Goal: Information Seeking & Learning: Check status

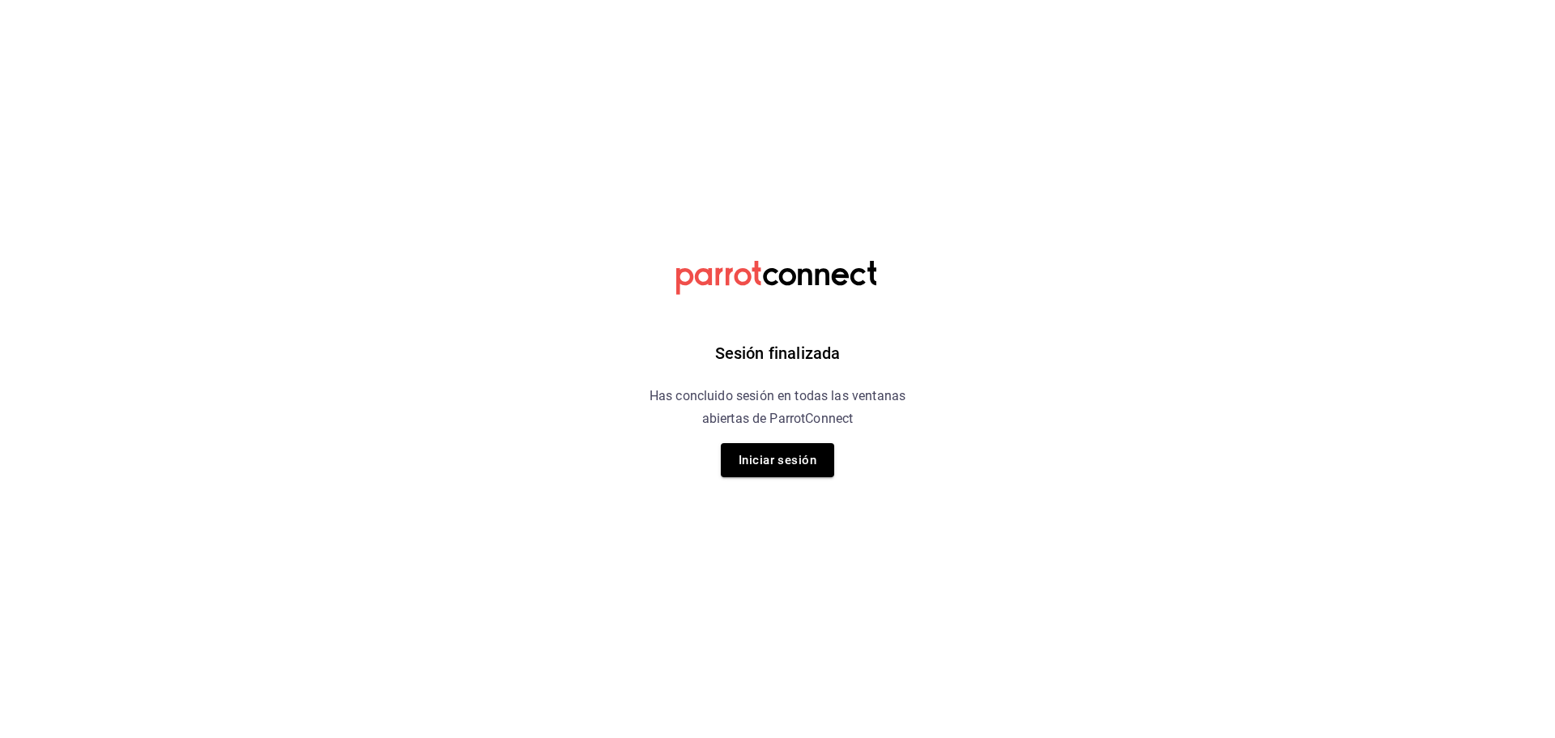
click at [786, 471] on button "Iniciar sesión" at bounding box center [777, 460] width 113 height 34
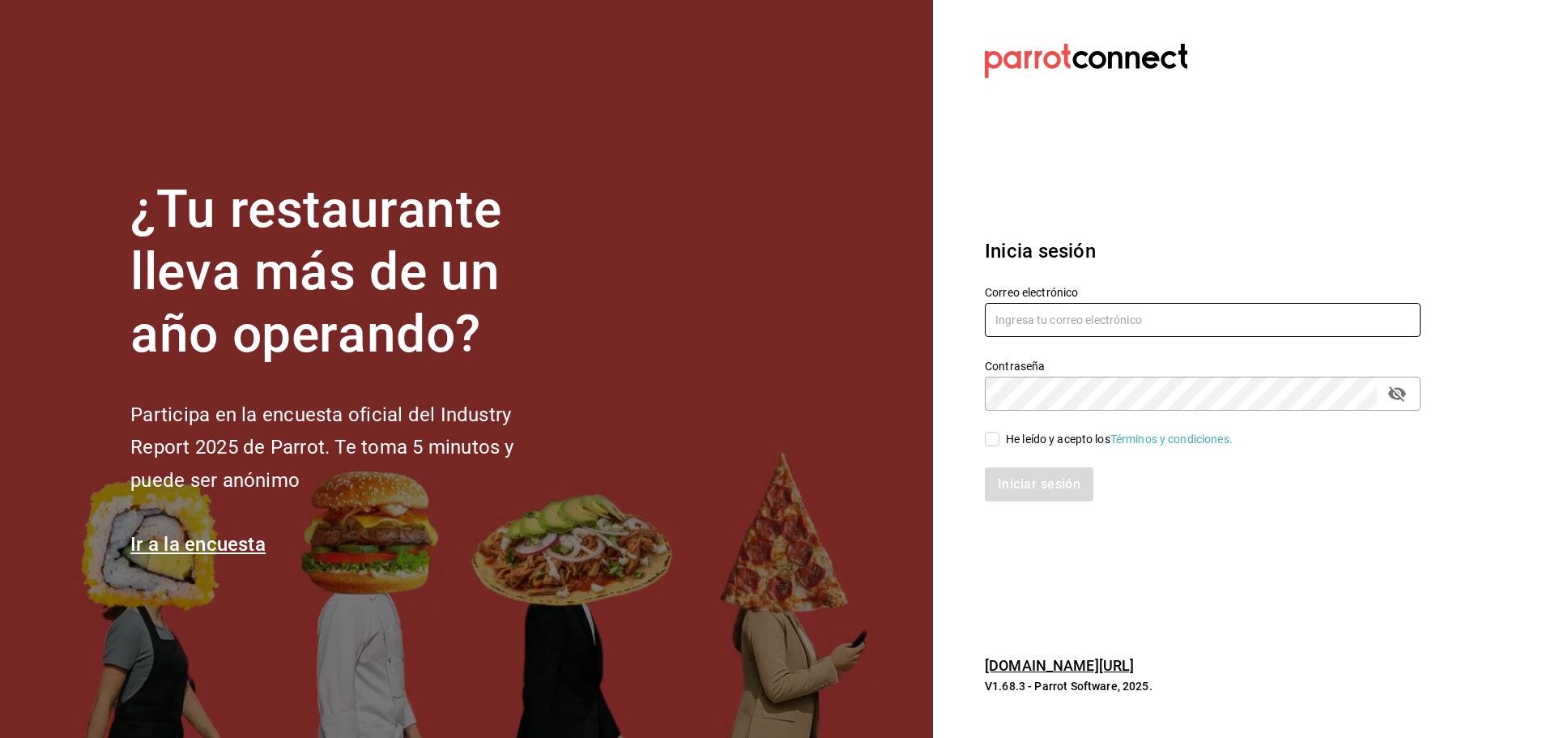
type input "ANIMAL.MASARYK@GRUPOCOSTENO.COM"
click at [984, 430] on div "He leído y acepto los Términos y condiciones." at bounding box center [1192, 429] width 455 height 37
click at [1012, 440] on div "He leído y acepto los Términos y condiciones." at bounding box center [1119, 439] width 227 height 17
click at [999, 440] on input "He leído y acepto los Términos y condiciones." at bounding box center [992, 439] width 15 height 15
checkbox input "true"
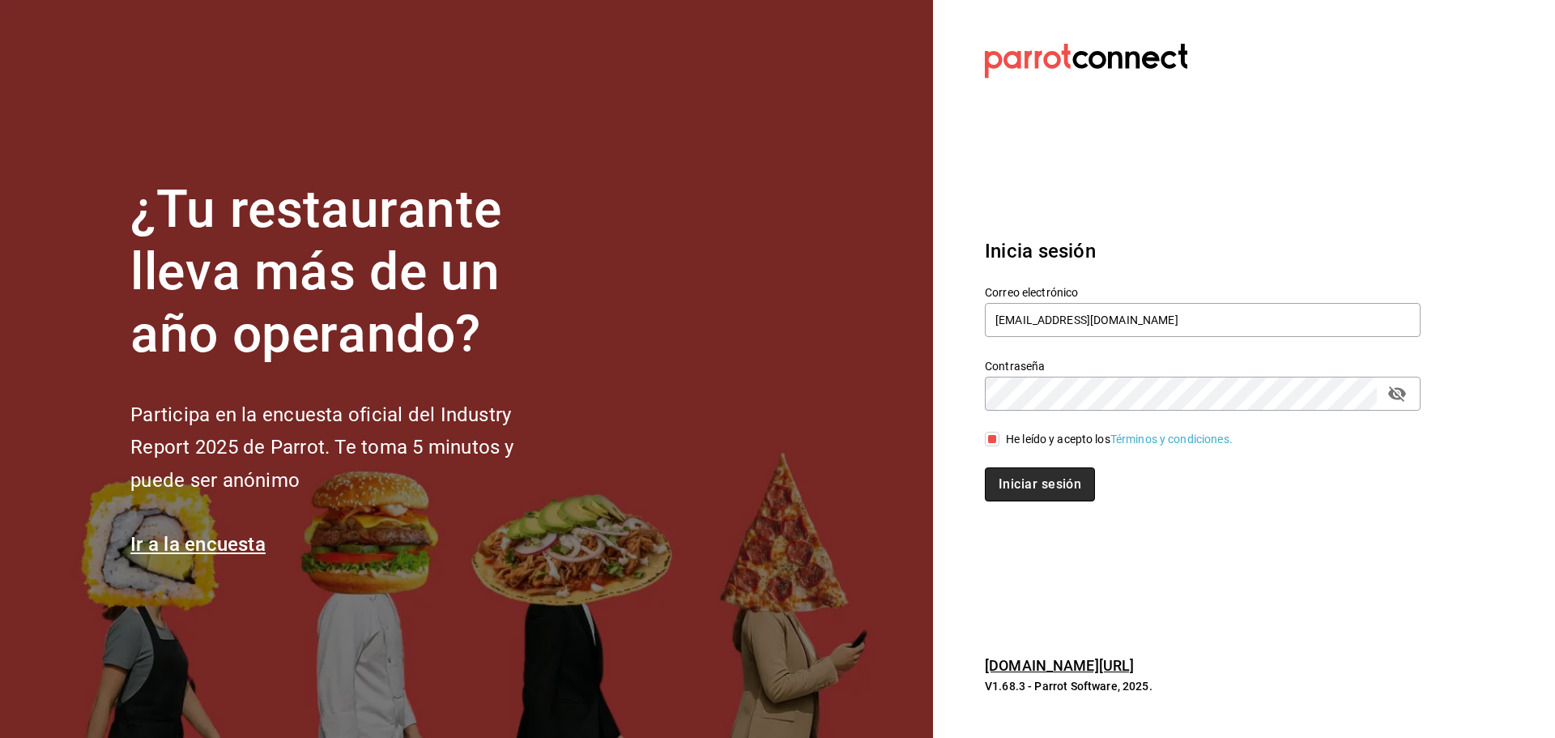
click at [992, 493] on button "Iniciar sesión" at bounding box center [1040, 484] width 110 height 34
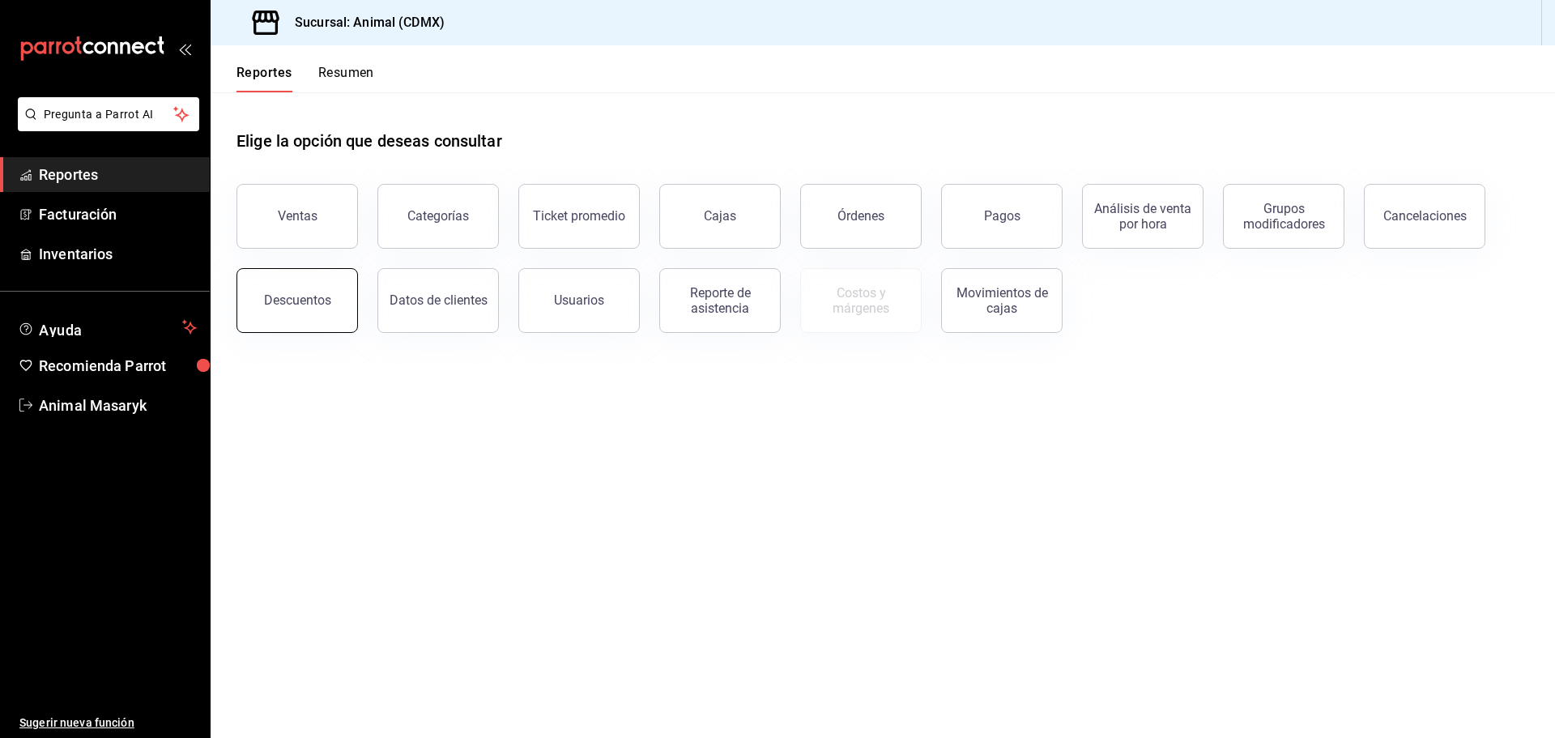
click at [279, 313] on button "Descuentos" at bounding box center [296, 300] width 121 height 65
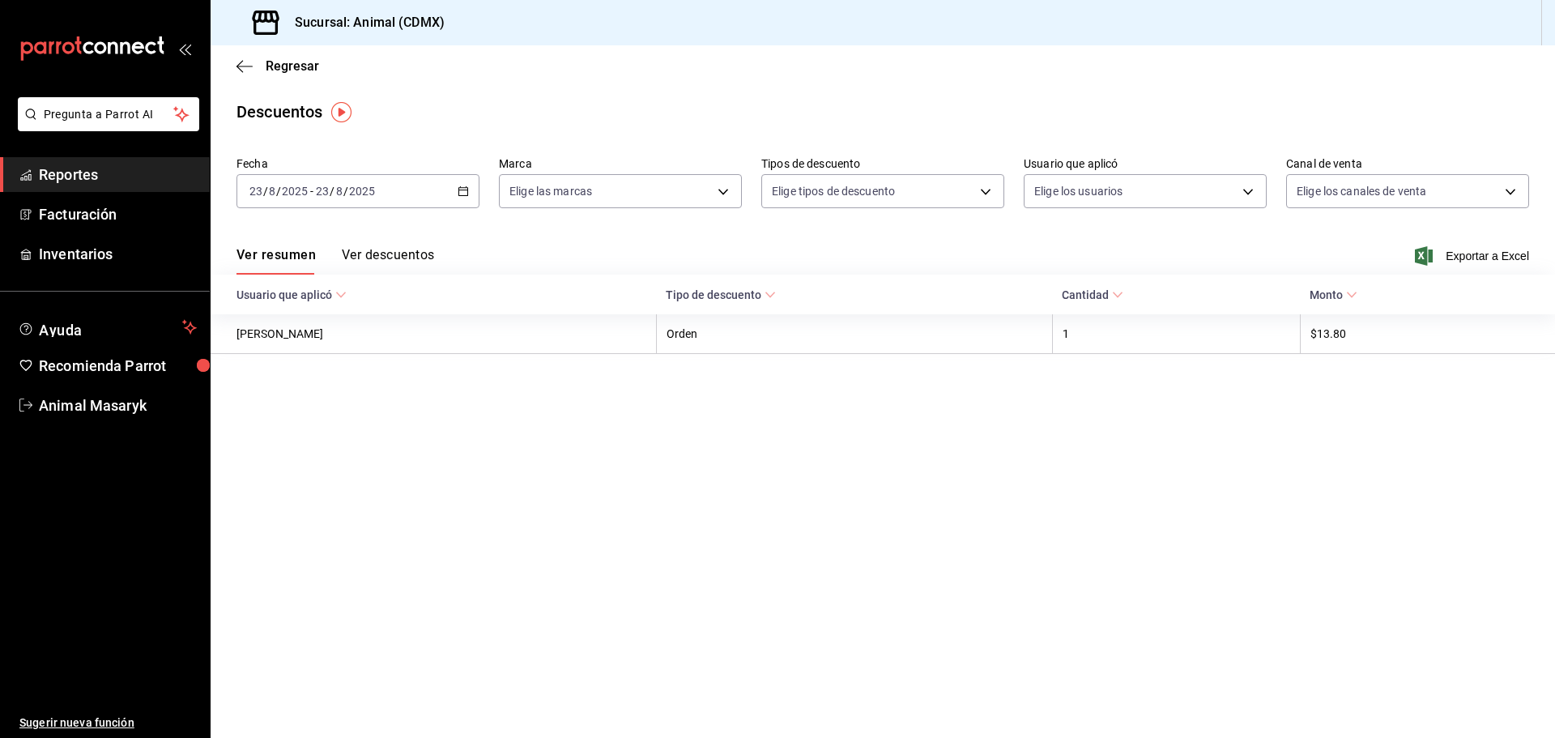
click at [470, 190] on div "2025-08-23 23 / 8 / 2025 - 2025-08-23 23 / 8 / 2025" at bounding box center [357, 191] width 243 height 34
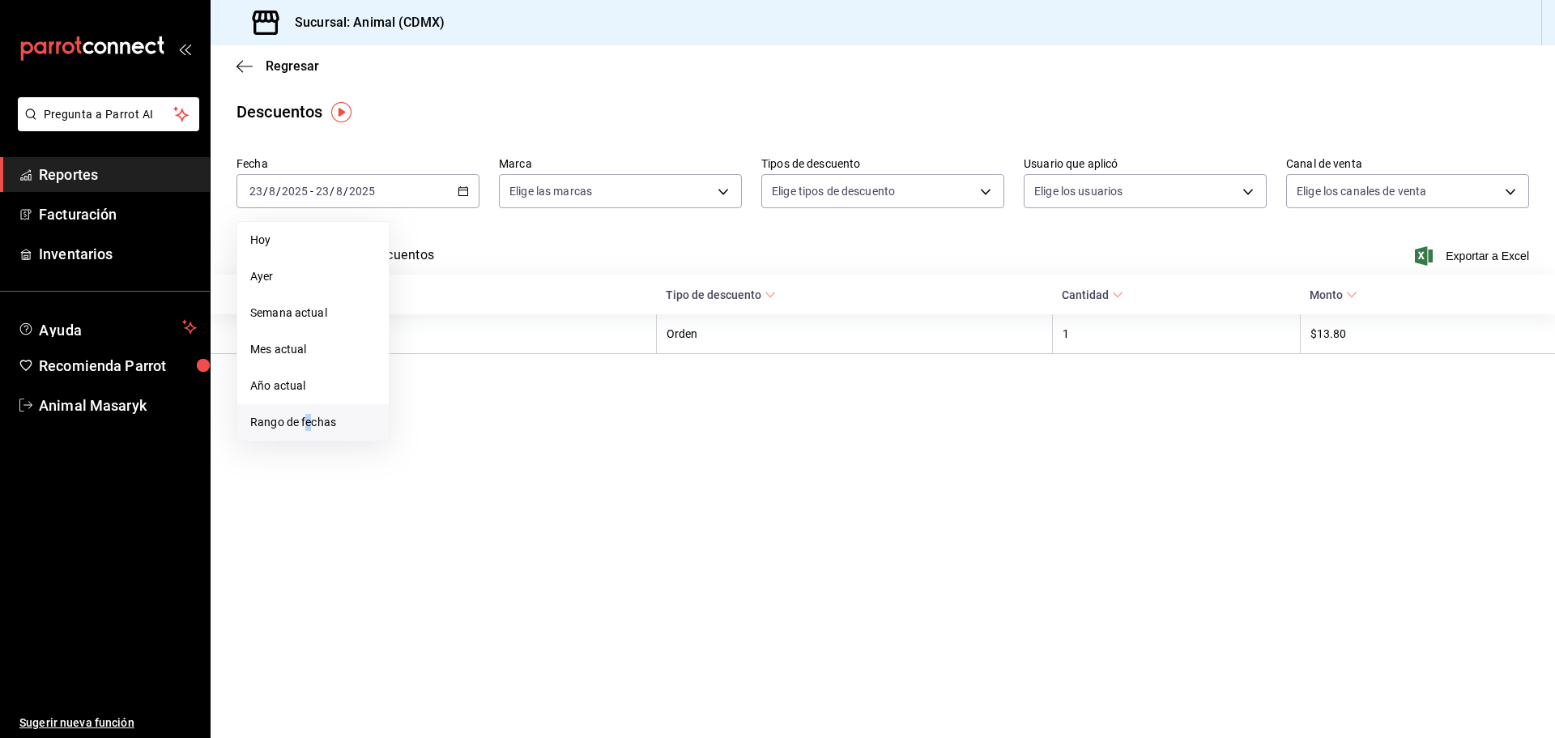
click at [309, 424] on span "Rango de fechas" at bounding box center [313, 422] width 126 height 17
click at [508, 405] on abbr "21" at bounding box center [509, 405] width 11 height 11
click at [528, 402] on button "22" at bounding box center [538, 405] width 28 height 29
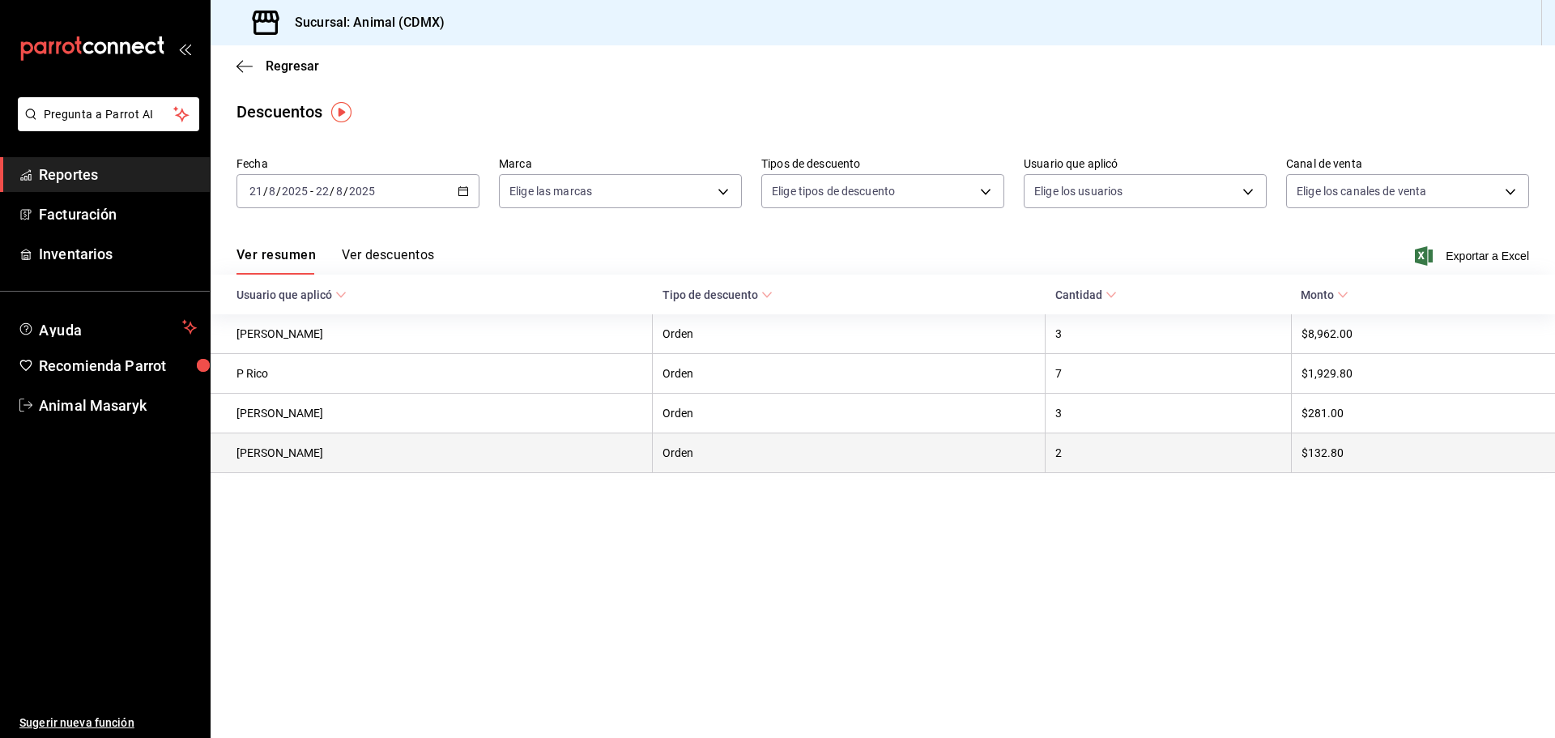
click at [728, 441] on th "Orden" at bounding box center [849, 453] width 393 height 40
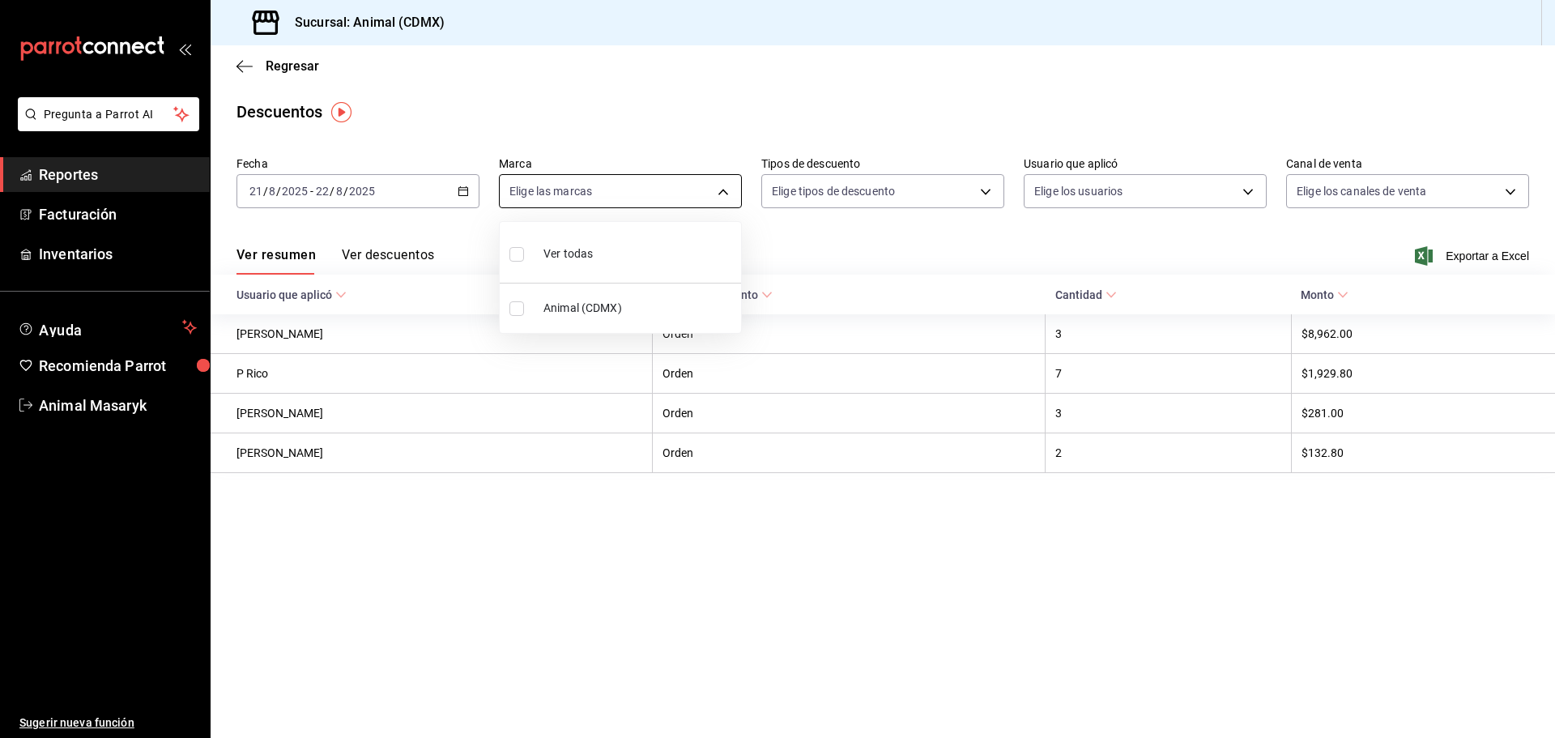
click at [720, 194] on body "Pregunta a Parrot AI Reportes Facturación Inventarios Ayuda Recomienda Parrot A…" at bounding box center [777, 369] width 1555 height 738
click at [620, 253] on li "Ver todas" at bounding box center [620, 252] width 241 height 48
type input "cb0f6aec-1481-4e37-861c-bab9b3a65b14"
checkbox input "true"
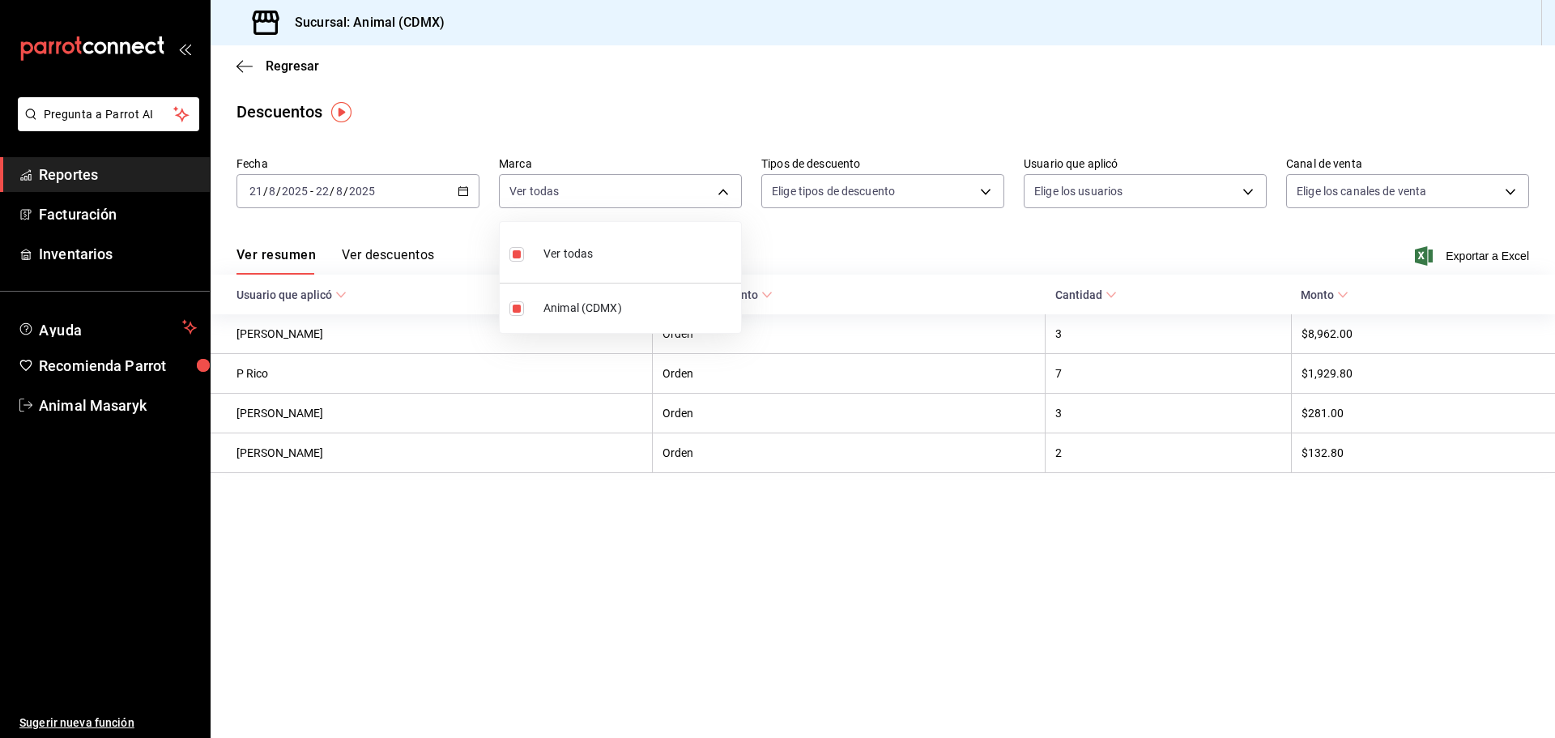
click at [892, 257] on div at bounding box center [777, 369] width 1555 height 738
click at [971, 193] on body "Pregunta a Parrot AI Reportes Facturación Inventarios Ayuda Recomienda Parrot A…" at bounding box center [777, 369] width 1555 height 738
click at [849, 244] on span "Orden" at bounding box center [897, 244] width 188 height 17
type input "ORDER"
checkbox input "true"
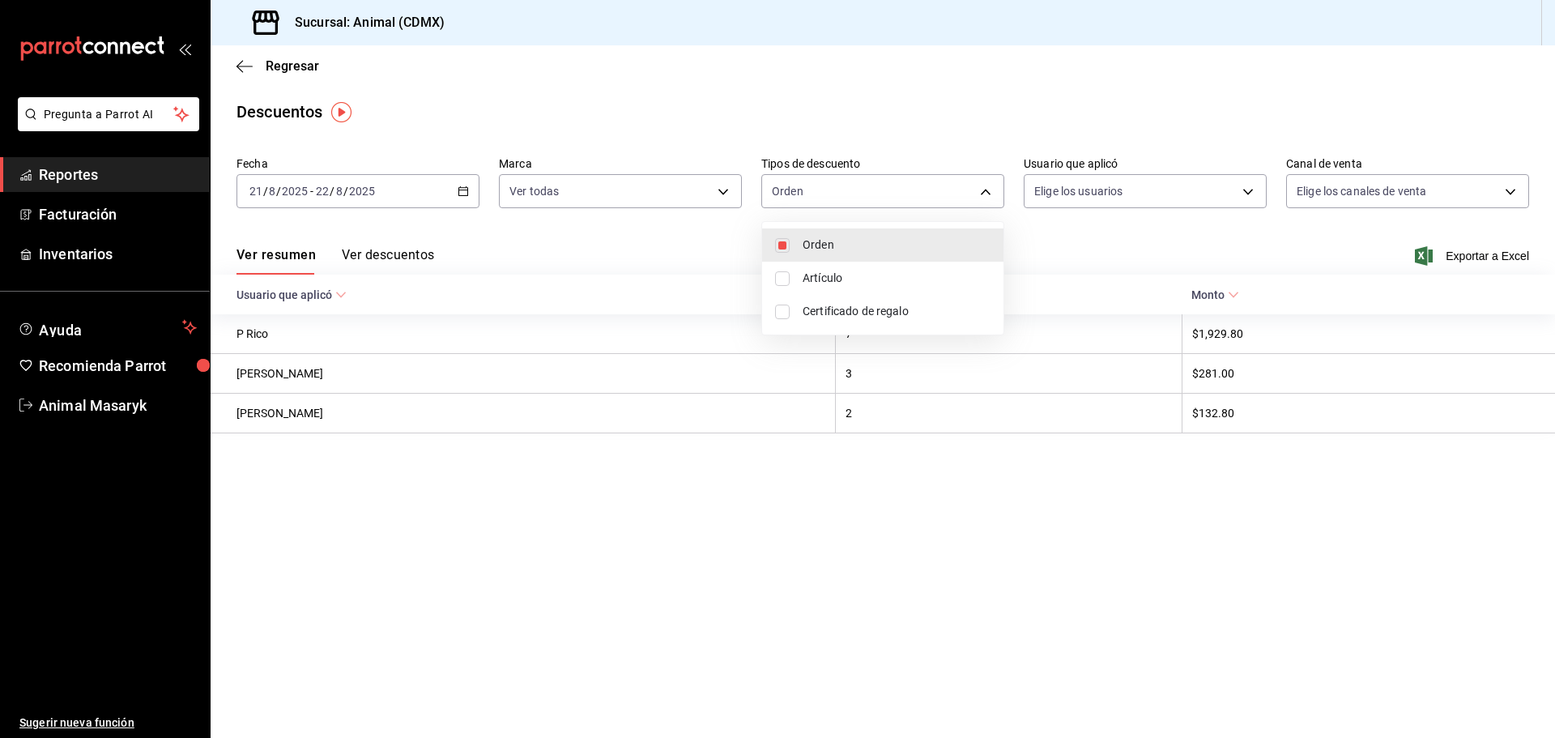
click at [852, 280] on span "Artículo" at bounding box center [897, 278] width 188 height 17
type input "ORDER,ORDER_ITEM"
checkbox input "true"
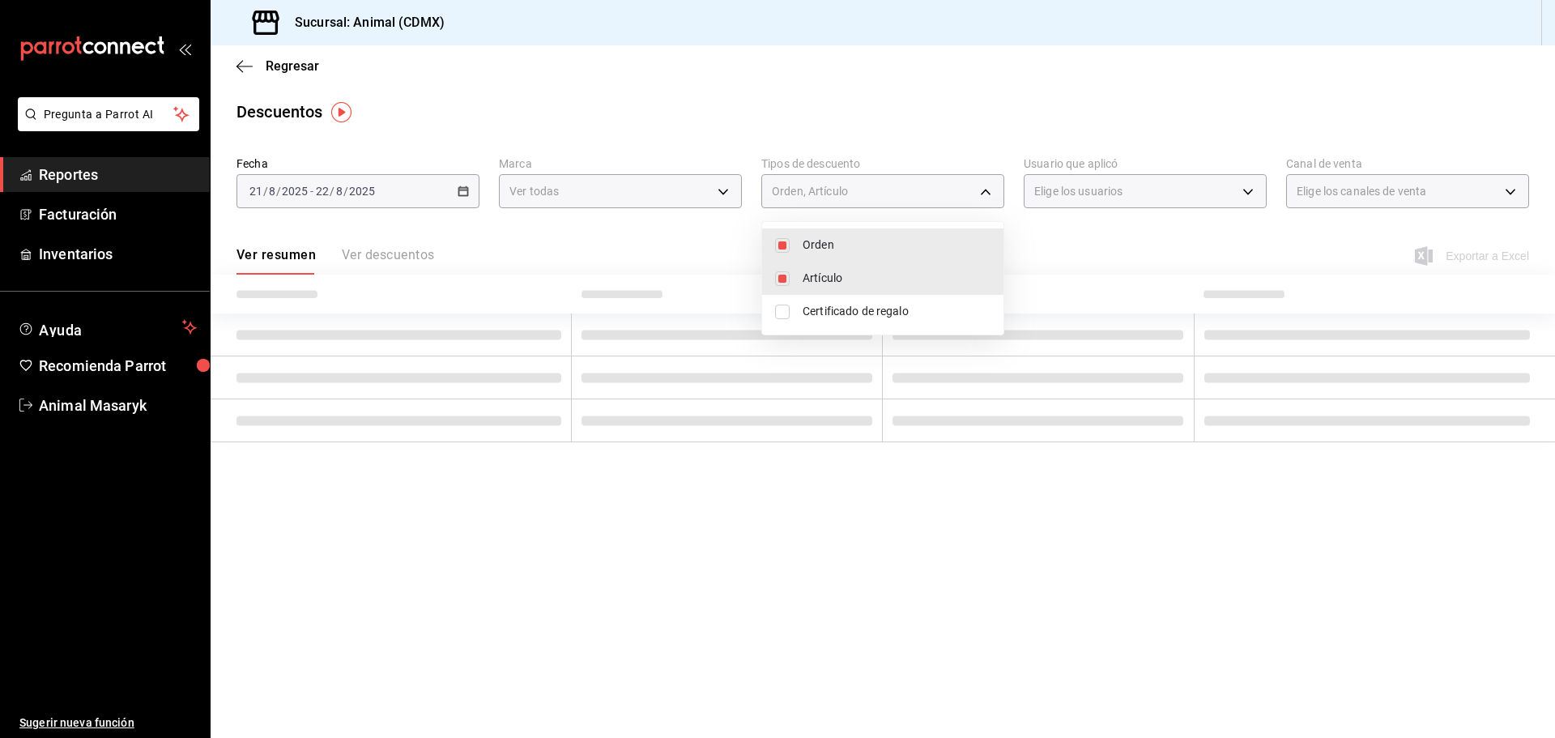
click at [855, 310] on span "Certificado de regalo" at bounding box center [897, 311] width 188 height 17
type input "ORDER,ORDER_ITEM,CARD_REWARD"
checkbox input "true"
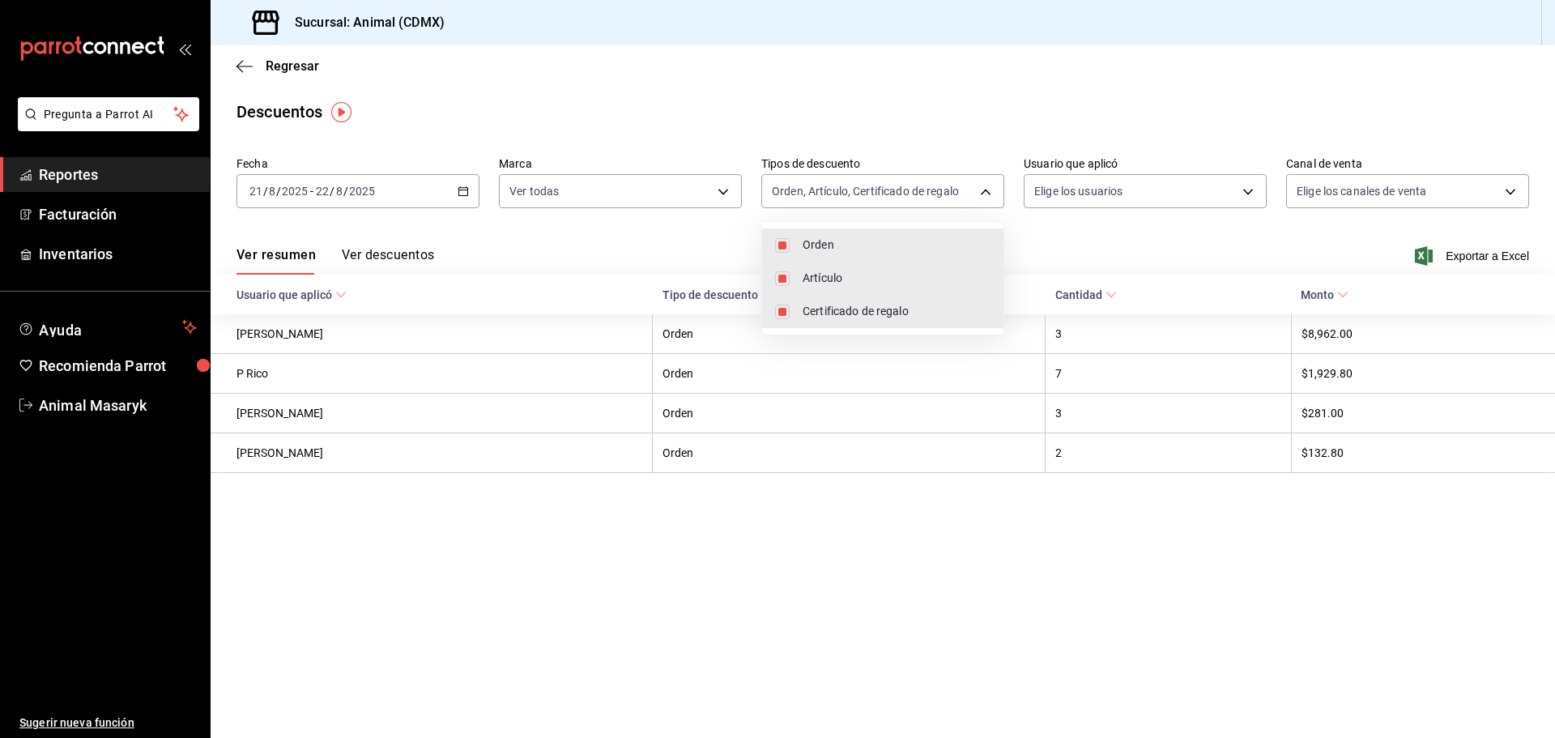
click at [1127, 268] on div at bounding box center [777, 369] width 1555 height 738
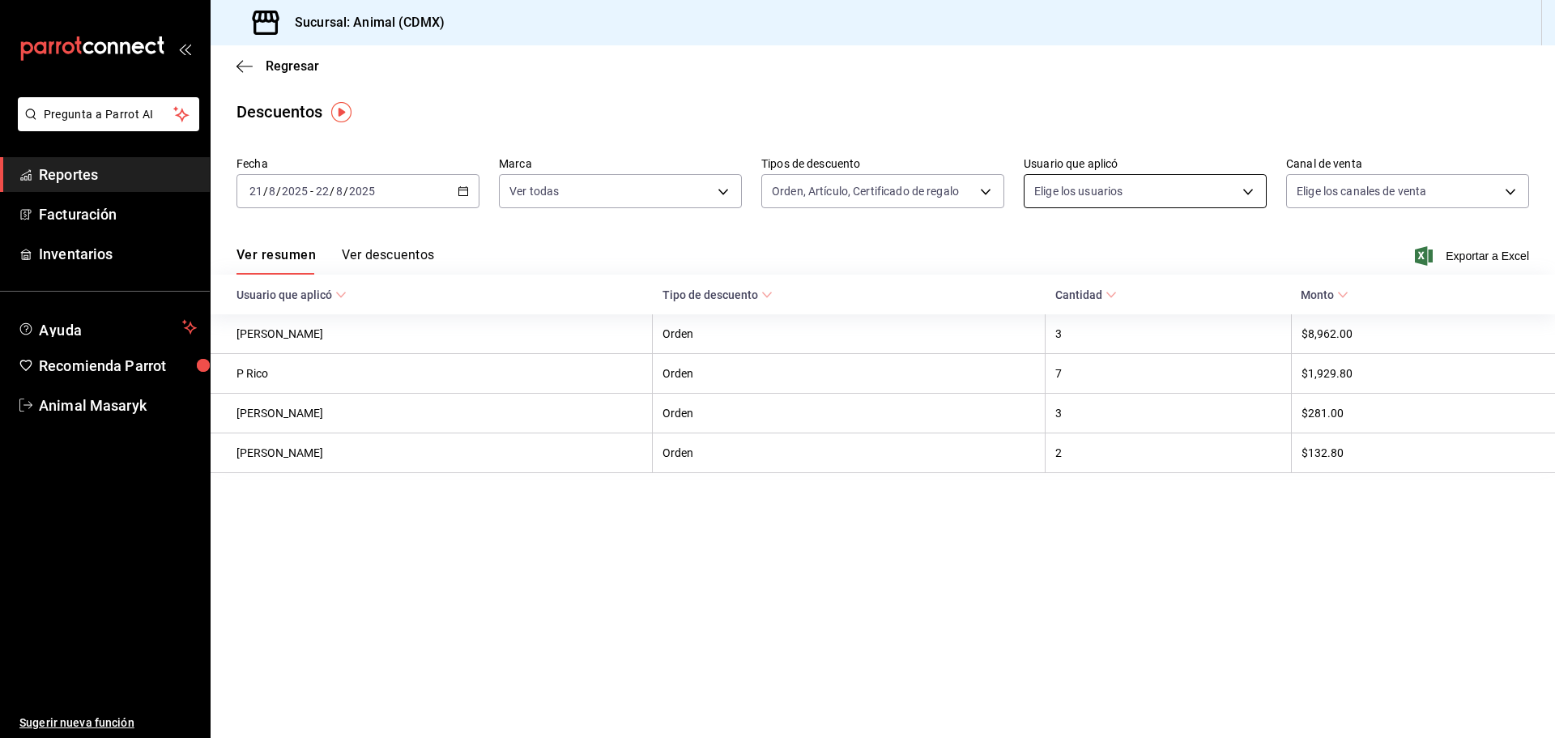
click at [1238, 185] on body "Pregunta a Parrot AI Reportes Facturación Inventarios Ayuda Recomienda Parrot A…" at bounding box center [777, 369] width 1555 height 738
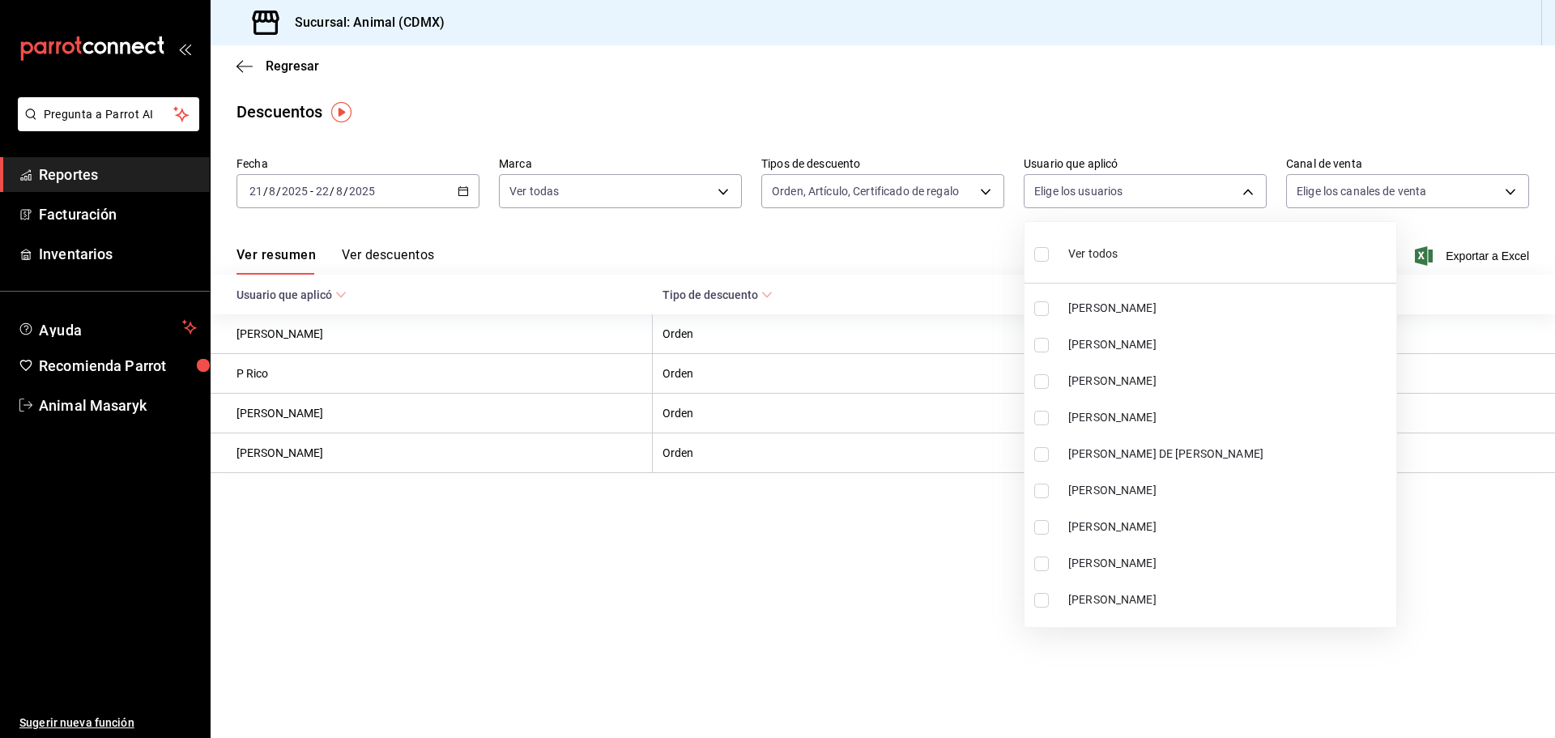
click at [1064, 251] on div "Ver todos" at bounding box center [1075, 252] width 83 height 35
click at [1221, 121] on div at bounding box center [777, 369] width 1555 height 738
type input "467feb36-073b-4207-8b89-0e764e67df31,25cabac9-0dc6-46e4-b073-11d326dd6e5d,29511…"
checkbox input "true"
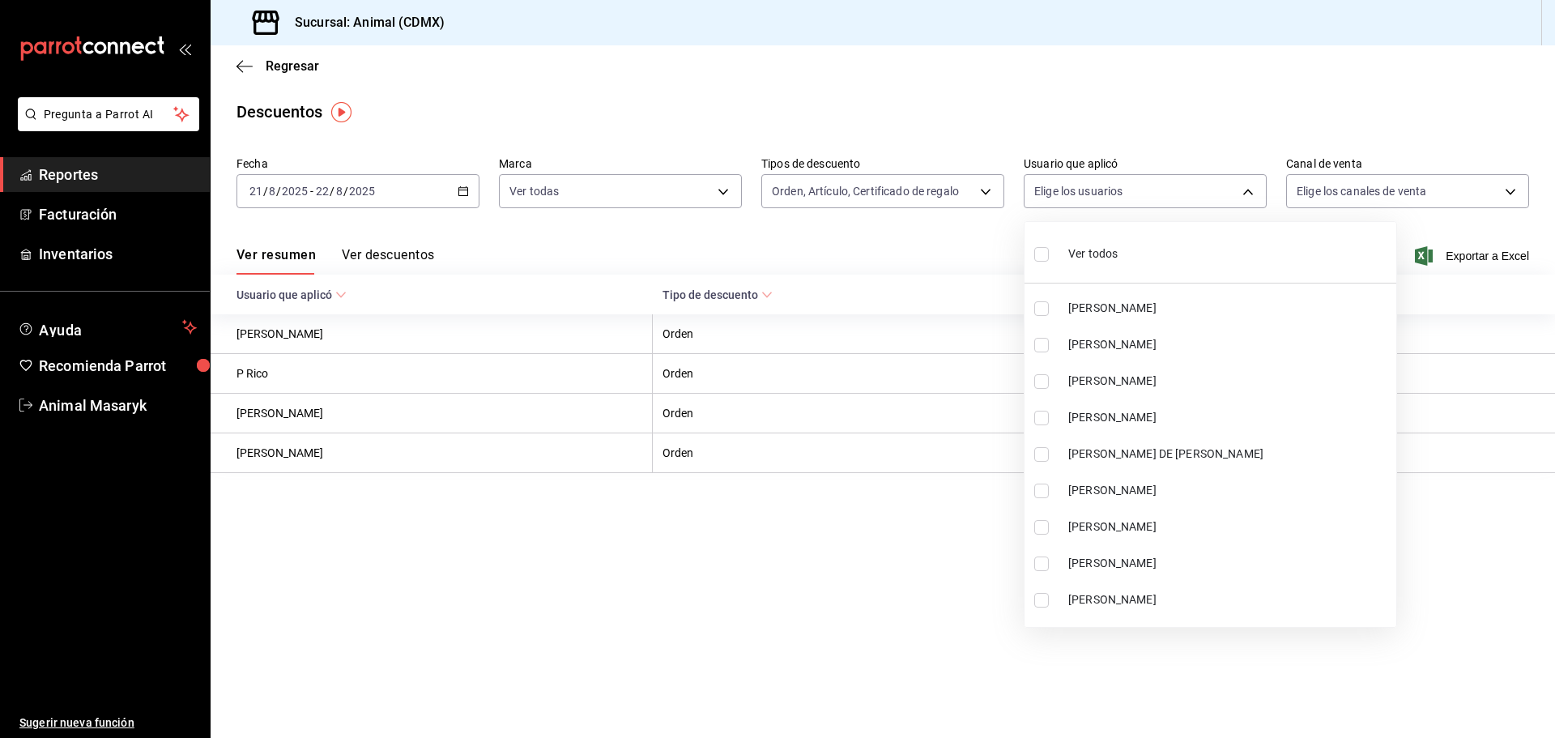
checkbox input "true"
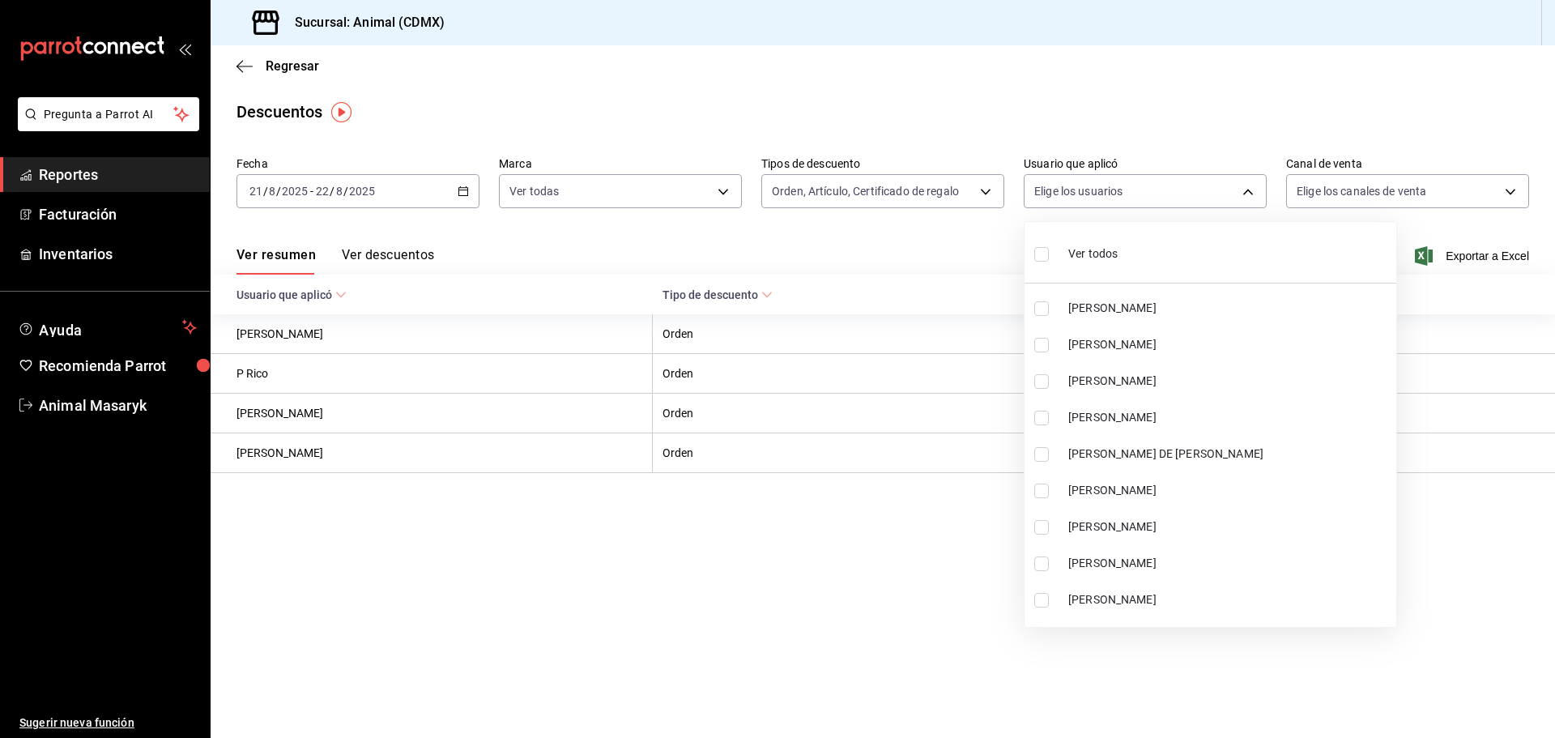
checkbox input "true"
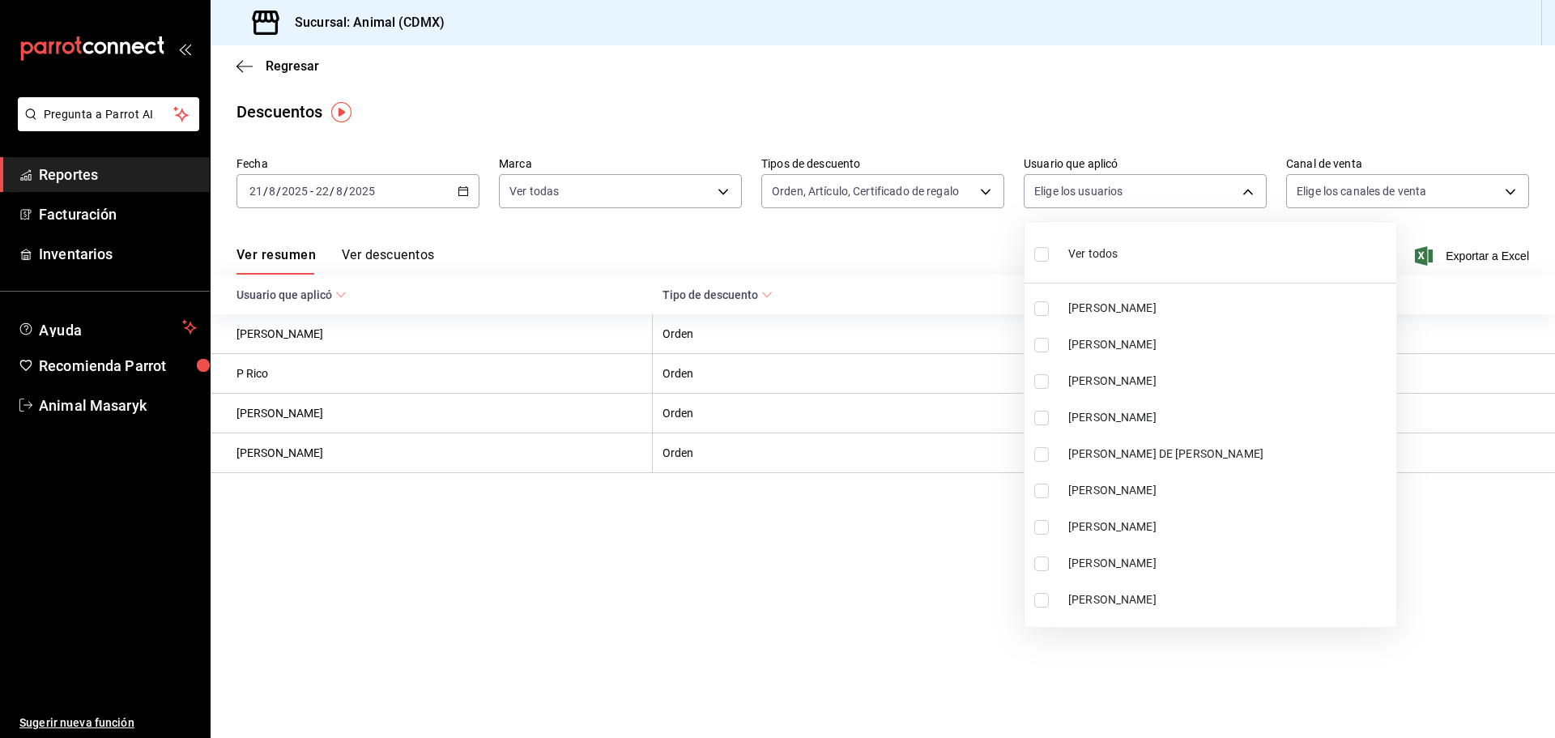
checkbox input "true"
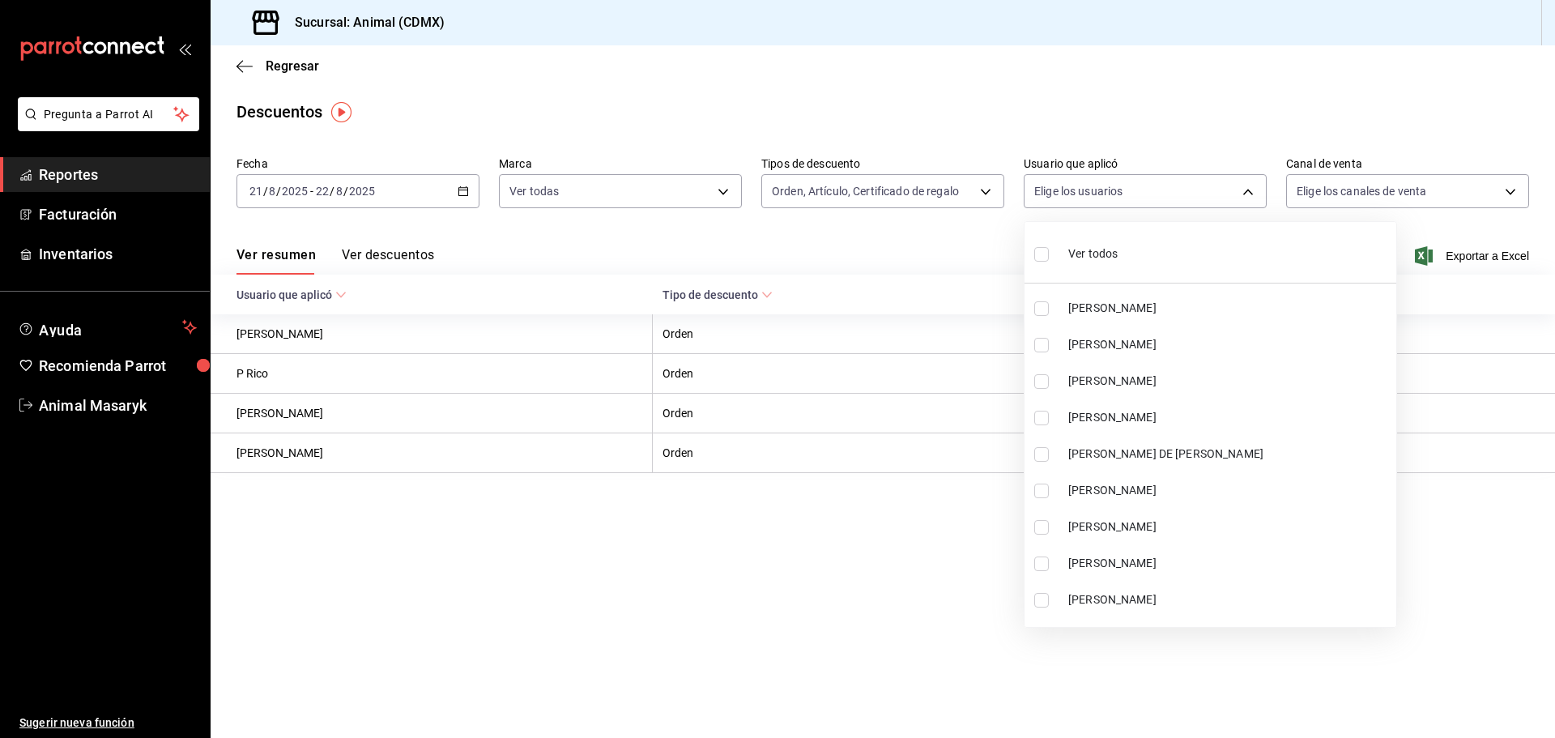
checkbox input "true"
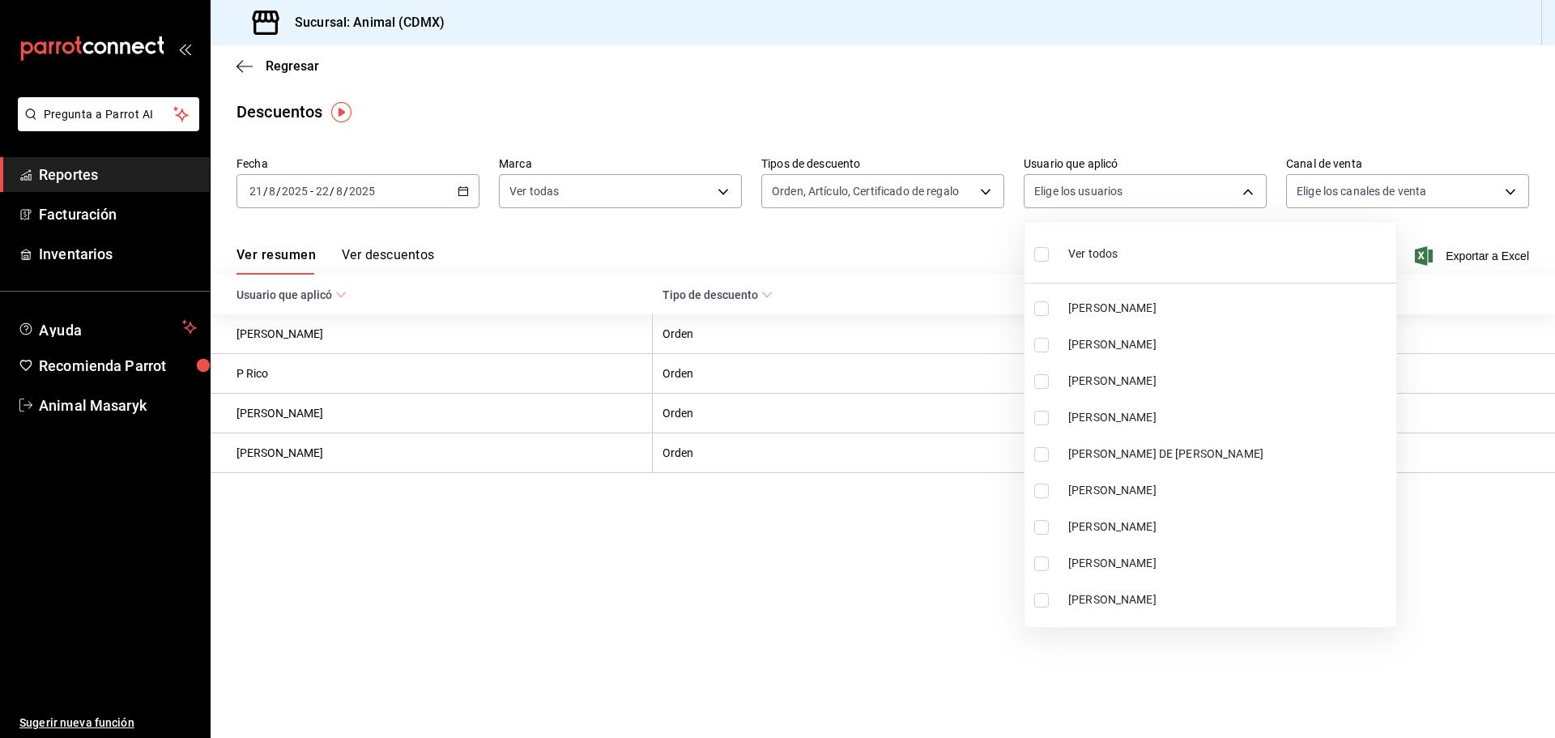
checkbox input "true"
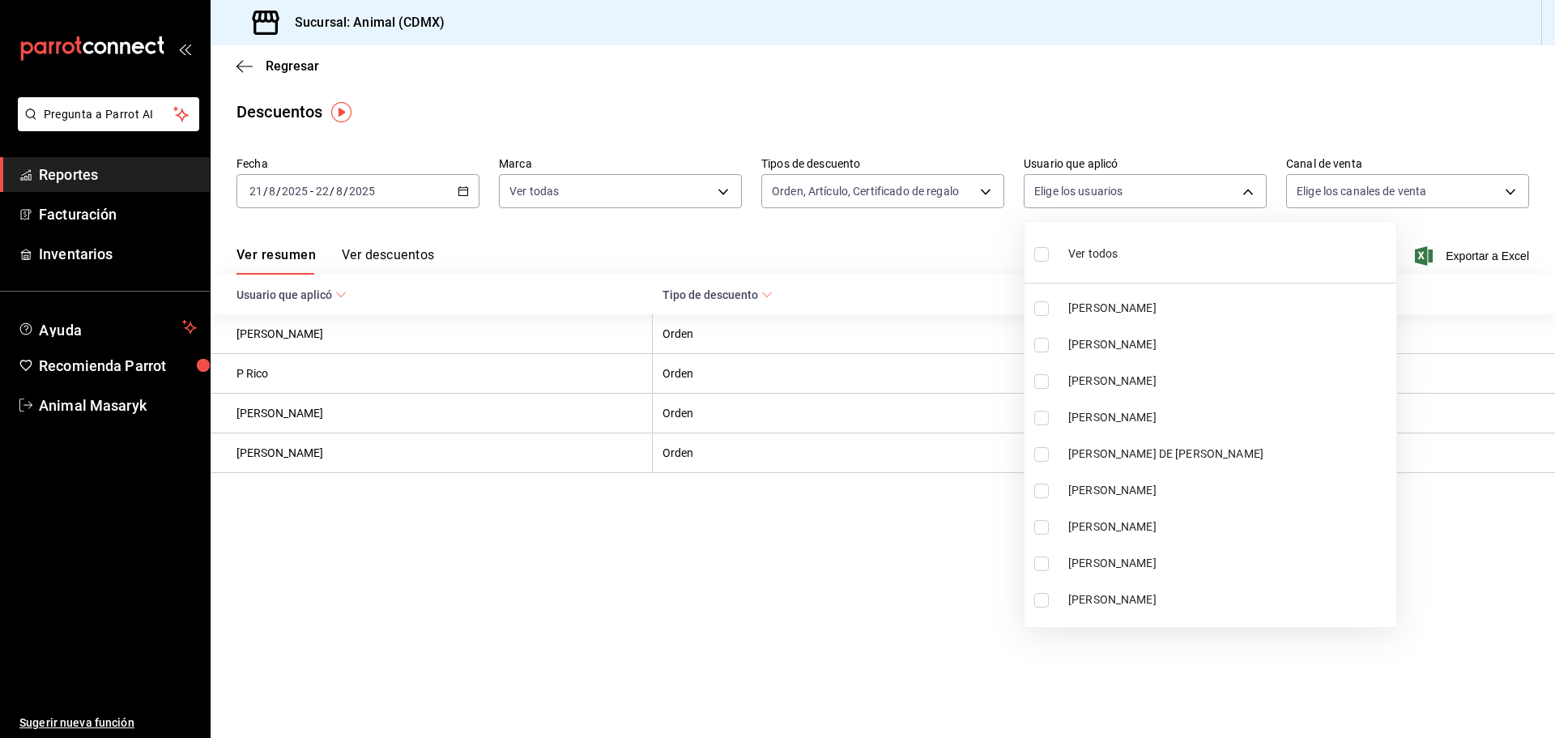
checkbox input "true"
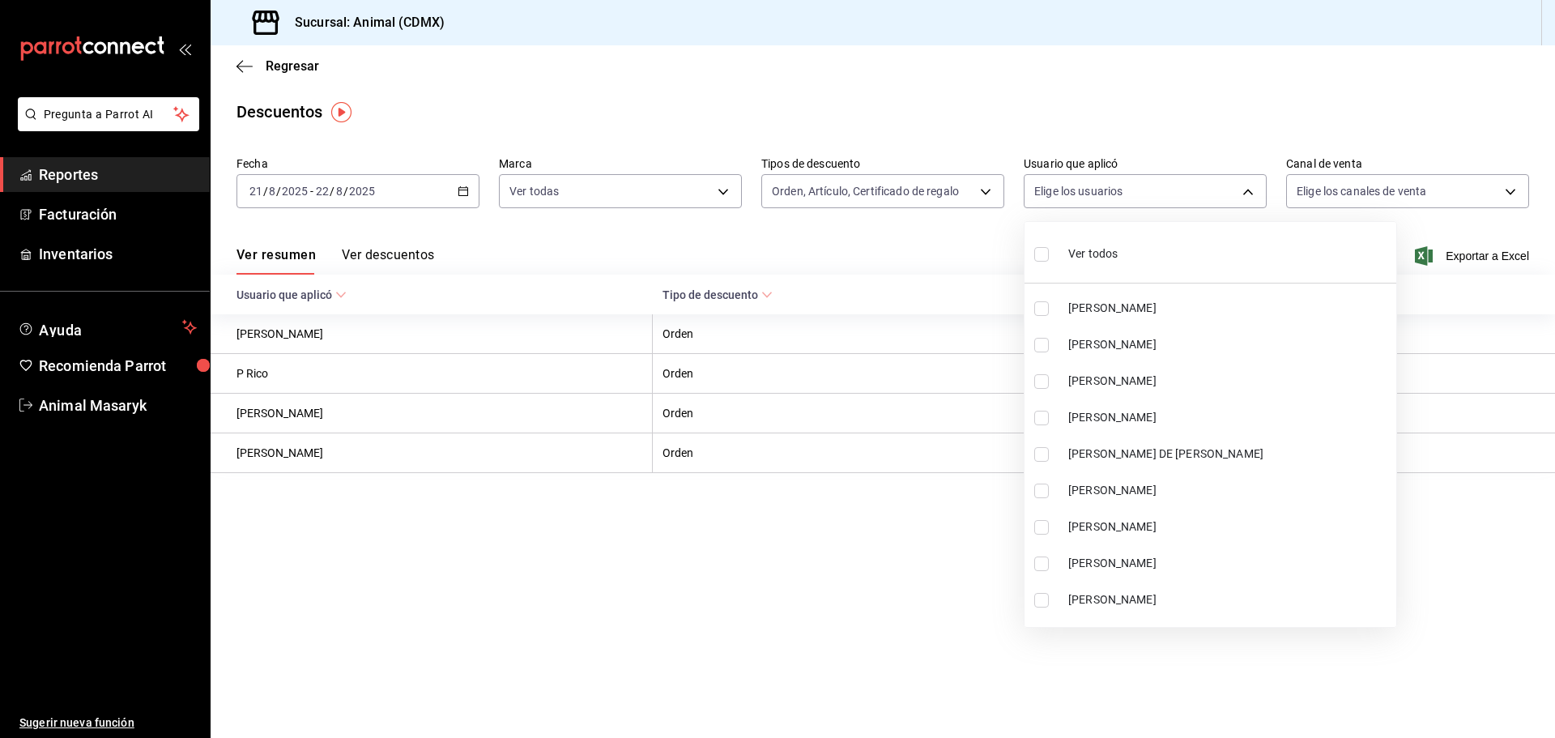
checkbox input "true"
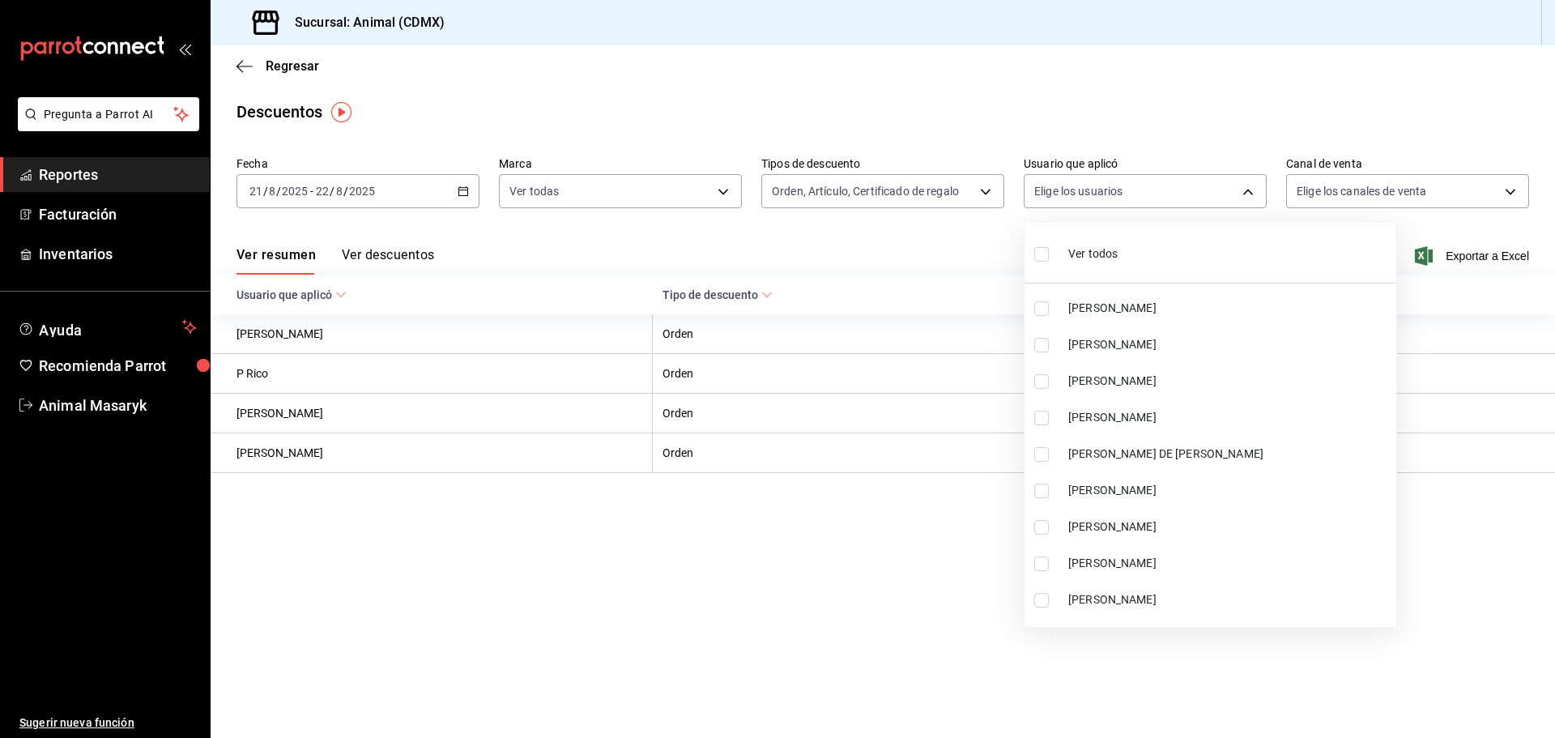
checkbox input "true"
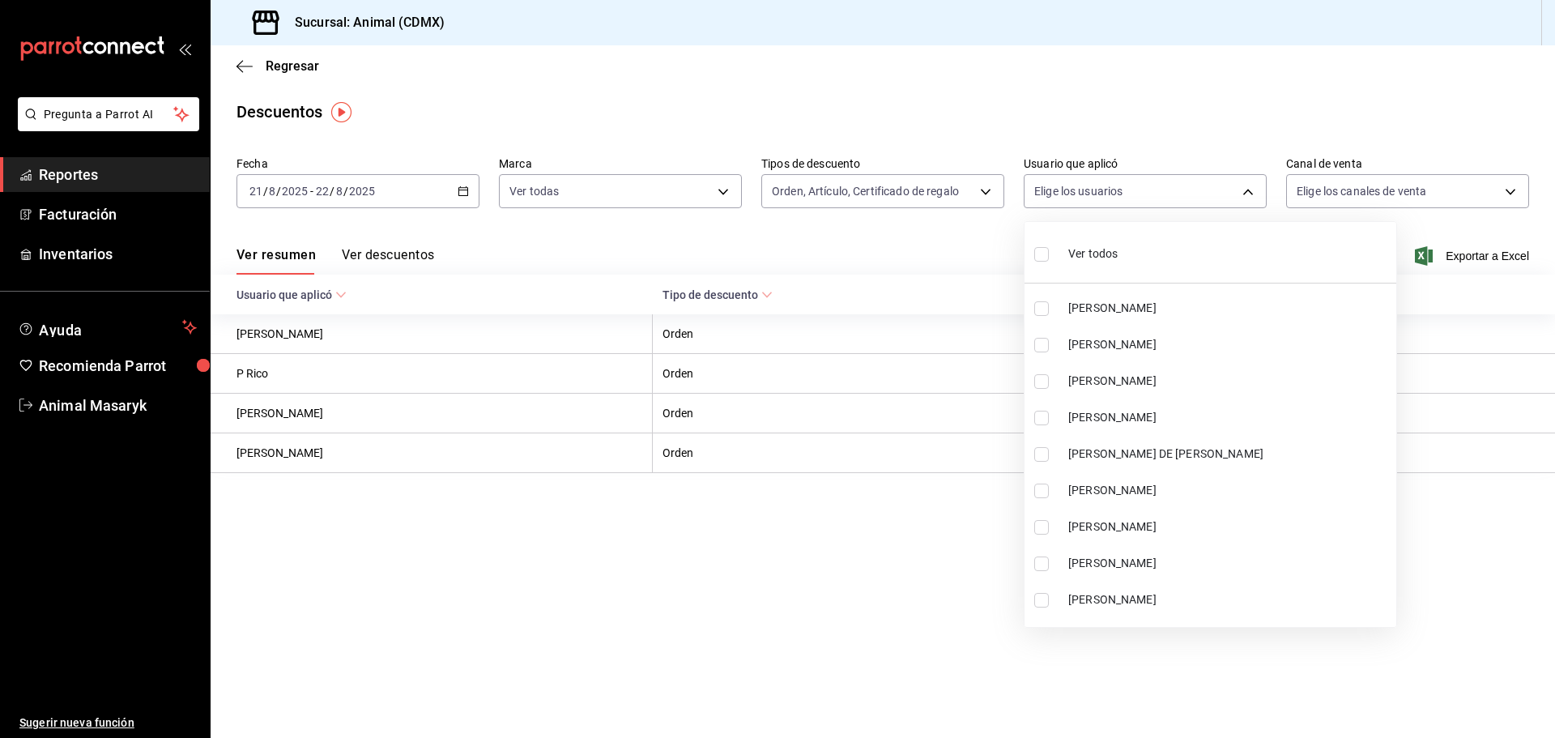
checkbox input "true"
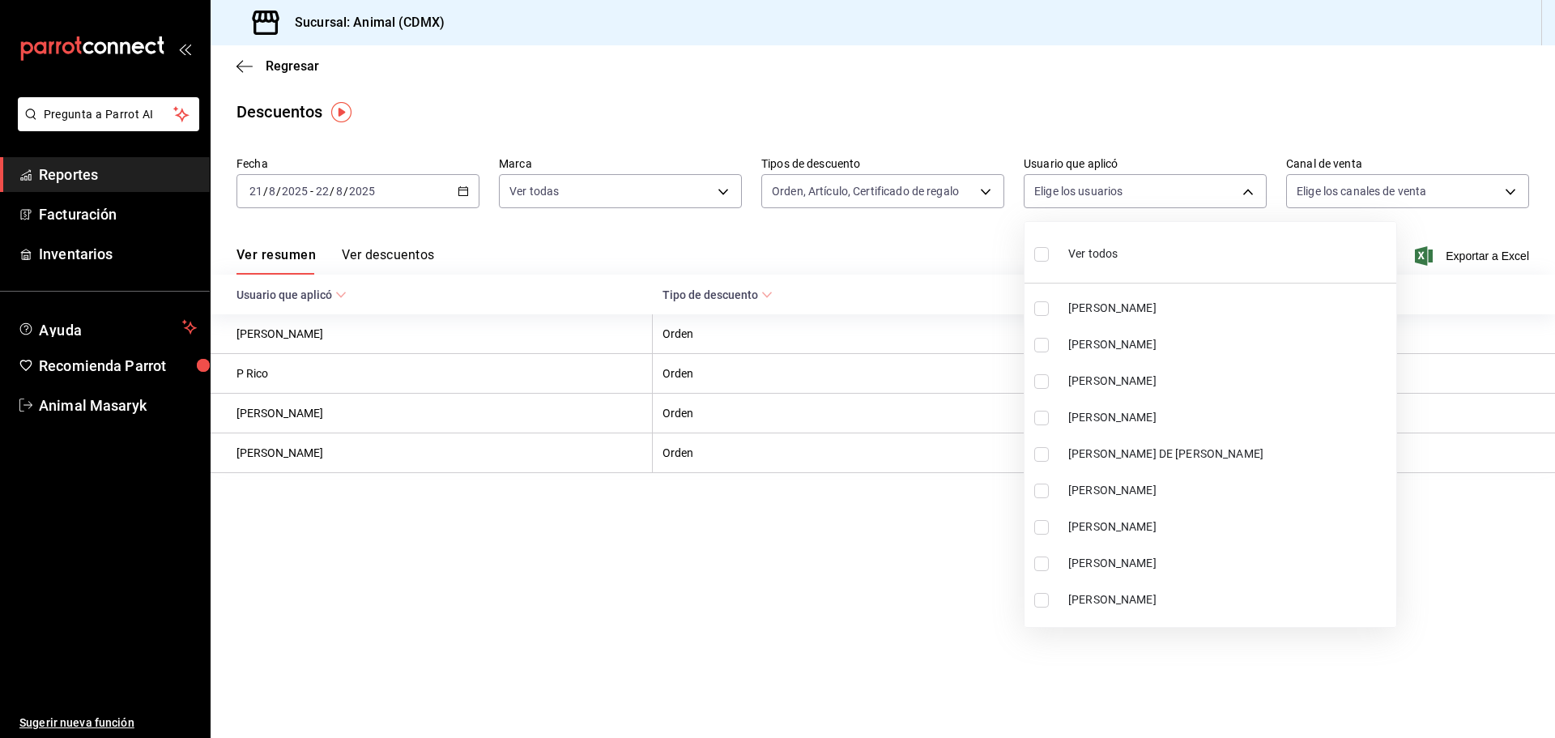
checkbox input "true"
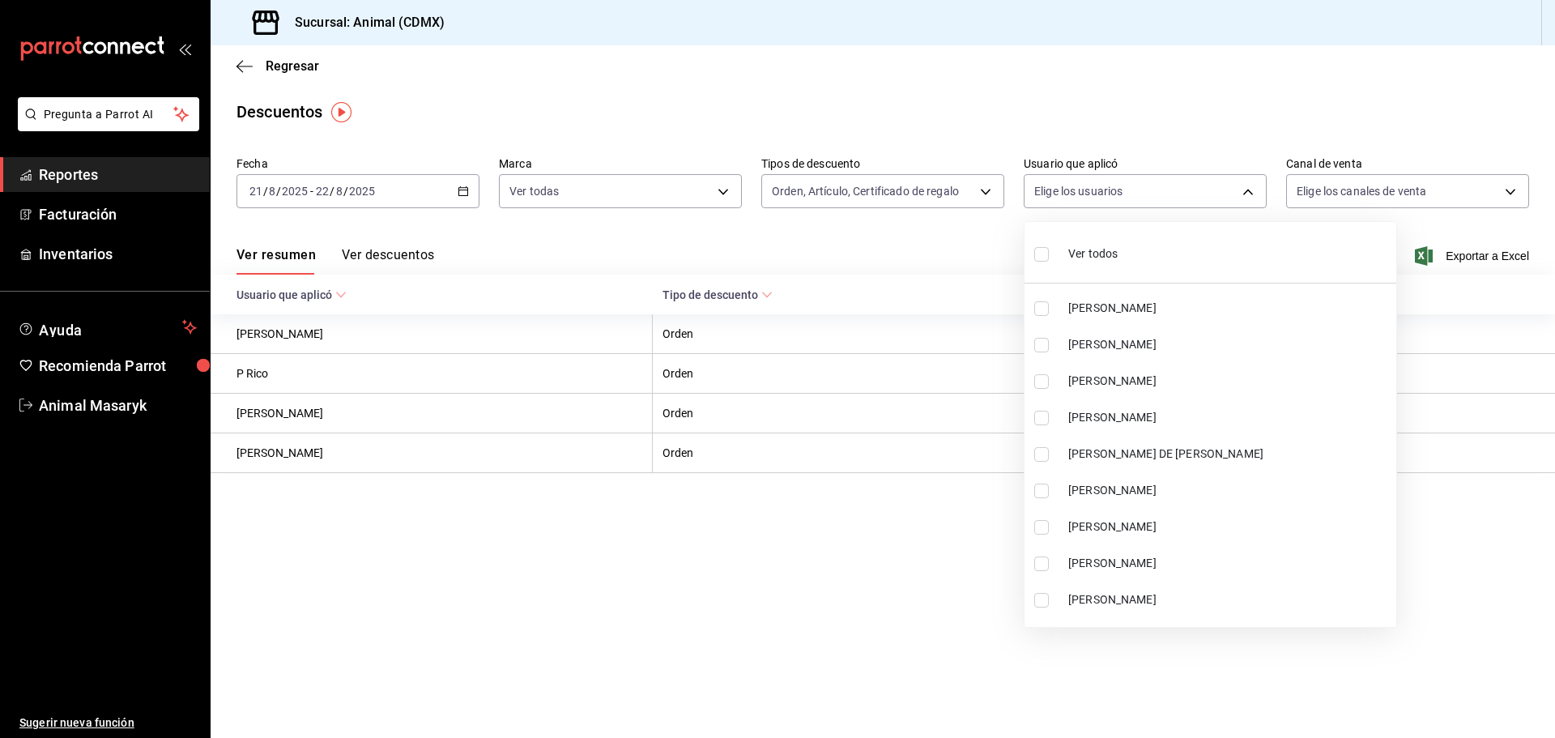
checkbox input "true"
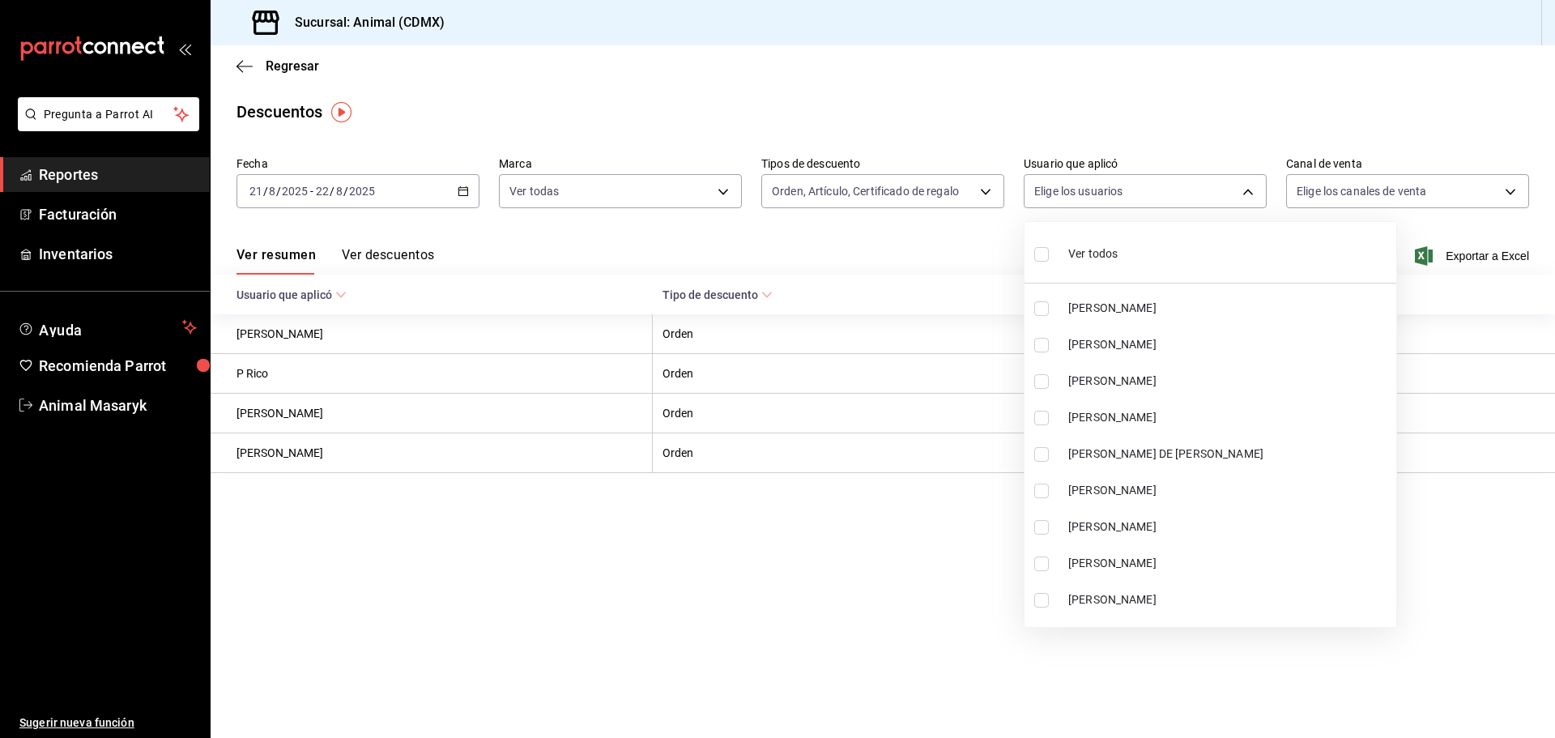
checkbox input "true"
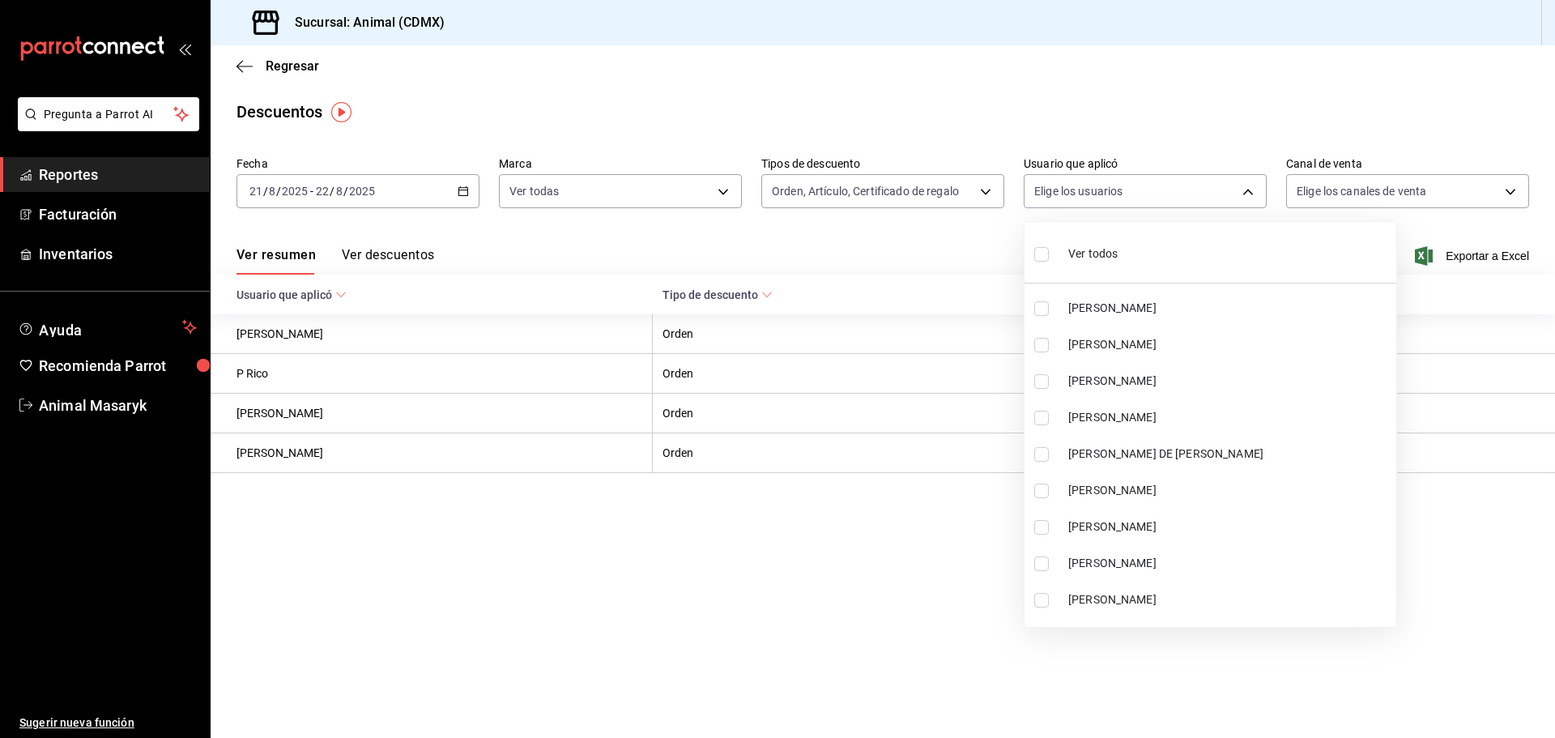
checkbox input "true"
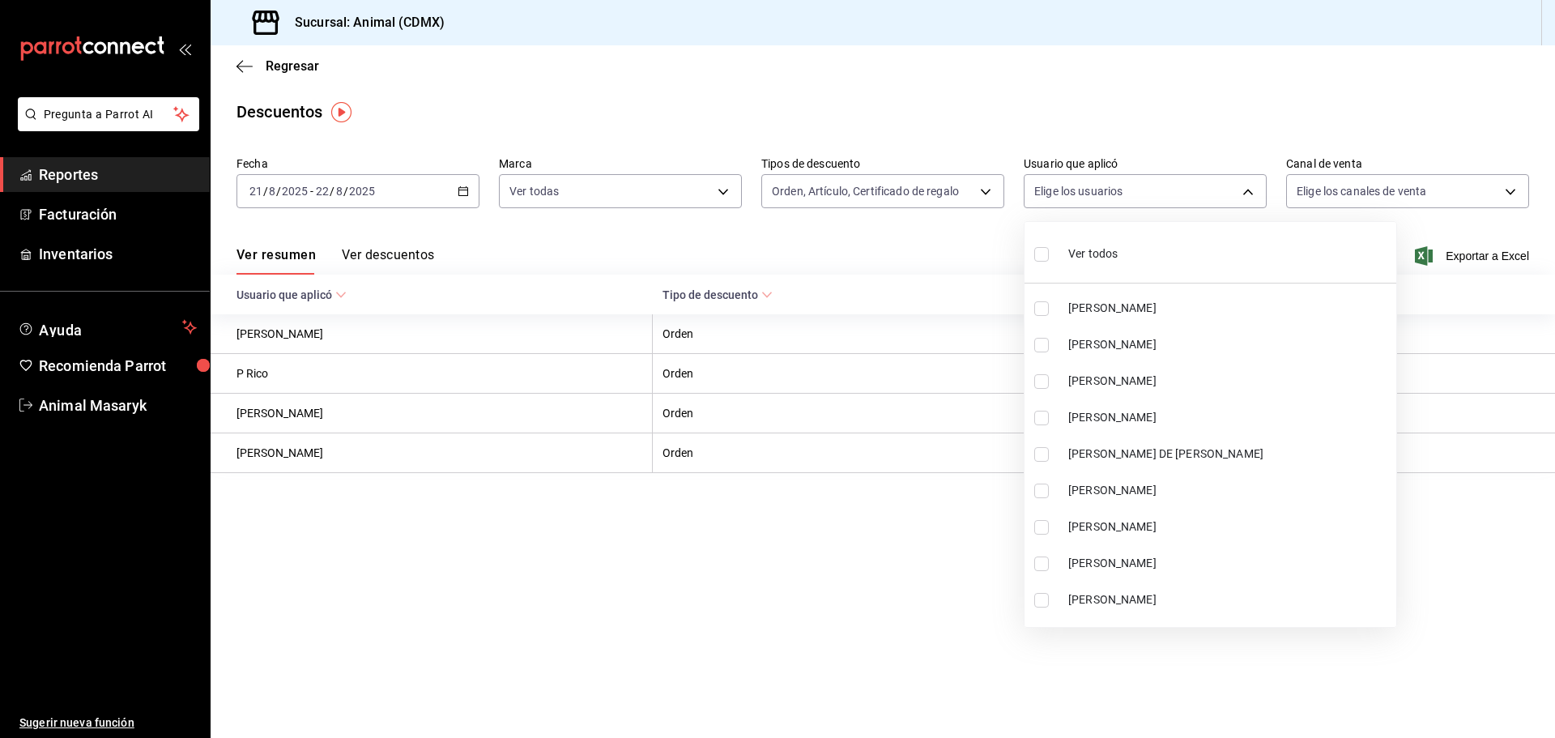
checkbox input "true"
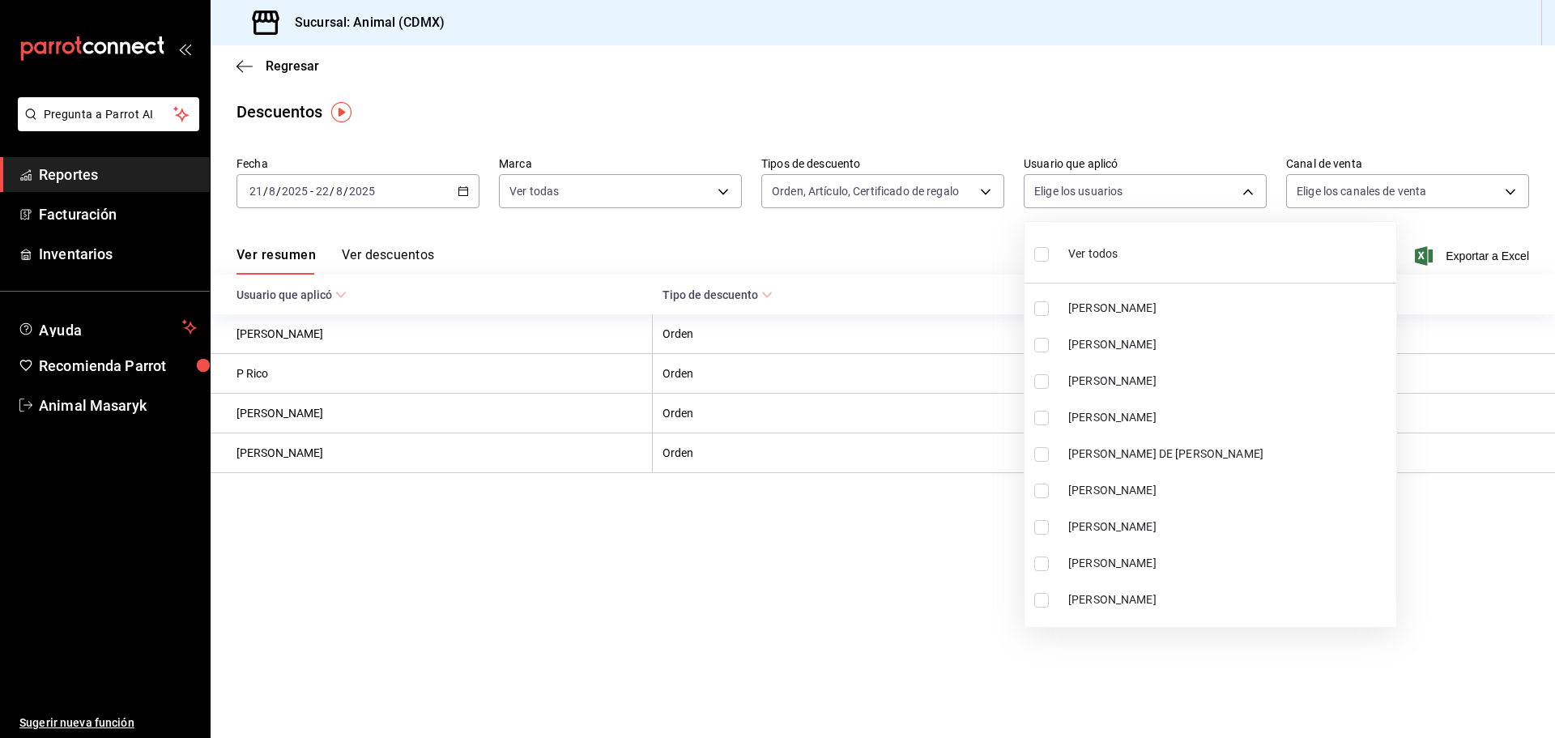
checkbox input "true"
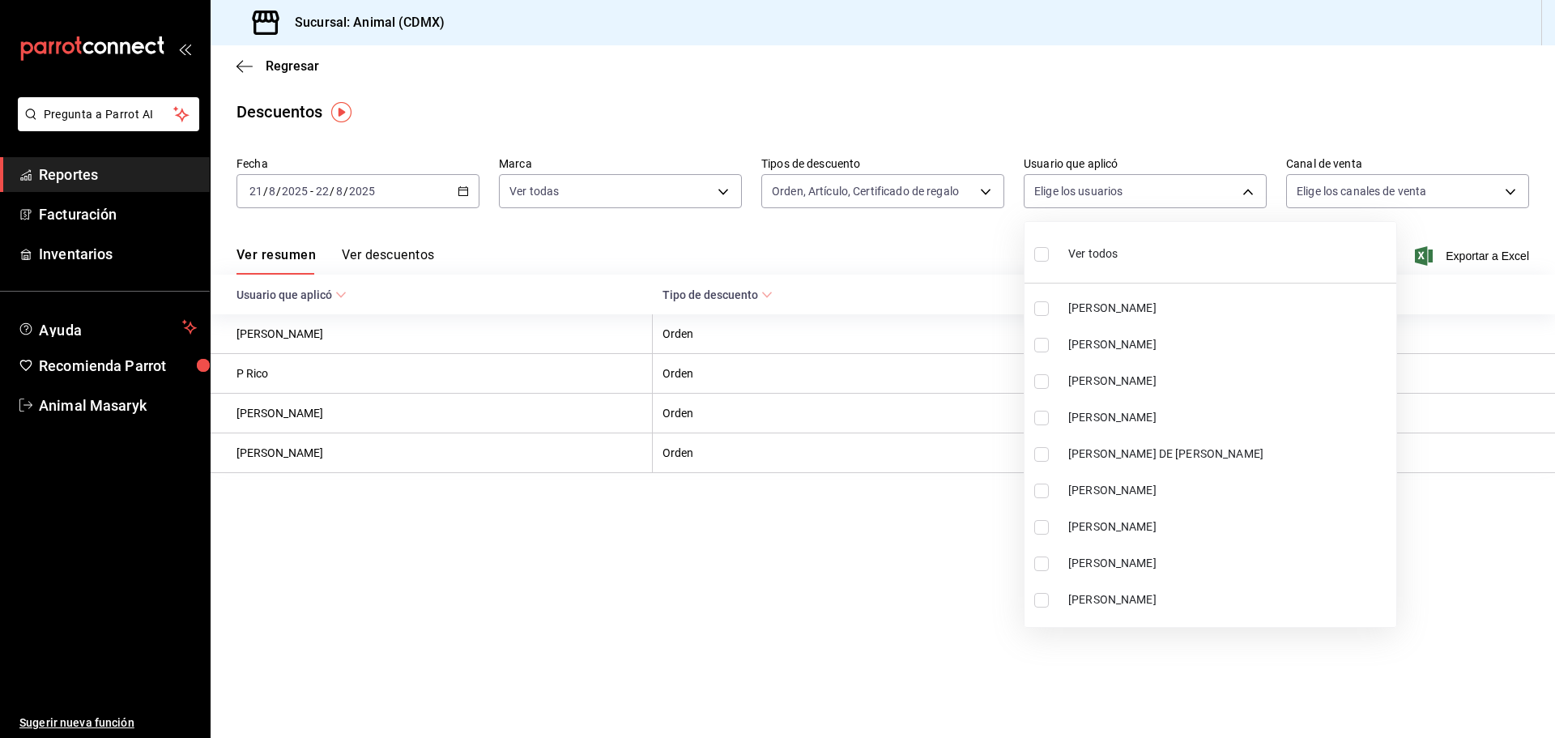
checkbox input "true"
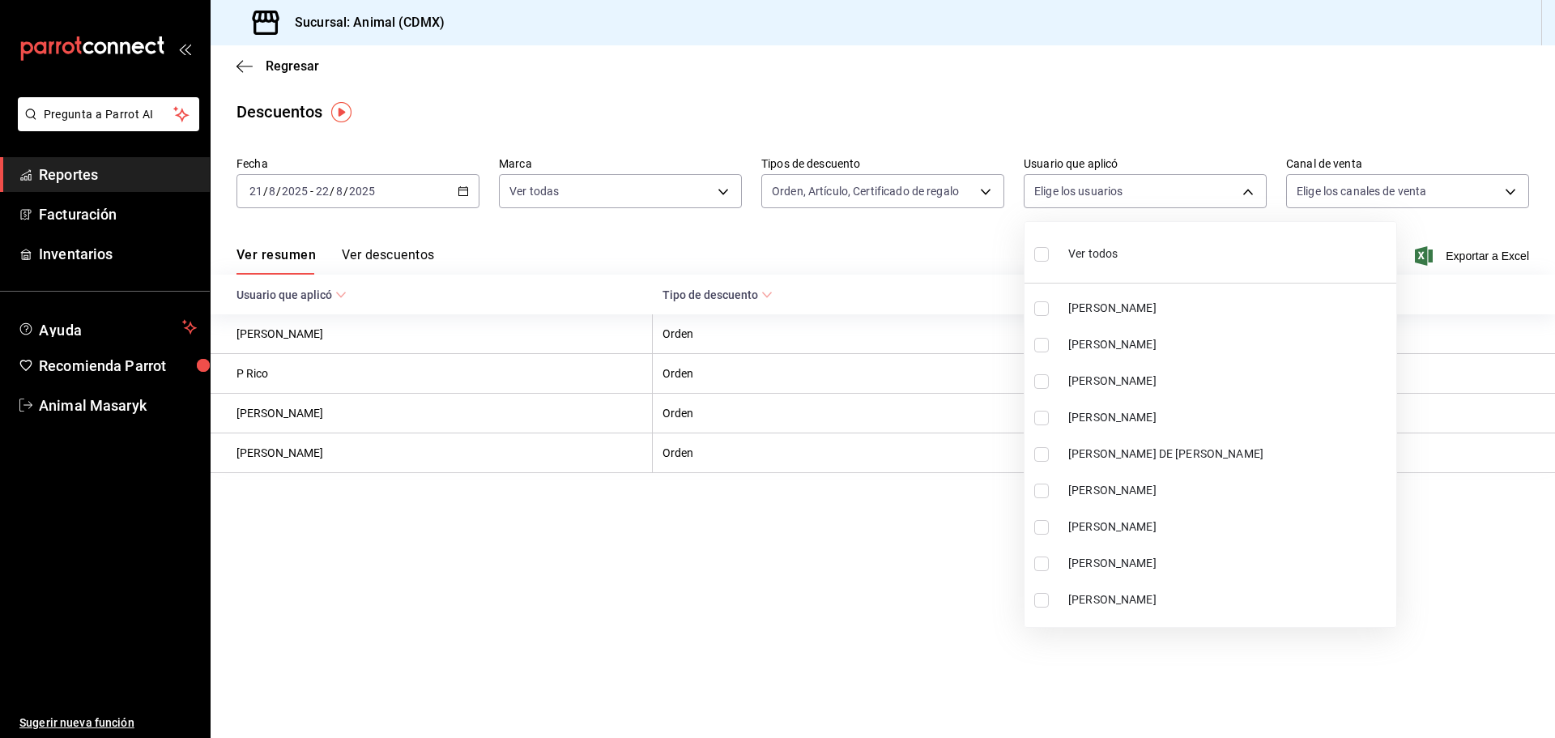
checkbox input "true"
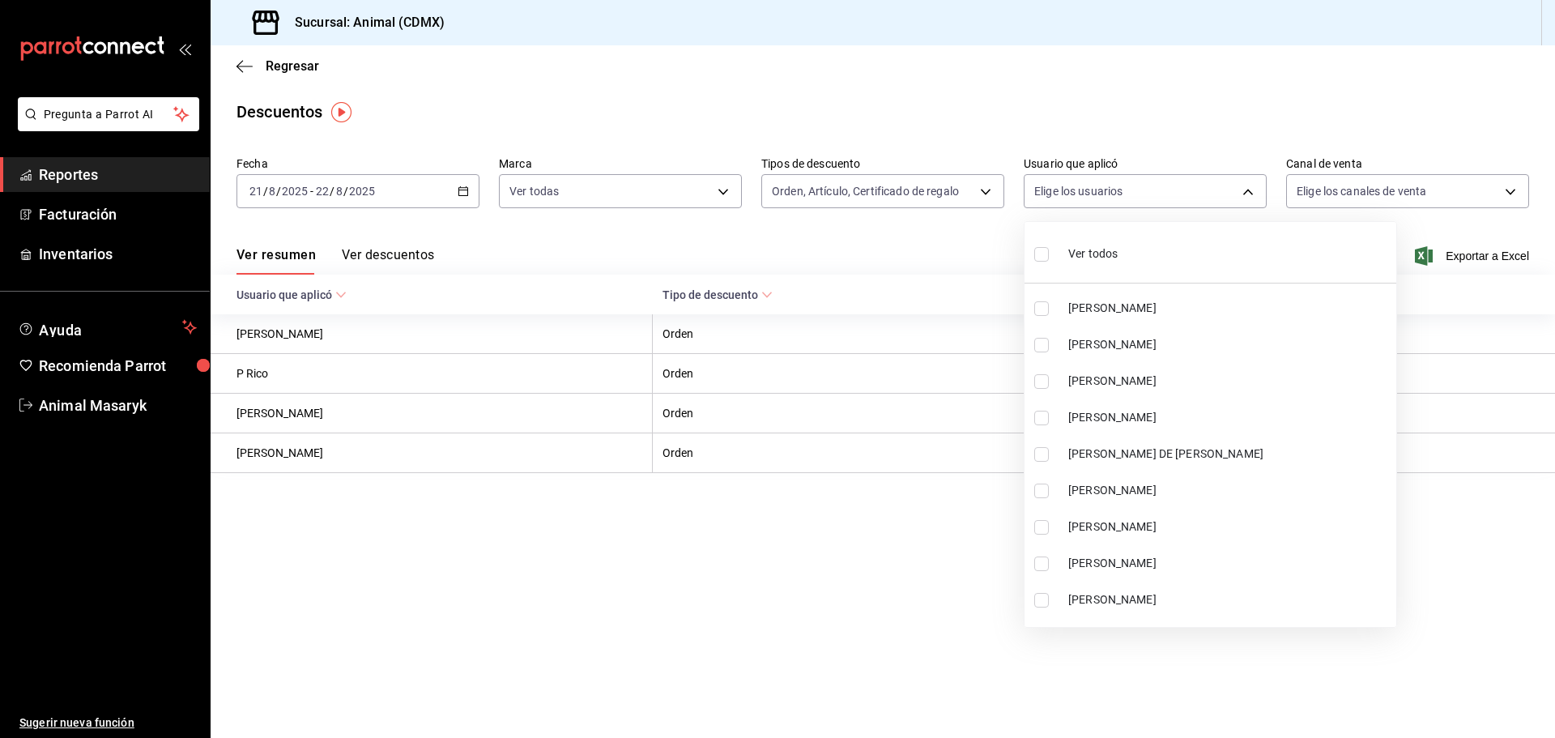
checkbox input "true"
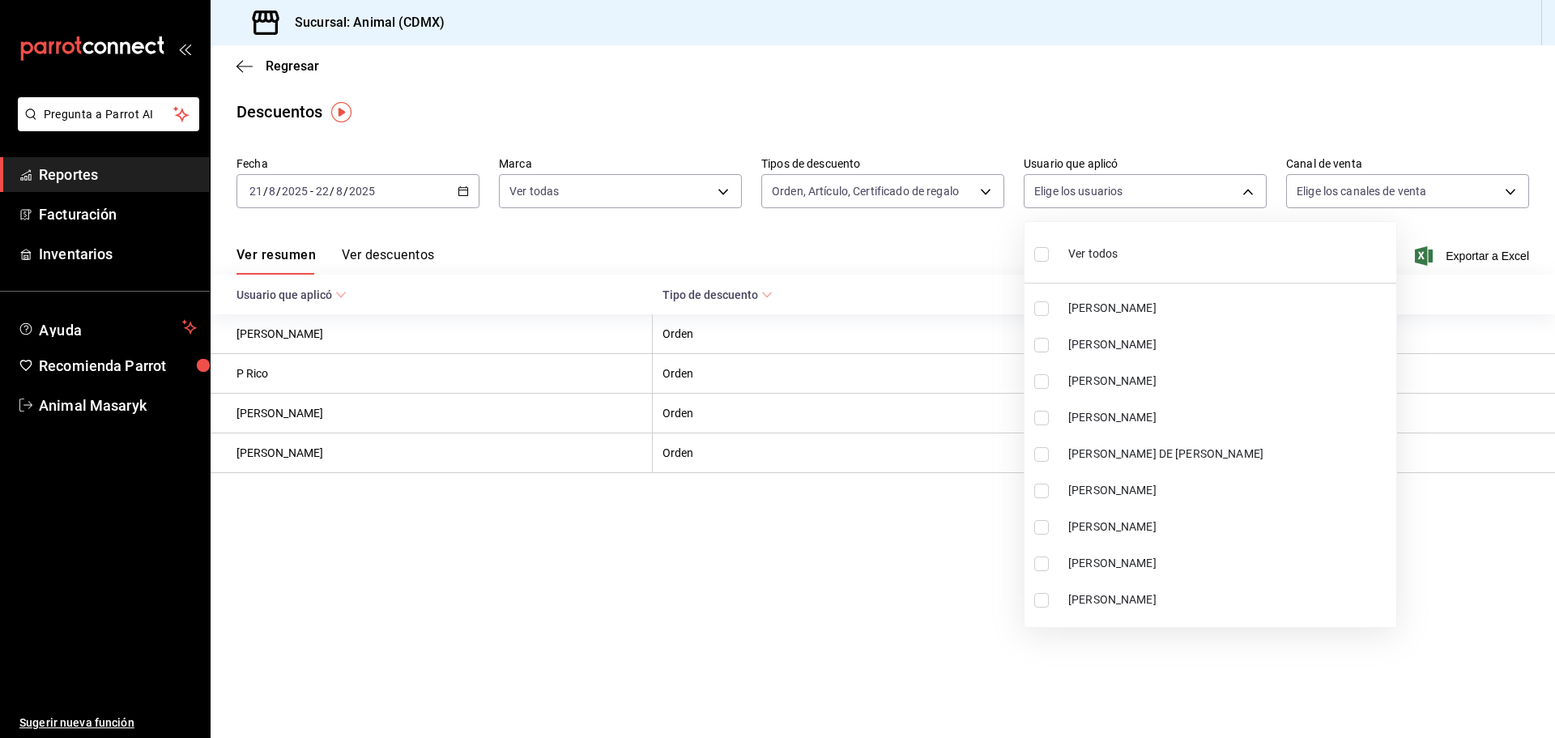
checkbox input "true"
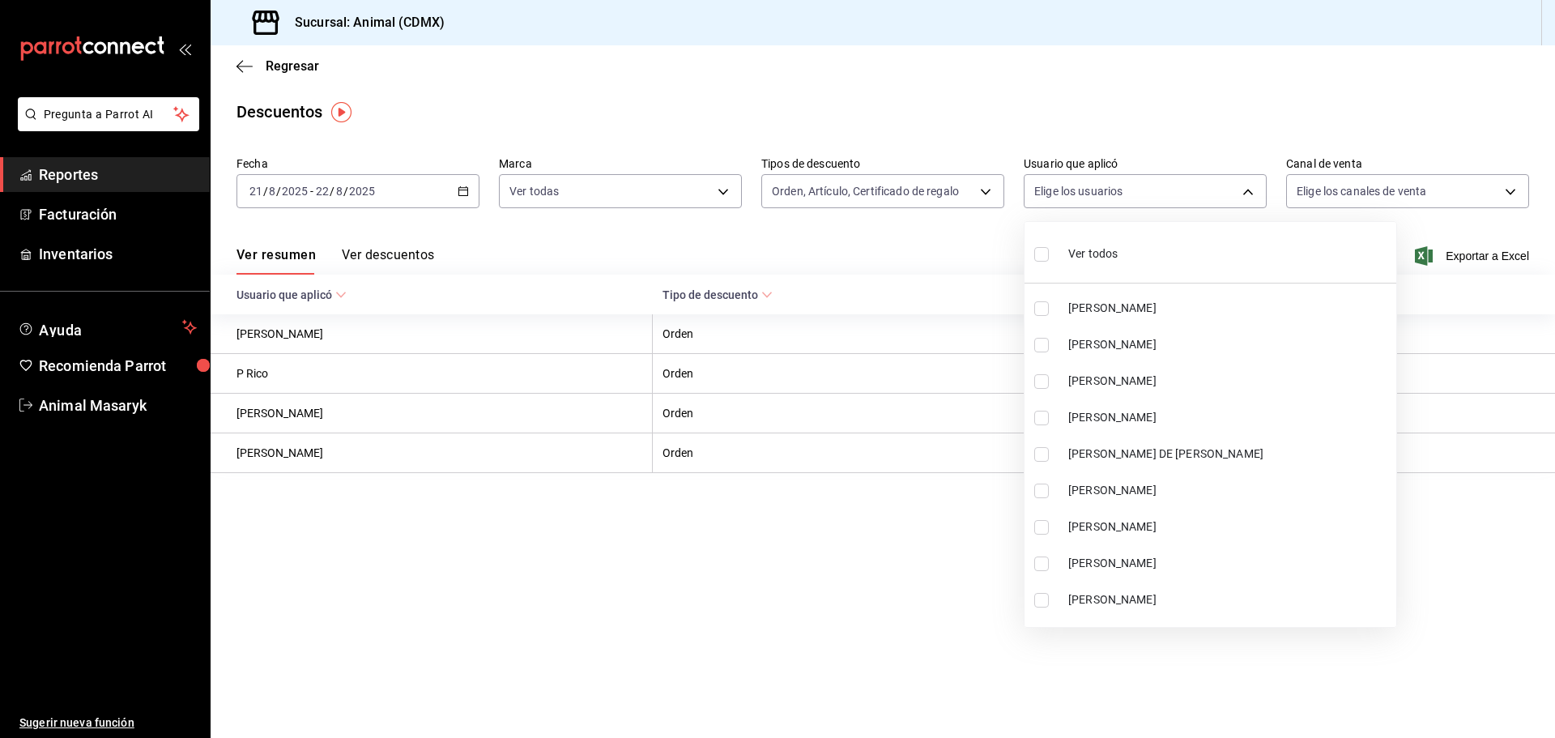
checkbox input "true"
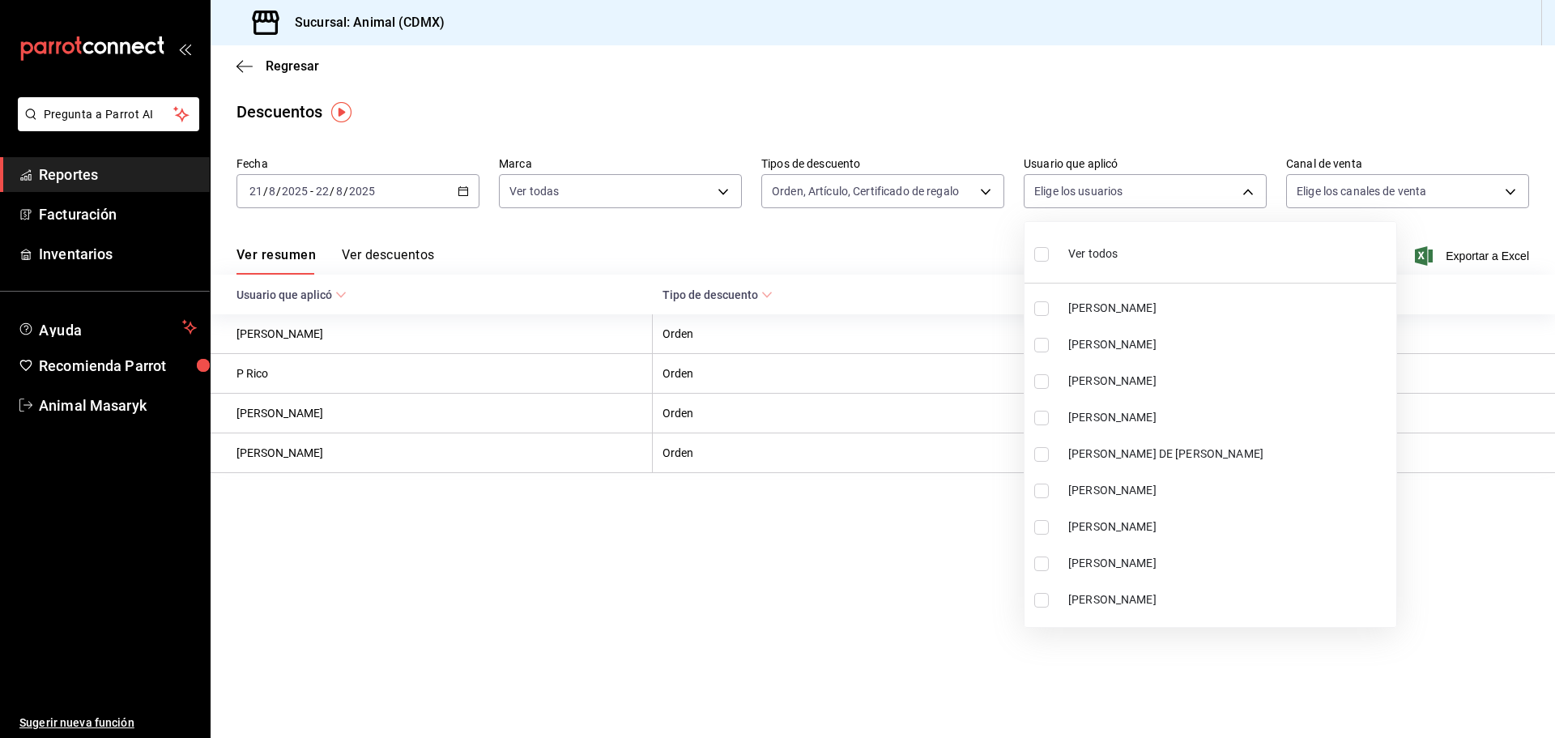
checkbox input "true"
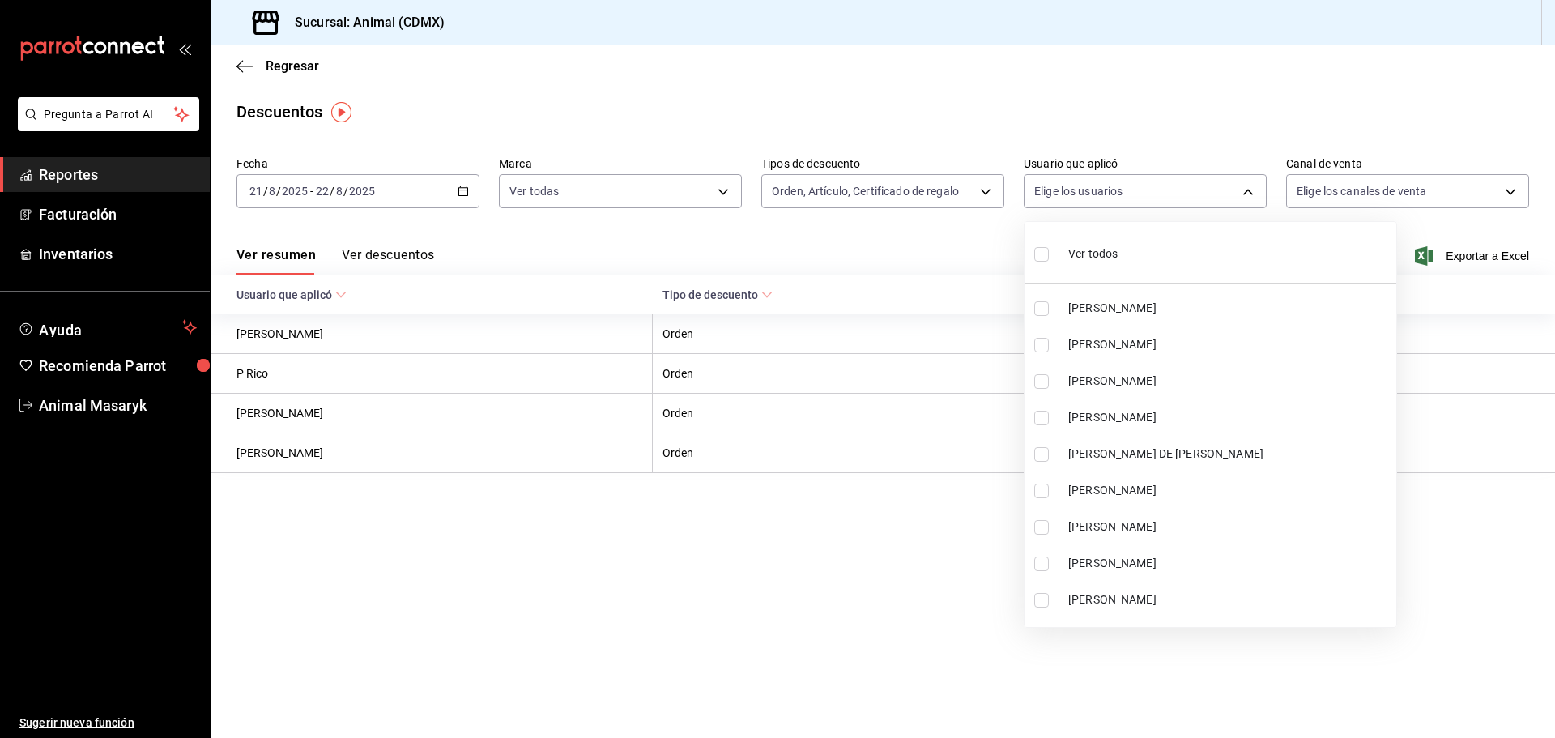
checkbox input "true"
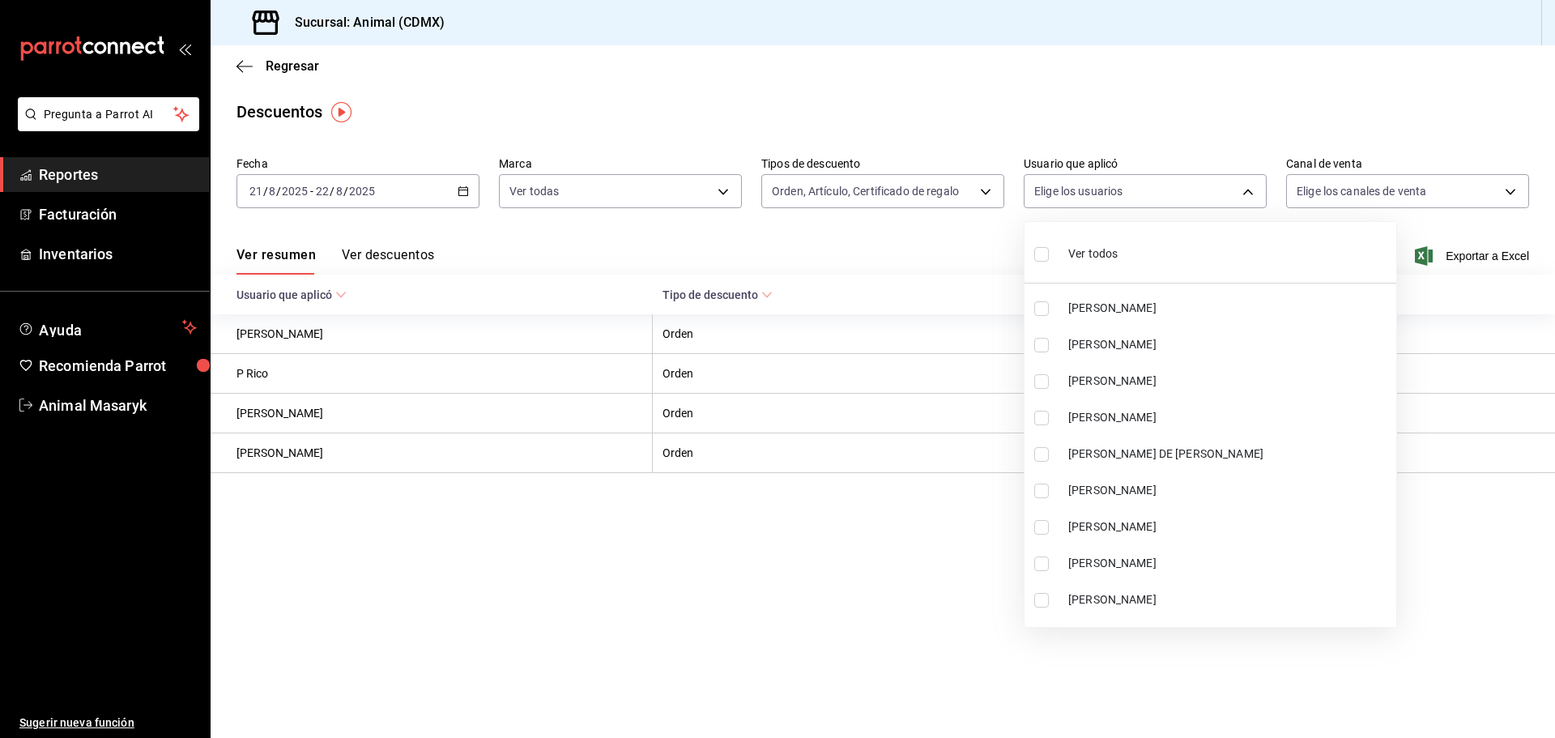
checkbox input "true"
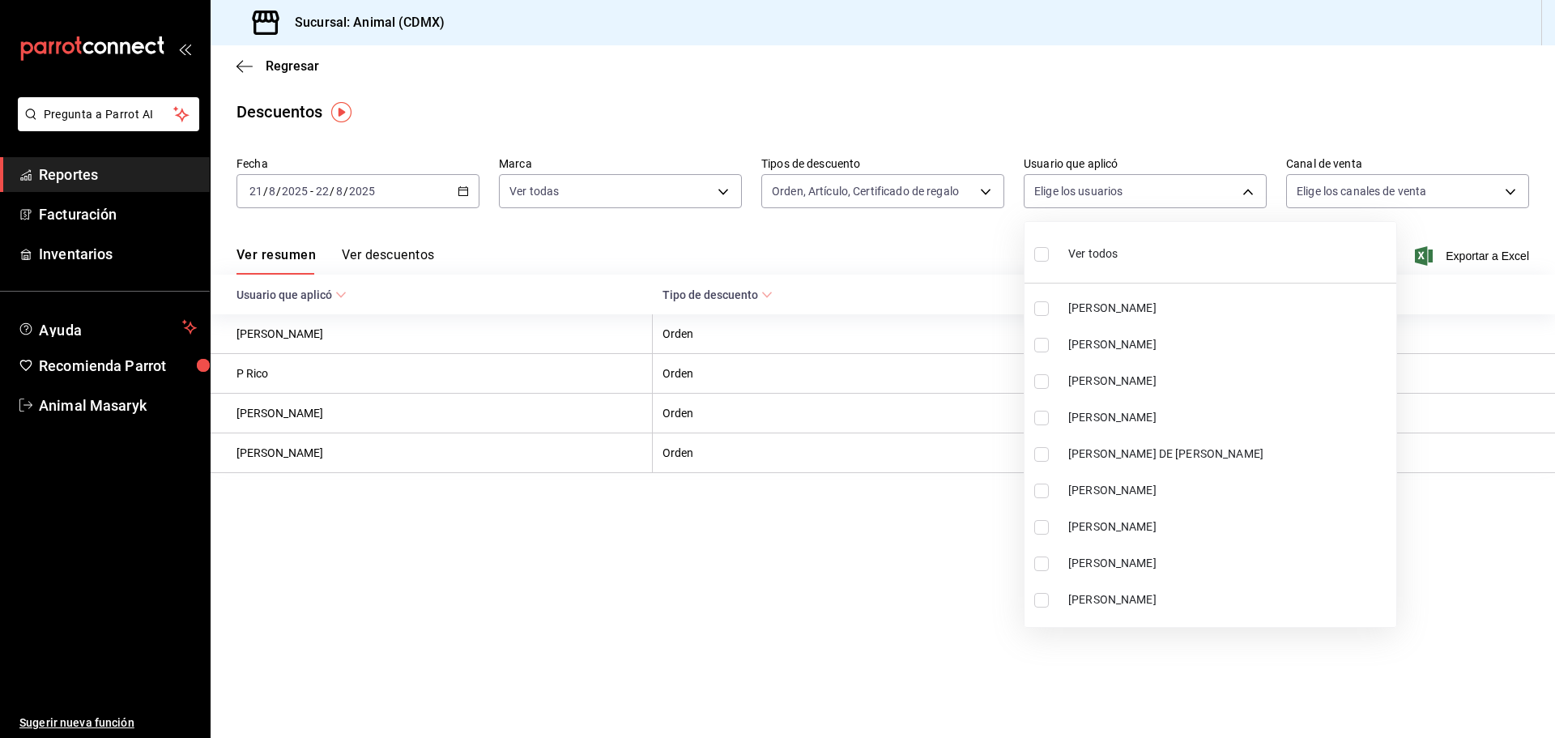
checkbox input "true"
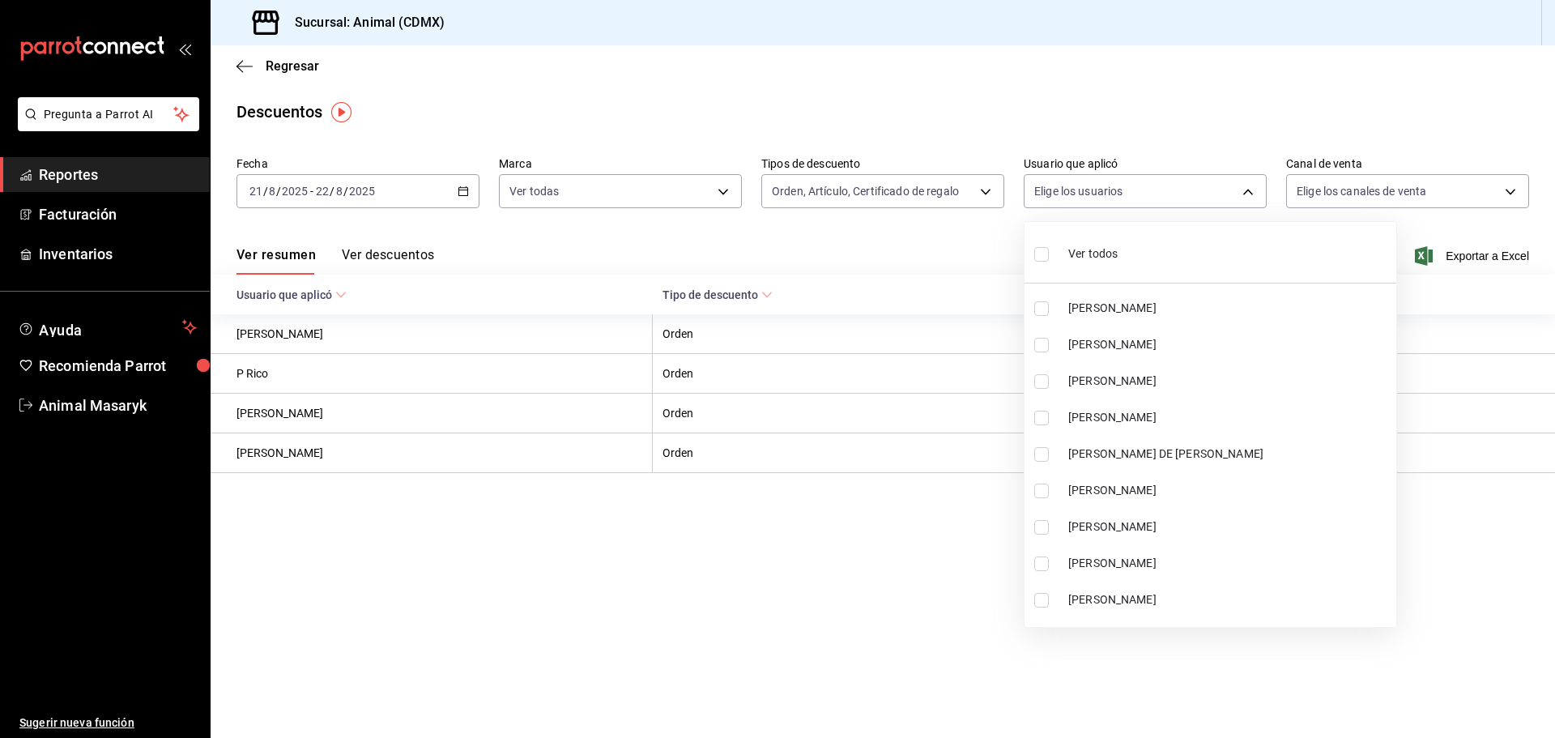
checkbox input "true"
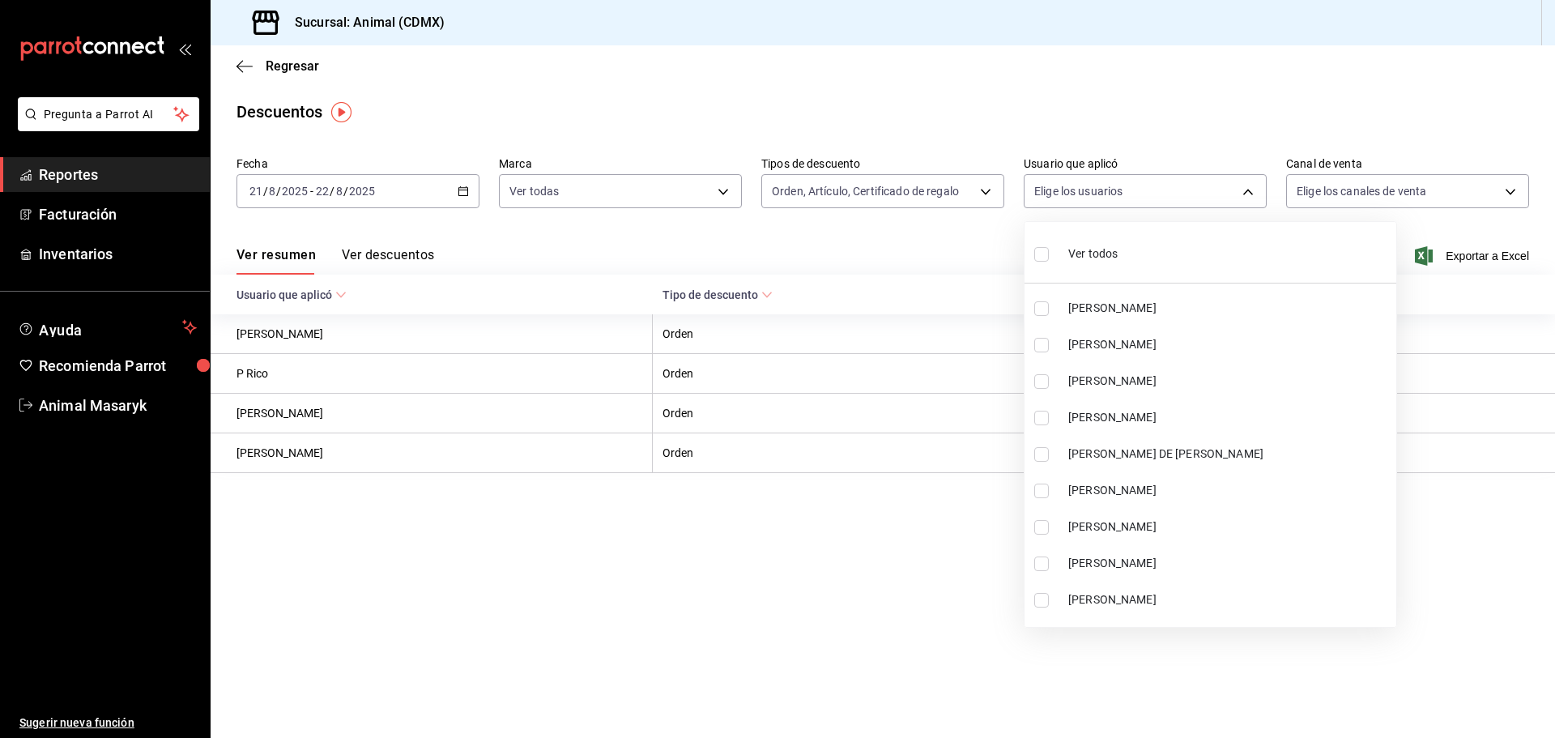
checkbox input "true"
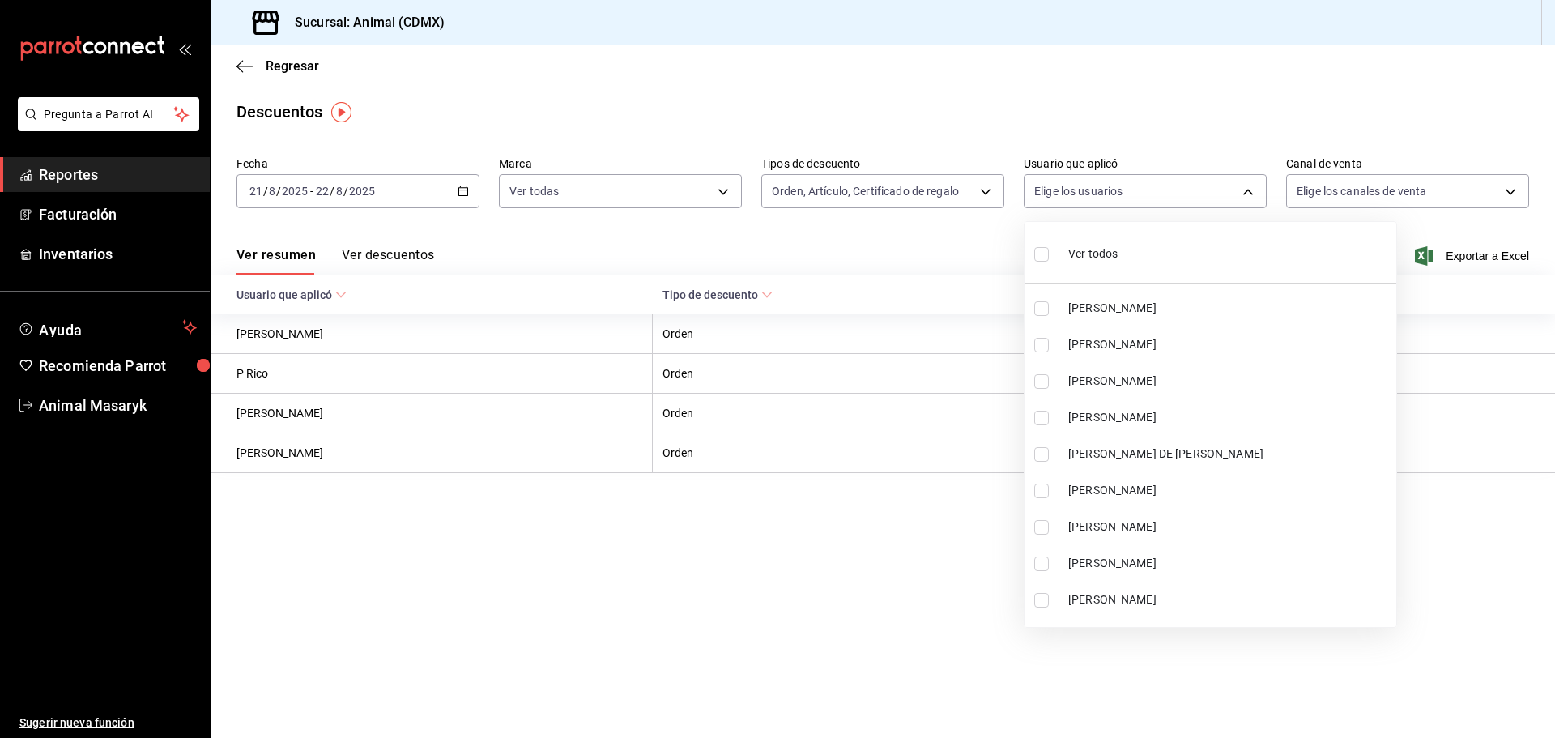
checkbox input "true"
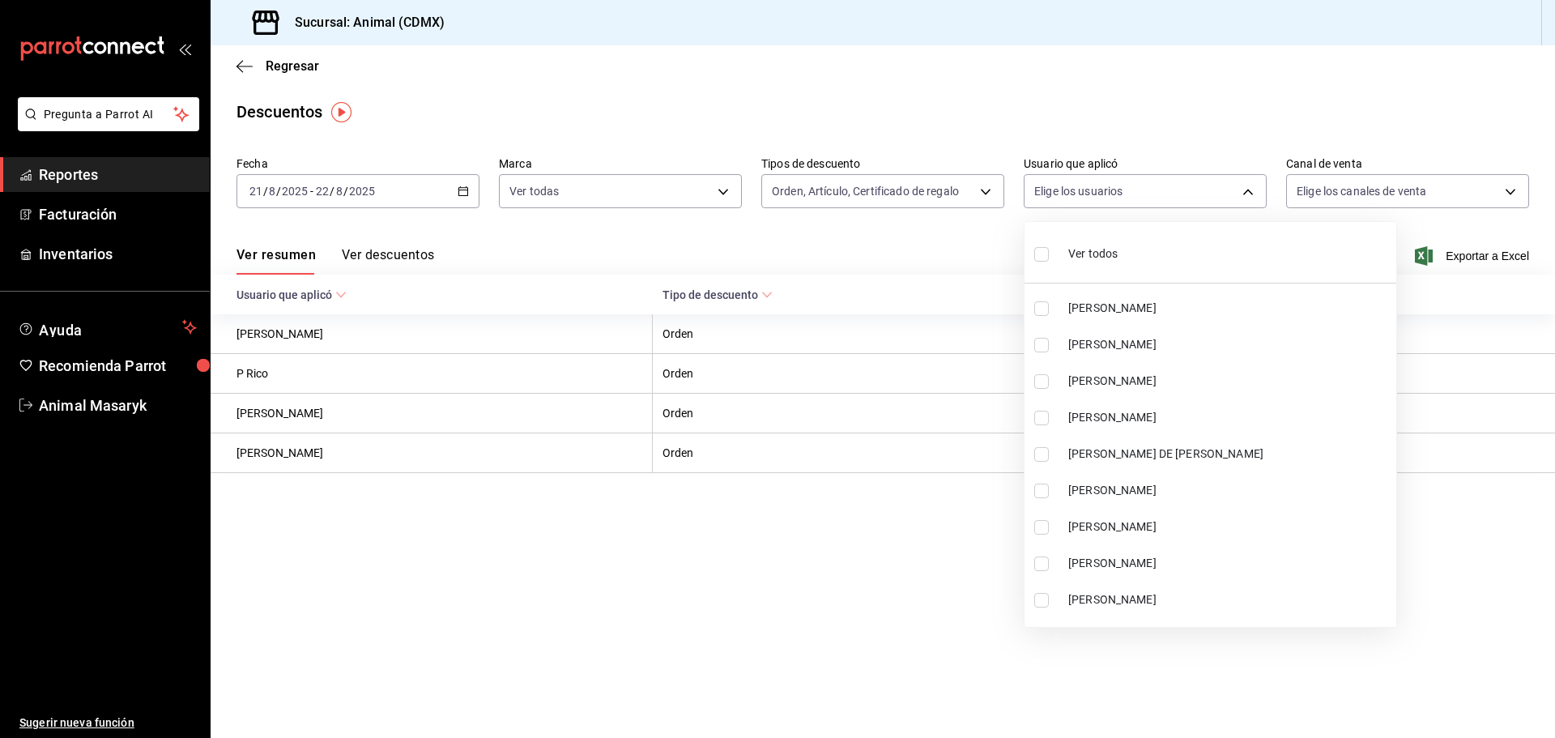
checkbox input "true"
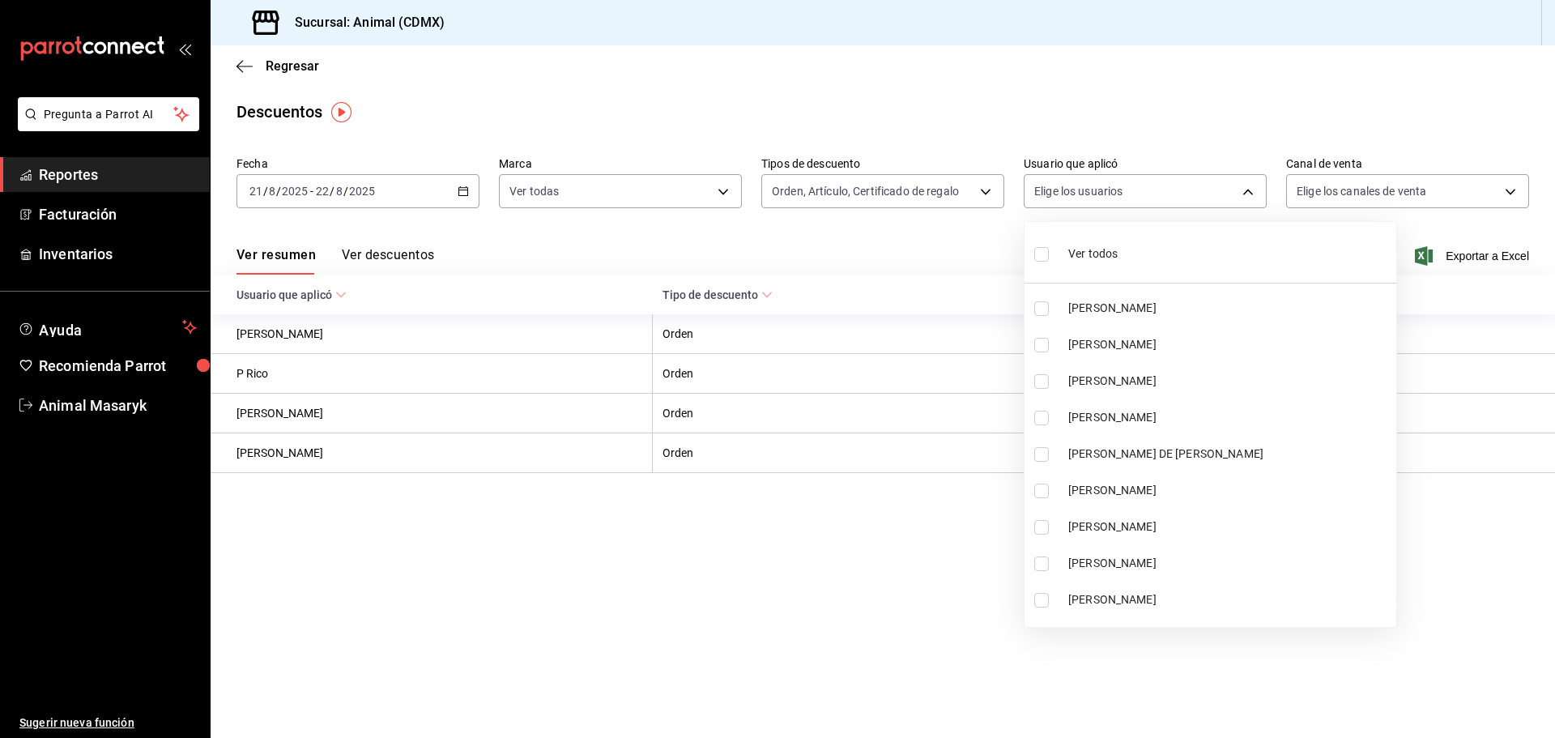
checkbox input "true"
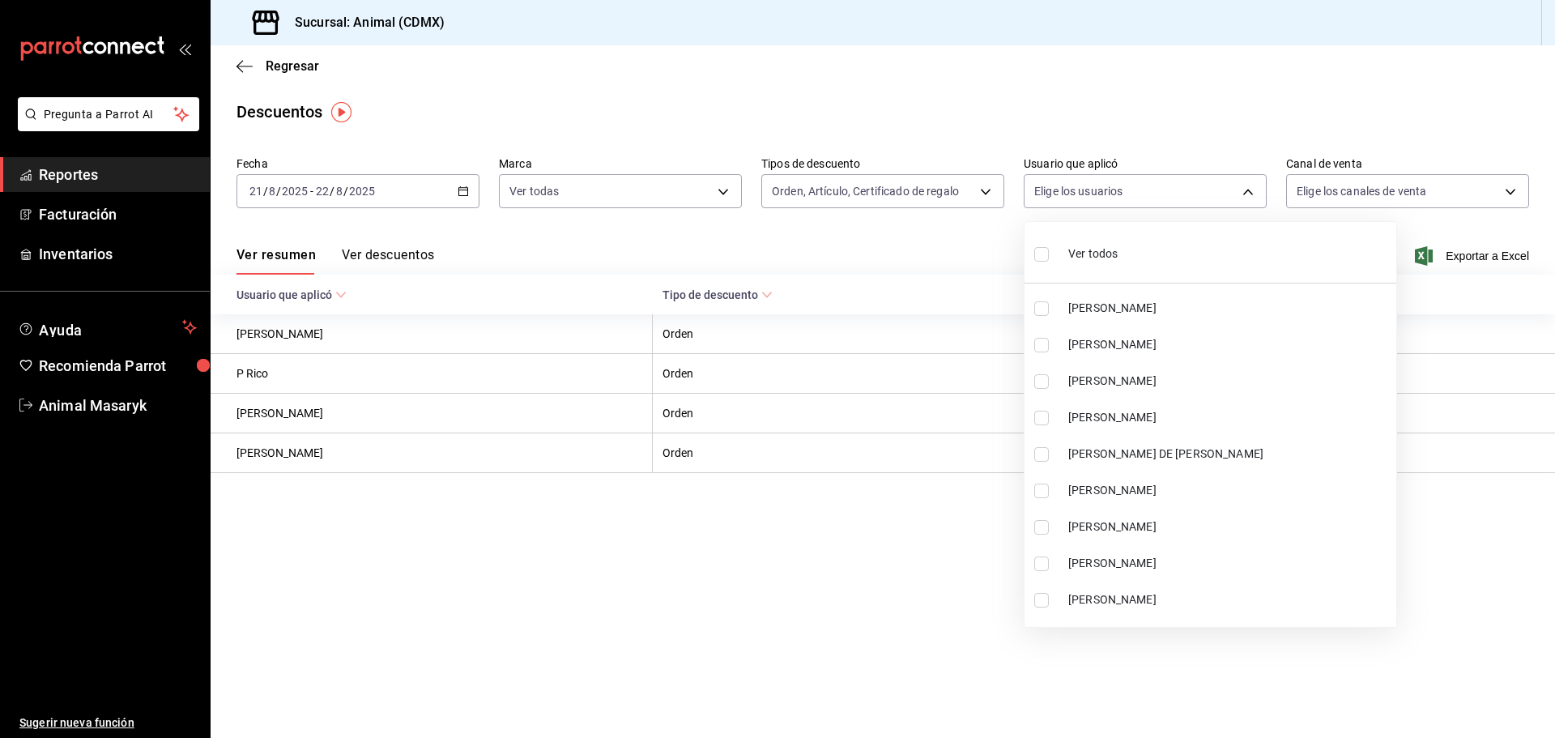
checkbox input "true"
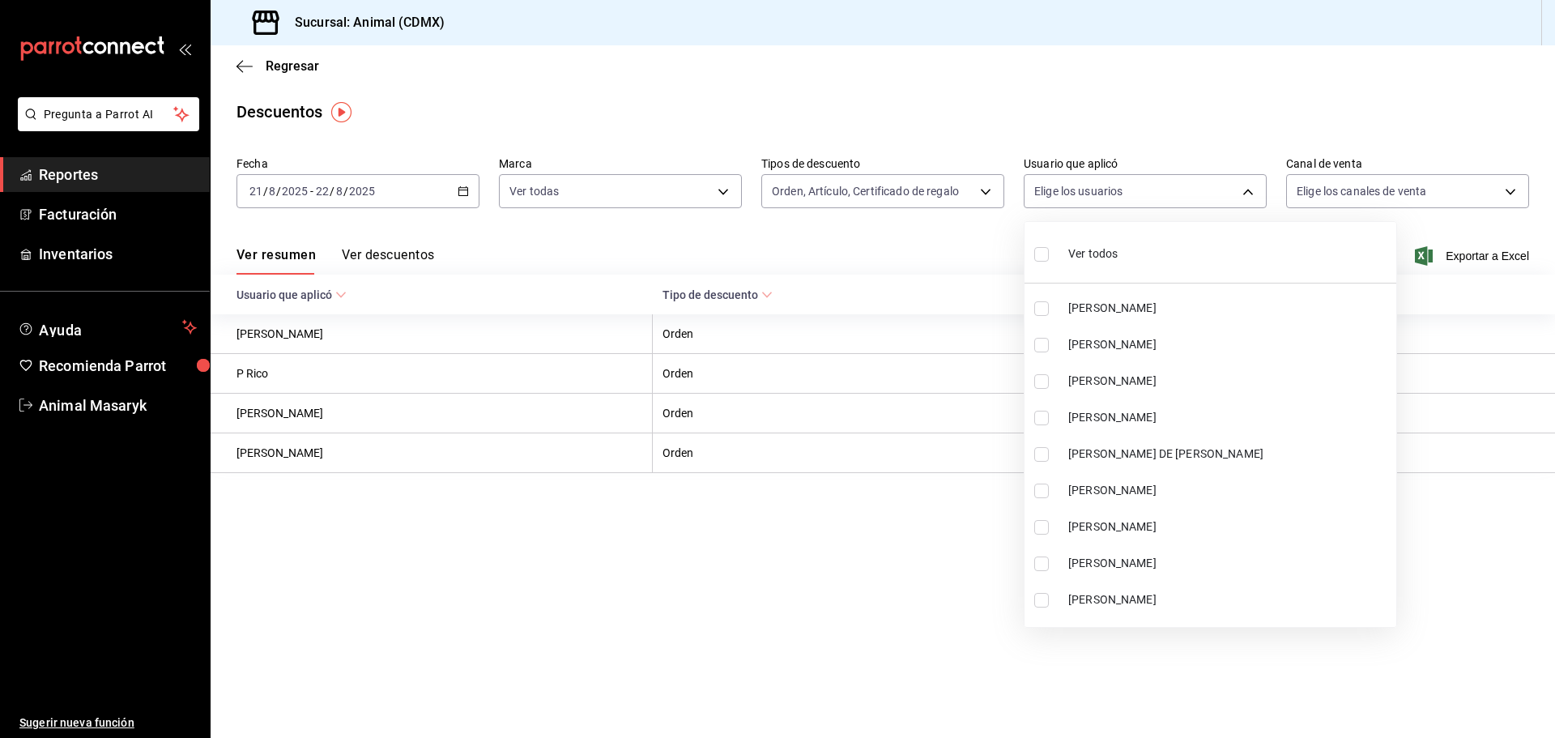
checkbox input "true"
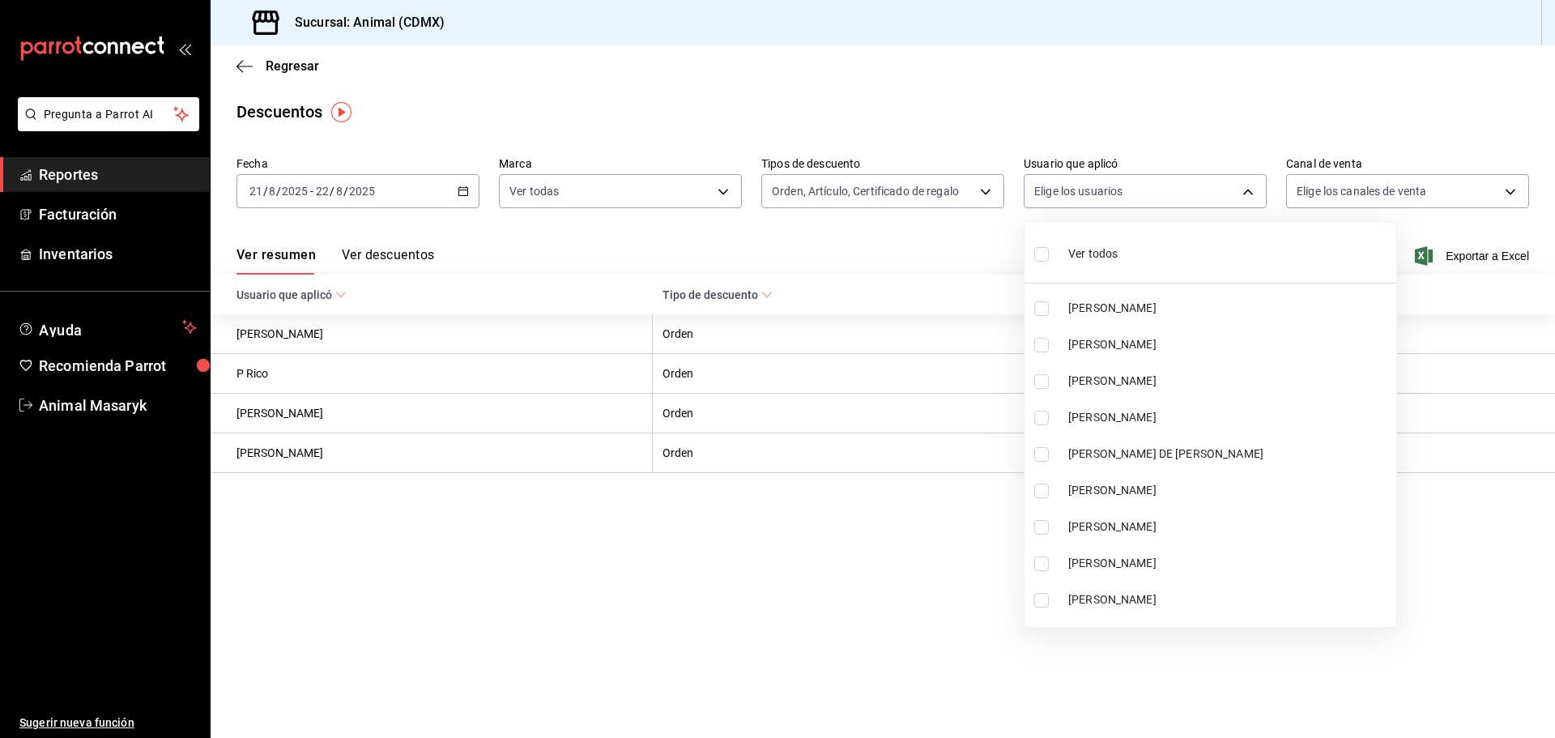
checkbox input "true"
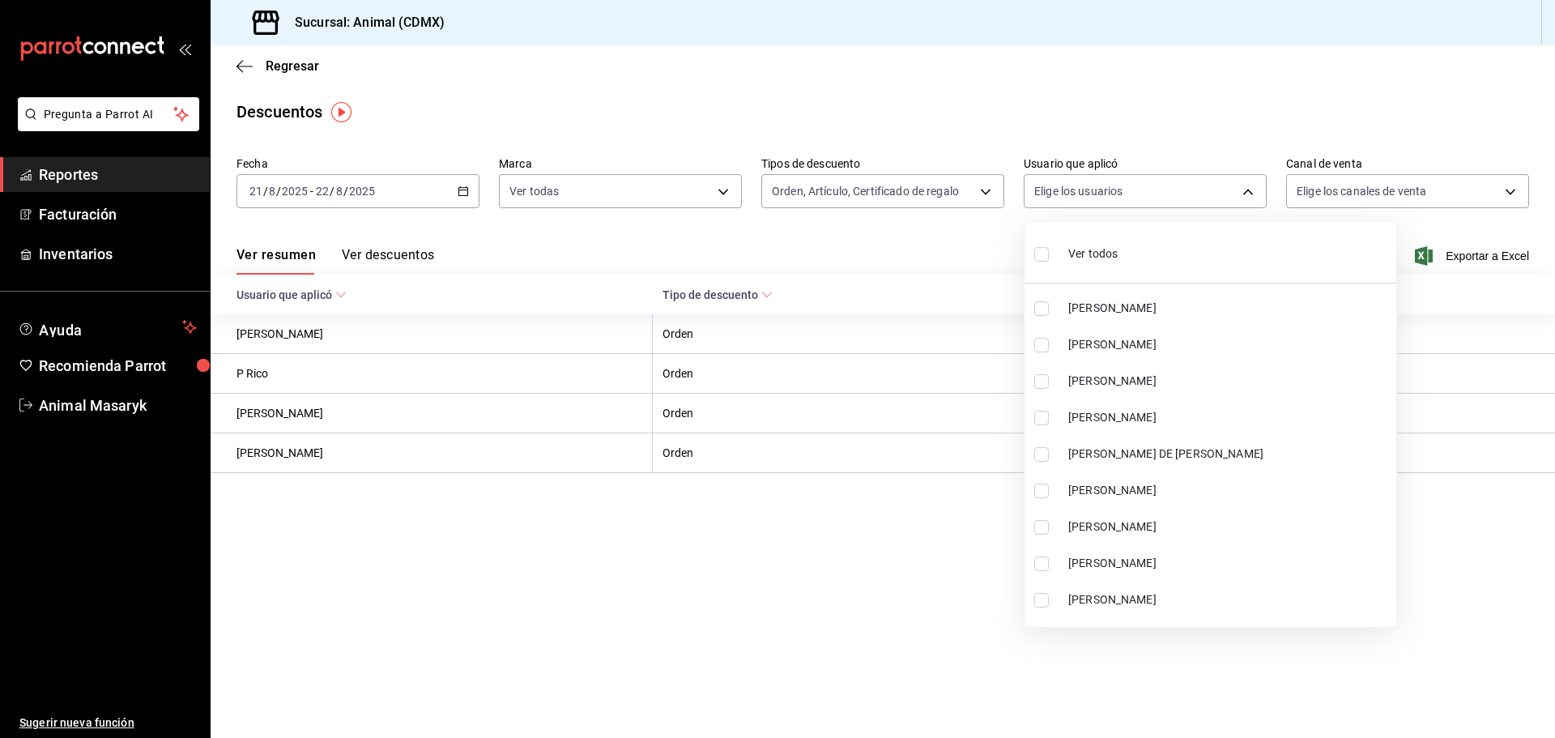
checkbox input "true"
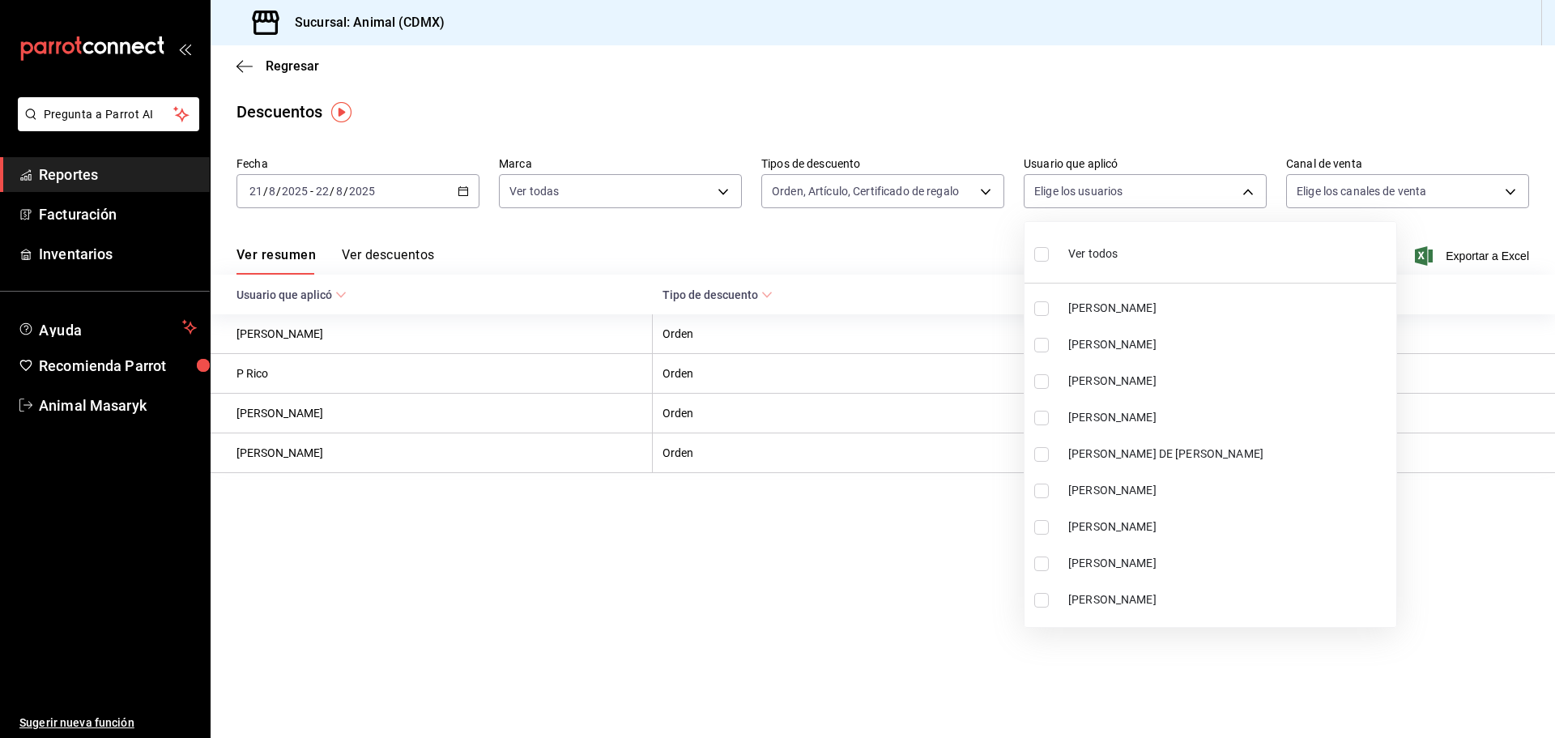
checkbox input "true"
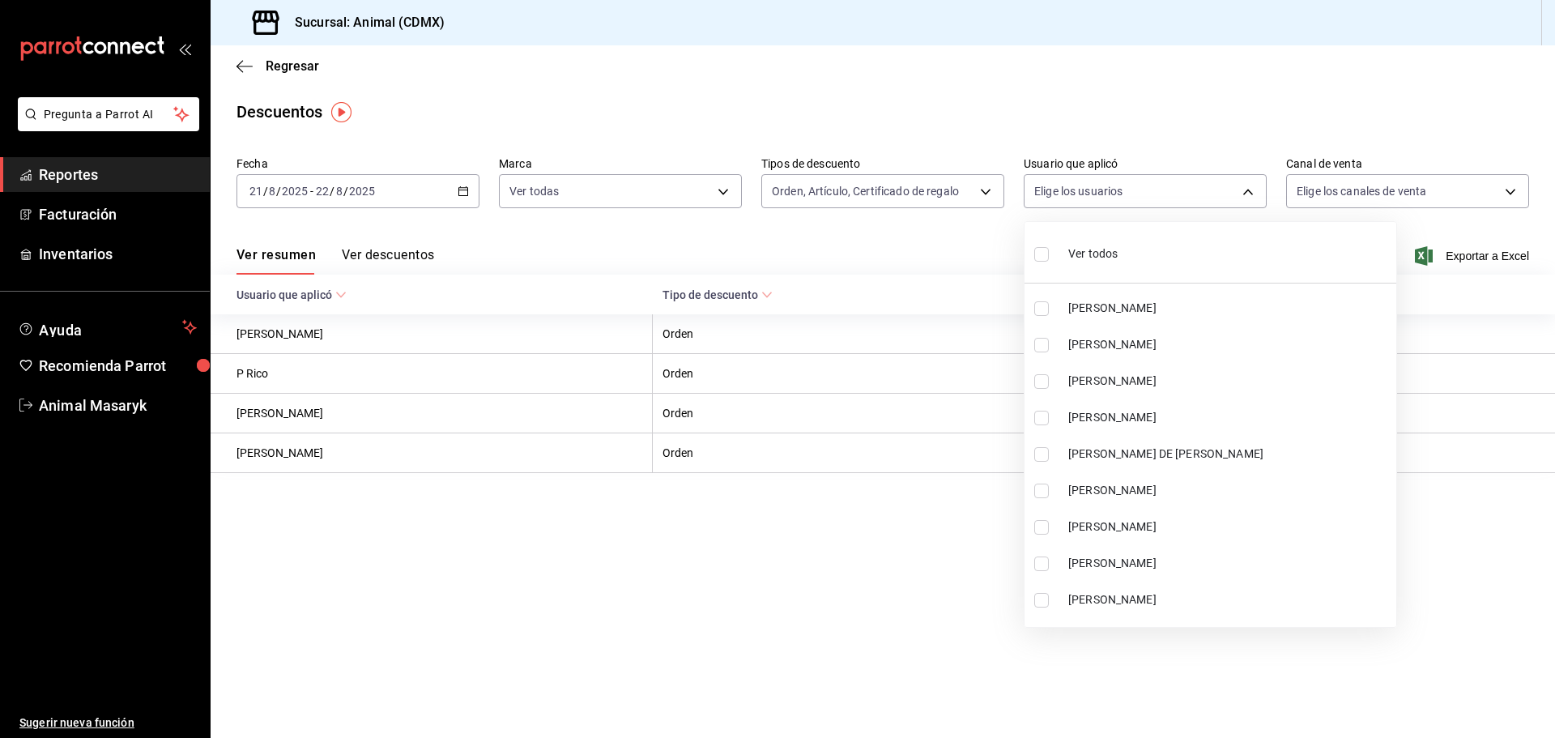
checkbox input "true"
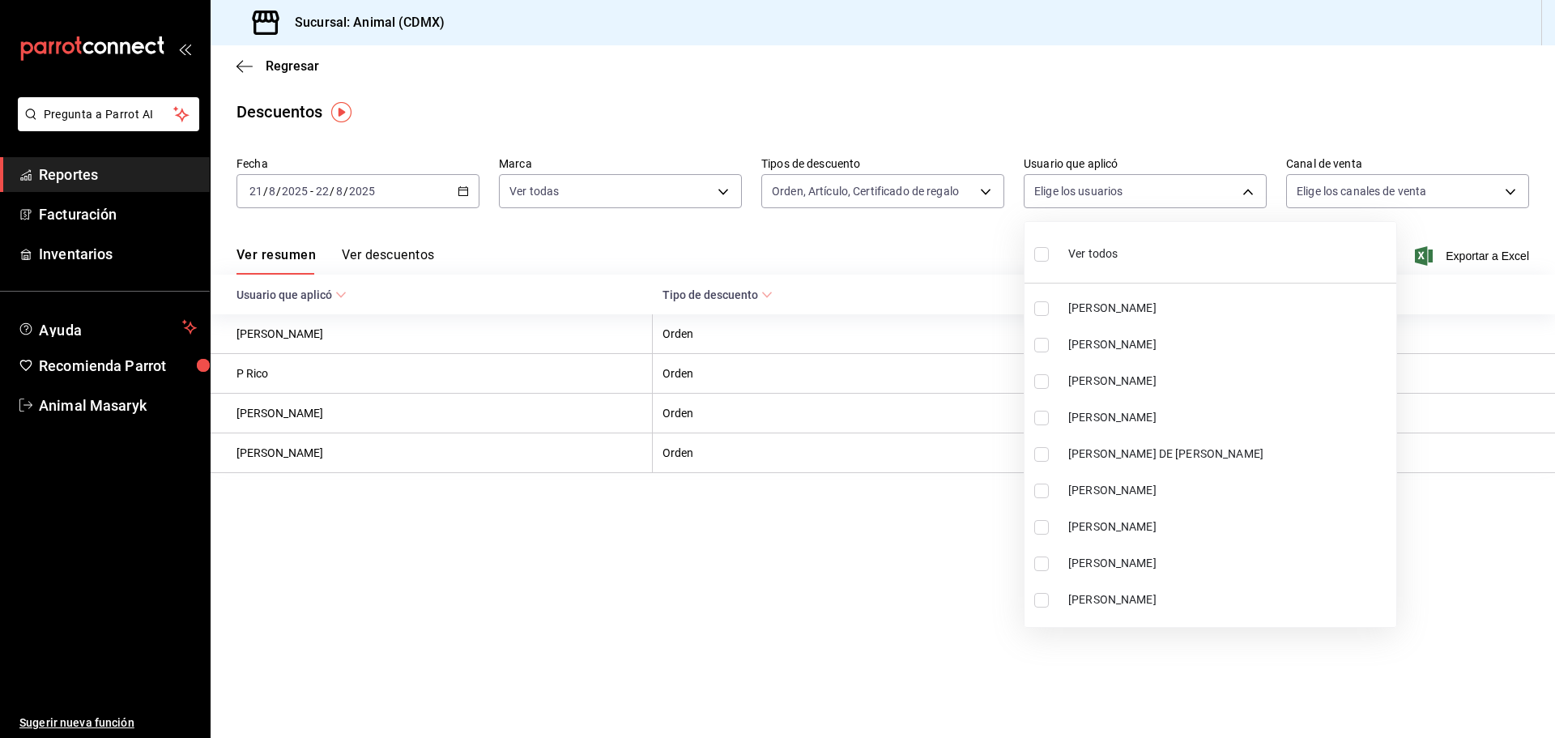
checkbox input "true"
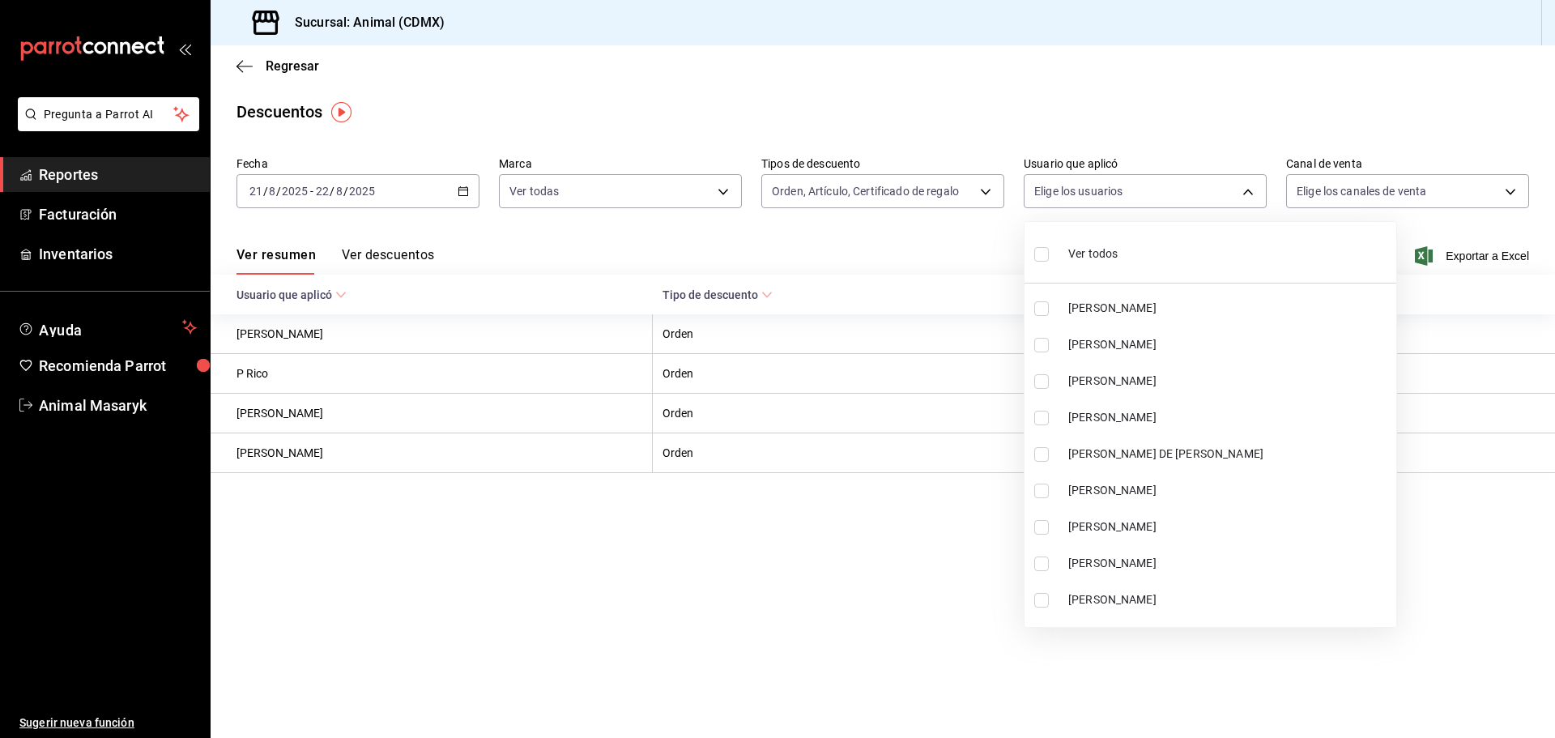
checkbox input "true"
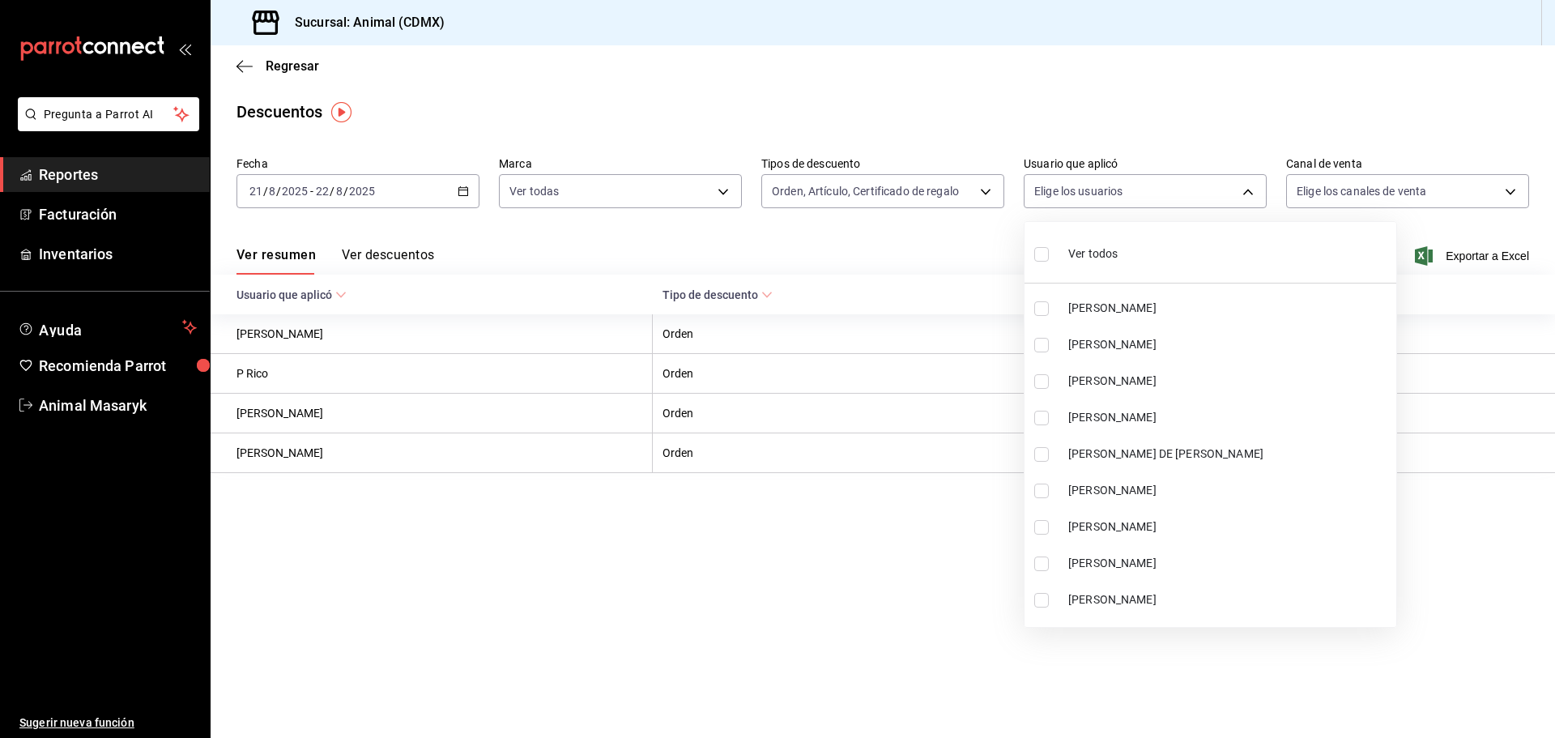
checkbox input "true"
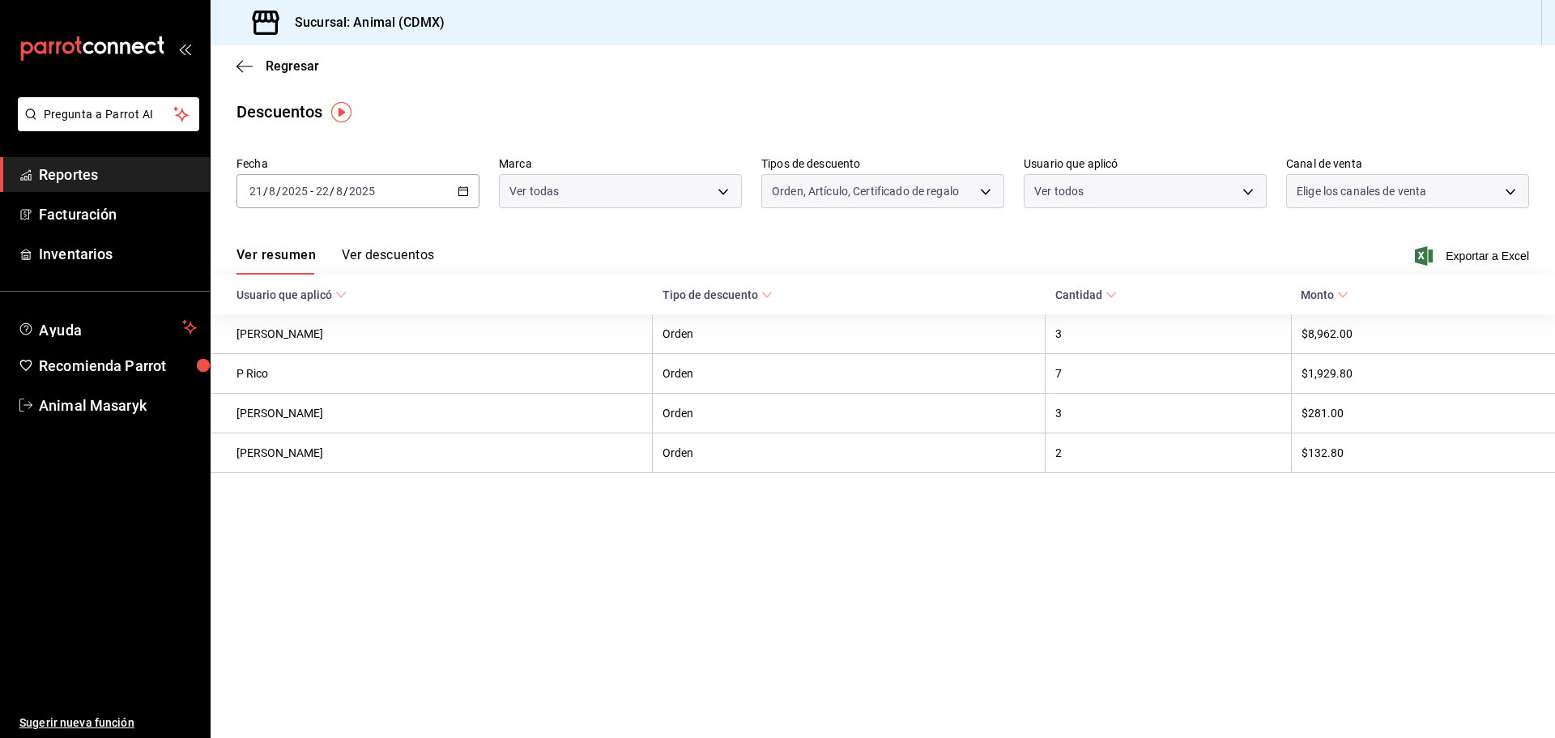
click at [1467, 194] on div at bounding box center [777, 369] width 1555 height 738
click at [1493, 188] on body "Pregunta a Parrot AI Reportes Facturación Inventarios Ayuda Recomienda Parrot A…" at bounding box center [777, 369] width 1555 height 738
click at [1382, 258] on li "Ver todos" at bounding box center [1407, 252] width 241 height 48
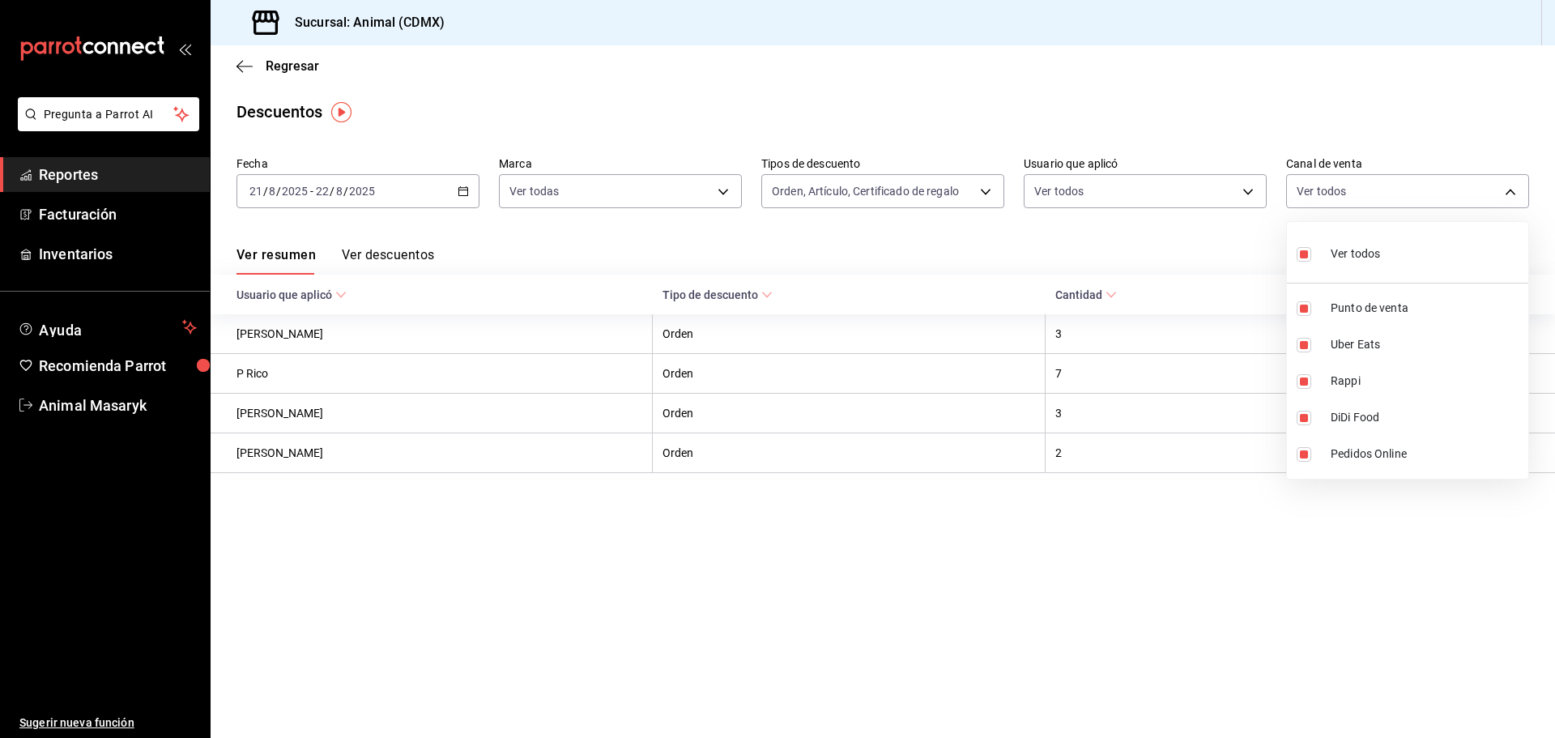
click at [1173, 617] on div at bounding box center [777, 369] width 1555 height 738
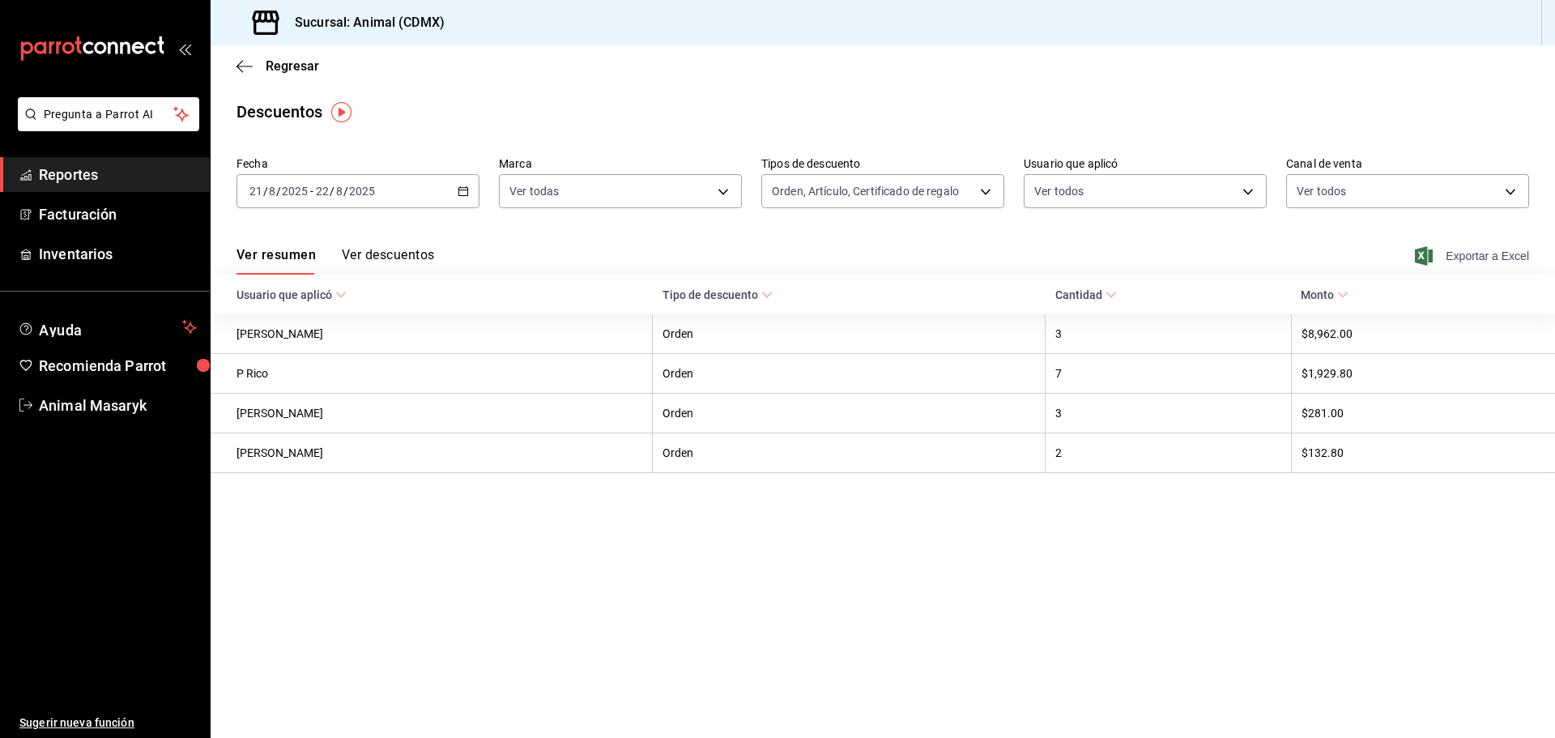
click at [1493, 258] on span "Exportar a Excel" at bounding box center [1473, 255] width 111 height 19
click at [241, 66] on icon "button" at bounding box center [244, 66] width 16 height 1
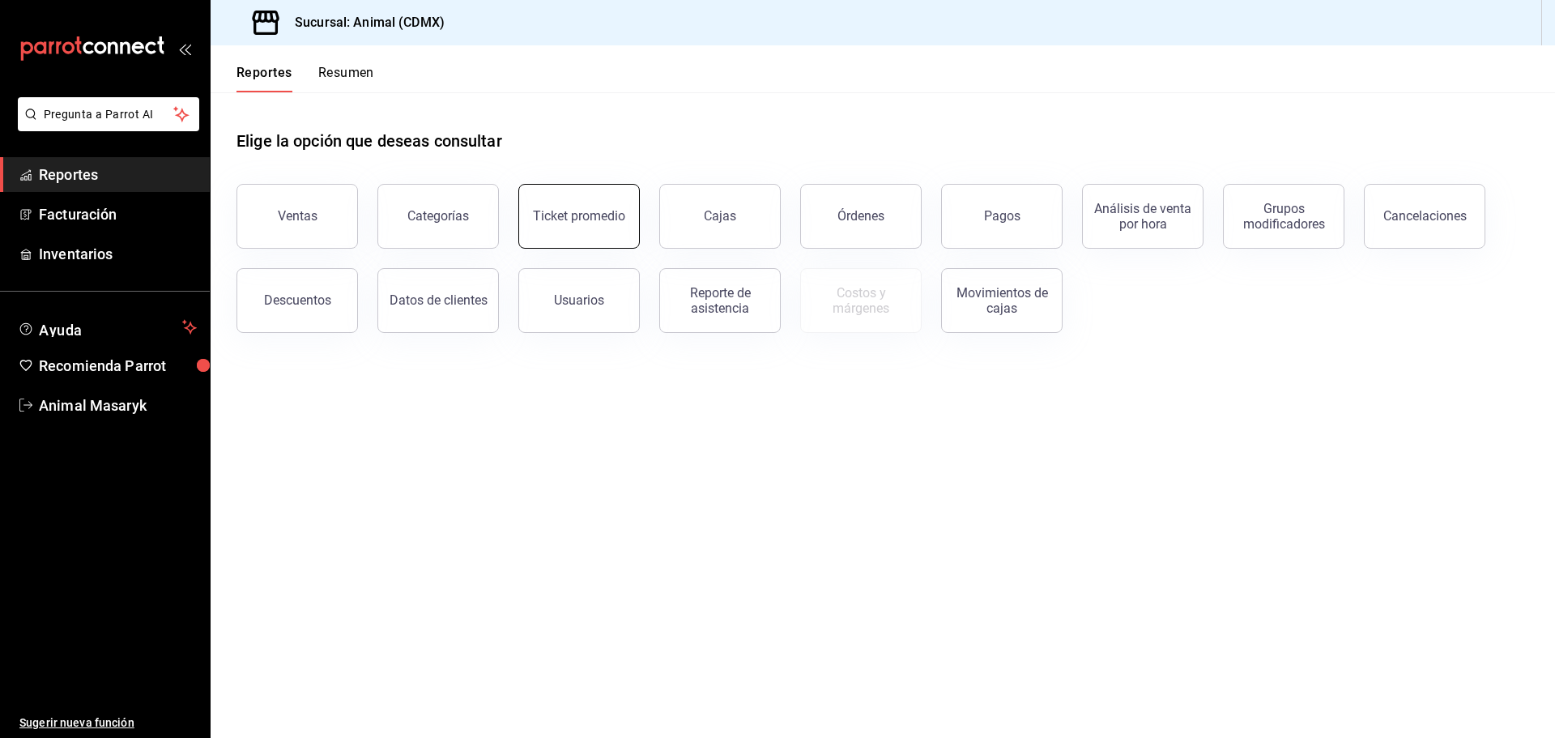
click at [577, 220] on div "Ticket promedio" at bounding box center [579, 215] width 92 height 15
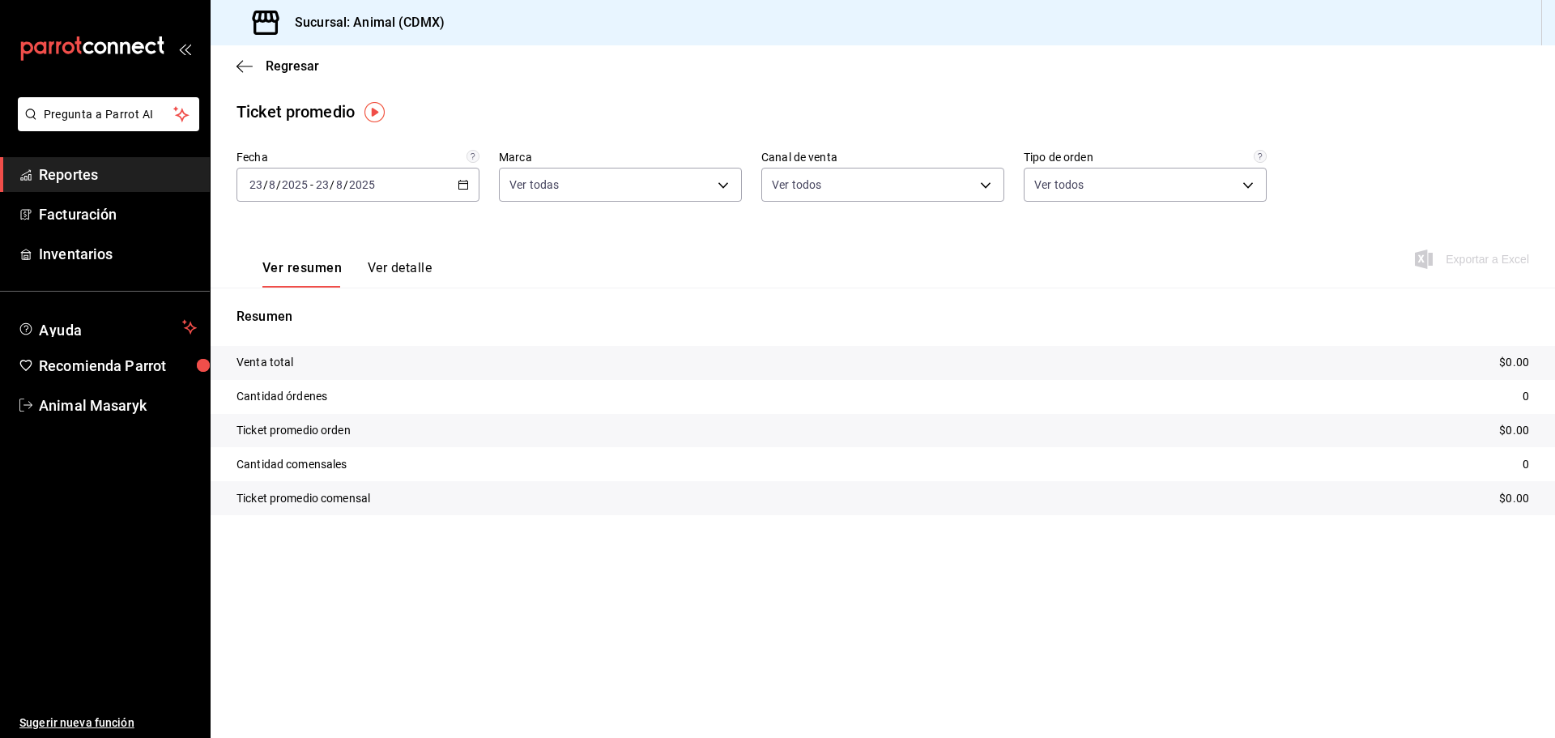
click at [471, 185] on div "2025-08-23 23 / 8 / 2025 - 2025-08-23 23 / 8 / 2025" at bounding box center [357, 185] width 243 height 34
click at [297, 383] on span "Rango de fechas" at bounding box center [313, 379] width 126 height 17
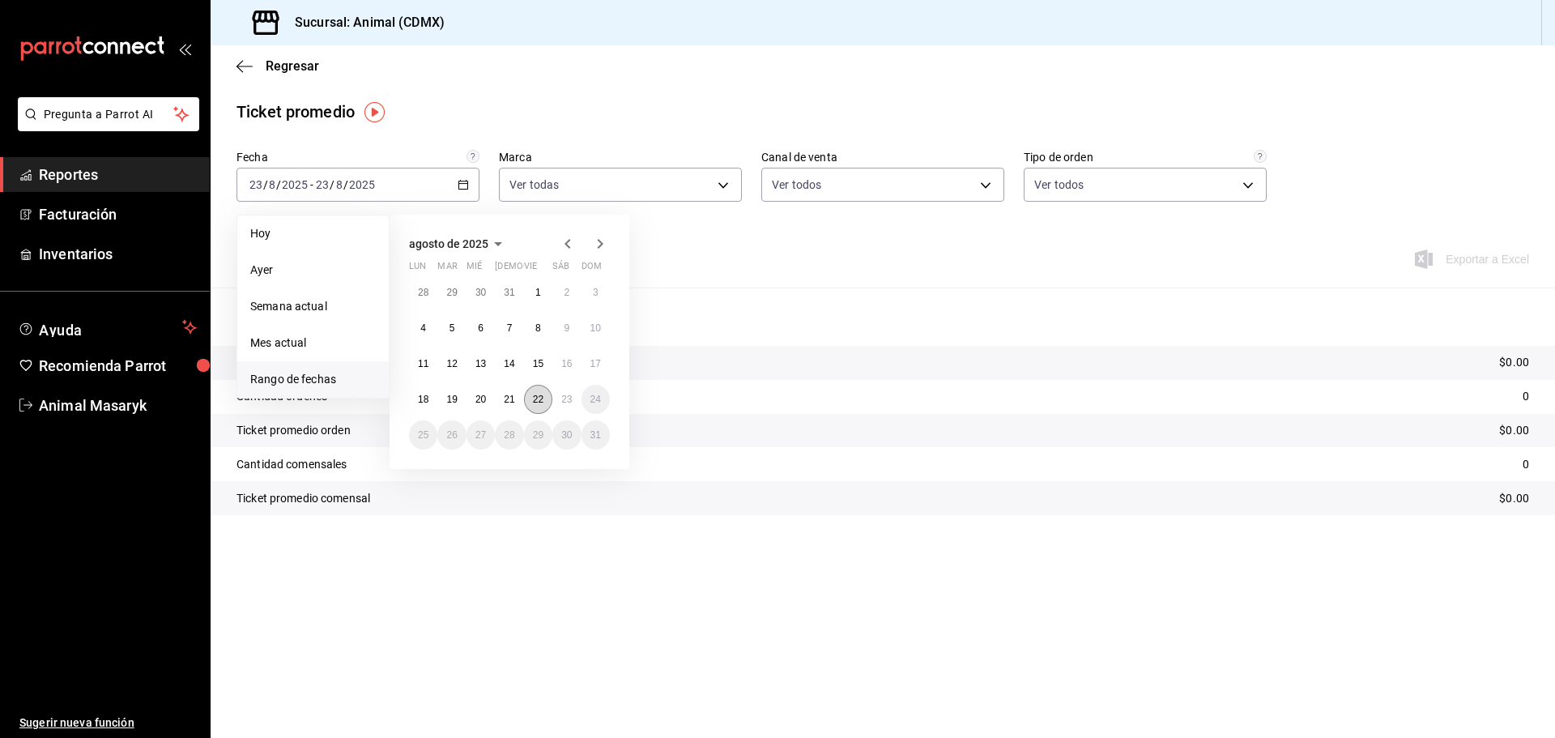
click at [535, 398] on abbr "22" at bounding box center [538, 399] width 11 height 11
click at [564, 397] on abbr "23" at bounding box center [566, 399] width 11 height 11
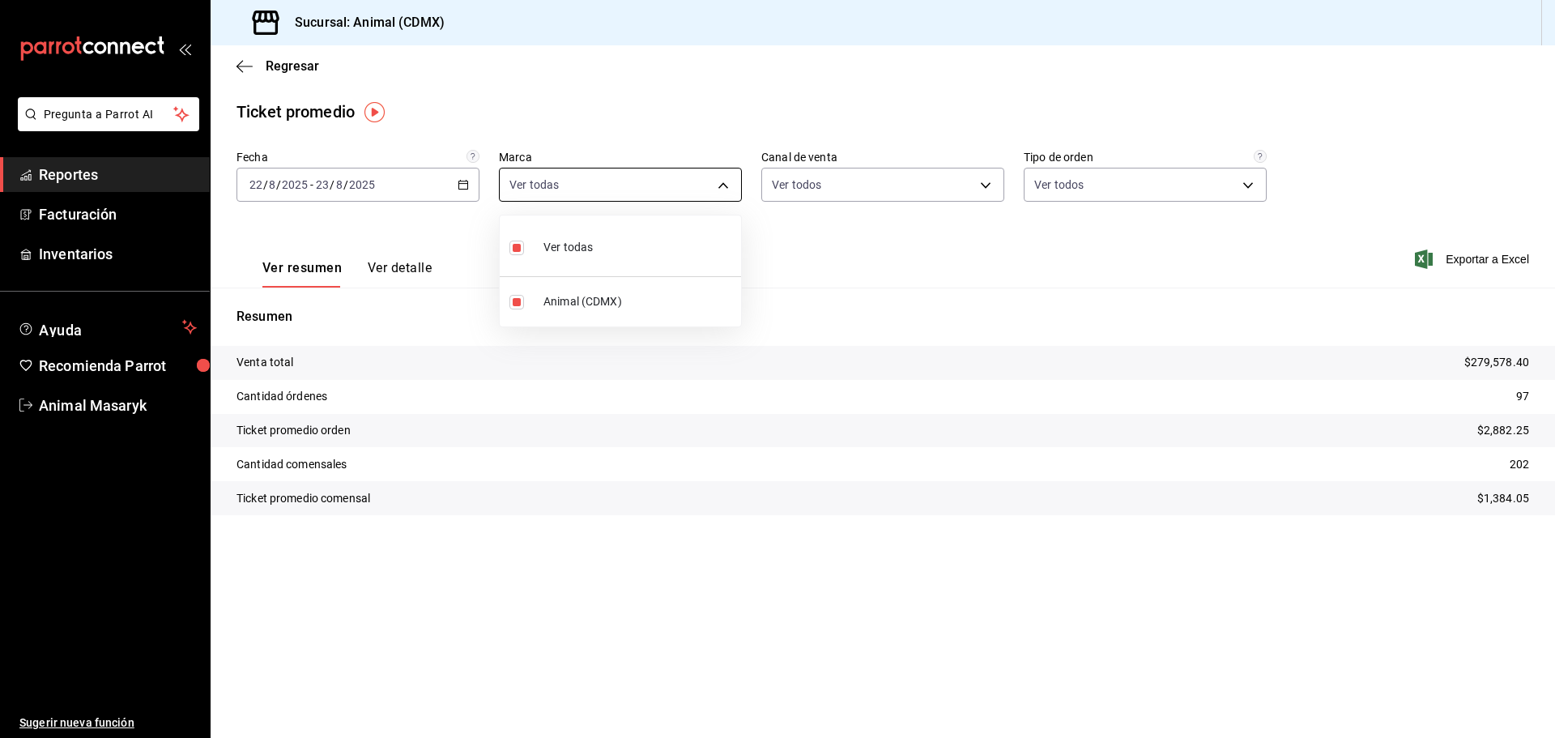
click at [721, 180] on body "Pregunta a Parrot AI Reportes Facturación Inventarios Ayuda Recomienda Parrot A…" at bounding box center [777, 369] width 1555 height 738
click at [814, 249] on div at bounding box center [777, 369] width 1555 height 738
click at [240, 66] on icon "button" at bounding box center [244, 66] width 16 height 15
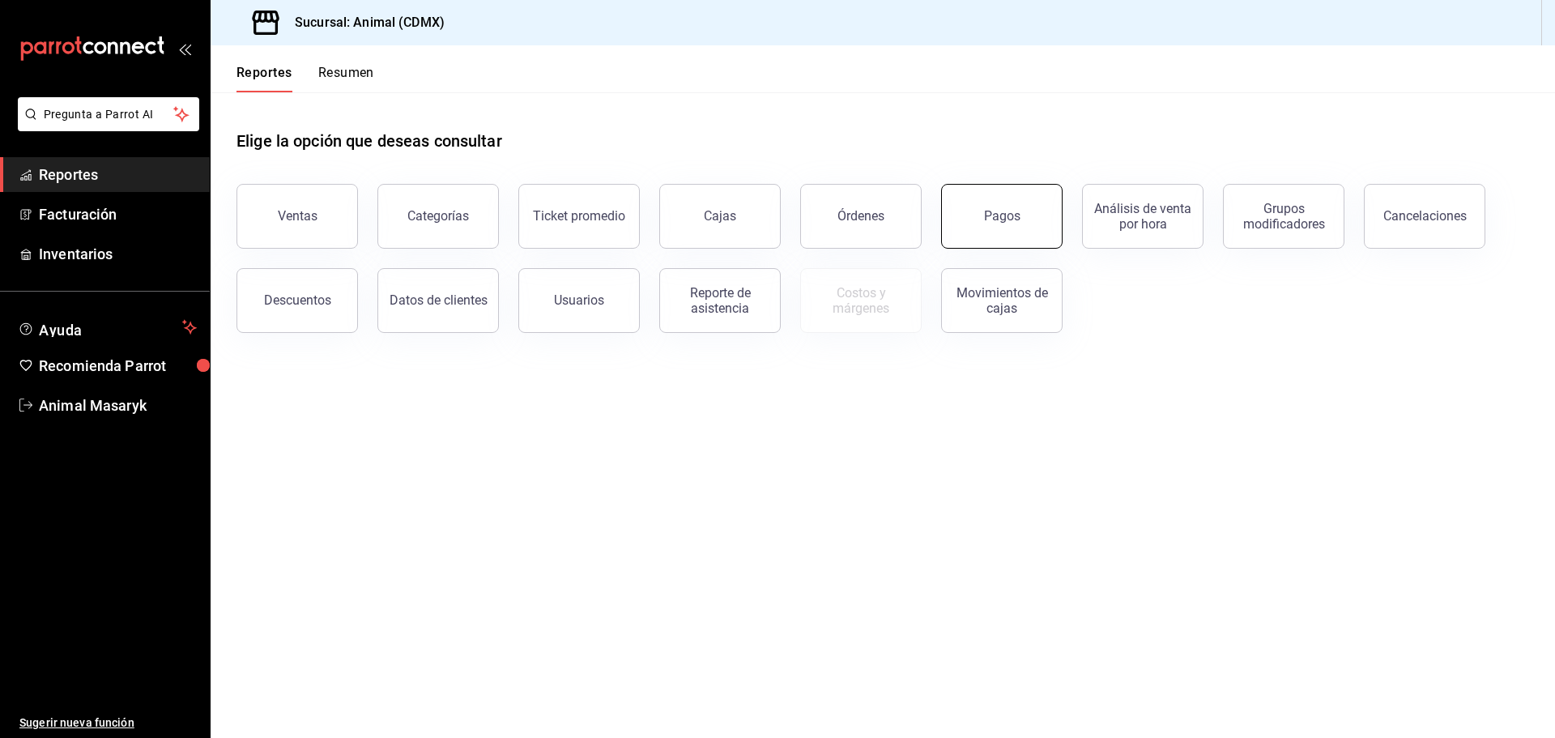
click at [1018, 214] on div "Pagos" at bounding box center [1002, 215] width 36 height 15
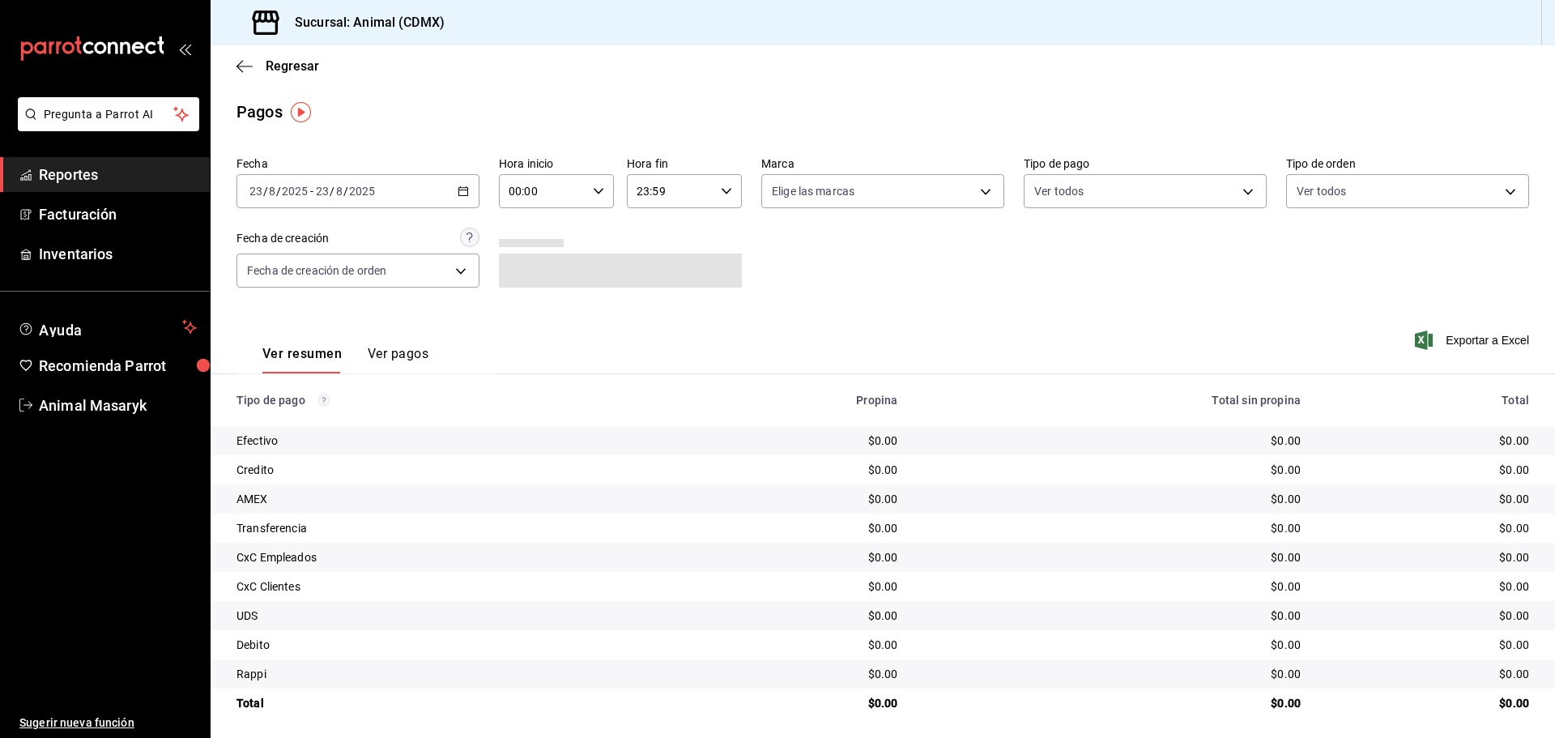
click at [454, 200] on div "2025-08-23 23 / 8 / 2025 - 2025-08-23 23 / 8 / 2025" at bounding box center [357, 191] width 243 height 34
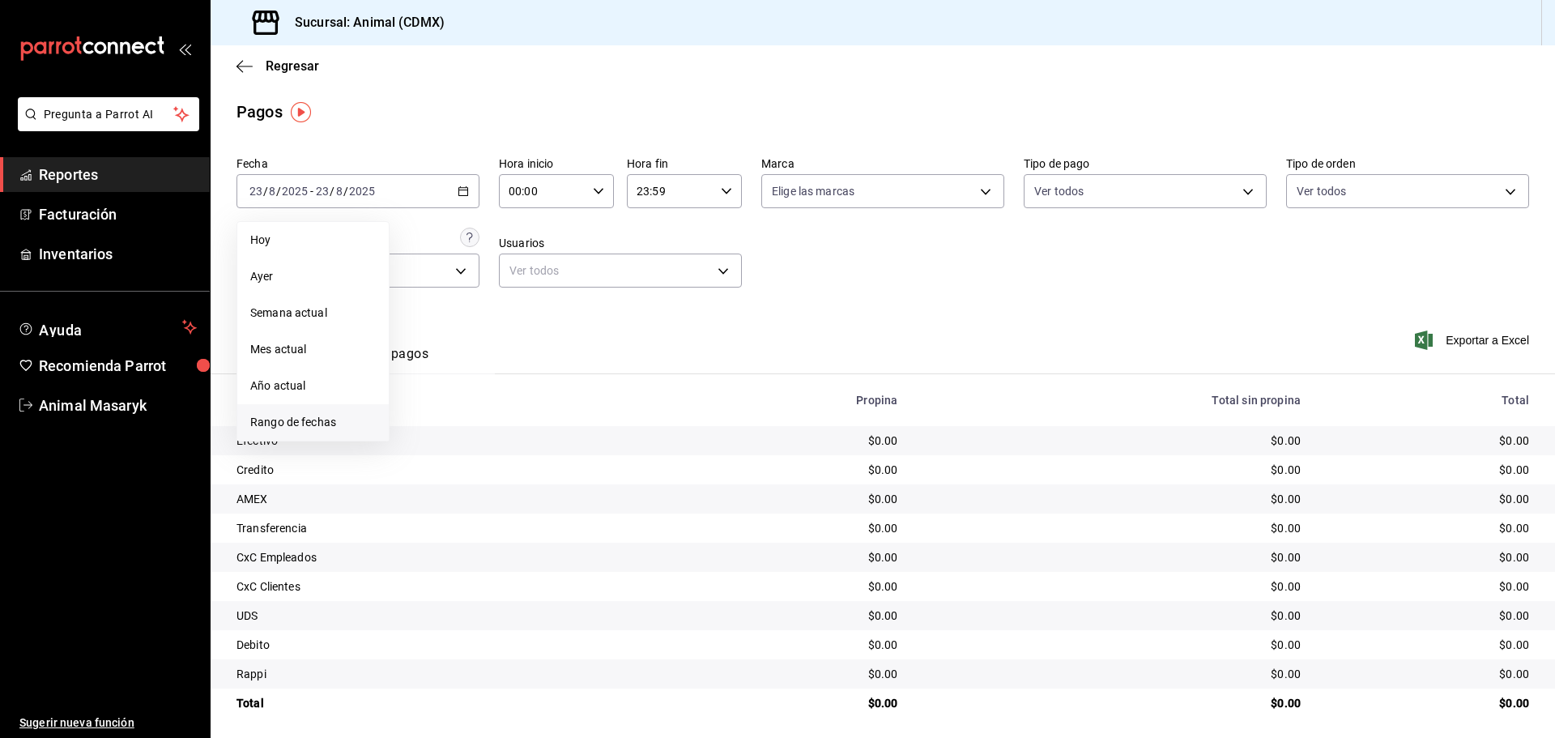
click at [319, 431] on li "Rango de fechas" at bounding box center [312, 422] width 151 height 36
click at [534, 402] on abbr "22" at bounding box center [538, 405] width 11 height 11
click at [569, 404] on abbr "23" at bounding box center [566, 405] width 11 height 11
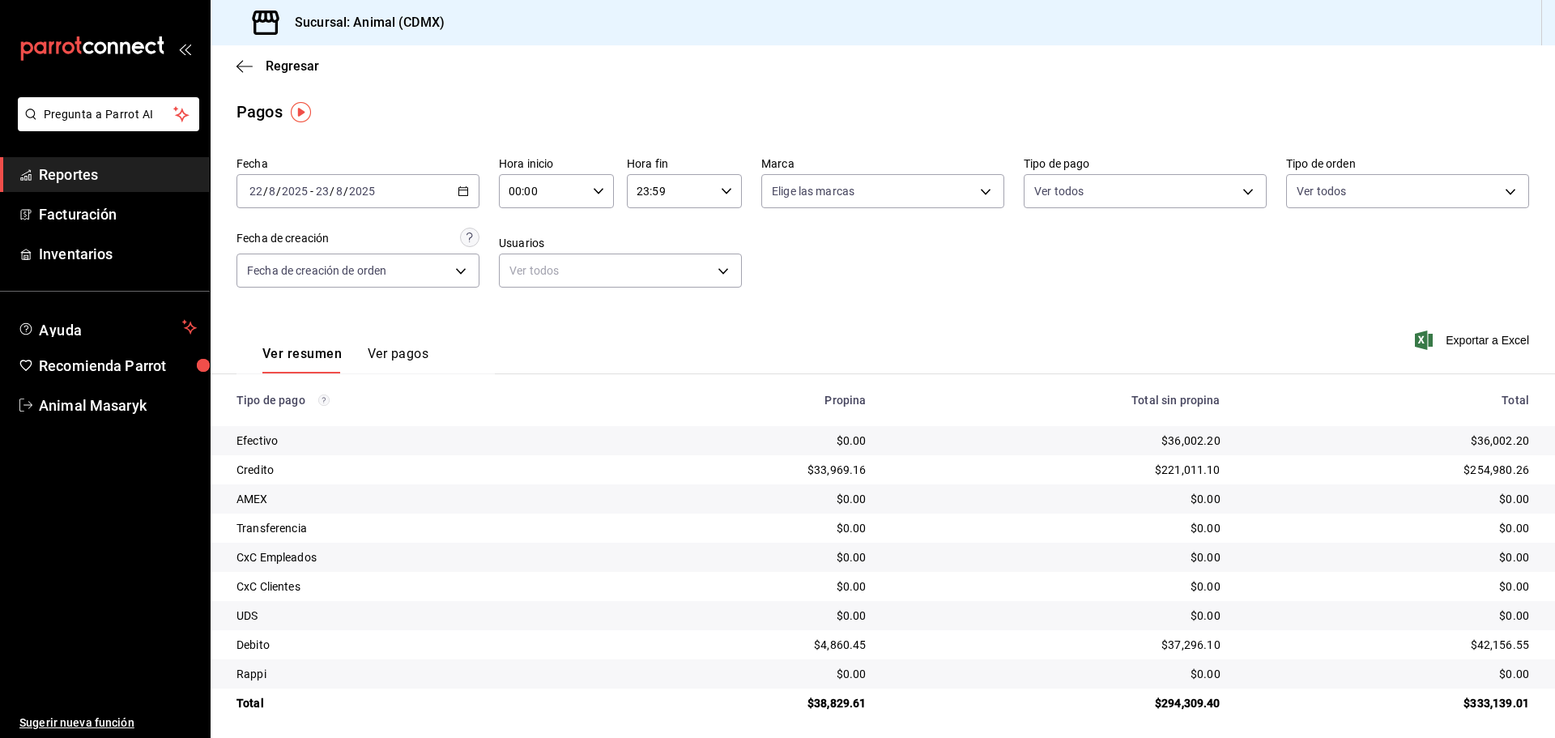
click at [772, 324] on div "Ver resumen Ver pagos Exportar a Excel" at bounding box center [883, 350] width 1344 height 86
click at [598, 193] on icon "button" at bounding box center [598, 190] width 11 height 11
click at [528, 310] on span "04" at bounding box center [525, 306] width 32 height 13
click at [771, 262] on div at bounding box center [777, 369] width 1555 height 738
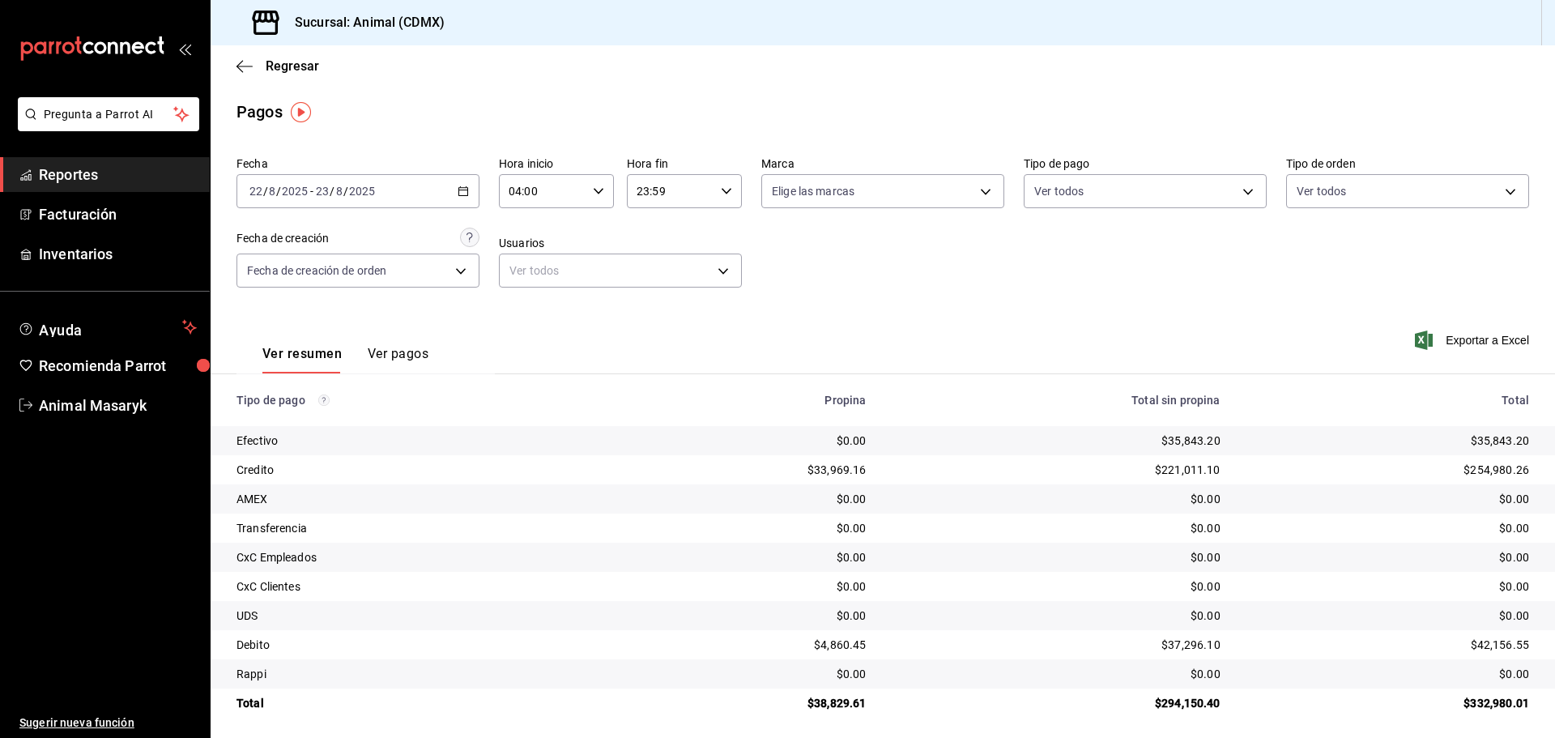
click at [718, 198] on div "23:59 Hora fin" at bounding box center [684, 191] width 115 height 34
click at [648, 241] on span "02" at bounding box center [652, 235] width 32 height 13
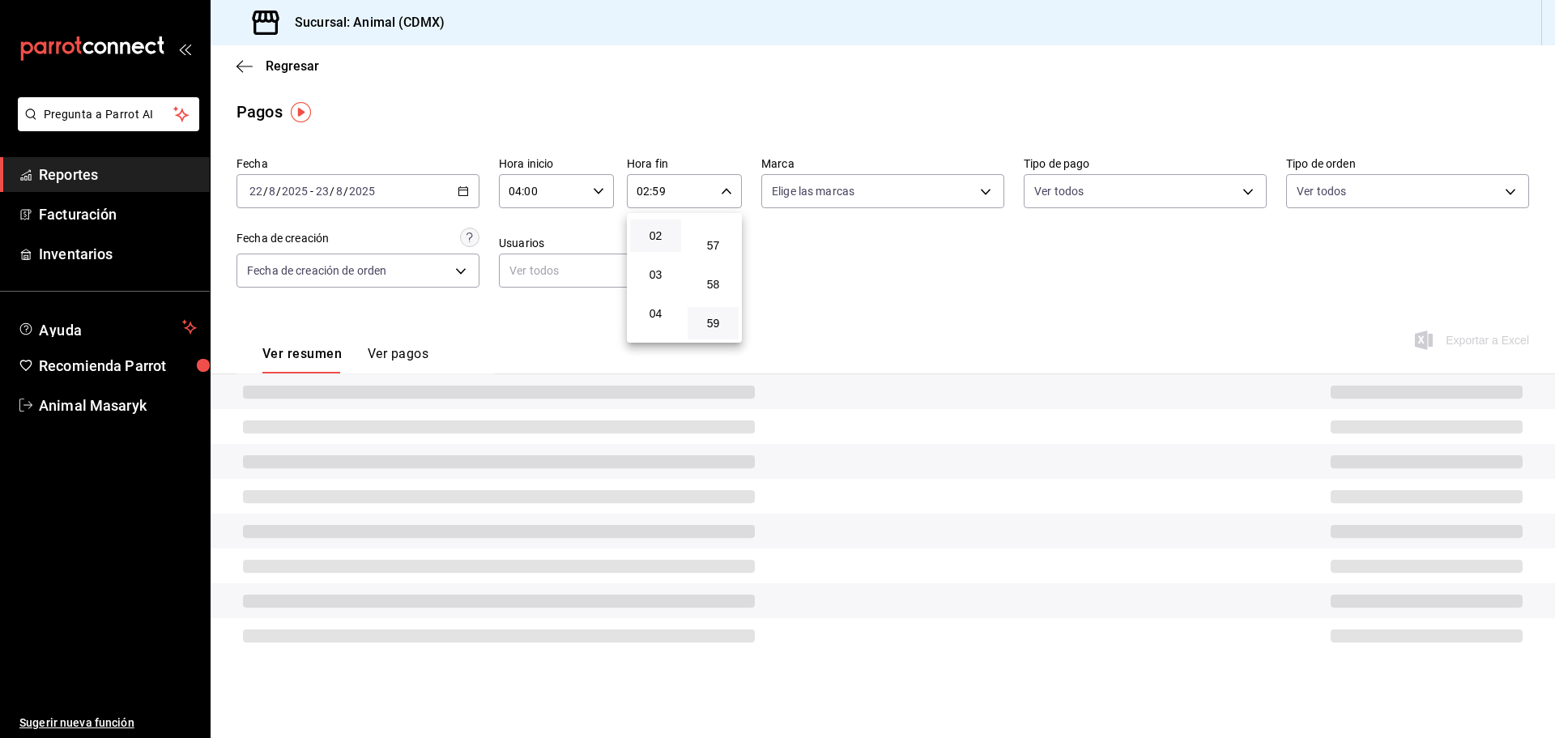
click at [902, 249] on div at bounding box center [777, 369] width 1555 height 738
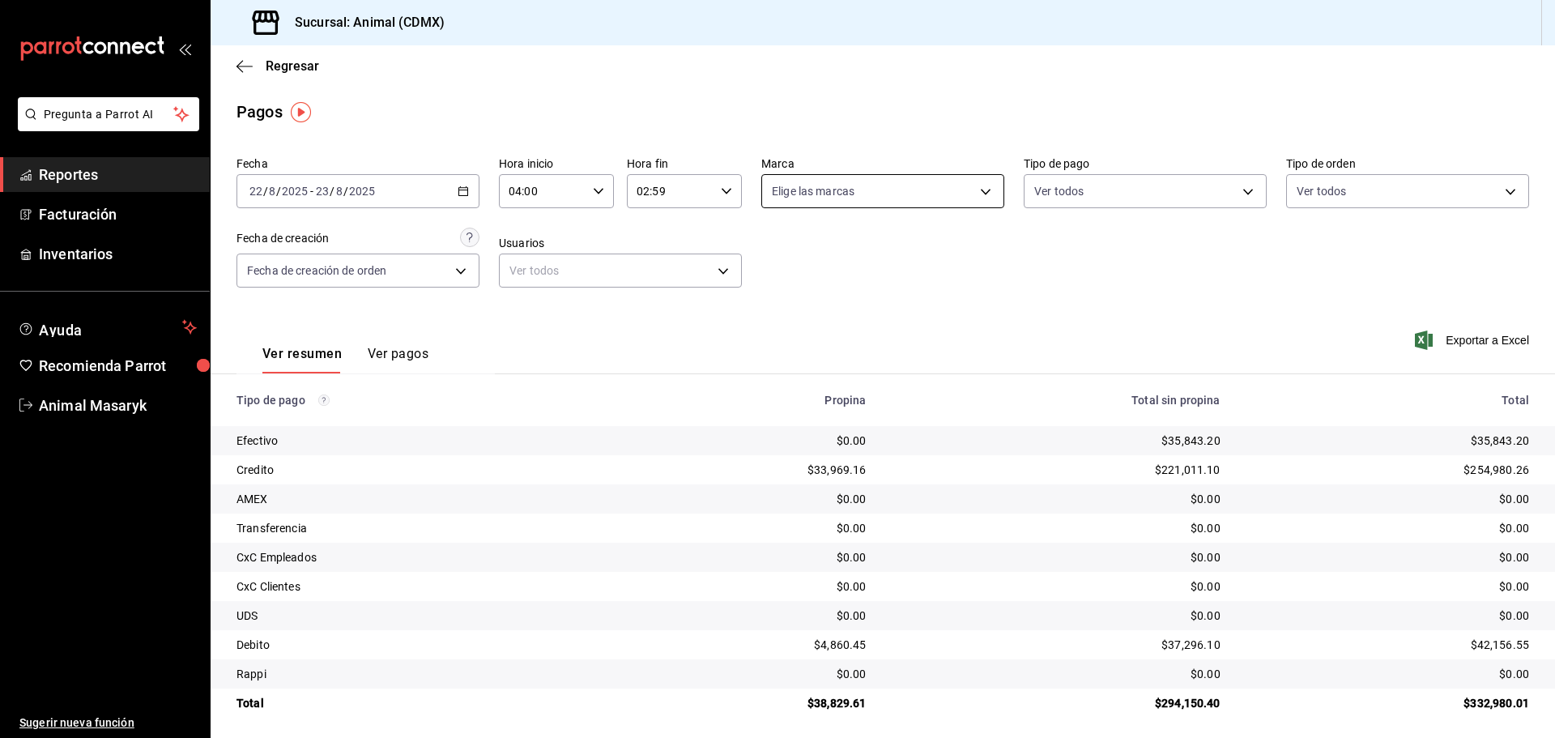
click at [975, 191] on body "Pregunta a Parrot AI Reportes Facturación Inventarios Ayuda Recomienda Parrot A…" at bounding box center [777, 369] width 1555 height 738
click at [891, 260] on li "Ver todas" at bounding box center [876, 252] width 239 height 48
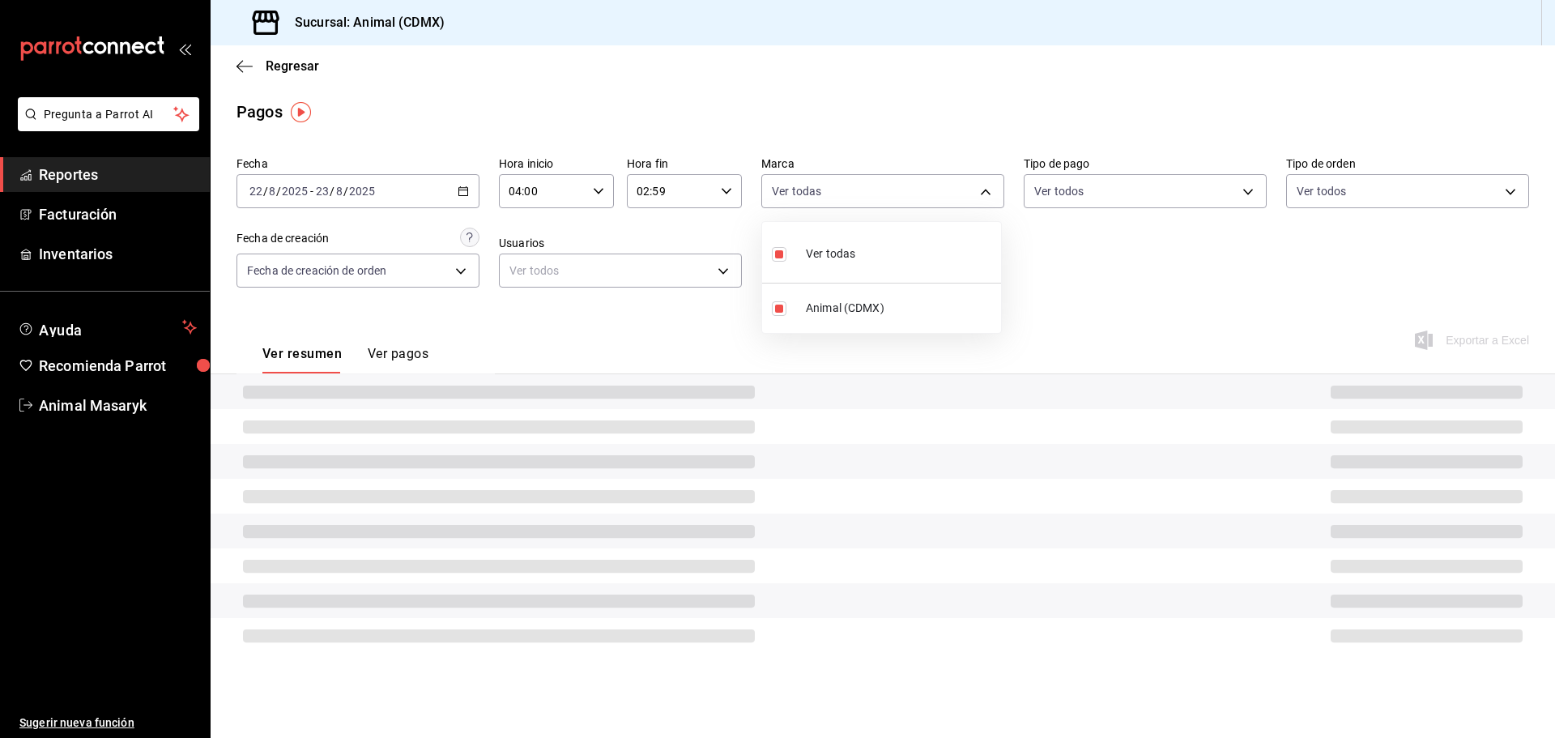
click at [1062, 262] on div at bounding box center [777, 369] width 1555 height 738
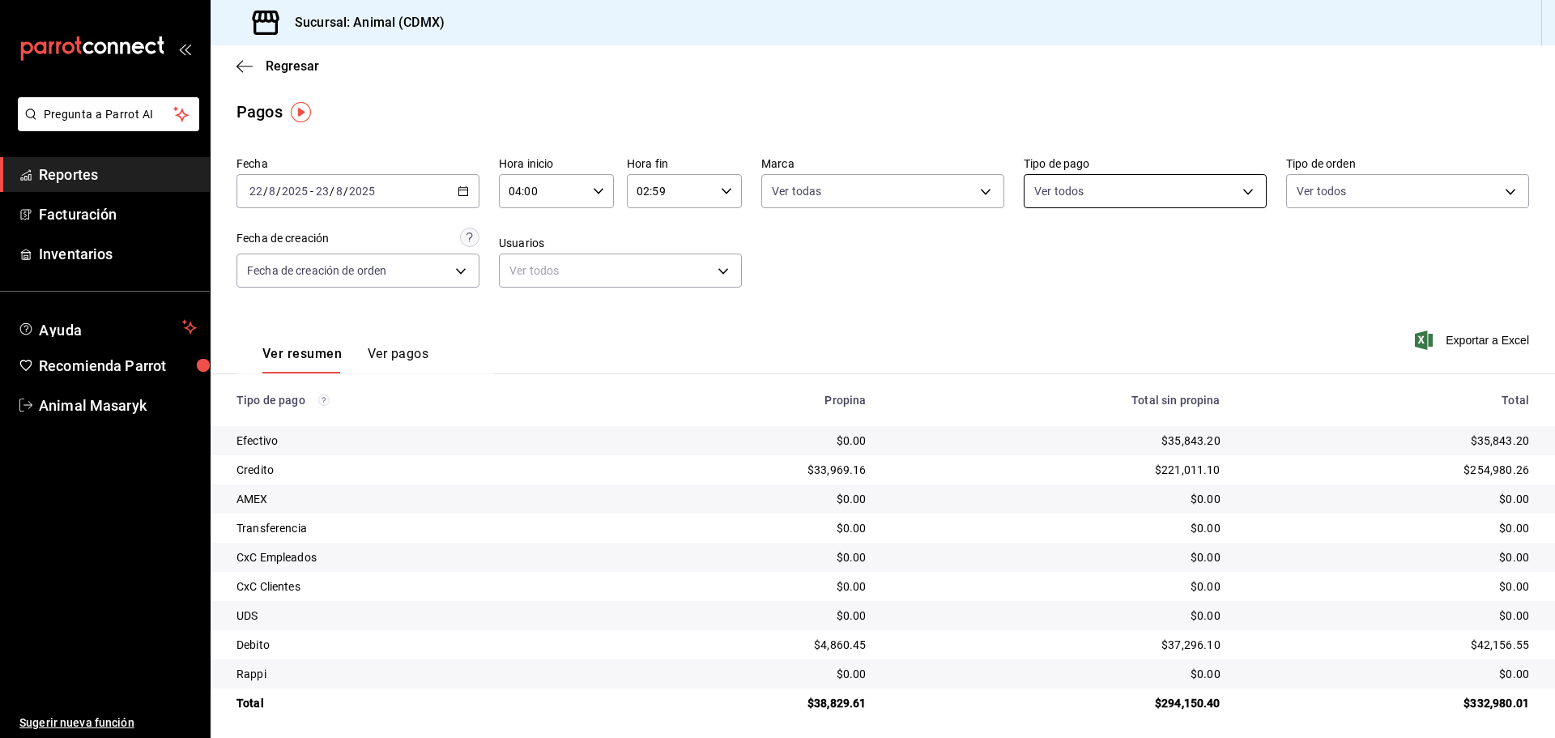
click at [1182, 195] on body "Pregunta a Parrot AI Reportes Facturación Inventarios Ayuda Recomienda Parrot A…" at bounding box center [777, 369] width 1555 height 738
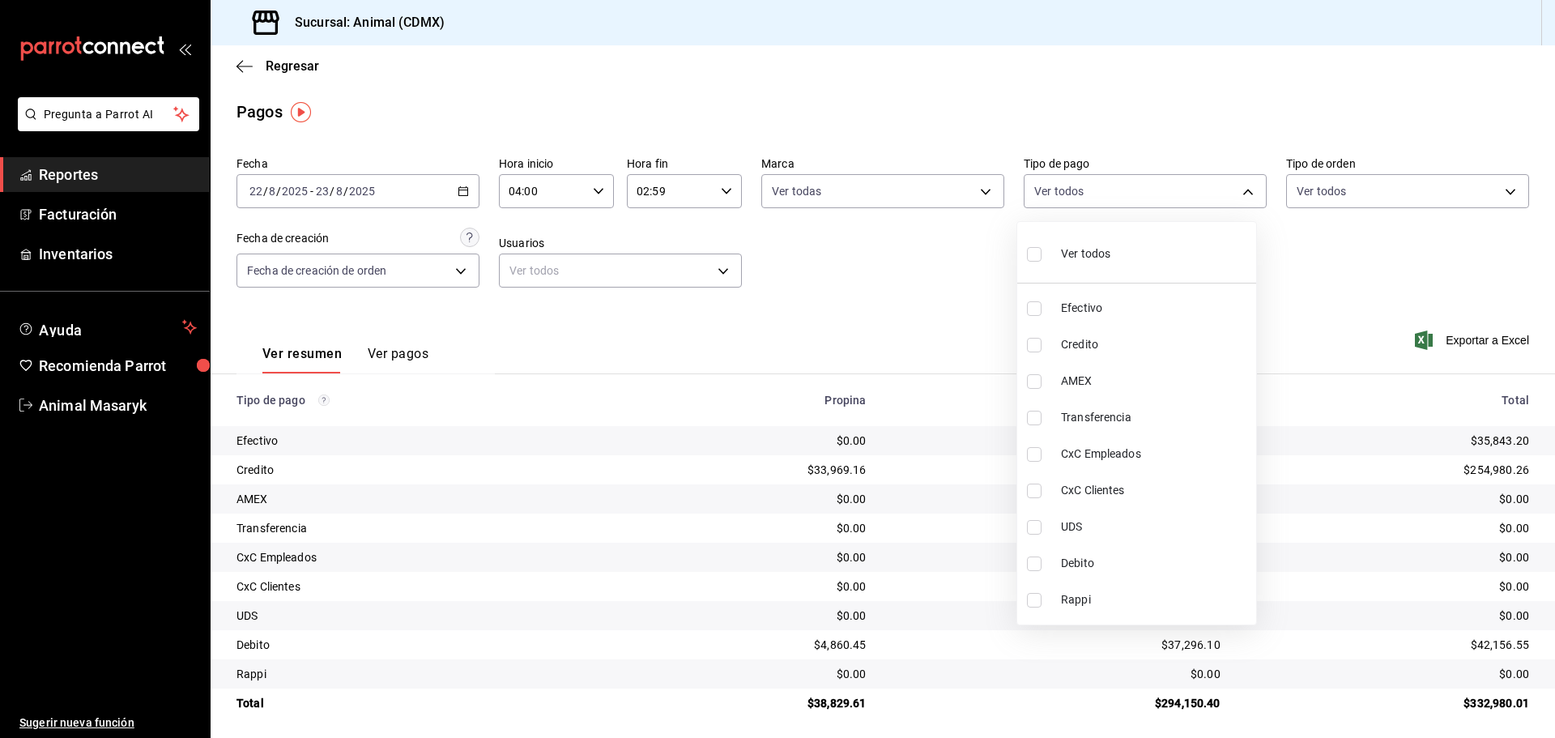
click at [1088, 253] on span "Ver todos" at bounding box center [1085, 253] width 49 height 17
drag, startPoint x: 1352, startPoint y: 244, endPoint x: 1418, endPoint y: 212, distance: 73.5
click at [1352, 244] on div at bounding box center [777, 369] width 1555 height 738
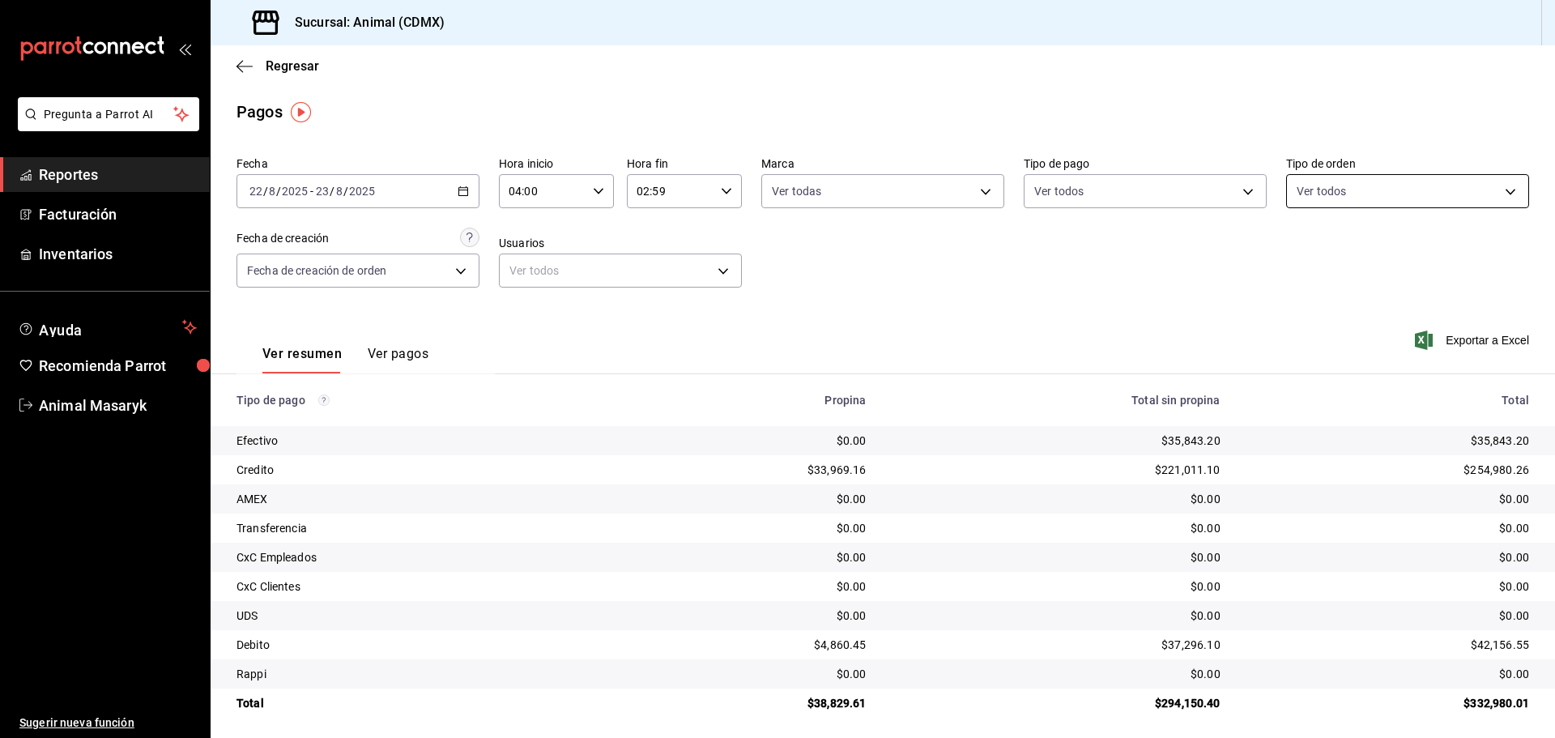
click at [1420, 194] on body "Pregunta a Parrot AI Reportes Facturación Inventarios Ayuda Recomienda Parrot A…" at bounding box center [777, 369] width 1555 height 738
click at [1315, 266] on div "Ver todos" at bounding box center [1328, 252] width 83 height 35
click at [1111, 278] on div at bounding box center [777, 369] width 1555 height 738
click at [239, 67] on icon "button" at bounding box center [244, 66] width 16 height 15
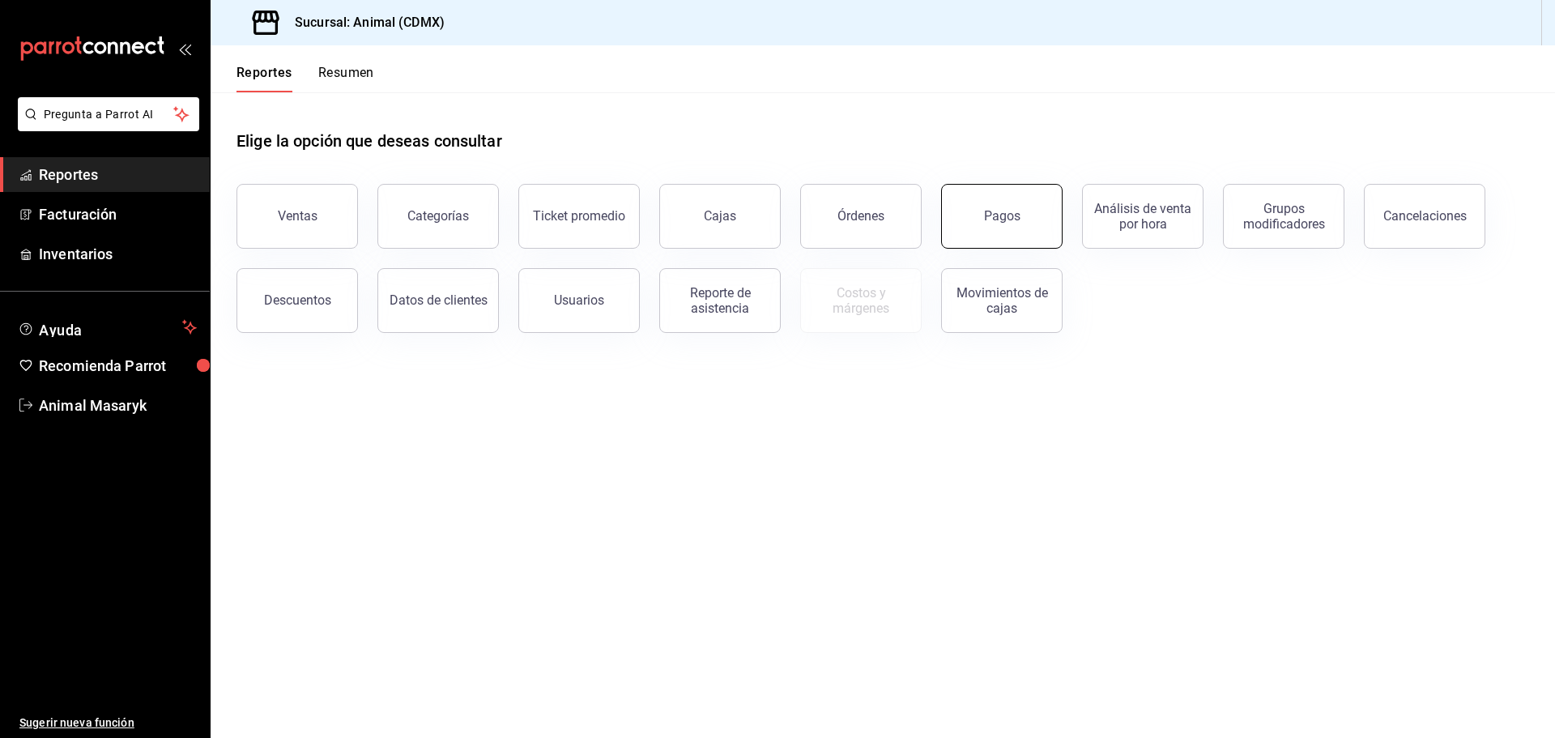
click at [1003, 224] on button "Pagos" at bounding box center [1001, 216] width 121 height 65
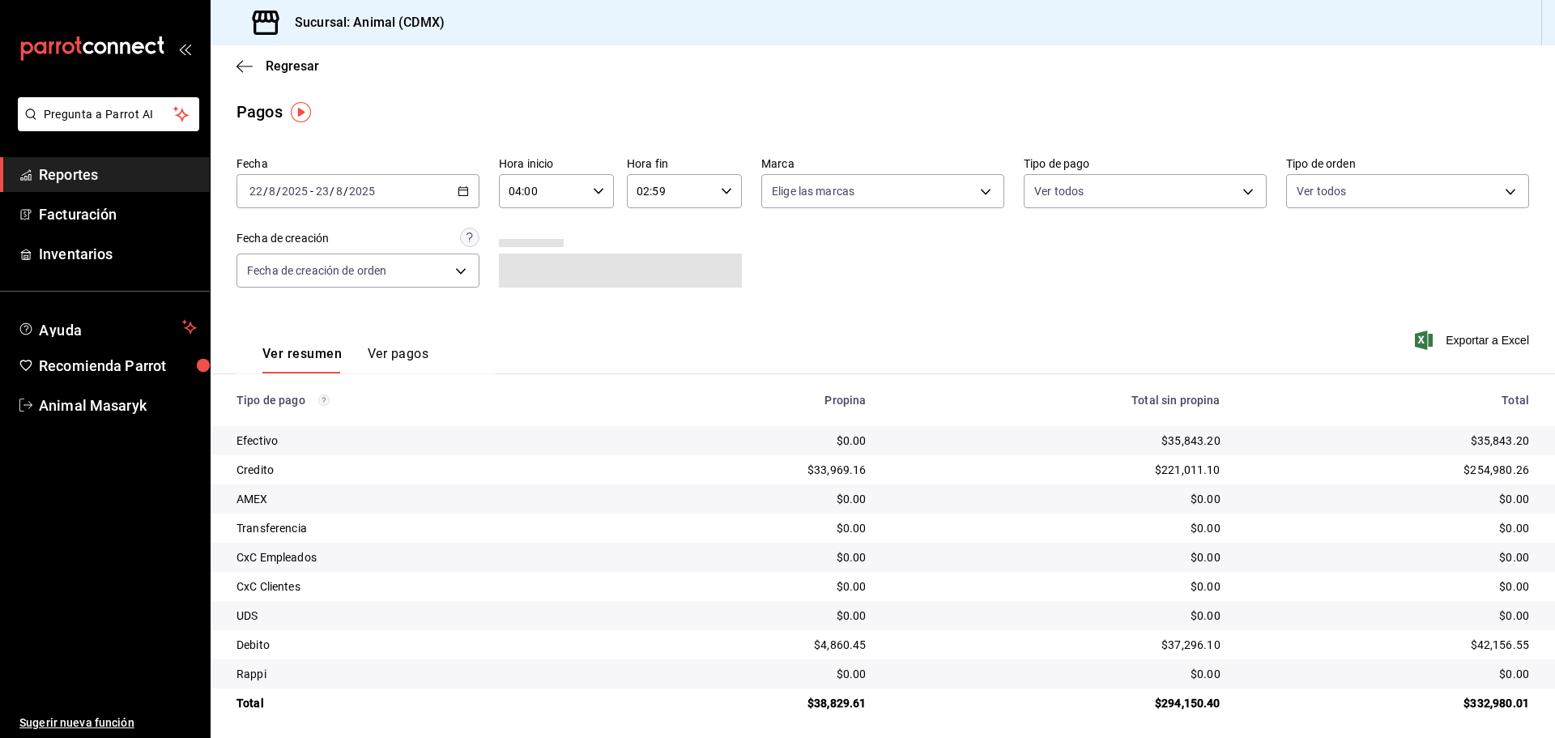
click at [458, 192] on icon "button" at bounding box center [463, 190] width 11 height 11
click at [324, 432] on li "Rango de fechas" at bounding box center [312, 422] width 151 height 36
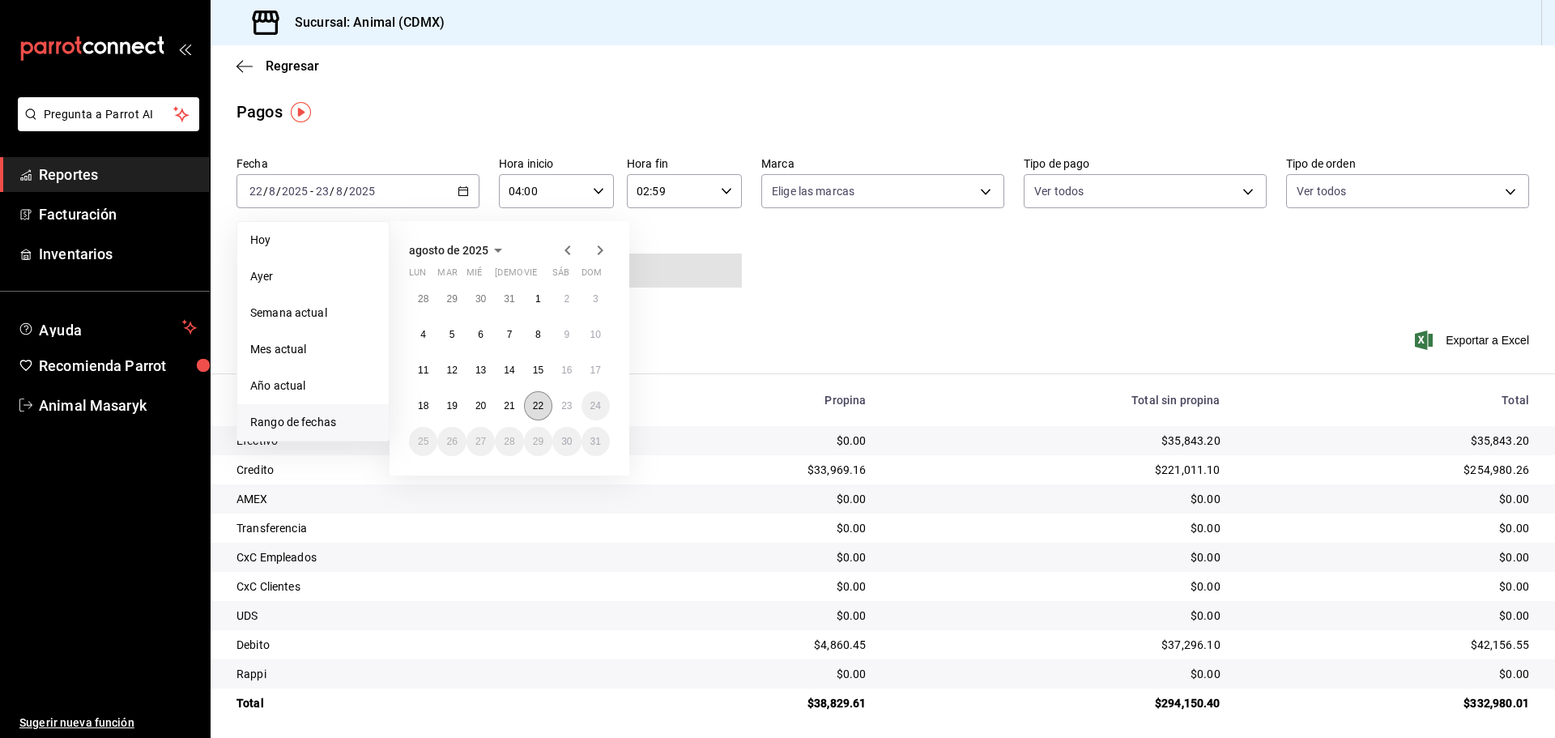
click at [539, 410] on abbr "22" at bounding box center [538, 405] width 11 height 11
click at [571, 399] on button "23" at bounding box center [566, 405] width 28 height 29
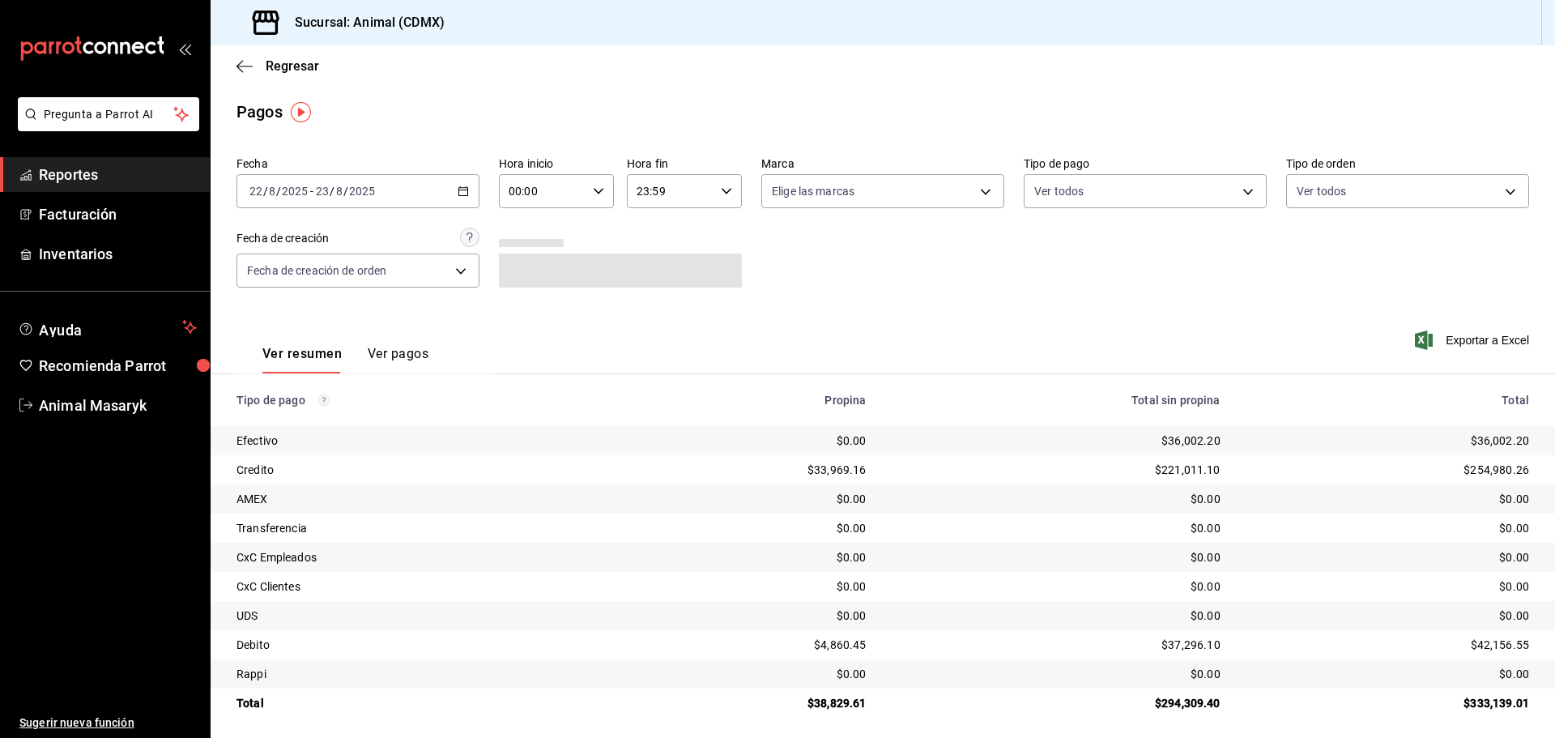
click at [580, 185] on input "00:00" at bounding box center [542, 191] width 87 height 32
click at [528, 233] on button "04" at bounding box center [525, 226] width 51 height 32
click at [767, 215] on div at bounding box center [777, 369] width 1555 height 738
click at [717, 202] on div "23:59 Hora fin" at bounding box center [684, 191] width 115 height 34
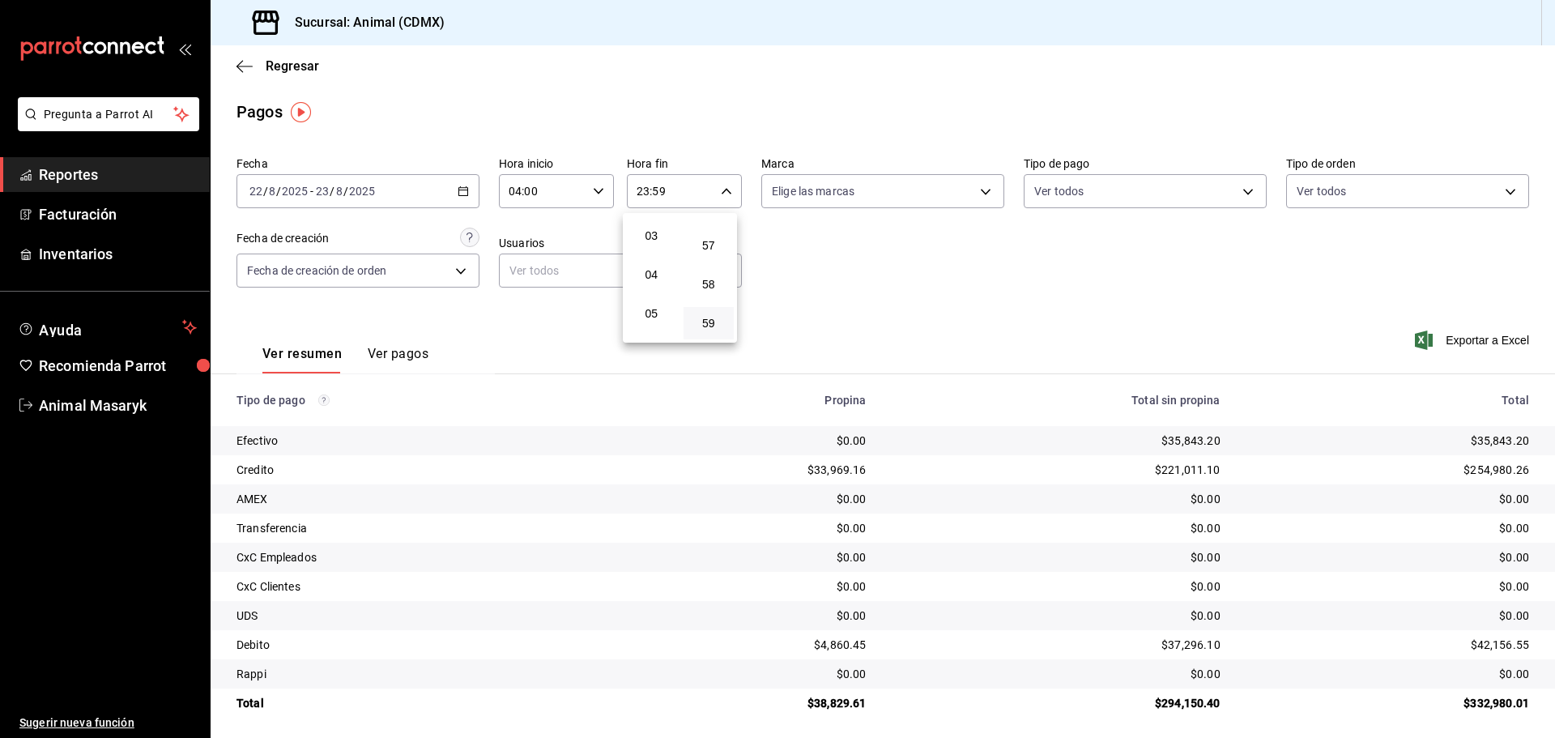
scroll to position [75, 0]
click at [654, 245] on button "02" at bounding box center [651, 235] width 51 height 32
click at [860, 267] on div at bounding box center [777, 369] width 1555 height 738
click at [981, 194] on body "Pregunta a Parrot AI Reportes Facturación Inventarios Ayuda Recomienda Parrot A…" at bounding box center [777, 369] width 1555 height 738
click at [932, 245] on li "Ver todas" at bounding box center [876, 252] width 239 height 48
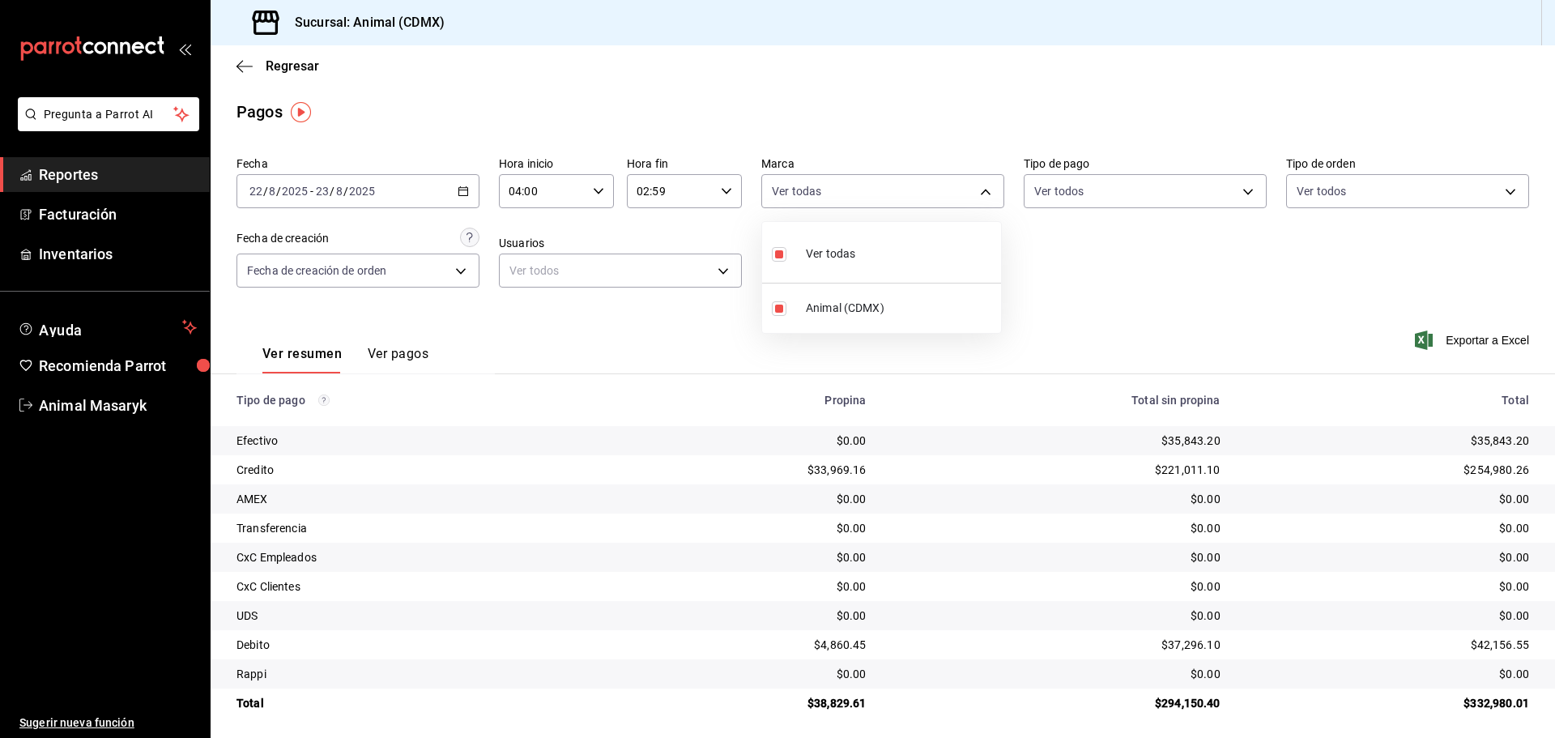
click at [1030, 238] on div at bounding box center [777, 369] width 1555 height 738
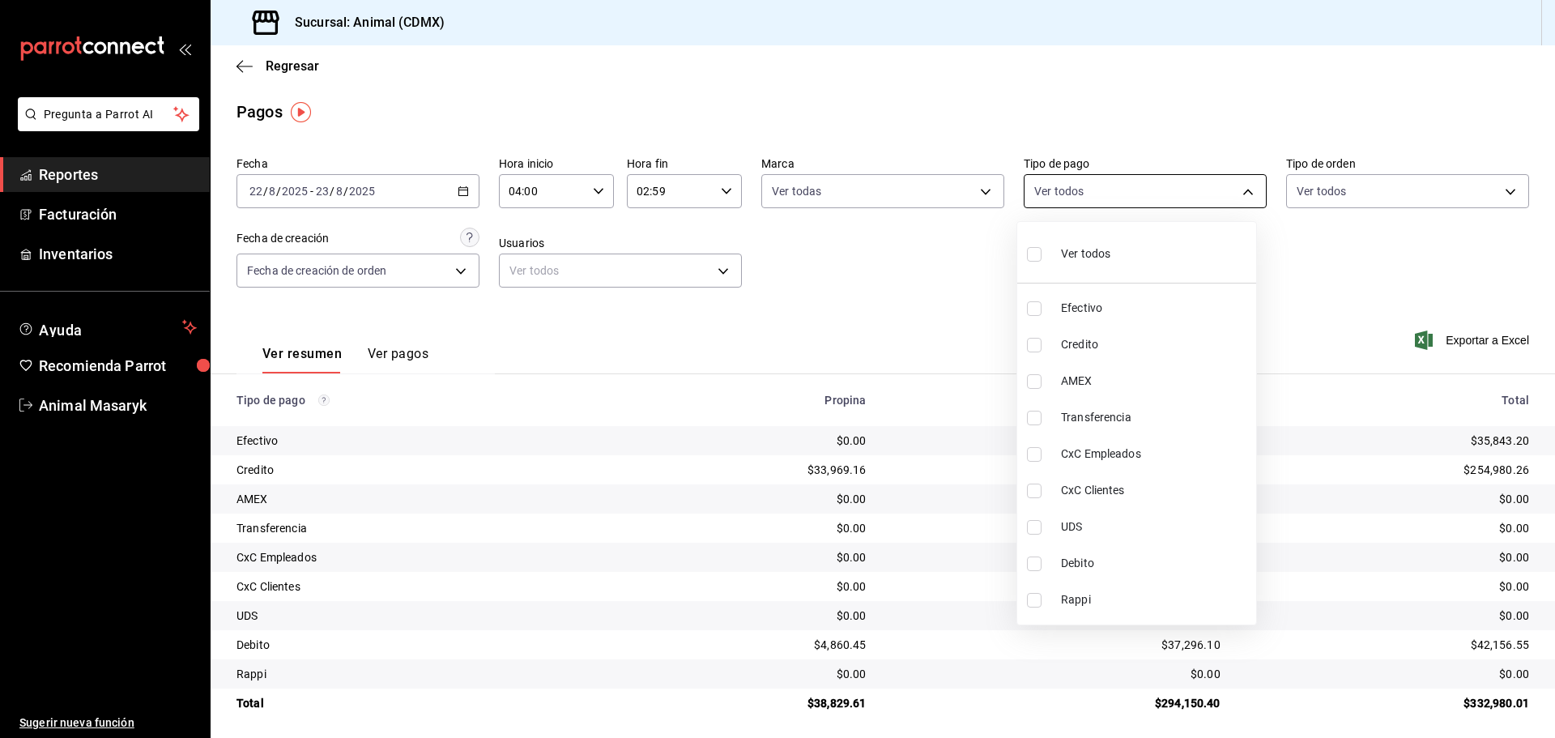
click at [1179, 189] on body "Pregunta a Parrot AI Reportes Facturación Inventarios Ayuda Recomienda Parrot A…" at bounding box center [777, 369] width 1555 height 738
click at [1095, 260] on span "Ver todos" at bounding box center [1085, 253] width 49 height 17
drag, startPoint x: 1342, startPoint y: 245, endPoint x: 1355, endPoint y: 236, distance: 15.3
click at [1343, 245] on div at bounding box center [777, 369] width 1555 height 738
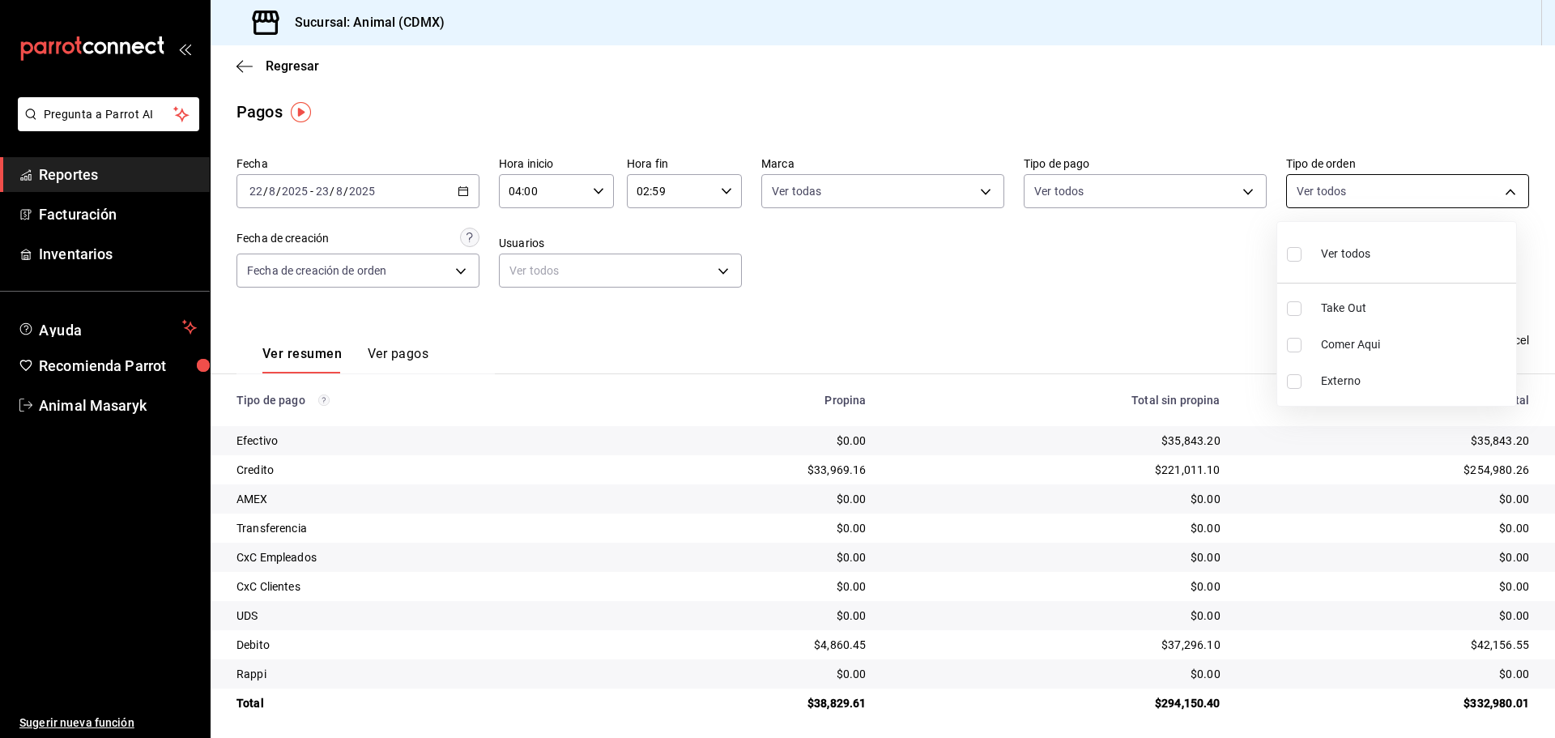
click at [1436, 197] on body "Pregunta a Parrot AI Reportes Facturación Inventarios Ayuda Recomienda Parrot A…" at bounding box center [777, 369] width 1555 height 738
click at [1365, 257] on span "Ver todos" at bounding box center [1345, 253] width 49 height 17
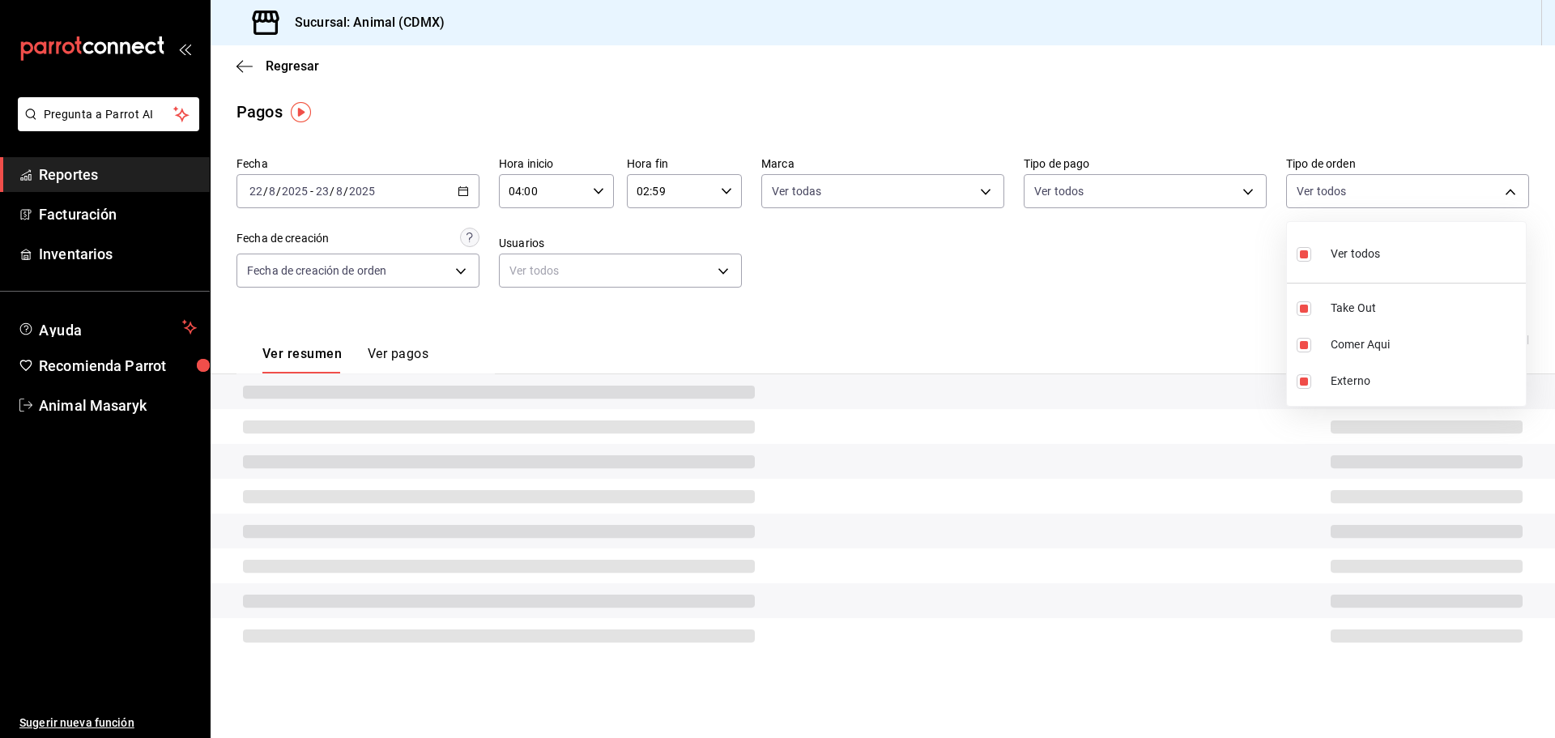
click at [1152, 275] on div at bounding box center [777, 369] width 1555 height 738
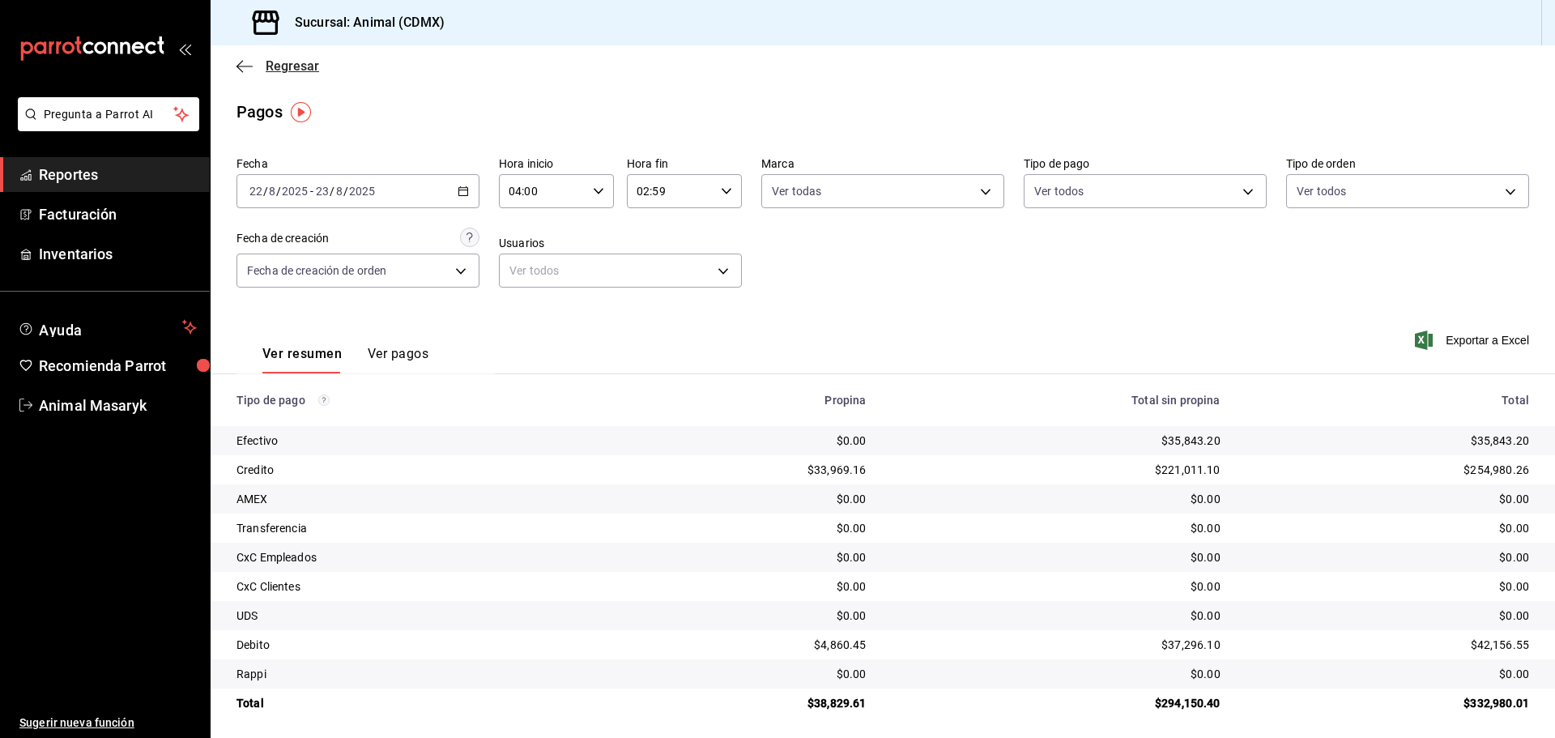
click at [241, 65] on icon "button" at bounding box center [244, 66] width 16 height 15
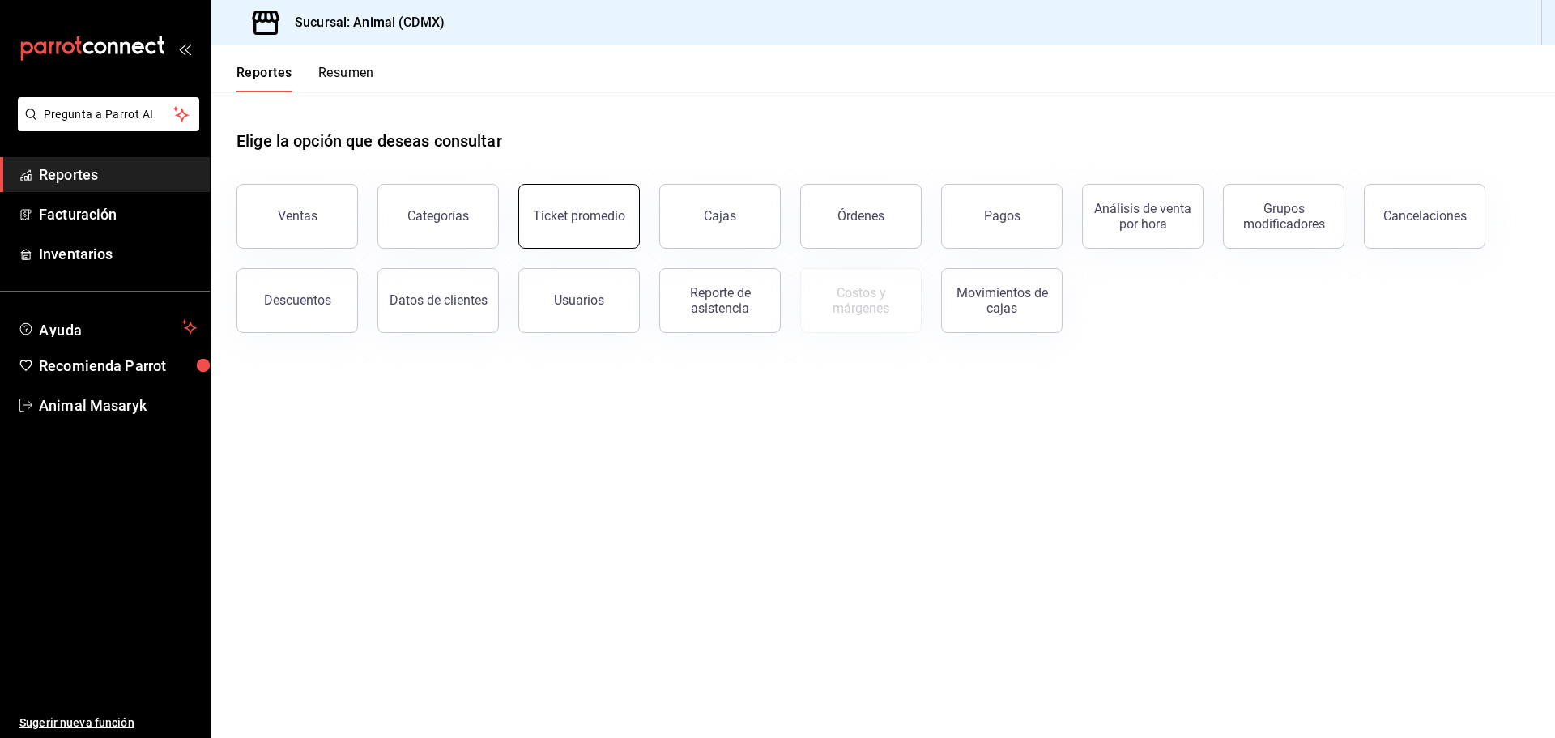
click at [555, 236] on button "Ticket promedio" at bounding box center [578, 216] width 121 height 65
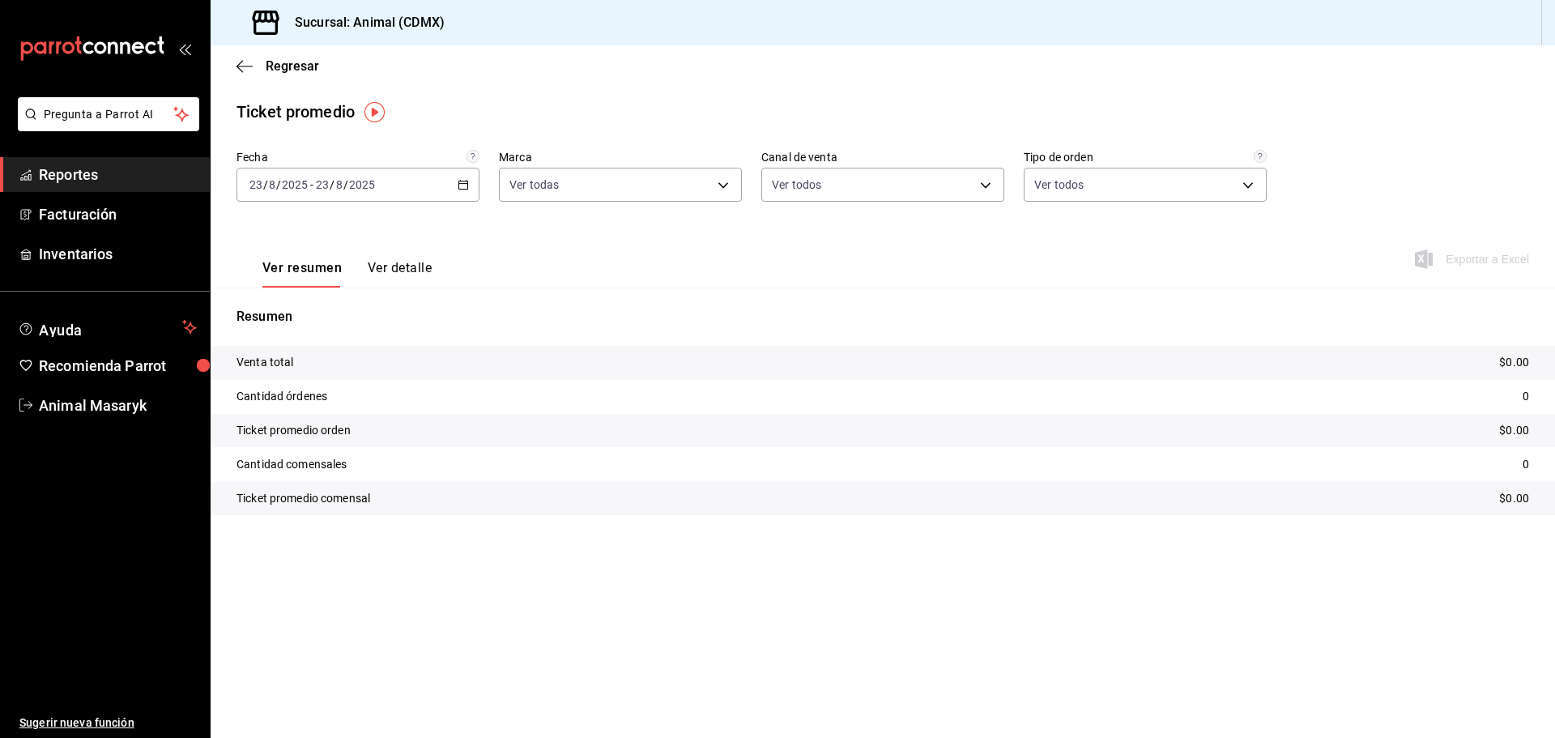
click at [461, 185] on icon "button" at bounding box center [463, 184] width 11 height 11
click at [323, 368] on li "Rango de fechas" at bounding box center [312, 379] width 151 height 36
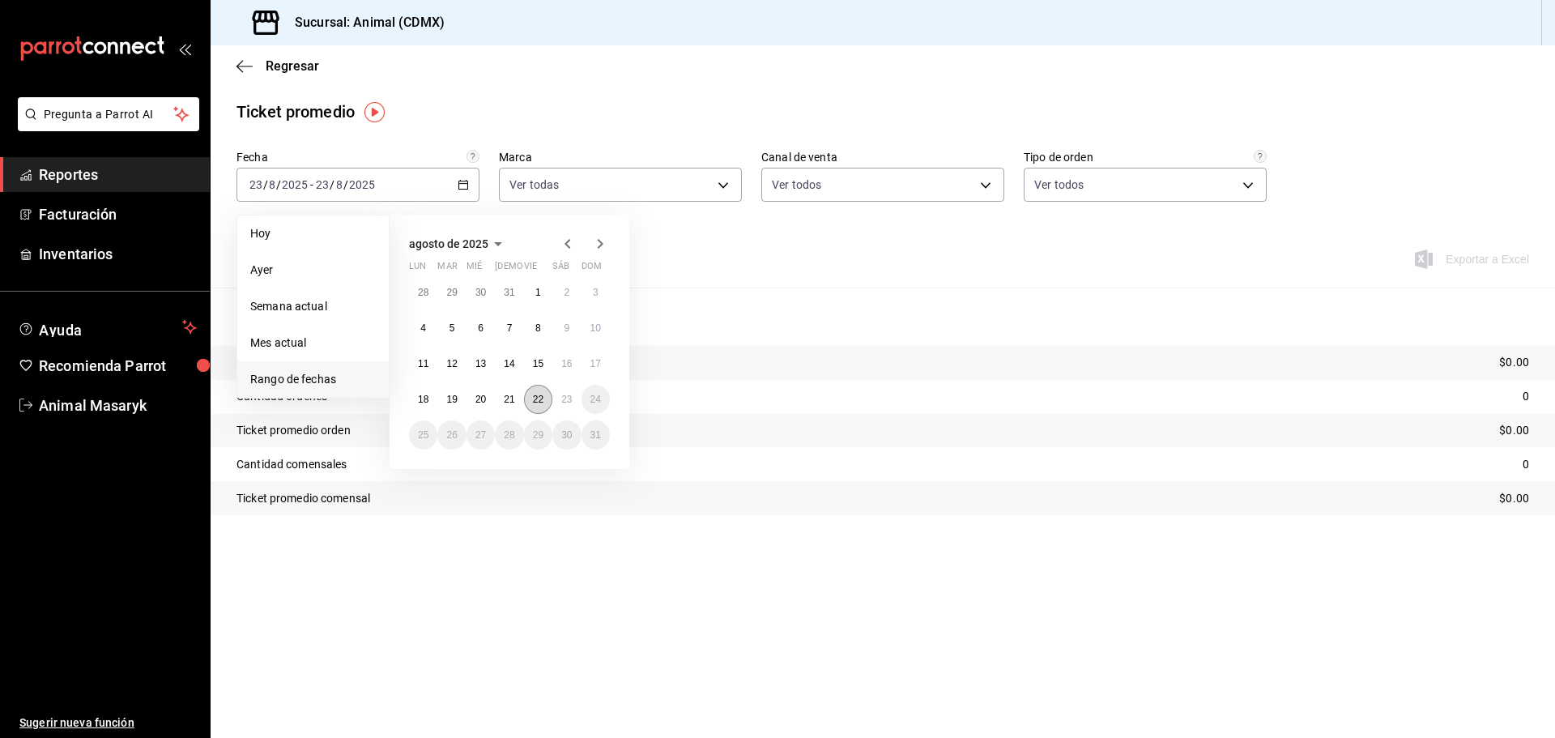
click at [533, 402] on abbr "22" at bounding box center [538, 399] width 11 height 11
click at [577, 403] on button "23" at bounding box center [566, 399] width 28 height 29
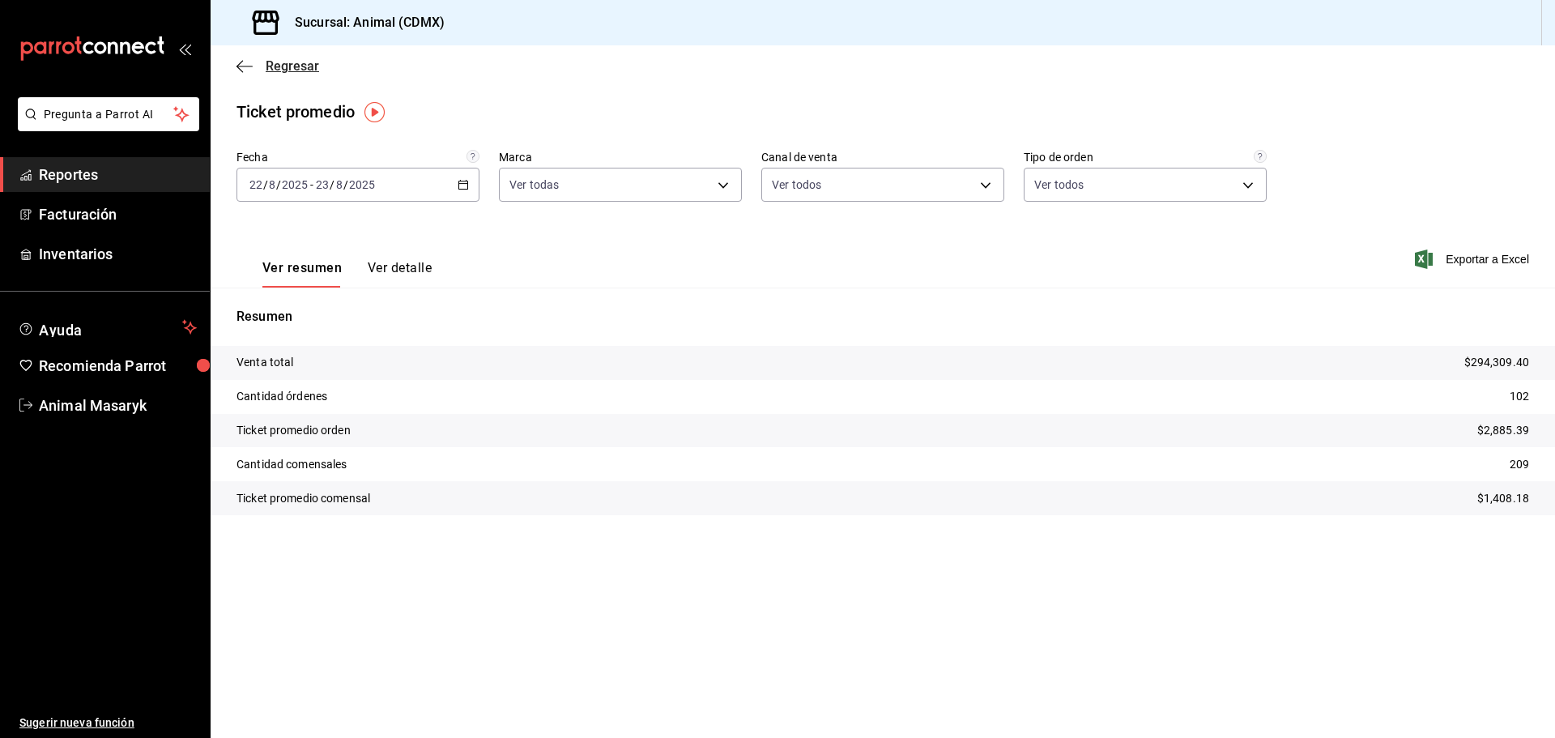
click at [249, 65] on icon "button" at bounding box center [244, 66] width 16 height 15
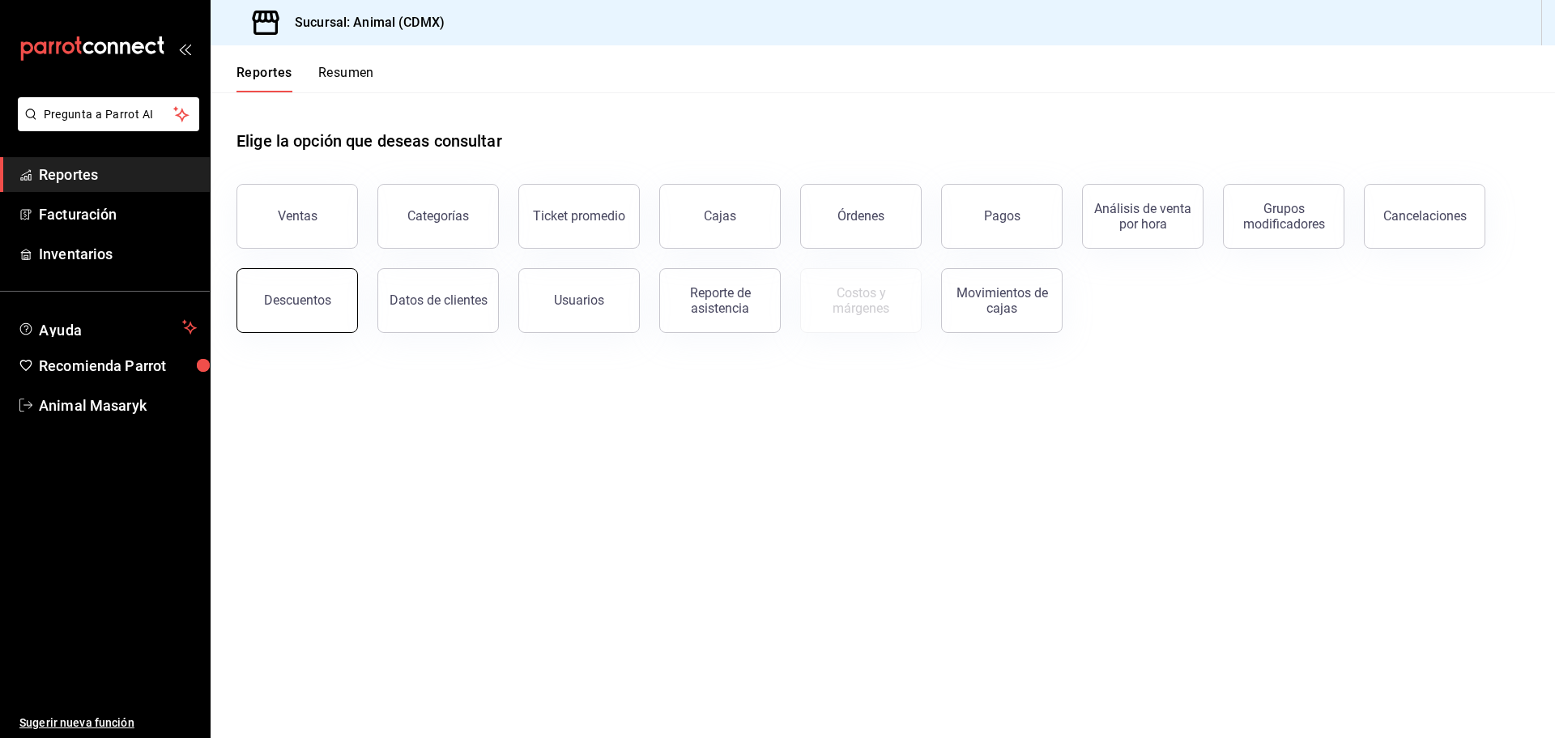
click at [319, 300] on div "Descuentos" at bounding box center [297, 299] width 67 height 15
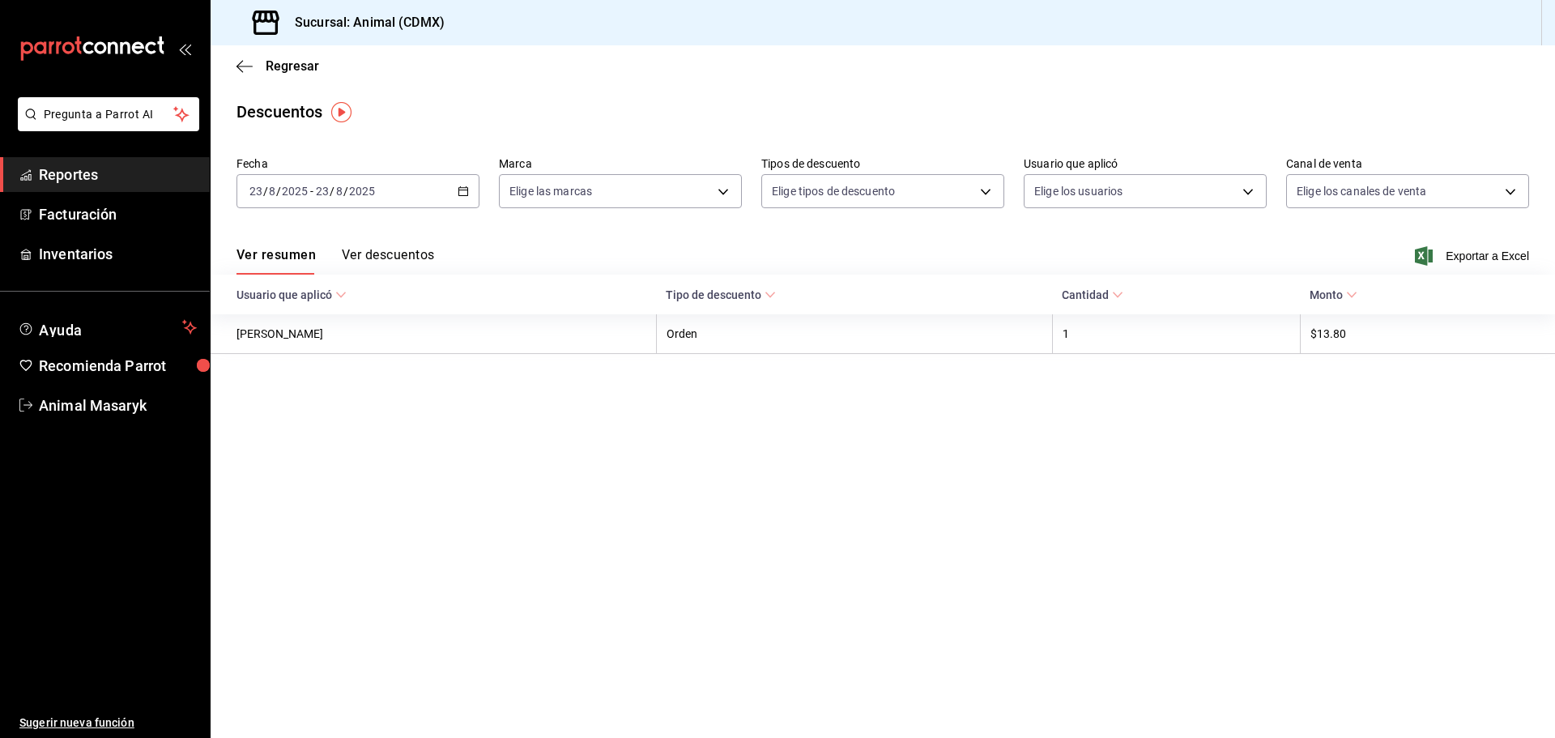
click at [453, 194] on div "2025-08-23 23 / 8 / 2025 - 2025-08-23 23 / 8 / 2025" at bounding box center [357, 191] width 243 height 34
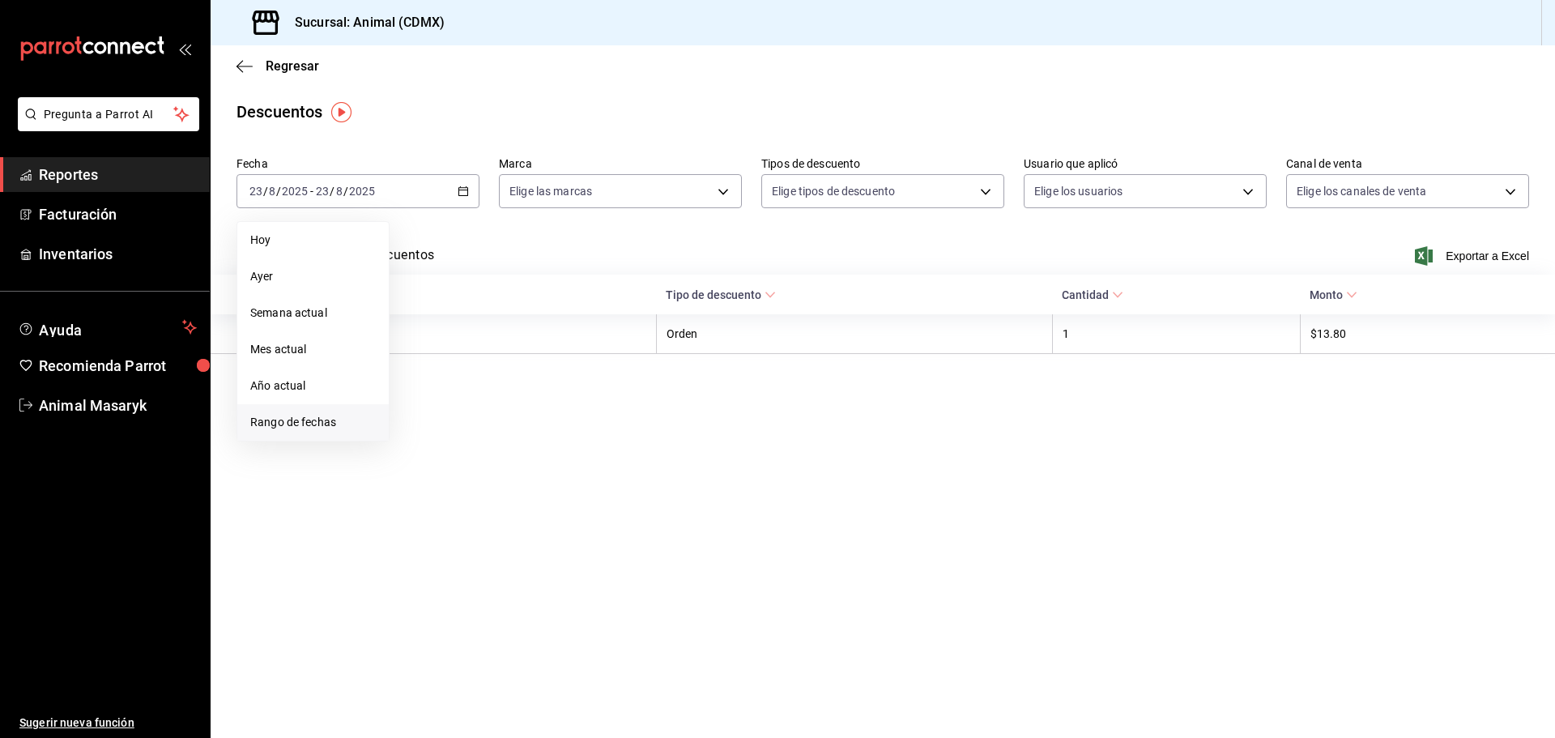
click at [300, 428] on span "Rango de fechas" at bounding box center [313, 422] width 126 height 17
click at [549, 411] on button "22" at bounding box center [538, 405] width 28 height 29
click at [554, 404] on button "23" at bounding box center [566, 405] width 28 height 29
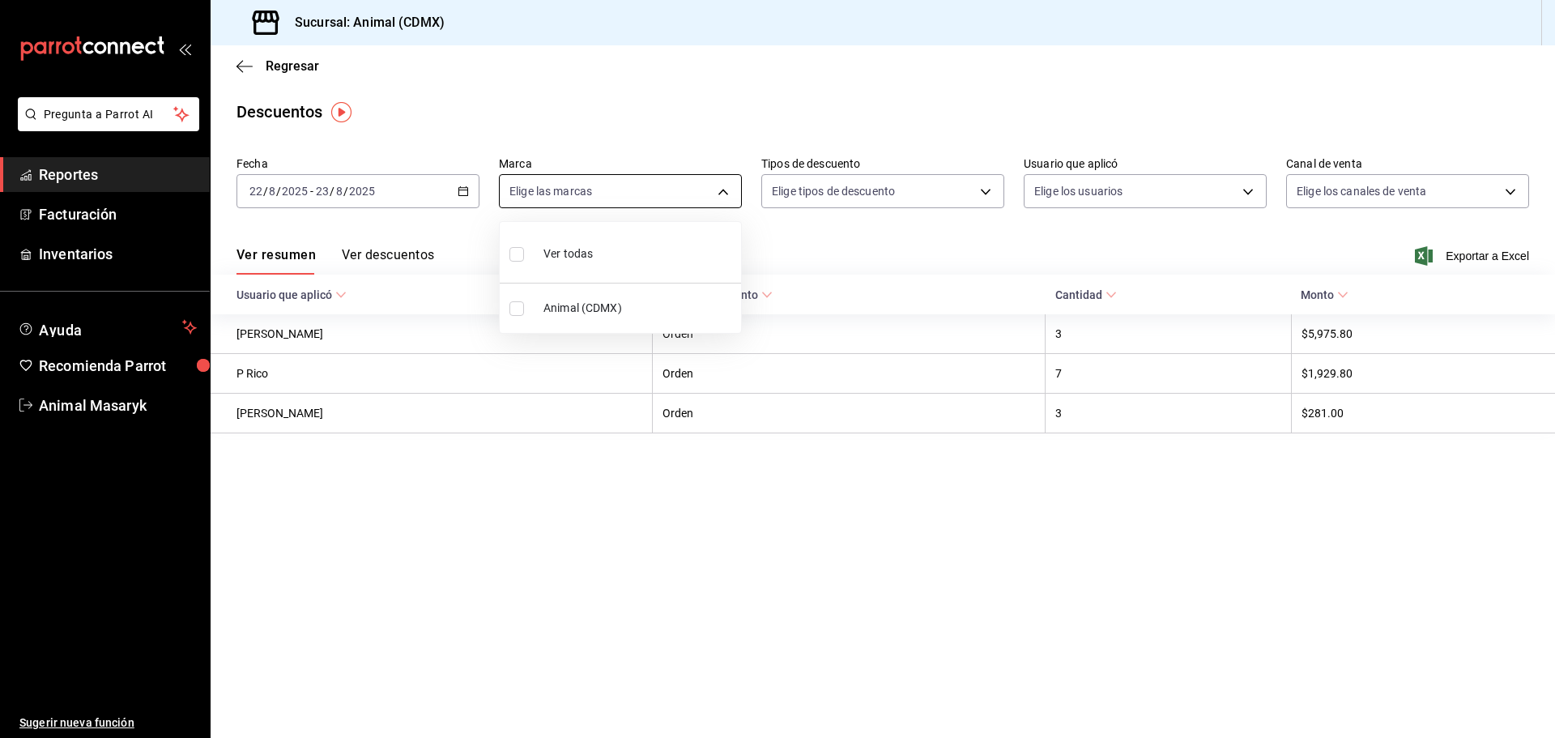
click at [712, 195] on body "Pregunta a Parrot AI Reportes Facturación Inventarios Ayuda Recomienda Parrot A…" at bounding box center [777, 369] width 1555 height 738
click at [598, 260] on li "Ver todas" at bounding box center [620, 252] width 241 height 48
click at [974, 195] on div at bounding box center [777, 369] width 1555 height 738
click at [984, 187] on body "Pregunta a Parrot AI Reportes Facturación Inventarios Ayuda Recomienda Parrot A…" at bounding box center [777, 369] width 1555 height 738
click at [885, 249] on span "Orden" at bounding box center [897, 244] width 188 height 17
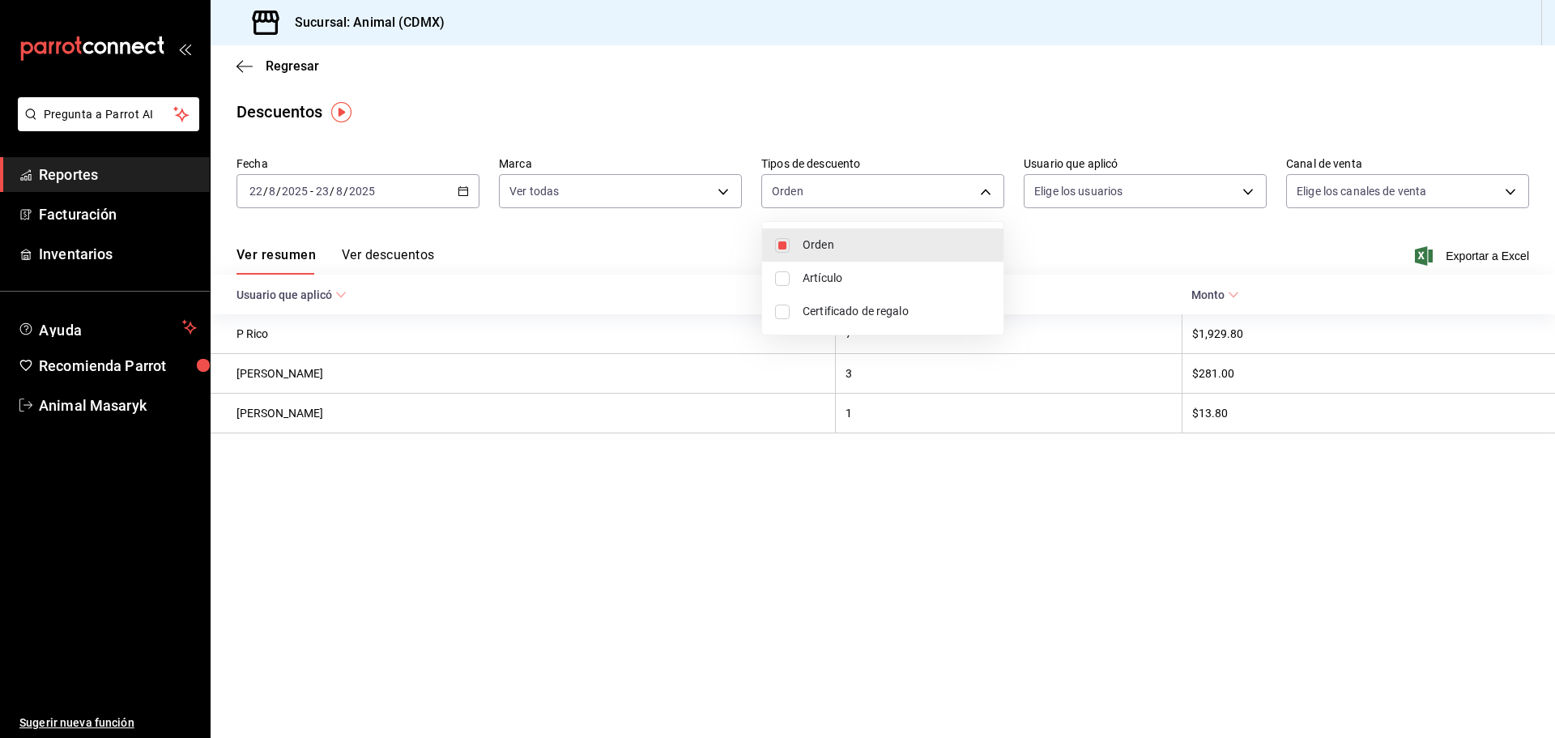
click at [866, 283] on span "Artículo" at bounding box center [897, 278] width 188 height 17
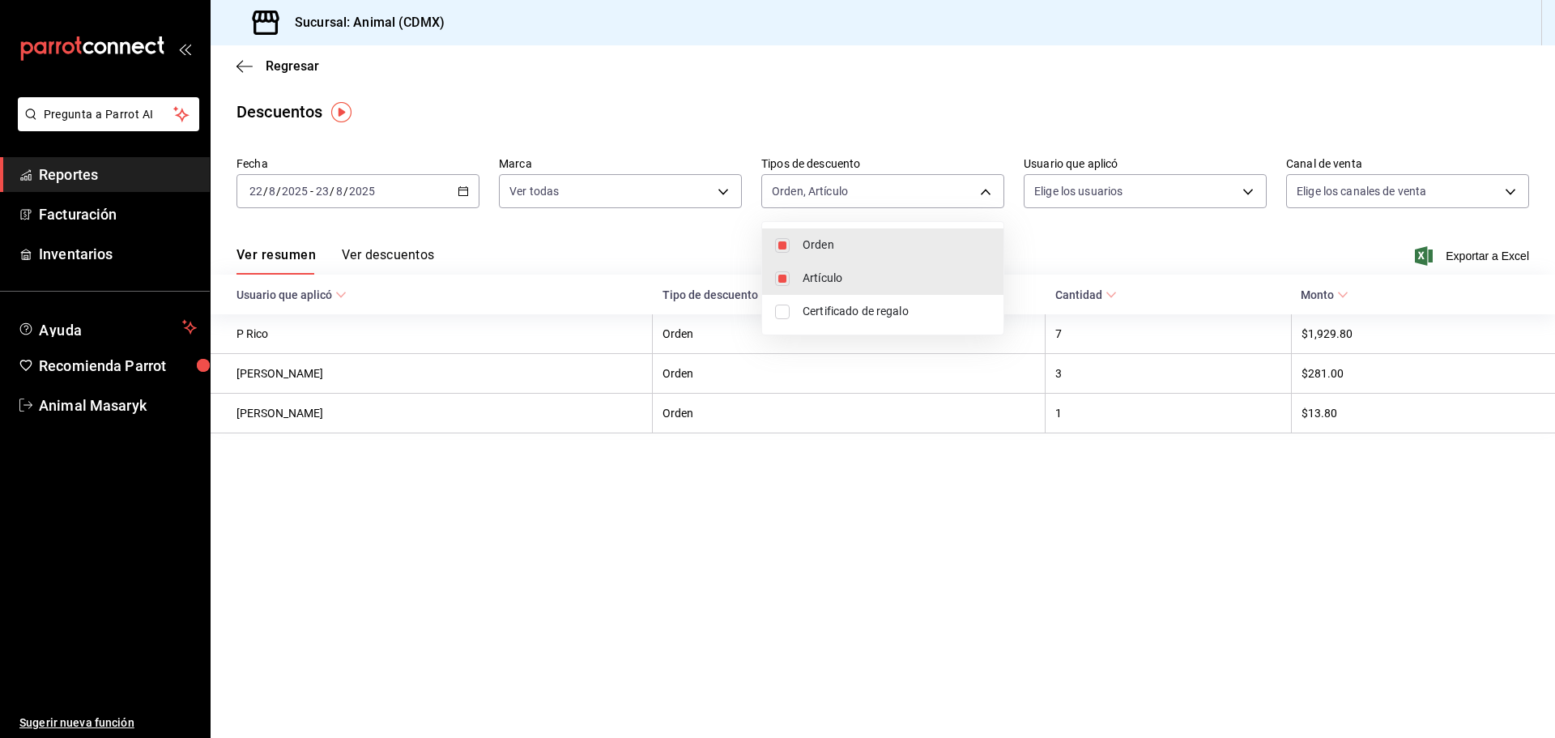
click at [861, 313] on span "Certificado de regalo" at bounding box center [897, 311] width 188 height 17
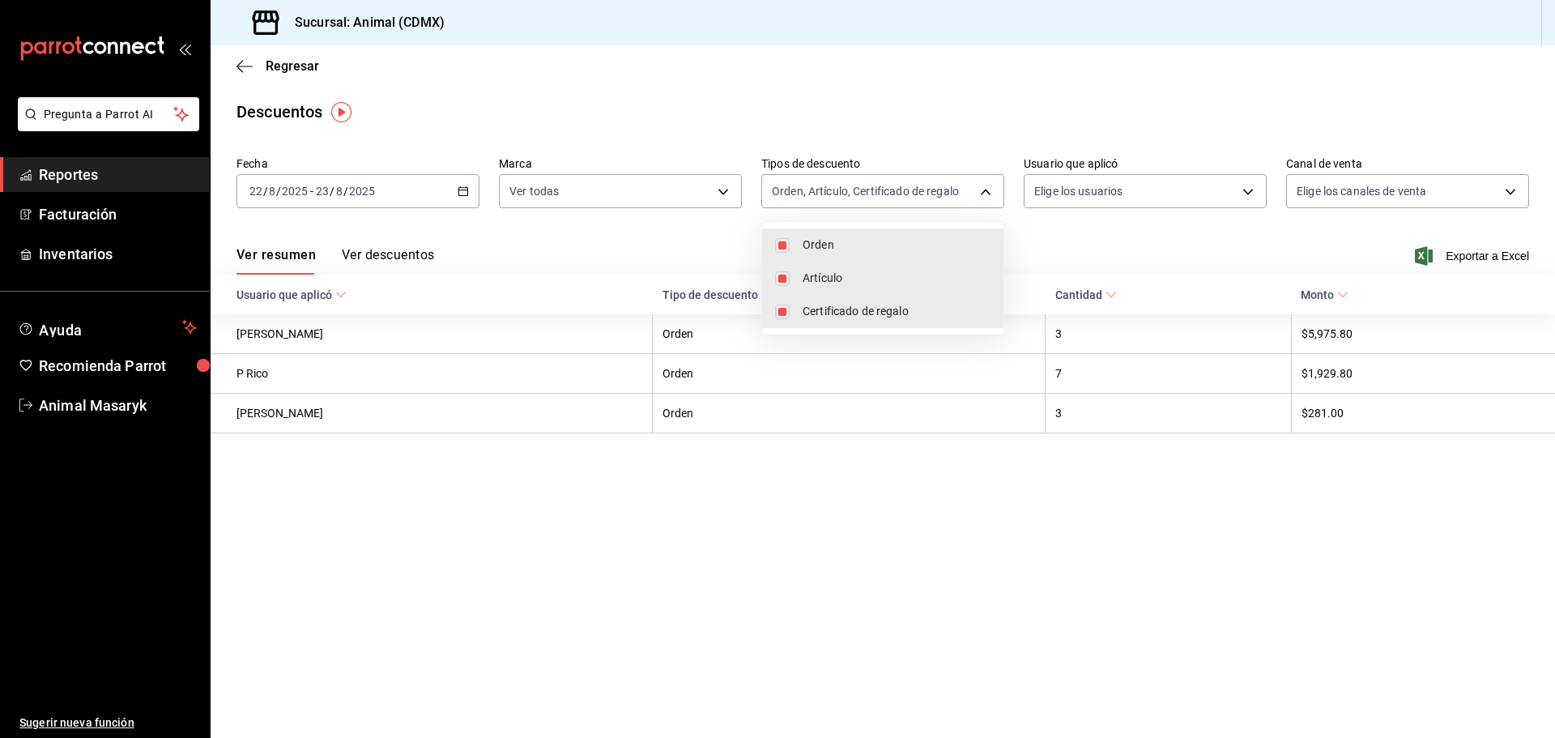
click at [1150, 254] on div at bounding box center [777, 369] width 1555 height 738
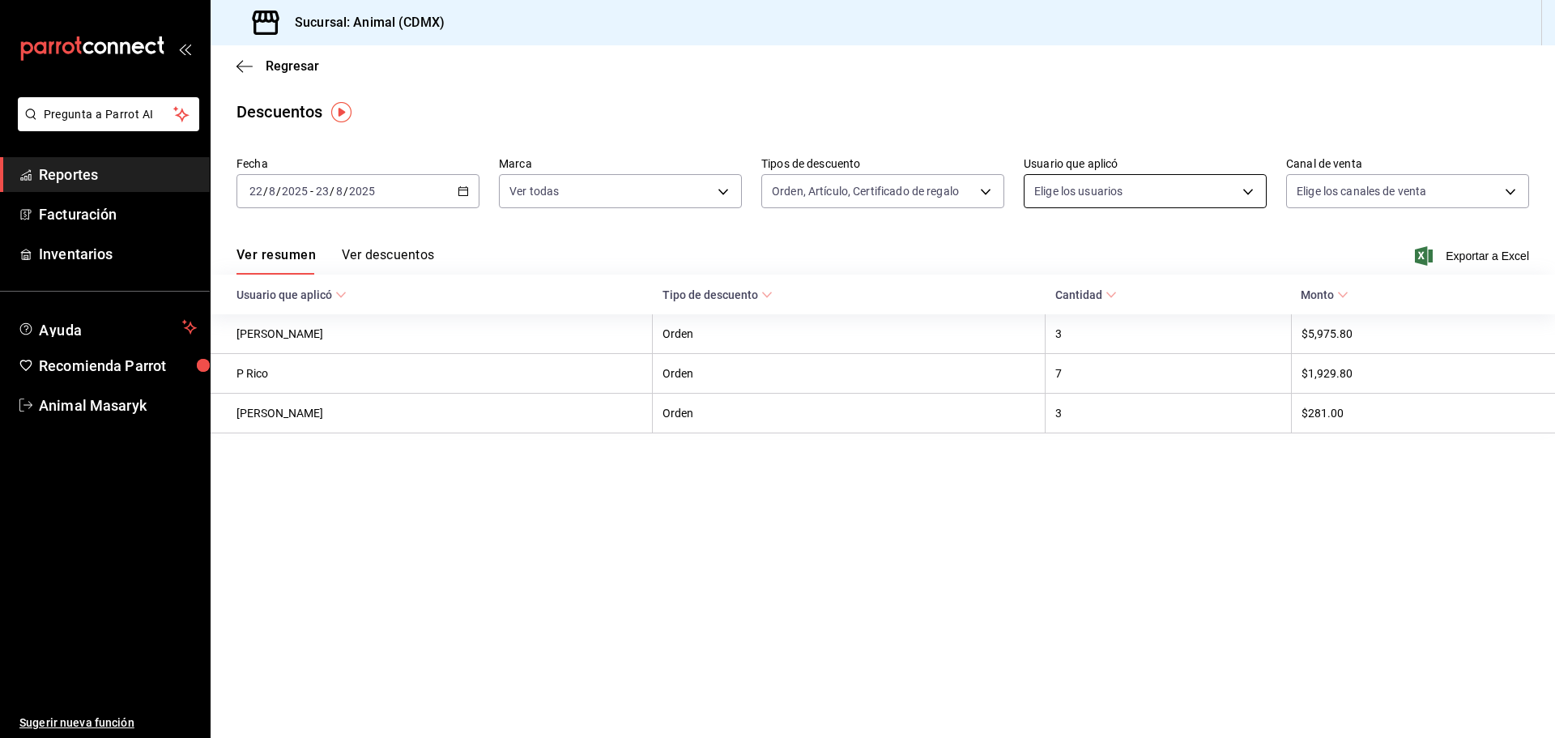
click at [1239, 193] on body "Pregunta a Parrot AI Reportes Facturación Inventarios Ayuda Recomienda Parrot A…" at bounding box center [777, 369] width 1555 height 738
click at [1237, 189] on body "Pregunta a Parrot AI Reportes Facturación Inventarios Ayuda Recomienda Parrot A…" at bounding box center [777, 369] width 1555 height 738
click at [1304, 96] on div at bounding box center [777, 369] width 1555 height 738
click at [1199, 197] on body "Pregunta a Parrot AI Reportes Facturación Inventarios Ayuda Recomienda Parrot A…" at bounding box center [777, 369] width 1555 height 738
click at [1241, 187] on body "Pregunta a Parrot AI Reportes Facturación Inventarios Ayuda Recomienda Parrot A…" at bounding box center [777, 369] width 1555 height 738
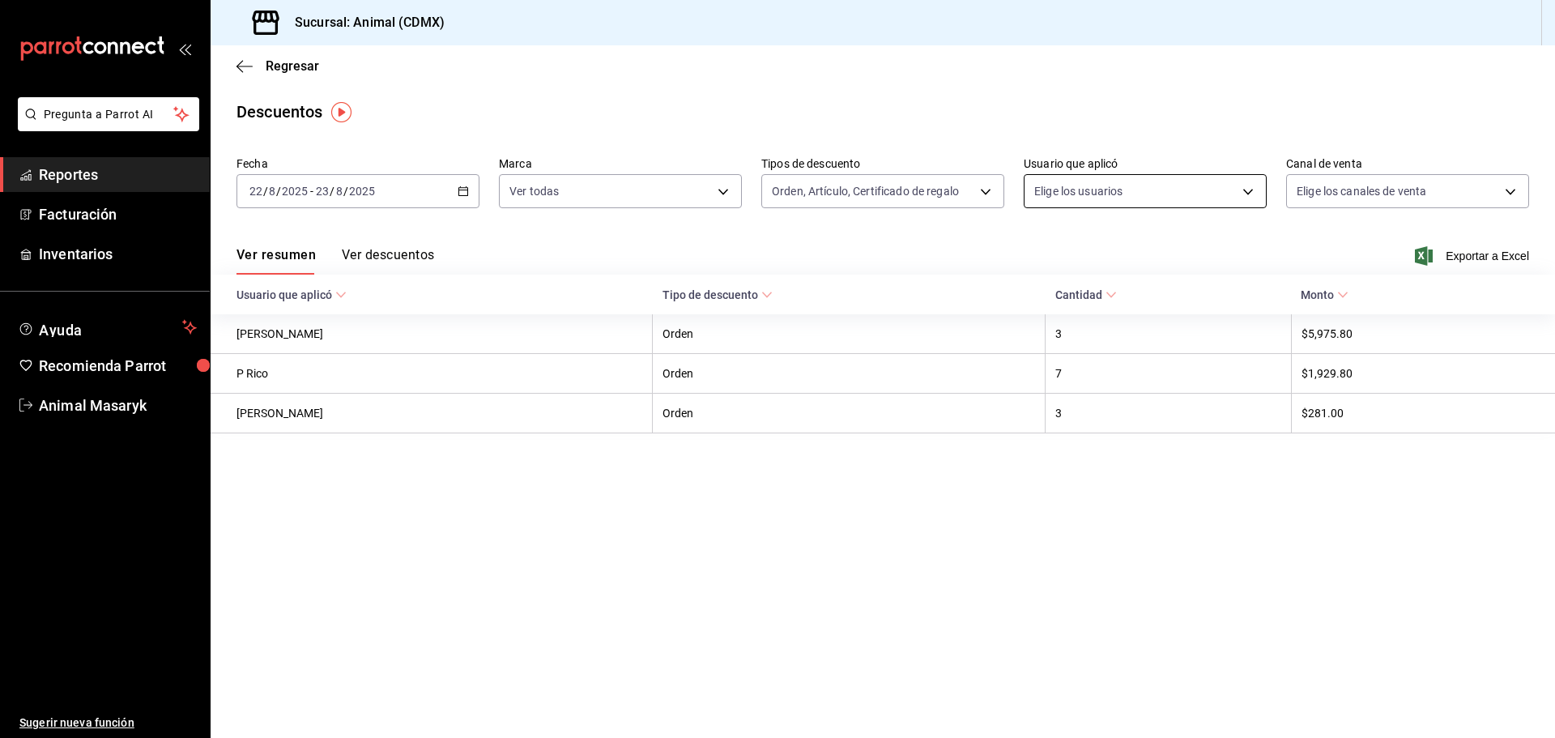
click at [1241, 190] on div at bounding box center [777, 369] width 1555 height 738
click at [1241, 189] on div at bounding box center [777, 369] width 1555 height 738
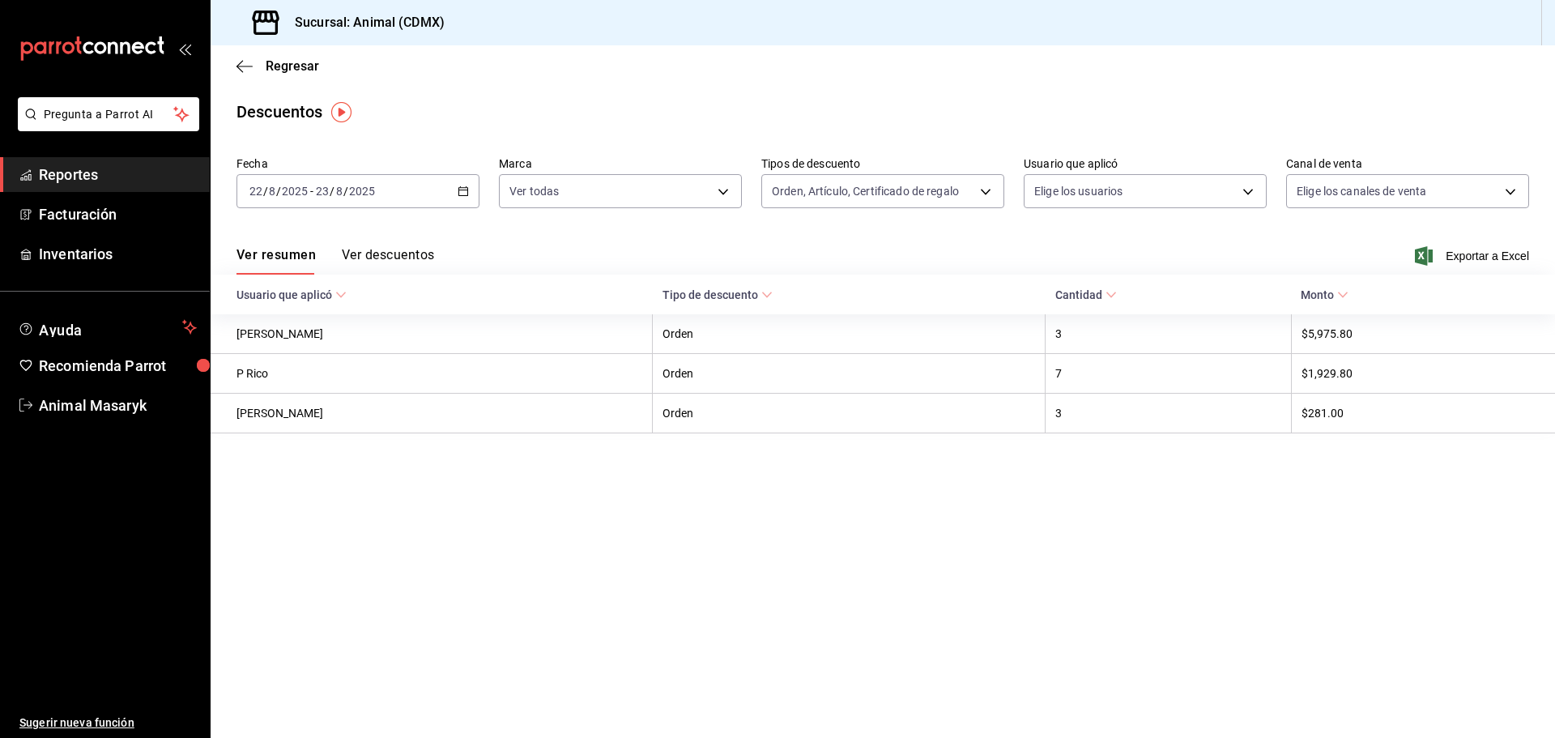
click at [1241, 189] on div at bounding box center [777, 369] width 1555 height 738
click at [1240, 189] on div at bounding box center [777, 369] width 1555 height 738
click at [1239, 189] on div at bounding box center [777, 369] width 1555 height 738
click at [1439, 189] on body "Pregunta a Parrot AI Reportes Facturación Inventarios Ayuda Recomienda Parrot A…" at bounding box center [777, 369] width 1555 height 738
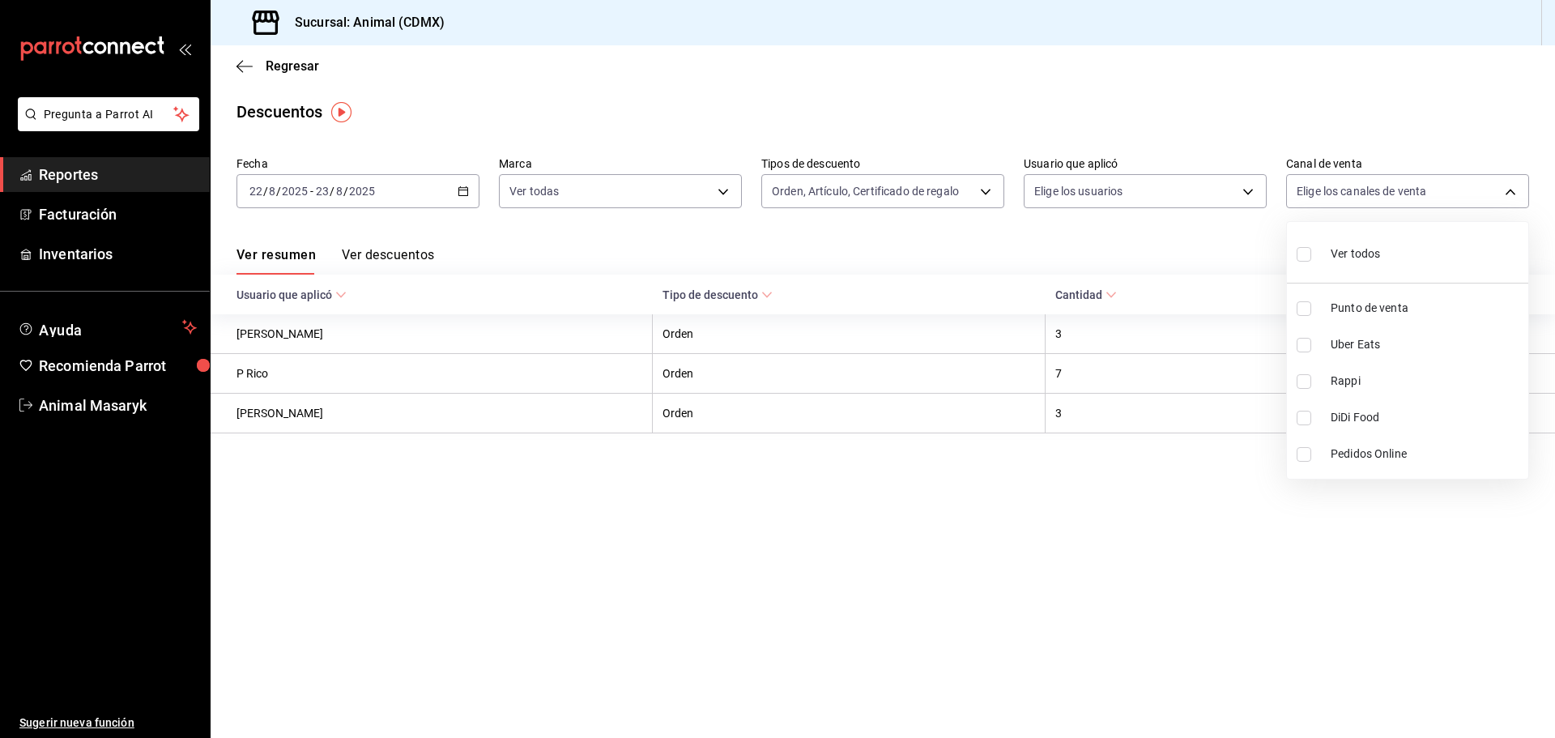
click at [1342, 249] on span "Ver todos" at bounding box center [1355, 253] width 49 height 17
click at [1012, 244] on div at bounding box center [777, 369] width 1555 height 738
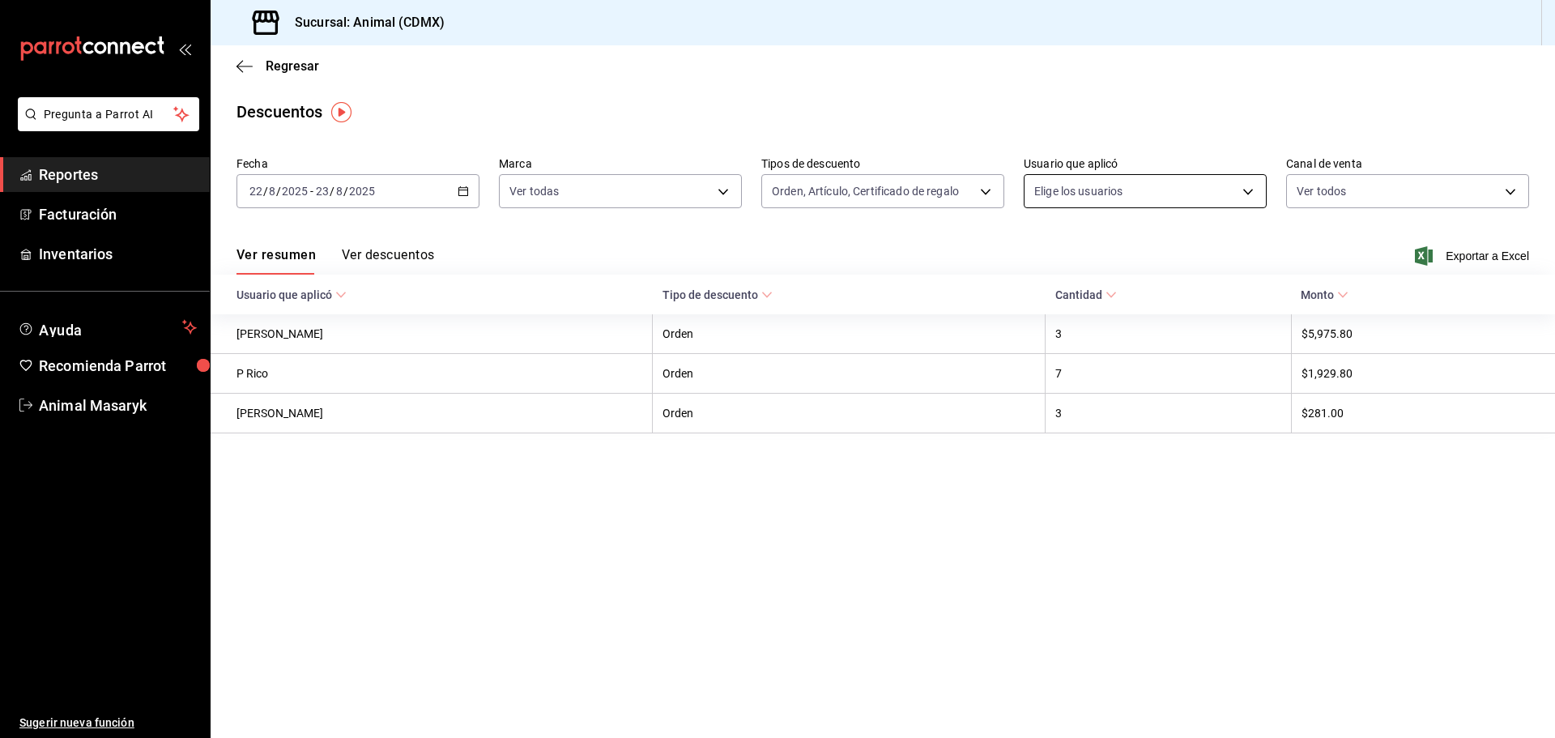
click at [1226, 183] on body "Pregunta a Parrot AI Reportes Facturación Inventarios Ayuda Recomienda Parrot A…" at bounding box center [777, 369] width 1555 height 738
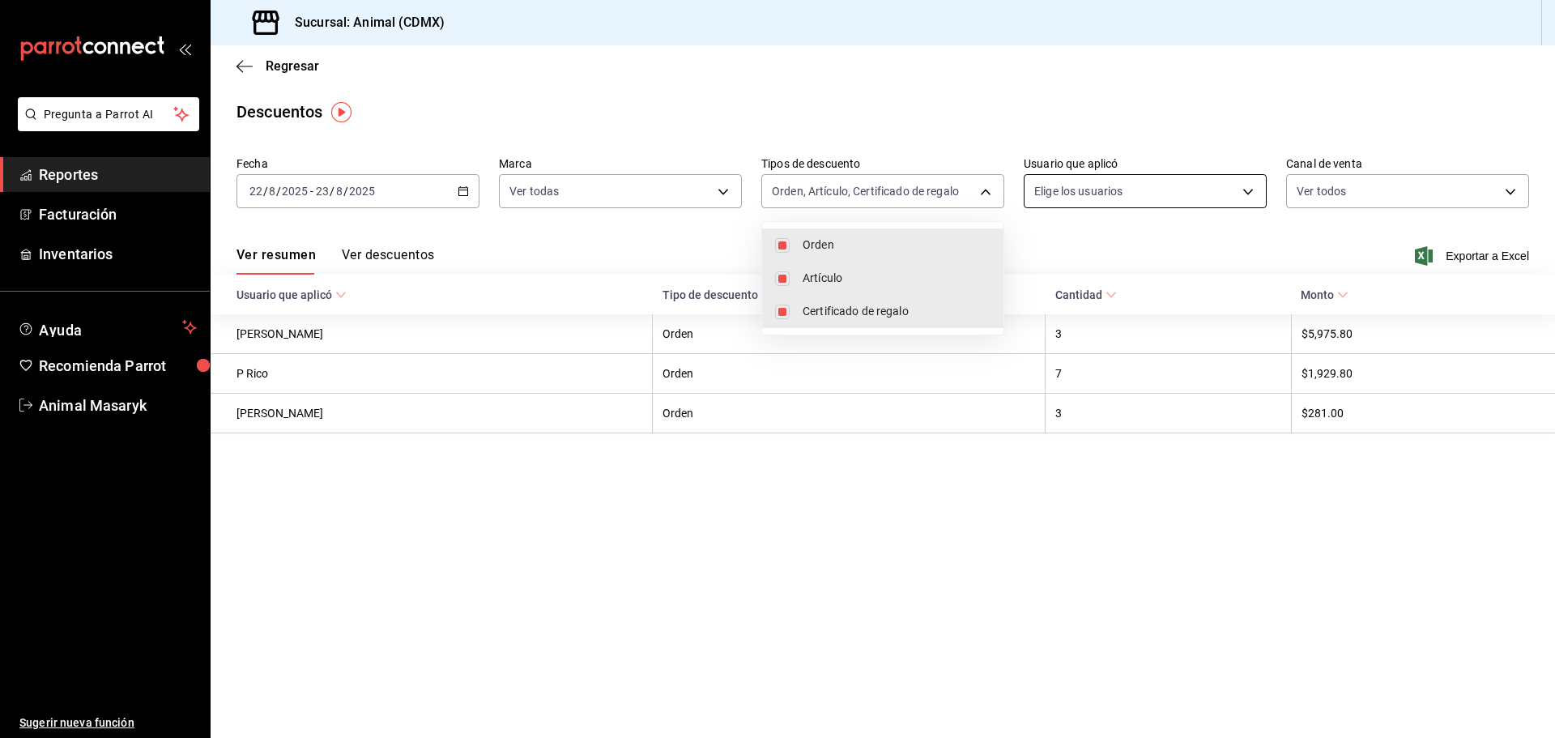
click at [990, 189] on body "Pregunta a Parrot AI Reportes Facturación Inventarios Ayuda Recomienda Parrot A…" at bounding box center [777, 369] width 1555 height 738
click at [1049, 118] on div at bounding box center [777, 369] width 1555 height 738
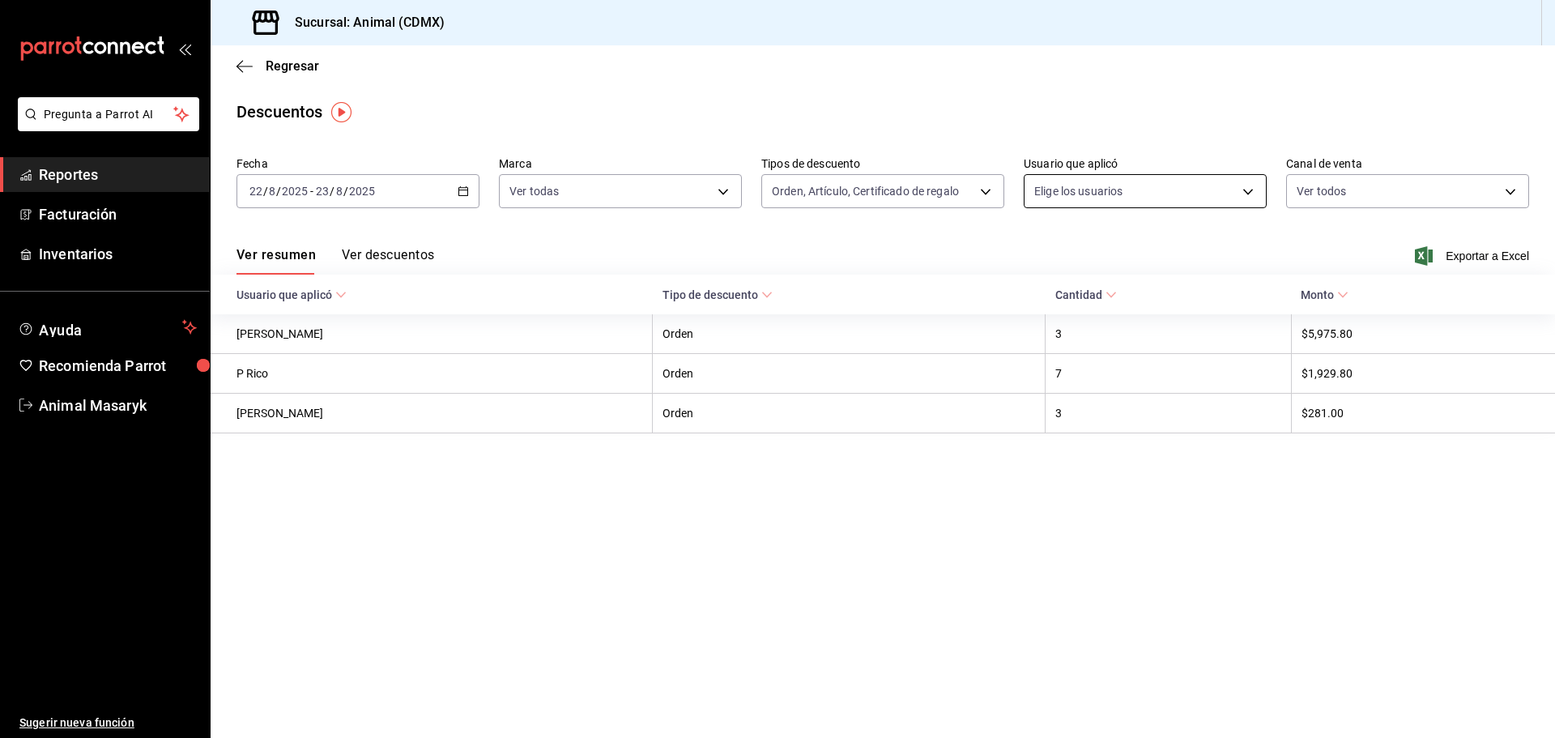
click at [1240, 189] on body "Pregunta a Parrot AI Reportes Facturación Inventarios Ayuda Recomienda Parrot A…" at bounding box center [777, 369] width 1555 height 738
click at [1241, 189] on body "Pregunta a Parrot AI Reportes Facturación Inventarios Ayuda Recomienda Parrot A…" at bounding box center [777, 369] width 1555 height 738
click at [1119, 191] on body "Pregunta a Parrot AI Reportes Facturación Inventarios Ayuda Recomienda Parrot A…" at bounding box center [777, 369] width 1555 height 738
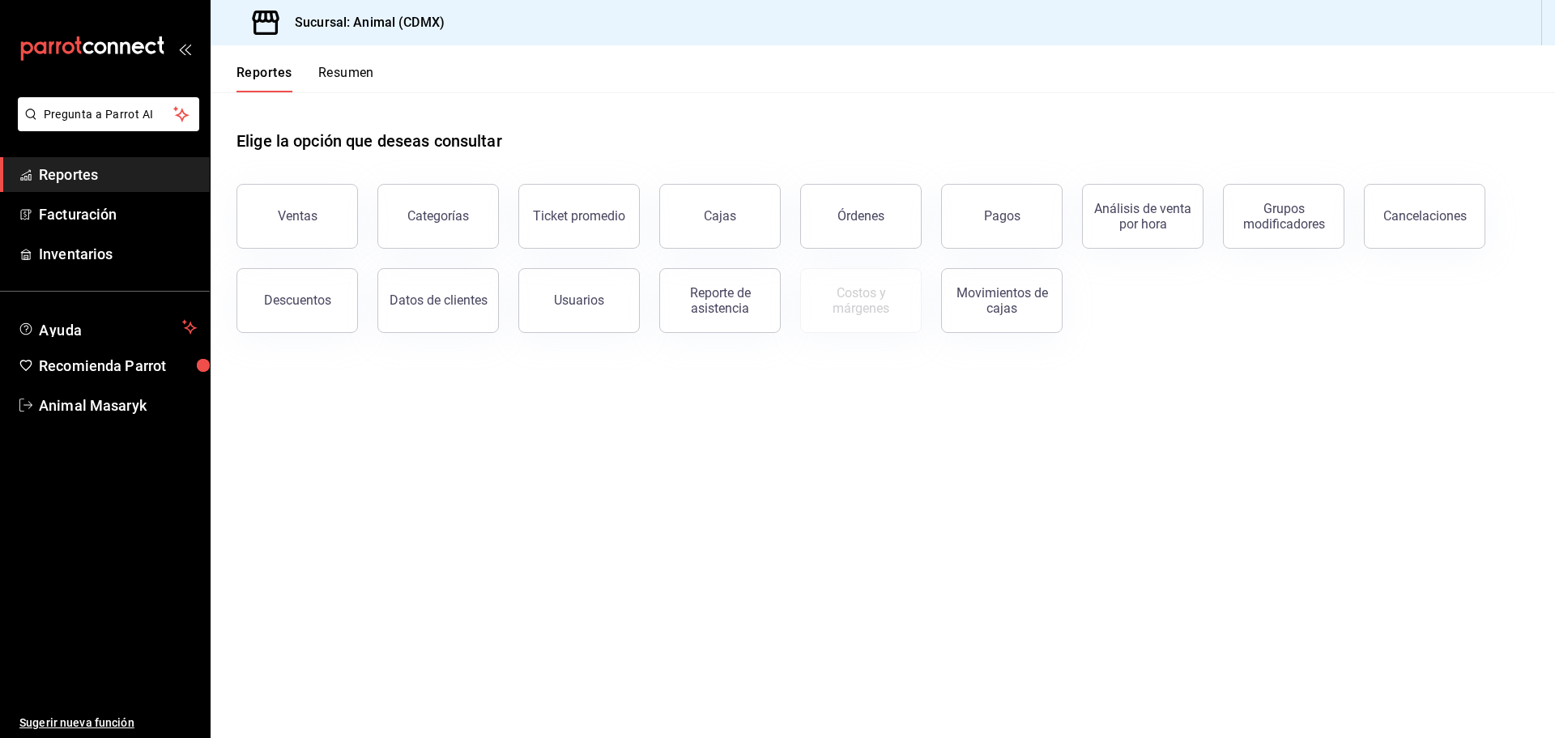
click at [331, 319] on button "Descuentos" at bounding box center [296, 300] width 121 height 65
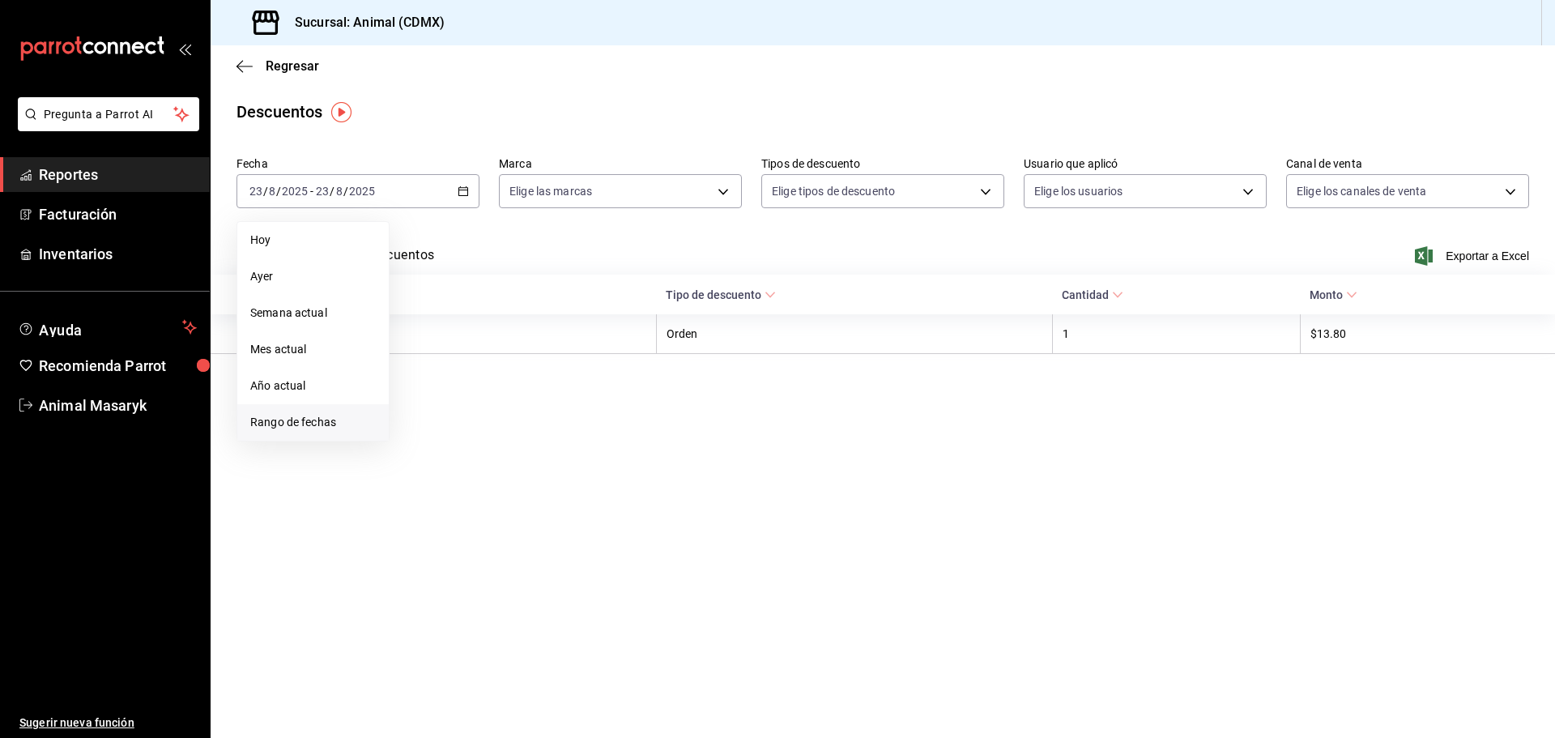
click at [300, 428] on span "Rango de fechas" at bounding box center [313, 422] width 126 height 17
click at [540, 405] on abbr "22" at bounding box center [538, 405] width 11 height 11
click at [556, 406] on button "23" at bounding box center [566, 405] width 28 height 29
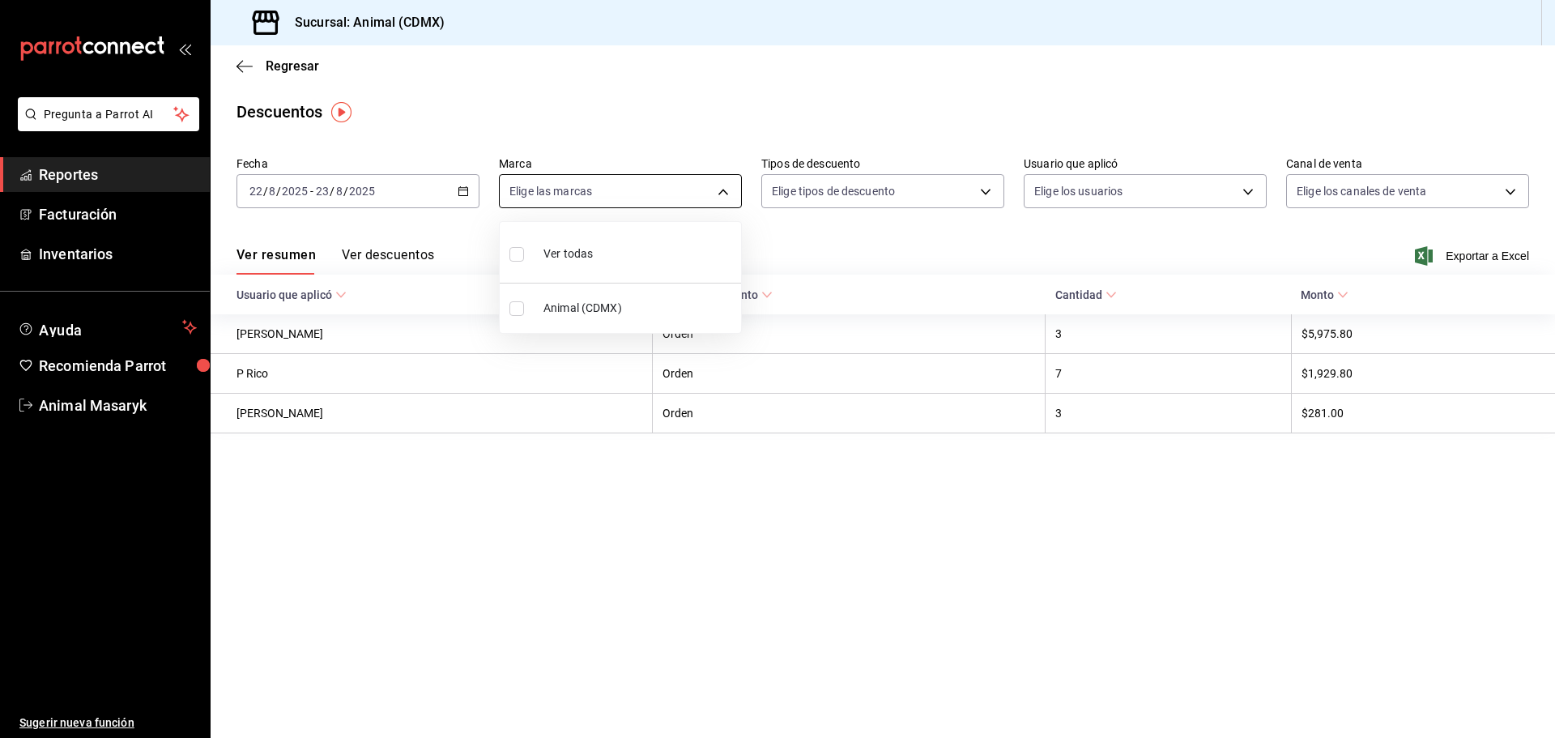
click at [706, 191] on body "Pregunta a Parrot AI Reportes Facturación Inventarios Ayuda Recomienda Parrot A…" at bounding box center [777, 369] width 1555 height 738
click at [637, 250] on li "Ver todas" at bounding box center [620, 252] width 241 height 48
type input "cb0f6aec-1481-4e37-861c-bab9b3a65b14"
checkbox input "true"
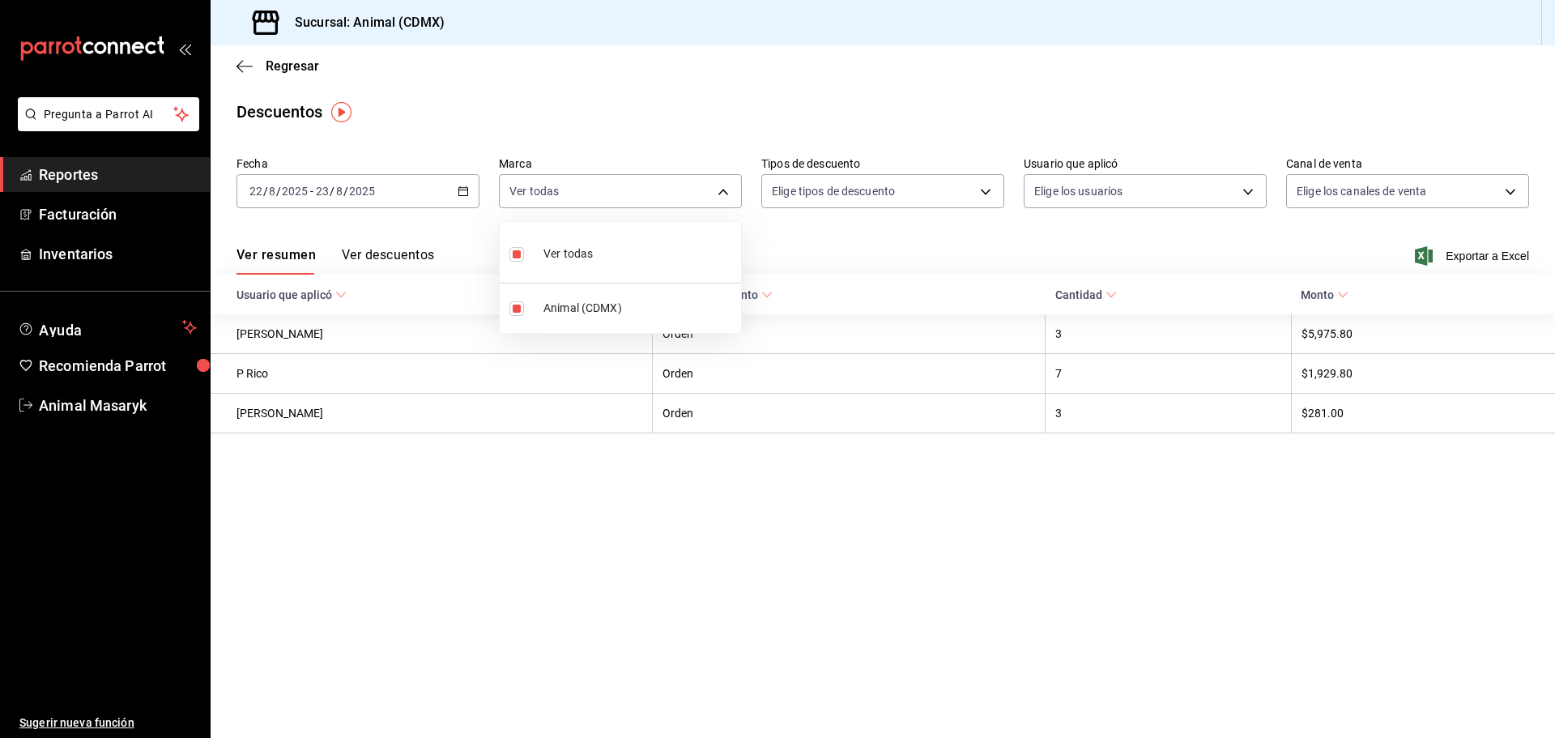
click at [837, 246] on div at bounding box center [777, 369] width 1555 height 738
click at [980, 193] on body "Pregunta a Parrot AI Reportes Facturación Inventarios Ayuda Recomienda Parrot A…" at bounding box center [777, 369] width 1555 height 738
drag, startPoint x: 904, startPoint y: 243, endPoint x: 899, endPoint y: 253, distance: 10.9
click at [904, 244] on span "Orden" at bounding box center [897, 244] width 188 height 17
type input "ORDER"
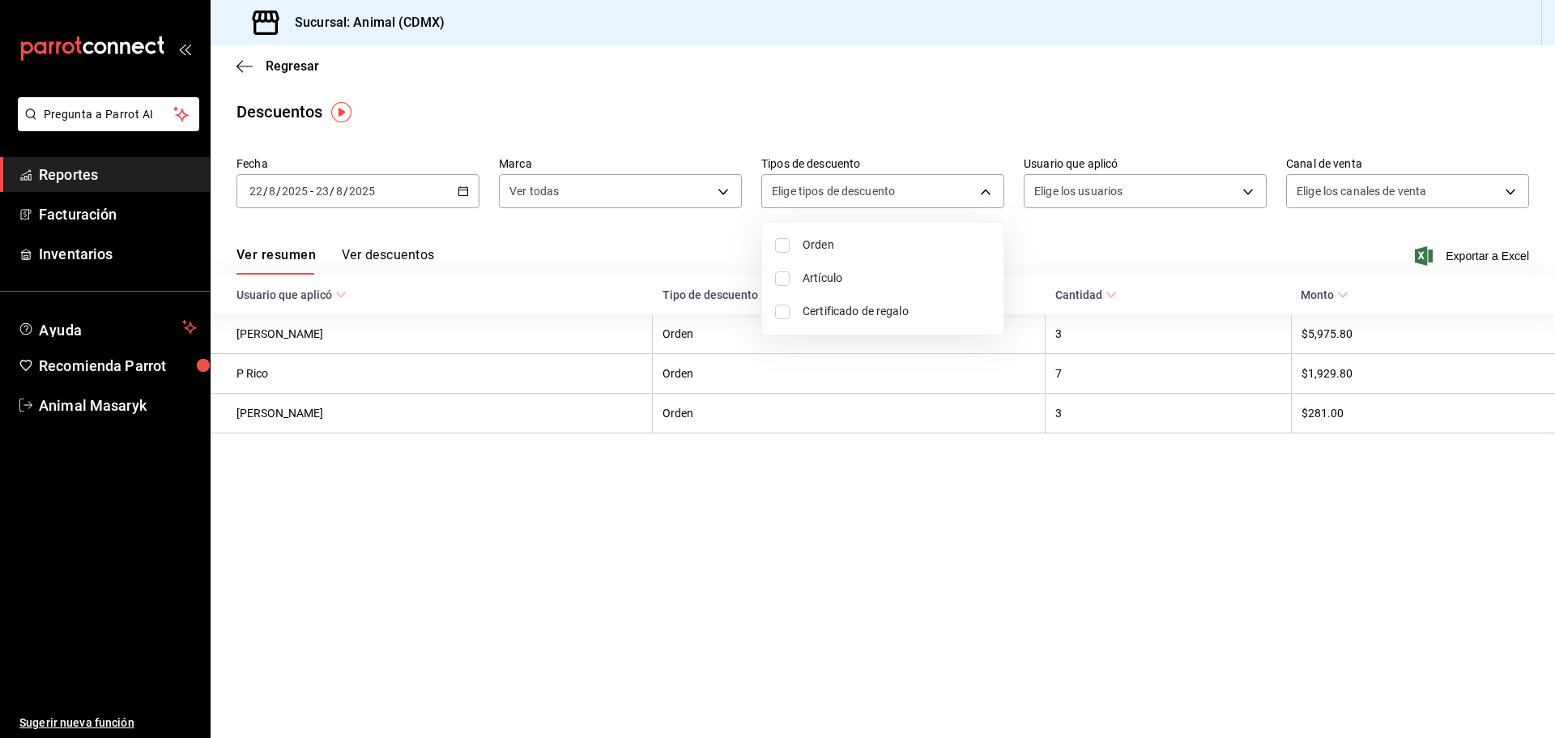
checkbox input "true"
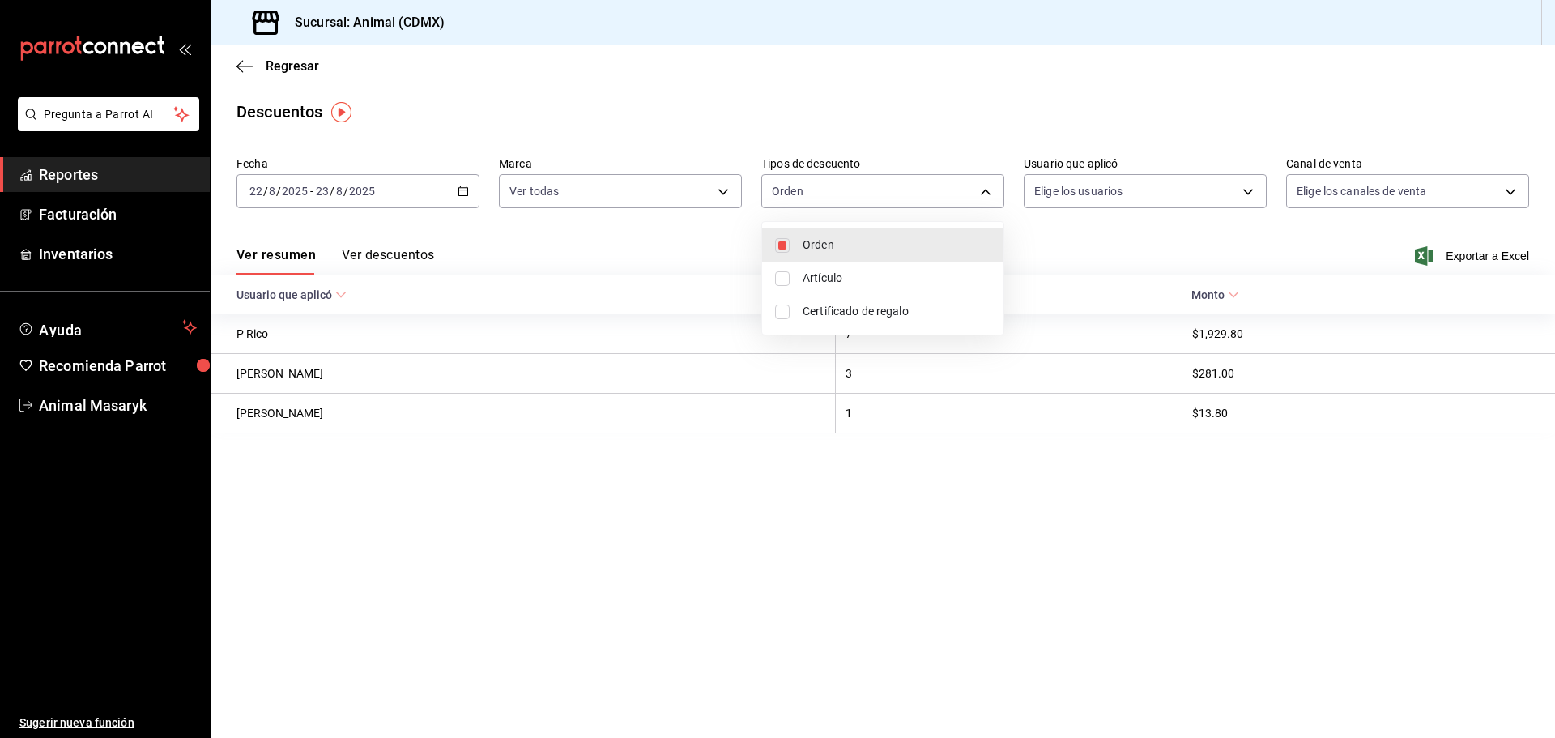
click at [885, 266] on li "Artículo" at bounding box center [882, 278] width 241 height 33
type input "ORDER,ORDER_ITEM"
checkbox input "true"
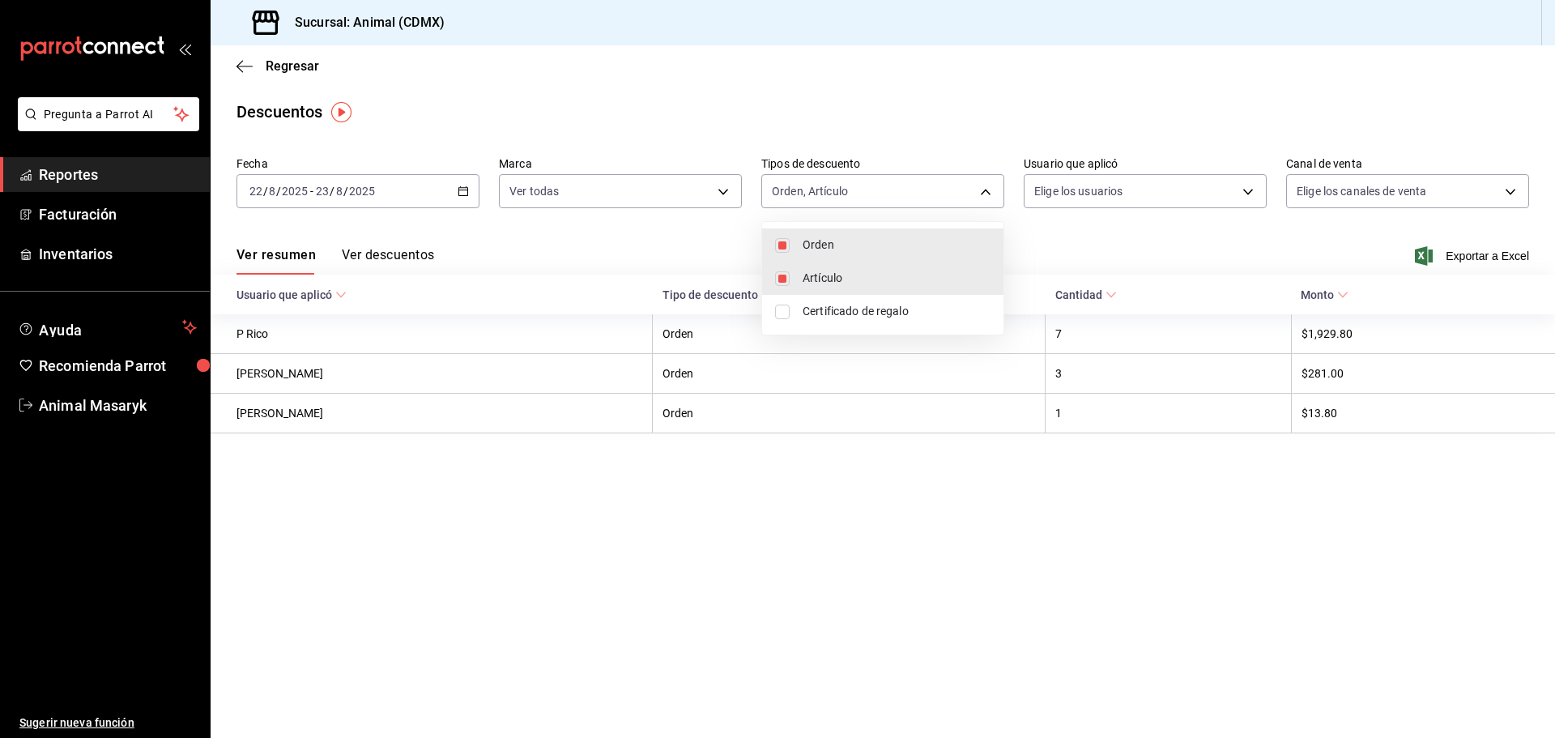
click at [871, 324] on li "Certificado de regalo" at bounding box center [882, 311] width 241 height 33
type input "ORDER,ORDER_ITEM,CARD_REWARD"
checkbox input "true"
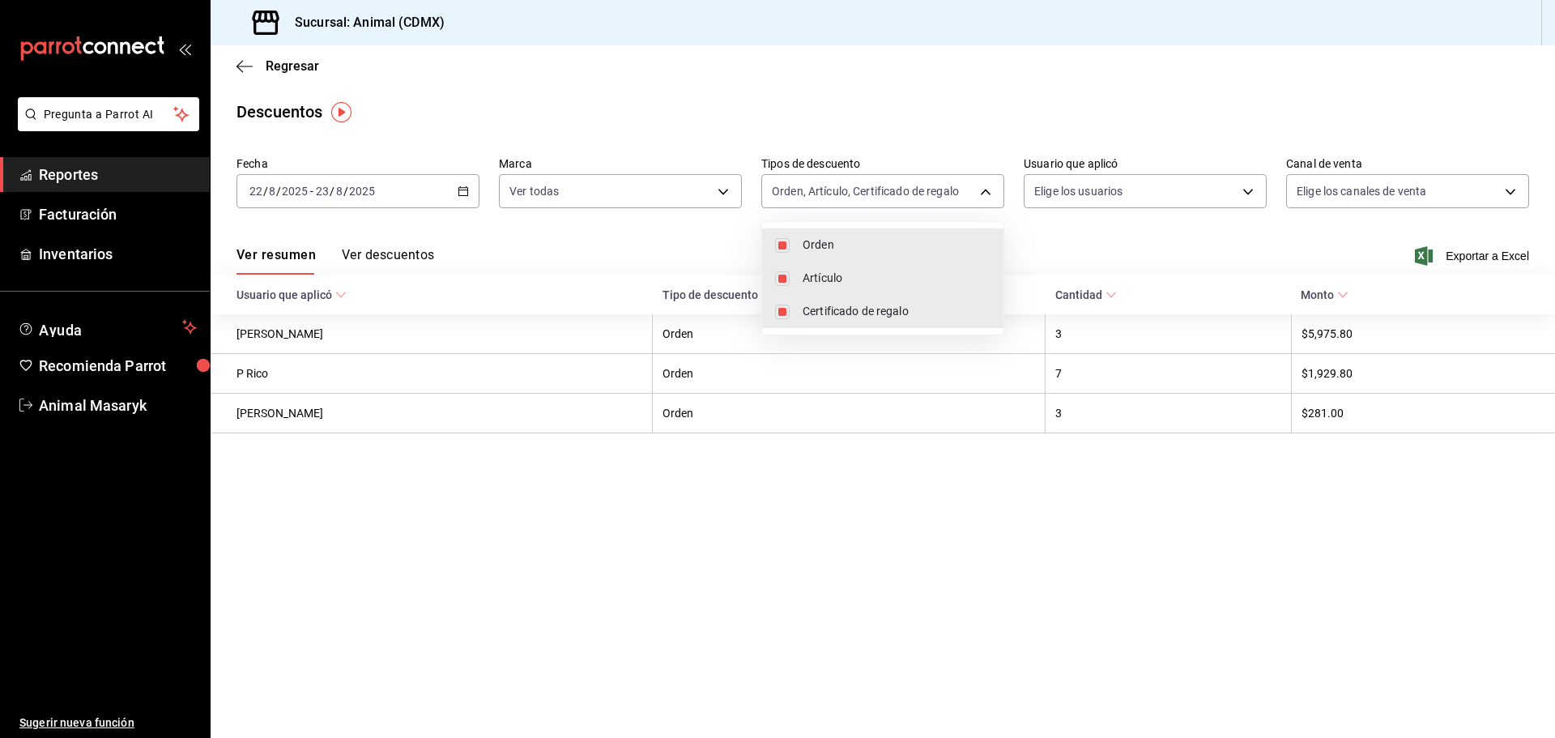
drag, startPoint x: 1065, startPoint y: 262, endPoint x: 1124, endPoint y: 193, distance: 91.4
click at [1065, 260] on div at bounding box center [777, 369] width 1555 height 738
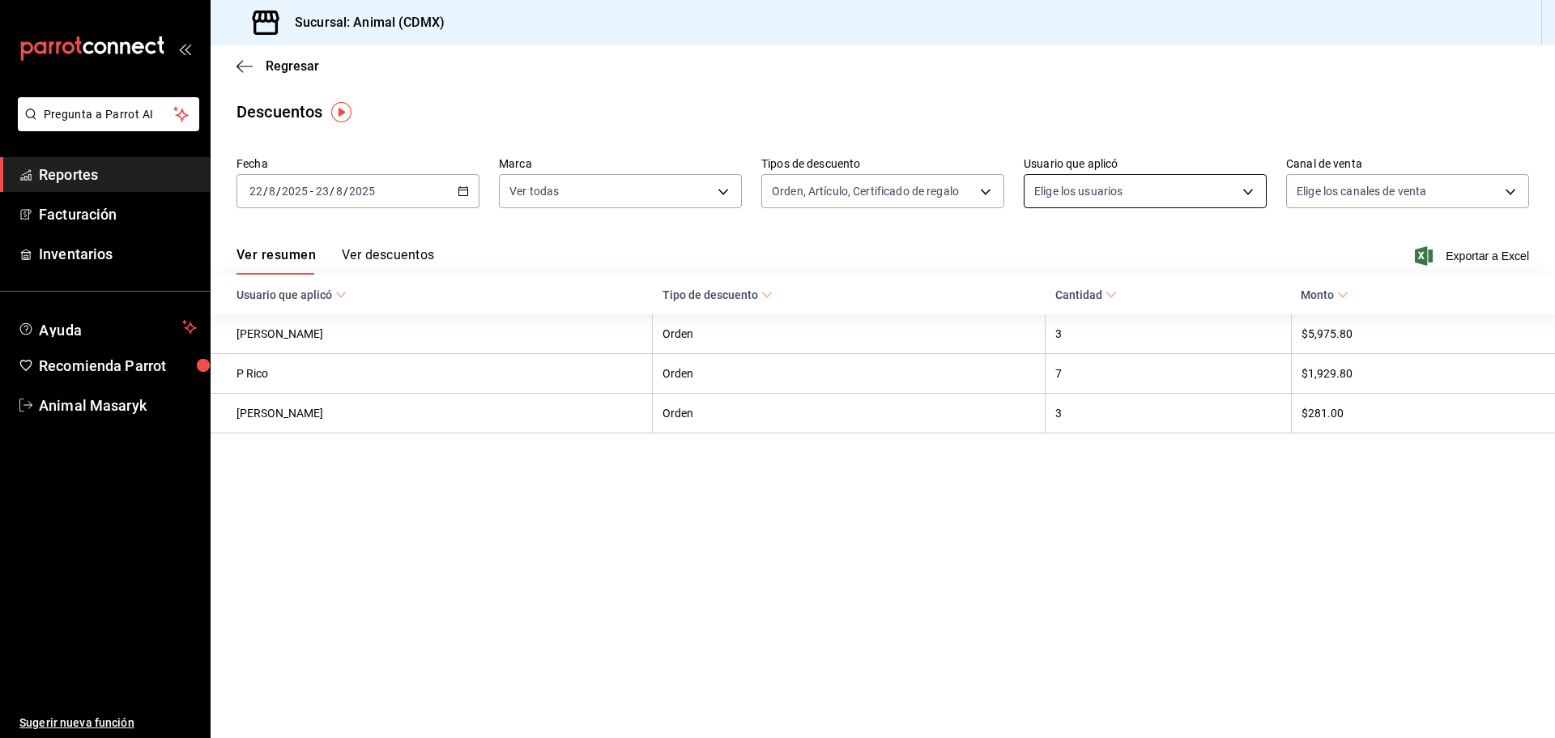
click at [1203, 192] on body "Pregunta a Parrot AI Reportes Facturación Inventarios Ayuda Recomienda Parrot A…" at bounding box center [777, 369] width 1555 height 738
click at [1241, 193] on body "Pregunta a Parrot AI Reportes Facturación Inventarios Ayuda Recomienda Parrot A…" at bounding box center [777, 369] width 1555 height 738
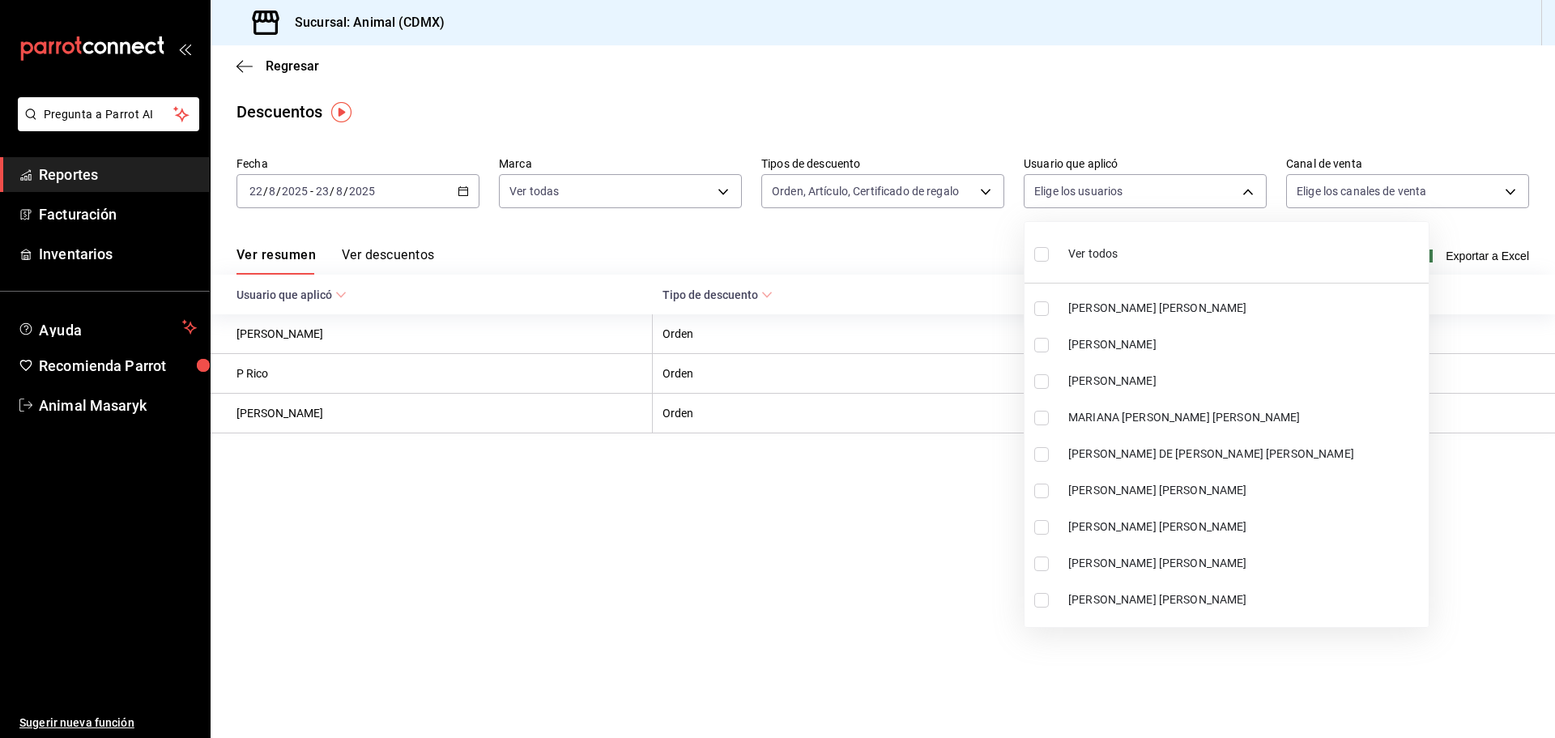
click at [1078, 256] on span "Ver todos" at bounding box center [1092, 253] width 49 height 17
click at [1335, 60] on div at bounding box center [777, 369] width 1555 height 738
type input "467feb36-073b-4207-8b89-0e764e67df31,25cabac9-0dc6-46e4-b073-11d326dd6e5d,29511…"
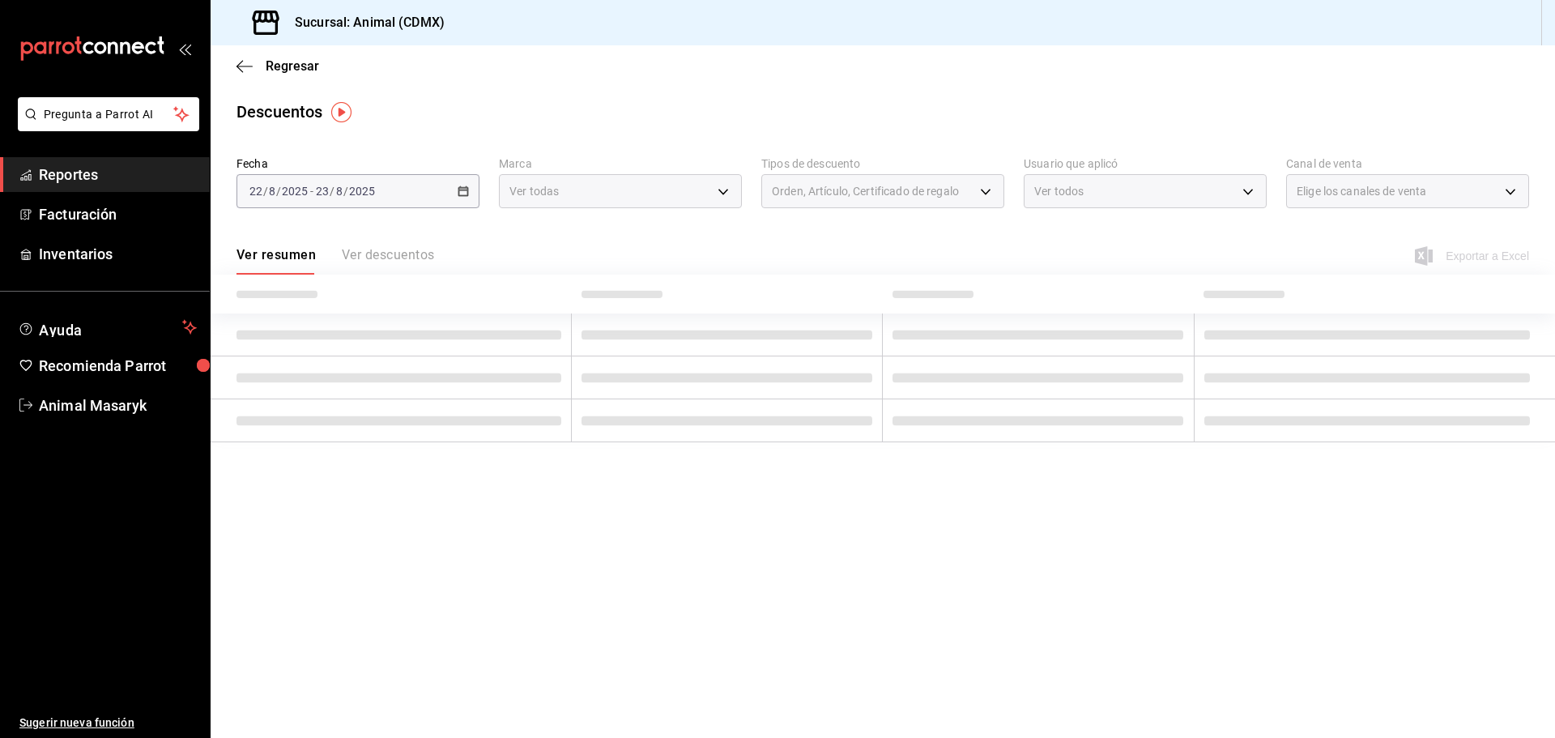
click at [1500, 192] on div at bounding box center [777, 369] width 1555 height 738
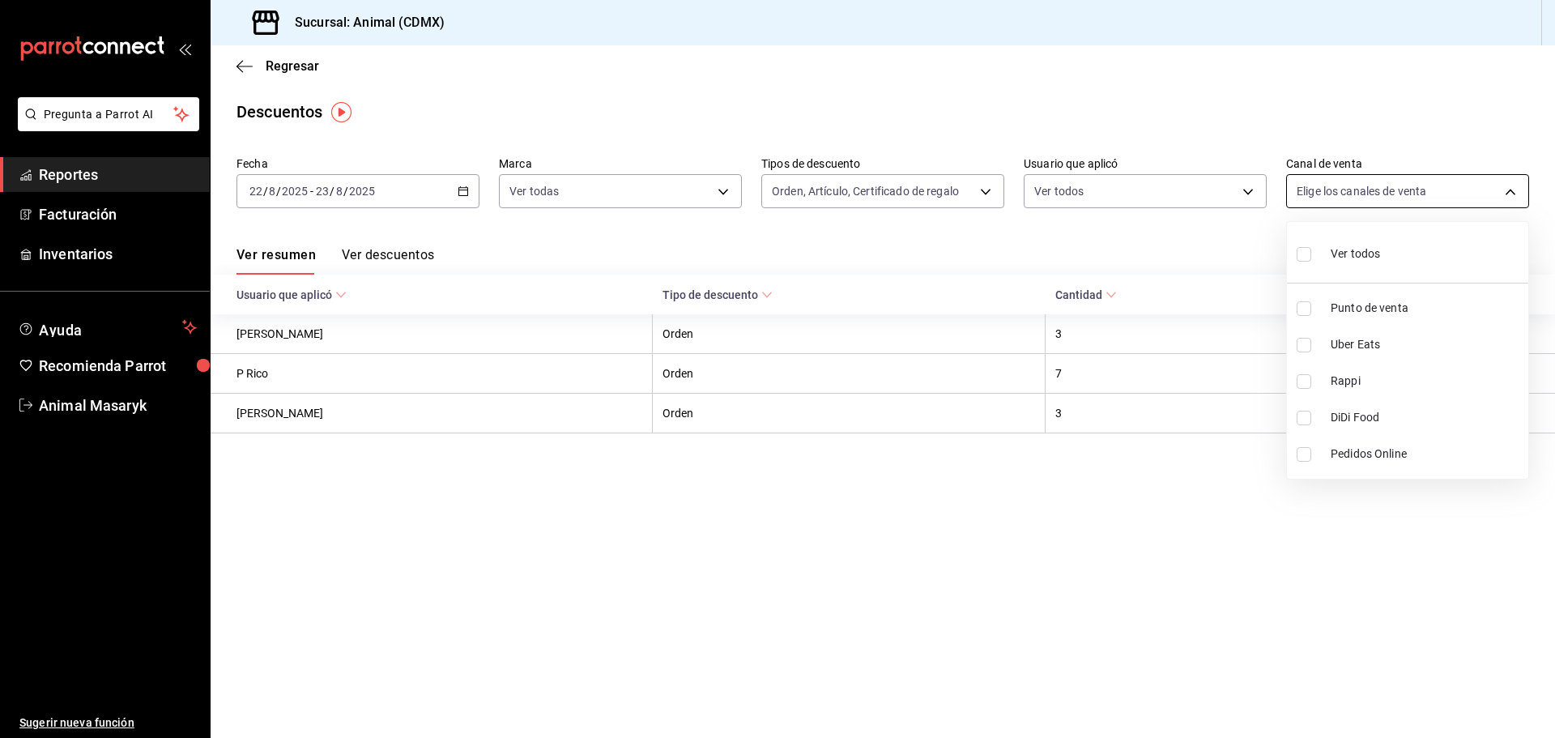
click at [1464, 193] on body "Pregunta a Parrot AI Reportes Facturación Inventarios Ayuda Recomienda Parrot A…" at bounding box center [777, 369] width 1555 height 738
click at [1379, 247] on span "Ver todos" at bounding box center [1355, 253] width 49 height 17
type input "PARROT,UBER_EATS,RAPPI,DIDI_FOOD,ONLINE"
checkbox input "true"
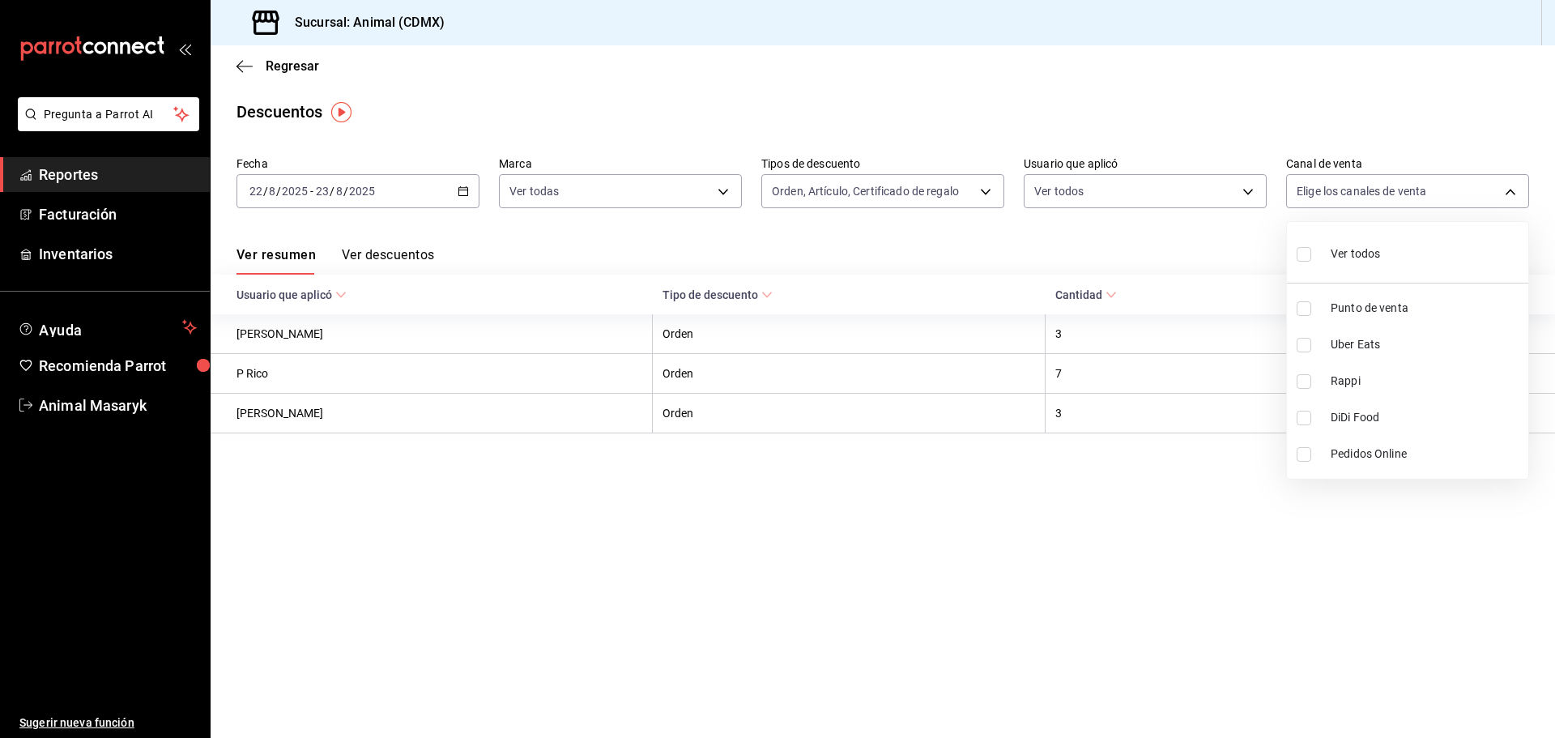
checkbox input "true"
click at [1264, 590] on div at bounding box center [777, 369] width 1555 height 738
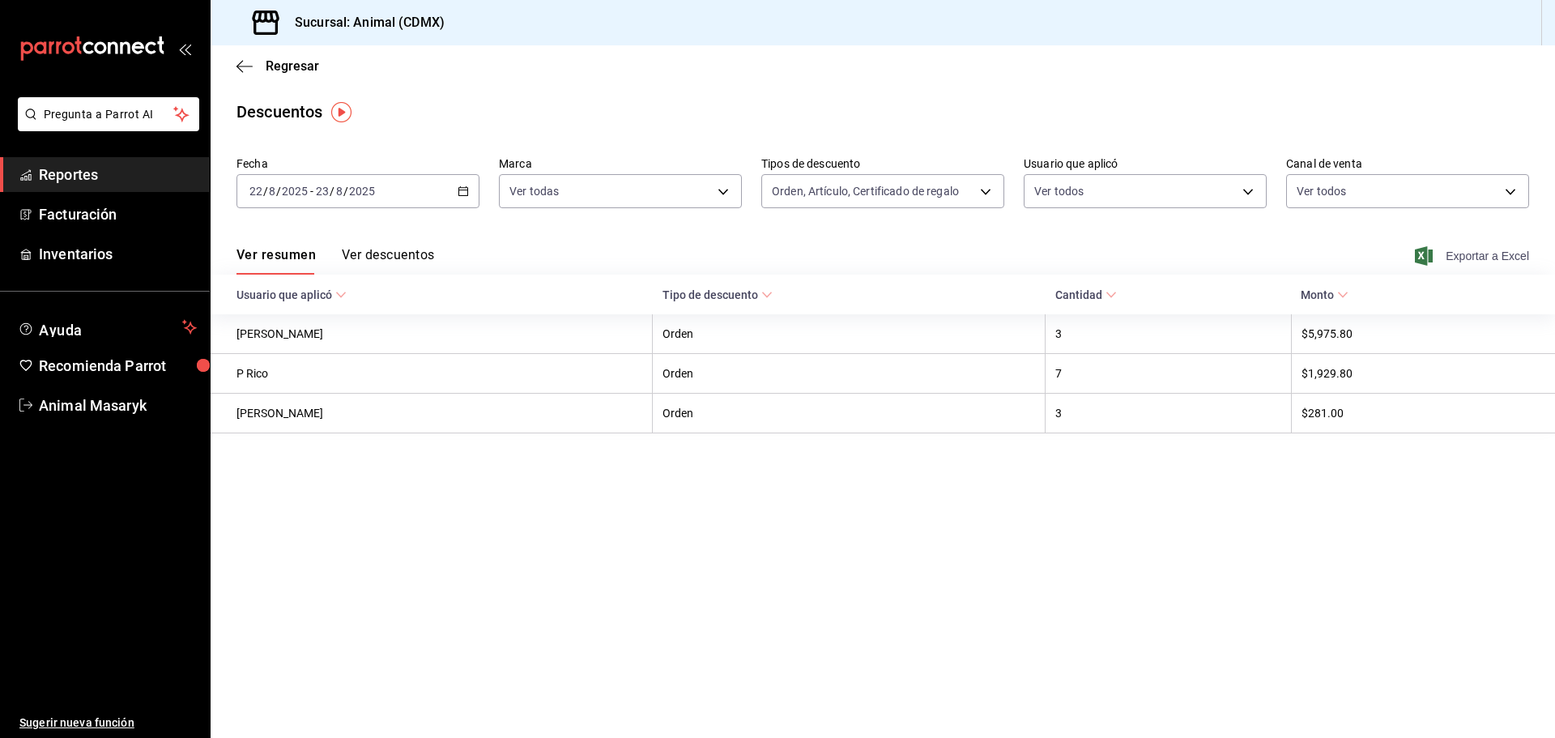
click at [1476, 261] on span "Exportar a Excel" at bounding box center [1473, 255] width 111 height 19
click at [236, 68] on icon "button" at bounding box center [244, 66] width 16 height 15
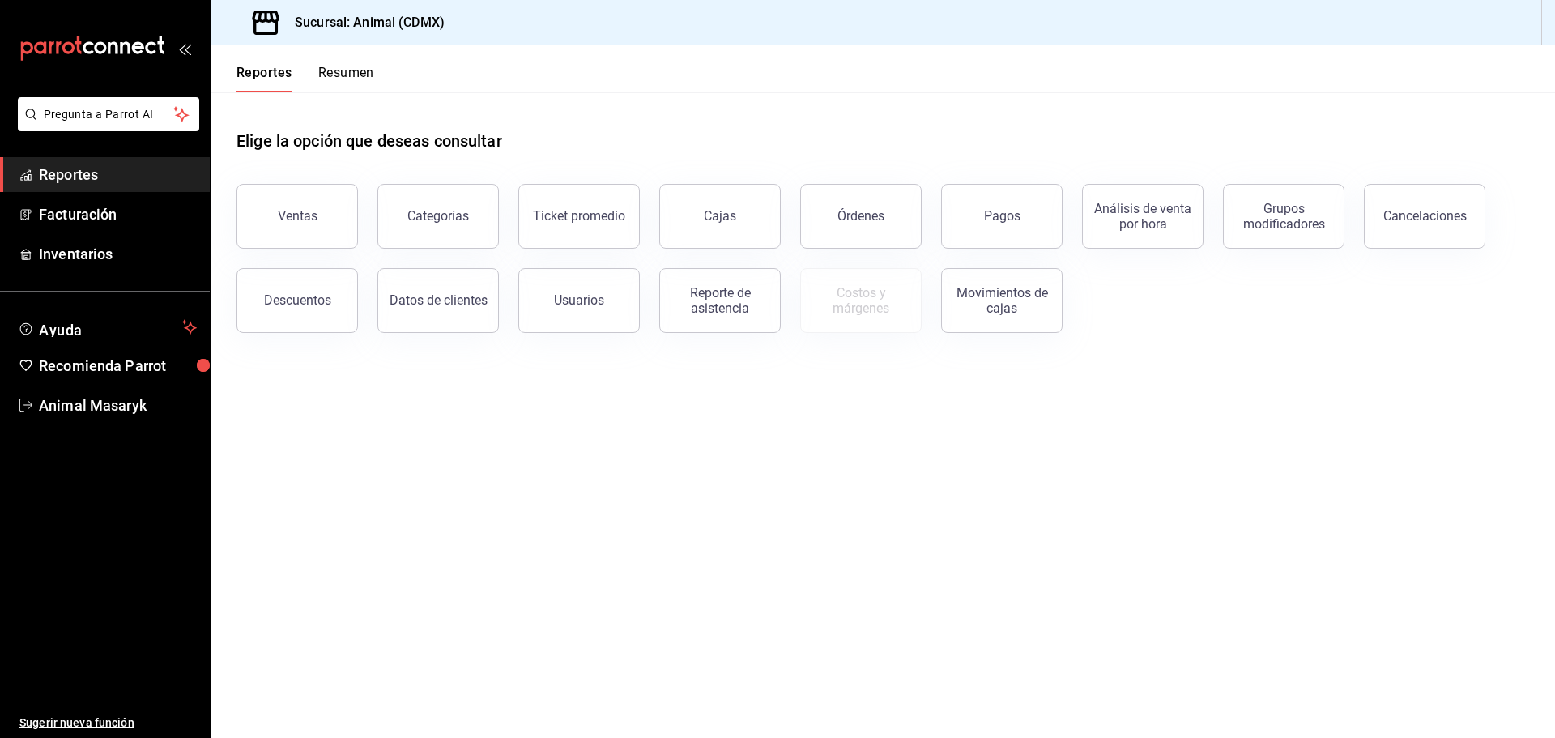
click at [312, 221] on div "Ventas" at bounding box center [298, 215] width 40 height 15
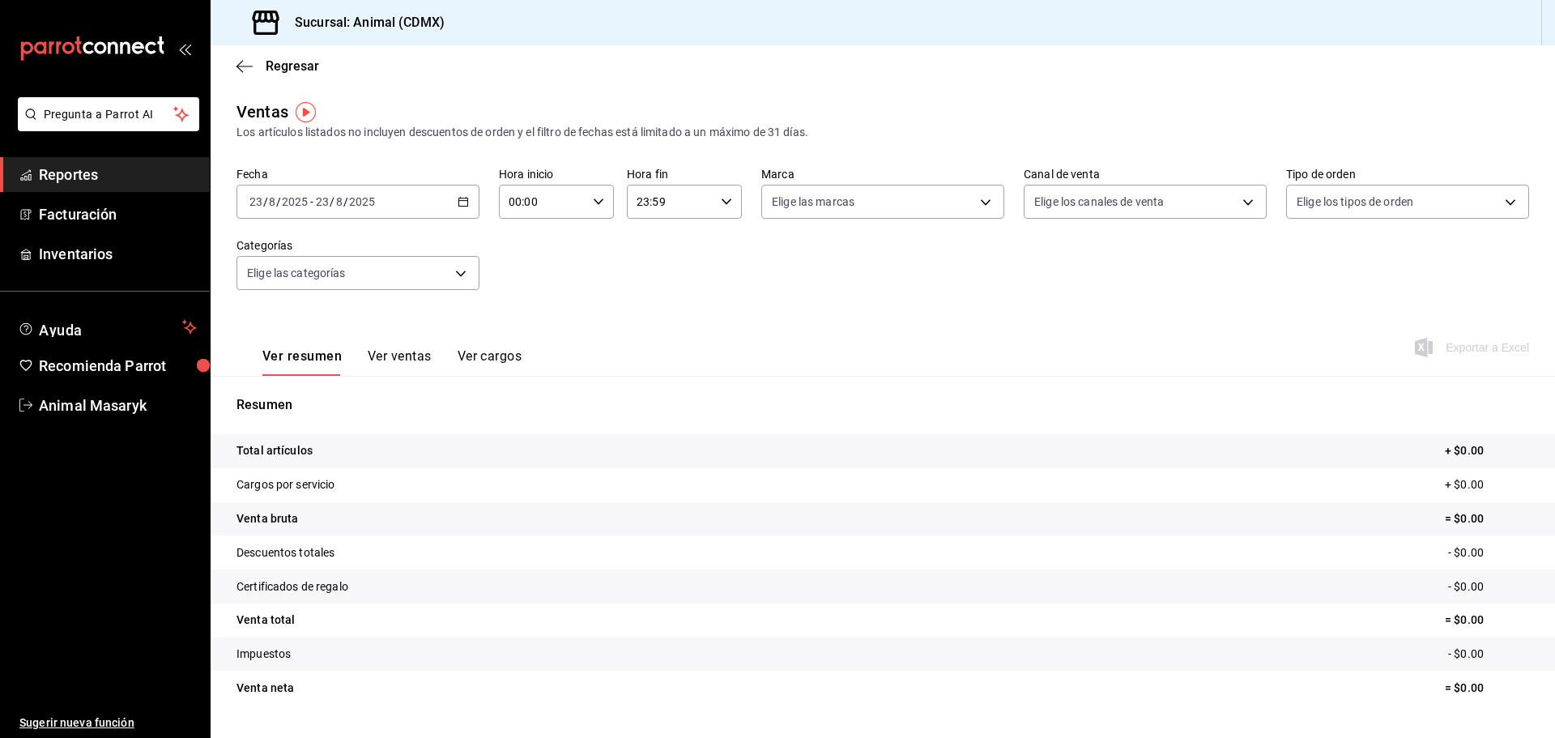
click at [458, 200] on icon "button" at bounding box center [463, 201] width 11 height 11
click at [324, 396] on span "Rango de fechas" at bounding box center [313, 396] width 126 height 17
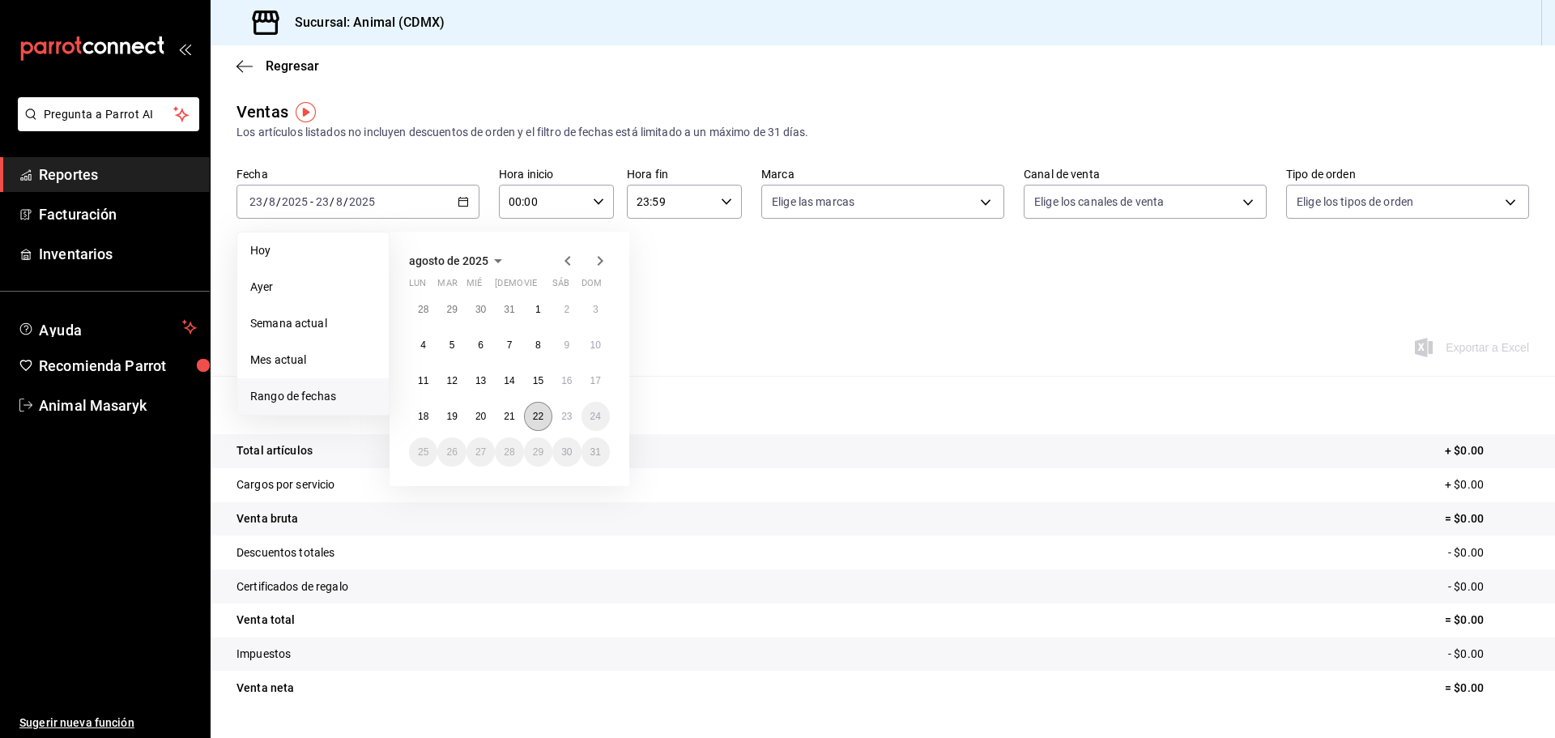
click at [535, 428] on button "22" at bounding box center [538, 416] width 28 height 29
click at [554, 424] on button "23" at bounding box center [566, 416] width 28 height 29
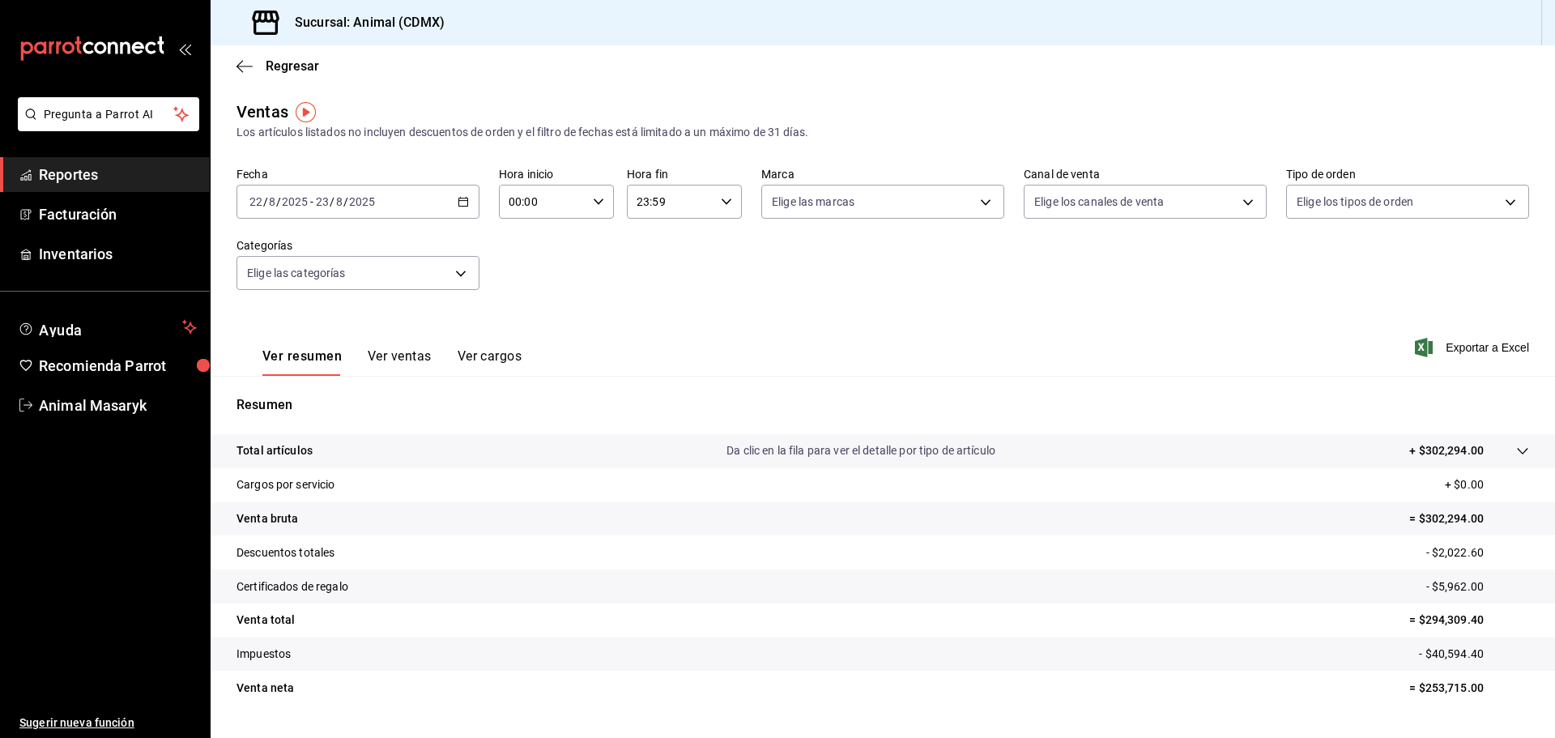
click at [653, 292] on div "Fecha [DATE] [DATE] - [DATE] [DATE] Hora inicio 00:00 Hora inicio Hora fin 23:5…" at bounding box center [882, 238] width 1292 height 143
click at [599, 207] on div "00:00 Hora inicio" at bounding box center [556, 202] width 115 height 34
click at [533, 309] on button "04" at bounding box center [525, 317] width 51 height 32
type input "04:00"
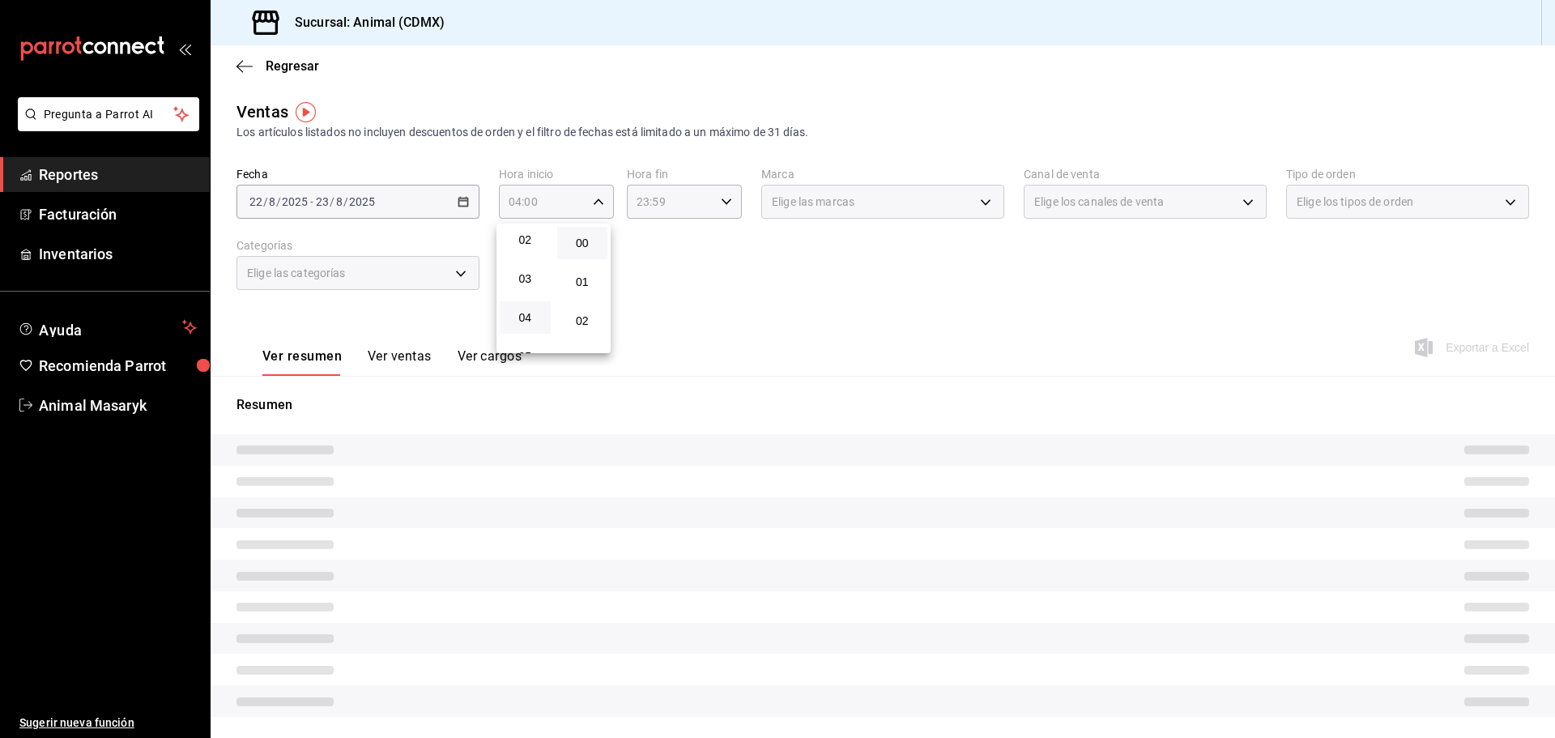
click at [717, 242] on div at bounding box center [777, 369] width 1555 height 738
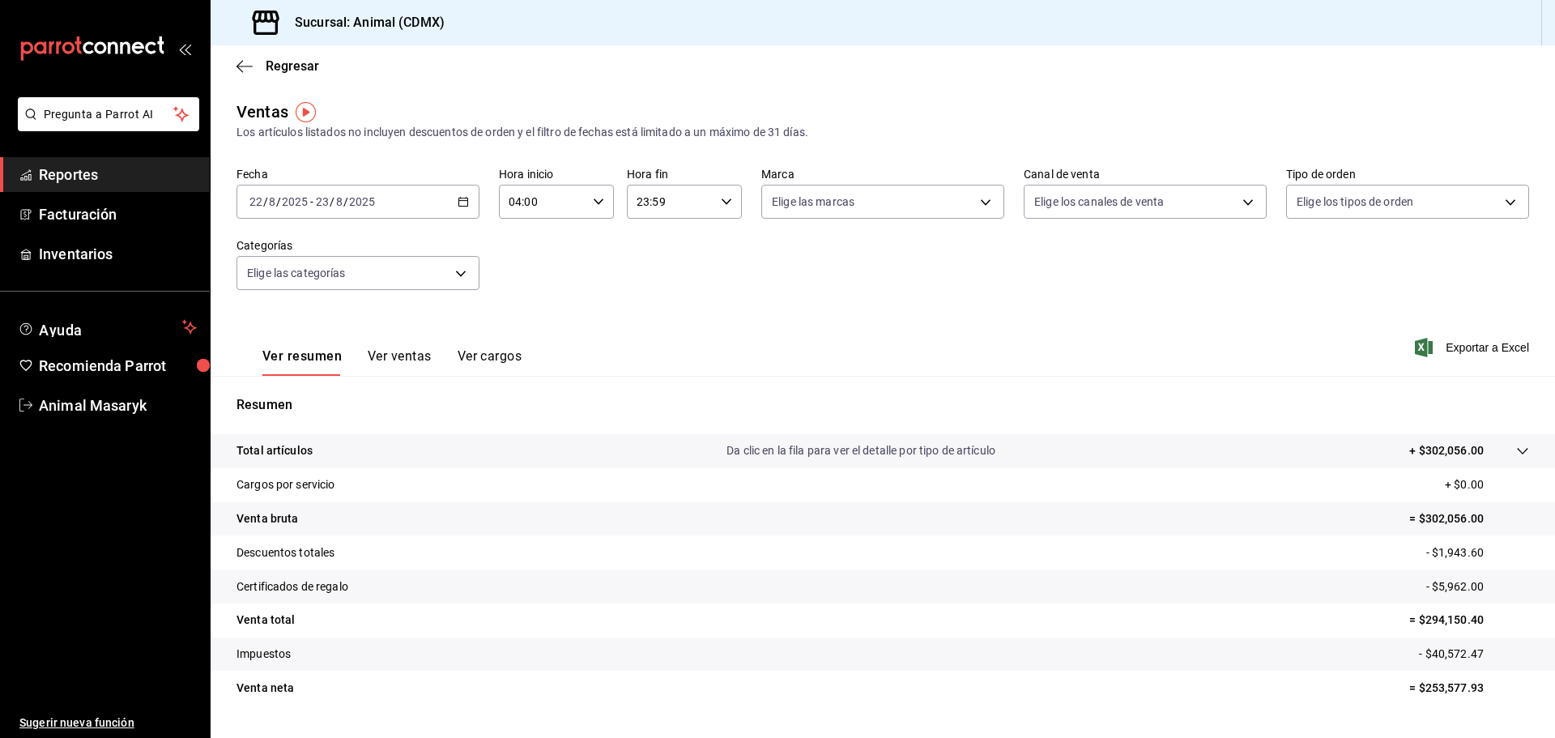
click at [715, 193] on div "23:59 Hora fin" at bounding box center [684, 202] width 115 height 34
click at [649, 239] on button "02" at bounding box center [651, 246] width 51 height 32
type input "02:59"
click at [939, 233] on div at bounding box center [777, 369] width 1555 height 738
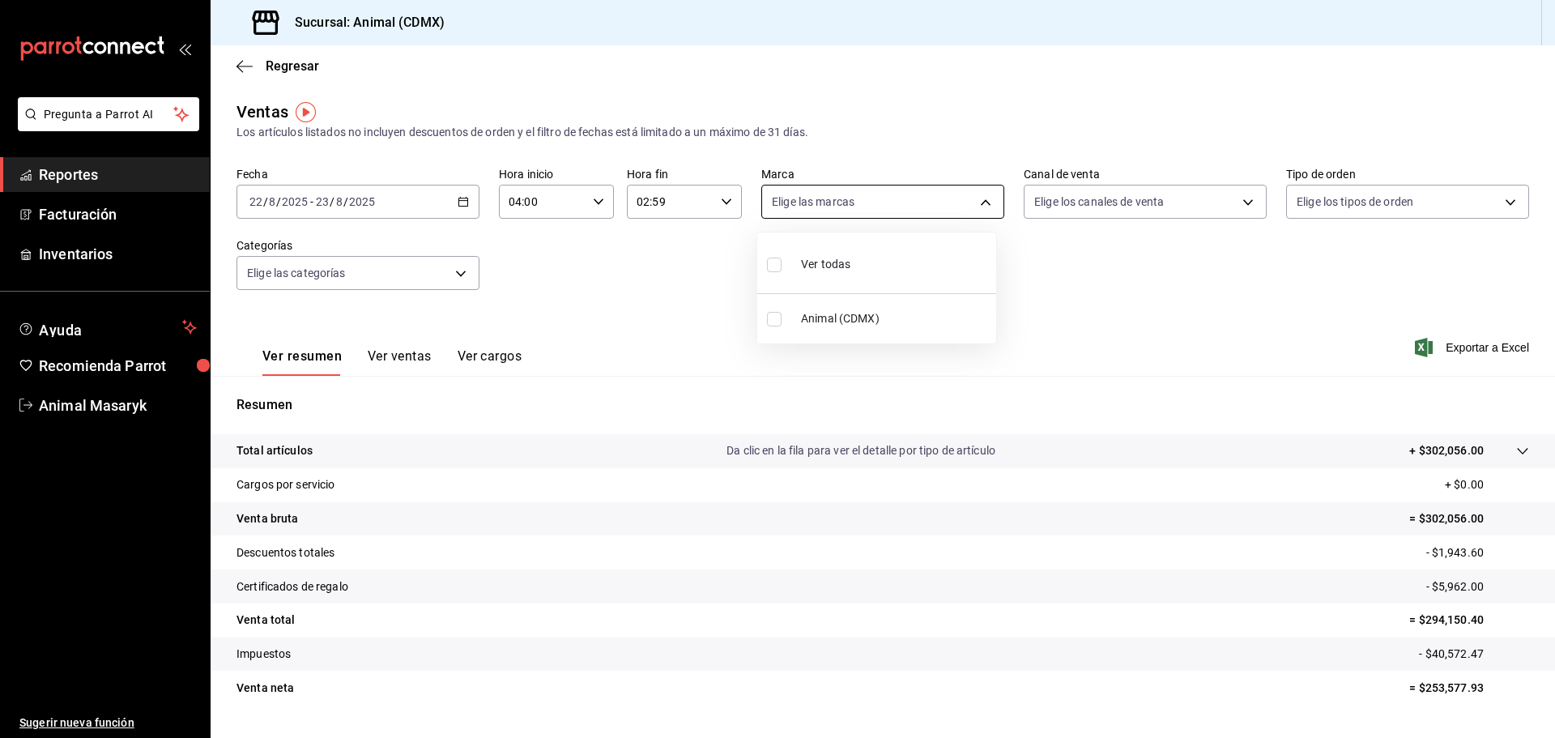
click at [986, 198] on body "Pregunta a Parrot AI Reportes Facturación Inventarios Ayuda Recomienda Parrot A…" at bounding box center [777, 369] width 1555 height 738
click at [903, 263] on li "Ver todas" at bounding box center [876, 263] width 239 height 48
type input "cb0f6aec-1481-4e37-861c-bab9b3a65b14"
checkbox input "true"
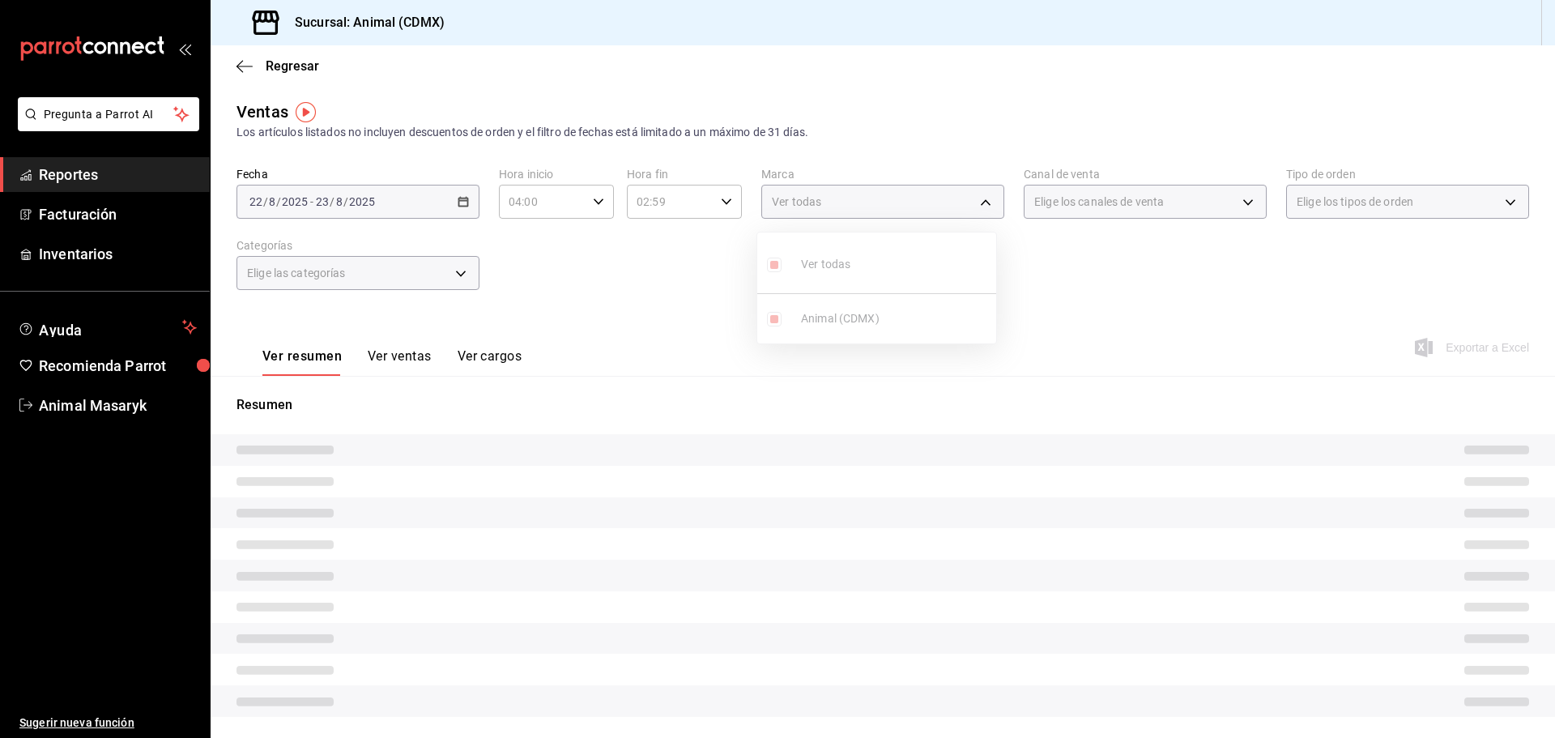
click at [1089, 260] on div at bounding box center [777, 369] width 1555 height 738
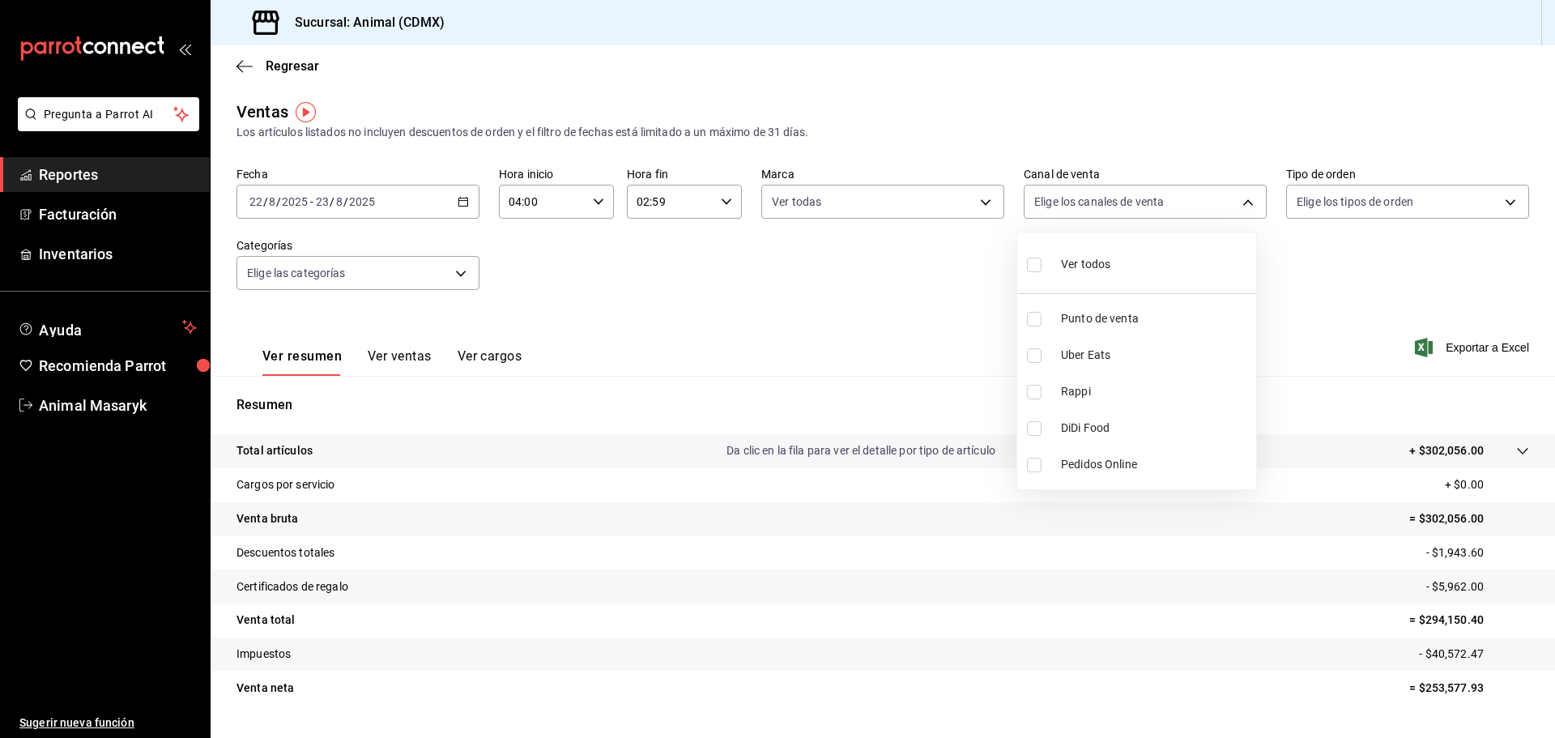
drag, startPoint x: 1190, startPoint y: 202, endPoint x: 1152, endPoint y: 245, distance: 57.4
click at [1192, 200] on body "Pregunta a Parrot AI Reportes Facturación Inventarios Ayuda Recomienda Parrot A…" at bounding box center [777, 369] width 1555 height 738
click at [1121, 271] on li "Ver todos" at bounding box center [1136, 263] width 239 height 48
type input "PARROT,UBER_EATS,RAPPI,DIDI_FOOD,ONLINE"
checkbox input "true"
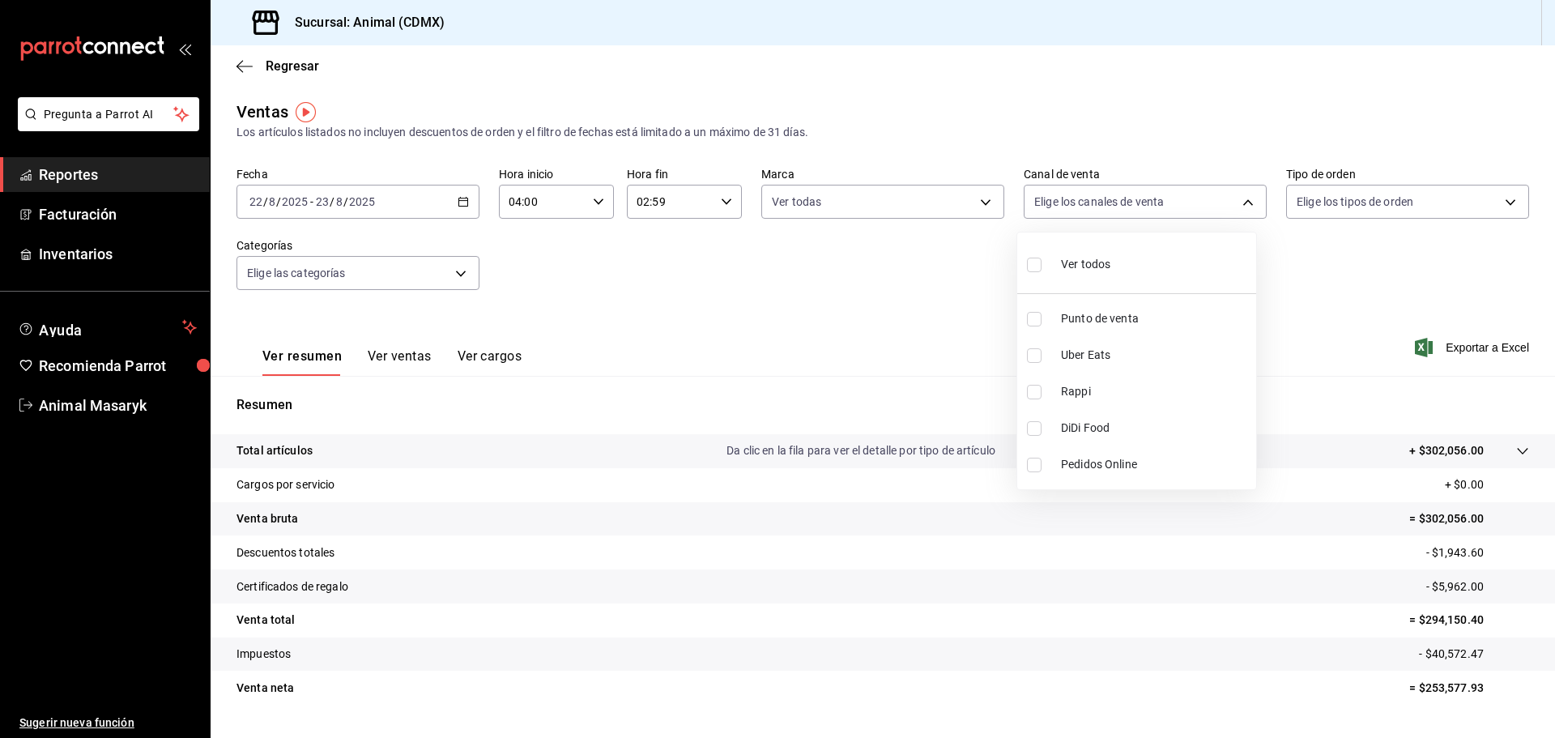
checkbox input "true"
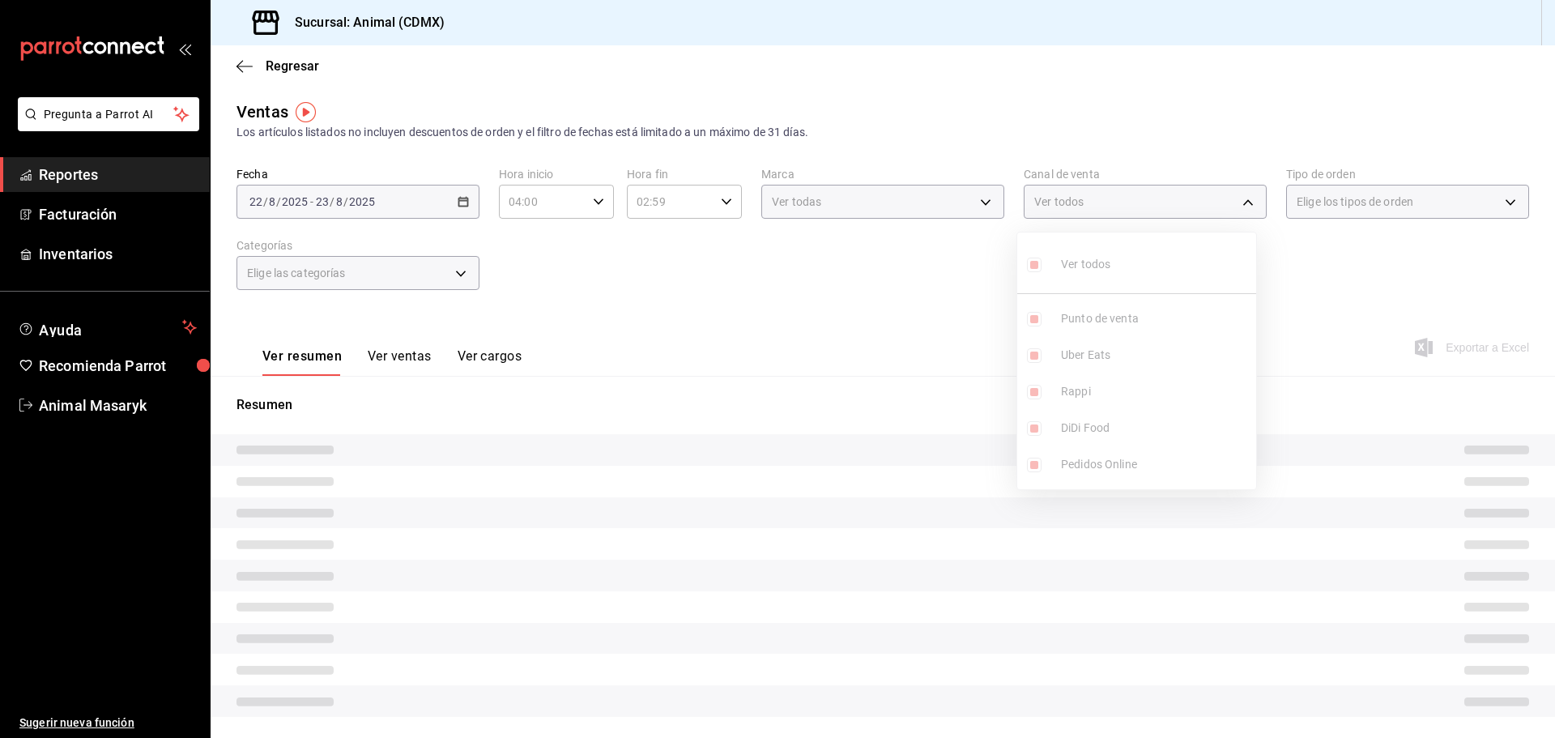
drag, startPoint x: 1343, startPoint y: 232, endPoint x: 1355, endPoint y: 222, distance: 16.1
click at [1343, 232] on div at bounding box center [777, 369] width 1555 height 738
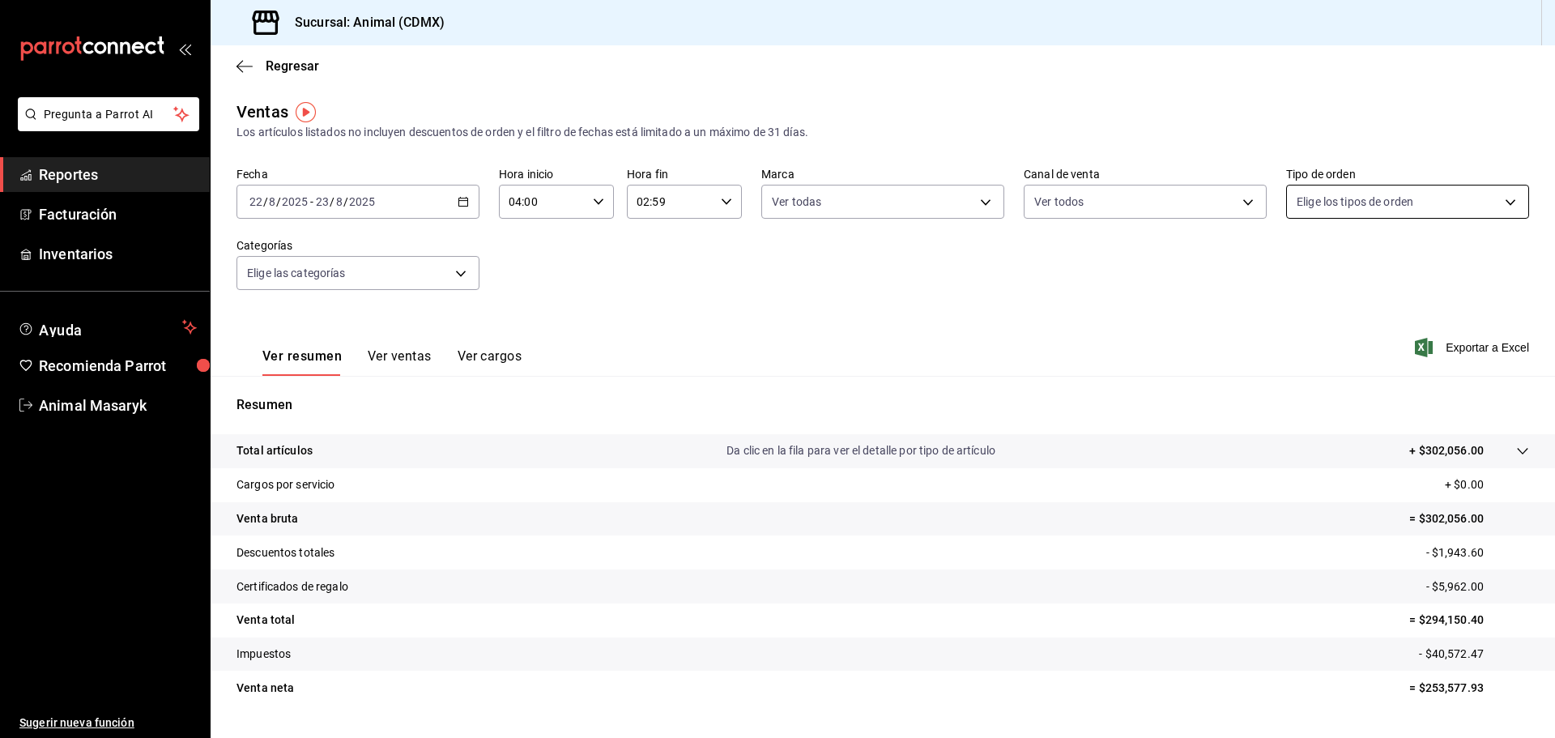
click at [1489, 202] on body "Pregunta a Parrot AI Reportes Facturación Inventarios Ayuda Recomienda Parrot A…" at bounding box center [777, 369] width 1555 height 738
click at [1339, 271] on span "Ver todos" at bounding box center [1345, 264] width 49 height 17
type input "ad44a823-99d3-4372-a913-4cf57f2a9ac0,b8ee5ff1-85c8-4a81-aa51-555e6c8ba0c6,EXTER…"
checkbox input "true"
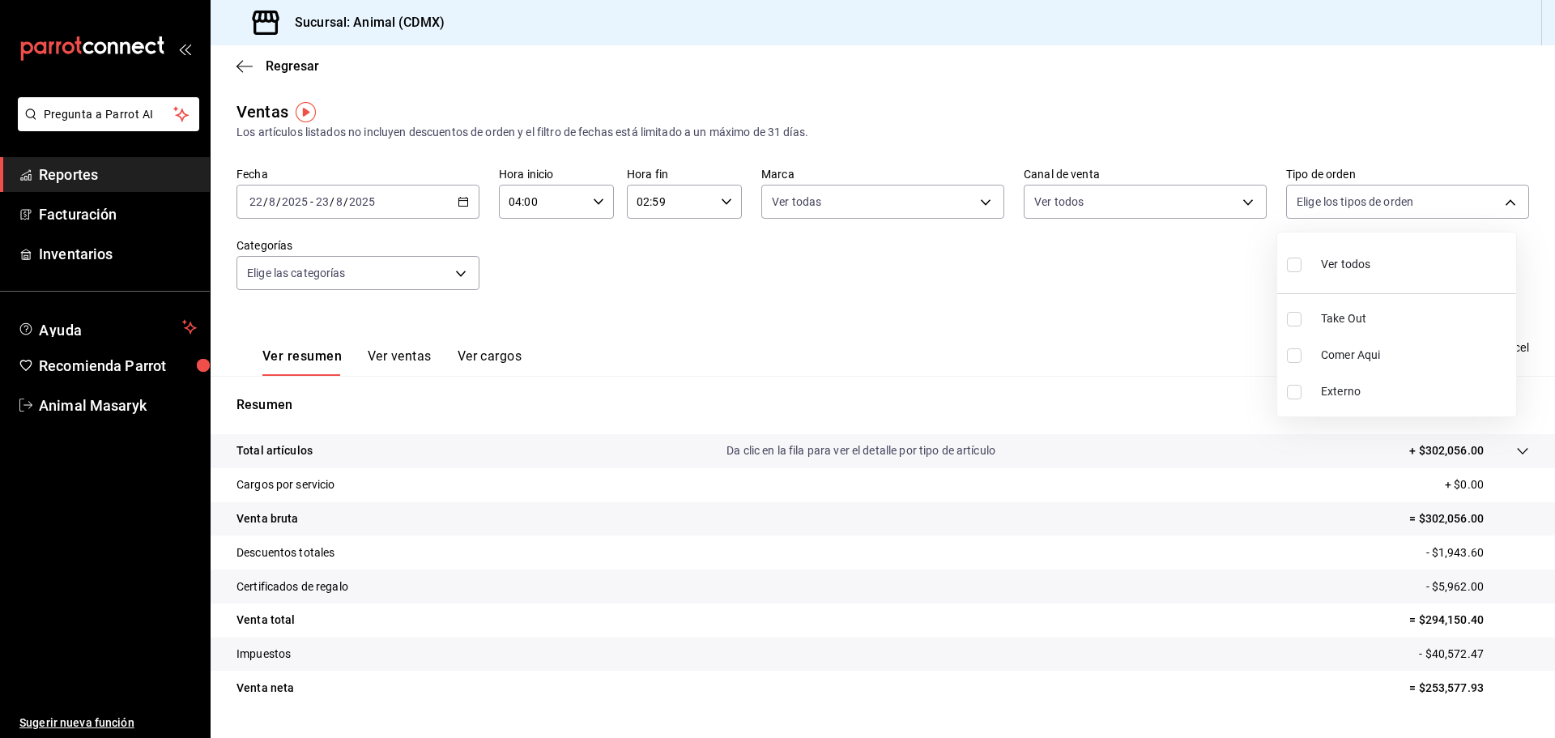
checkbox input "true"
drag, startPoint x: 1044, startPoint y: 296, endPoint x: 781, endPoint y: 336, distance: 265.5
click at [1040, 298] on div at bounding box center [777, 369] width 1555 height 738
click at [436, 268] on body "Pregunta a Parrot AI Reportes Facturación Inventarios Ayuda Recomienda Parrot A…" at bounding box center [777, 369] width 1555 height 738
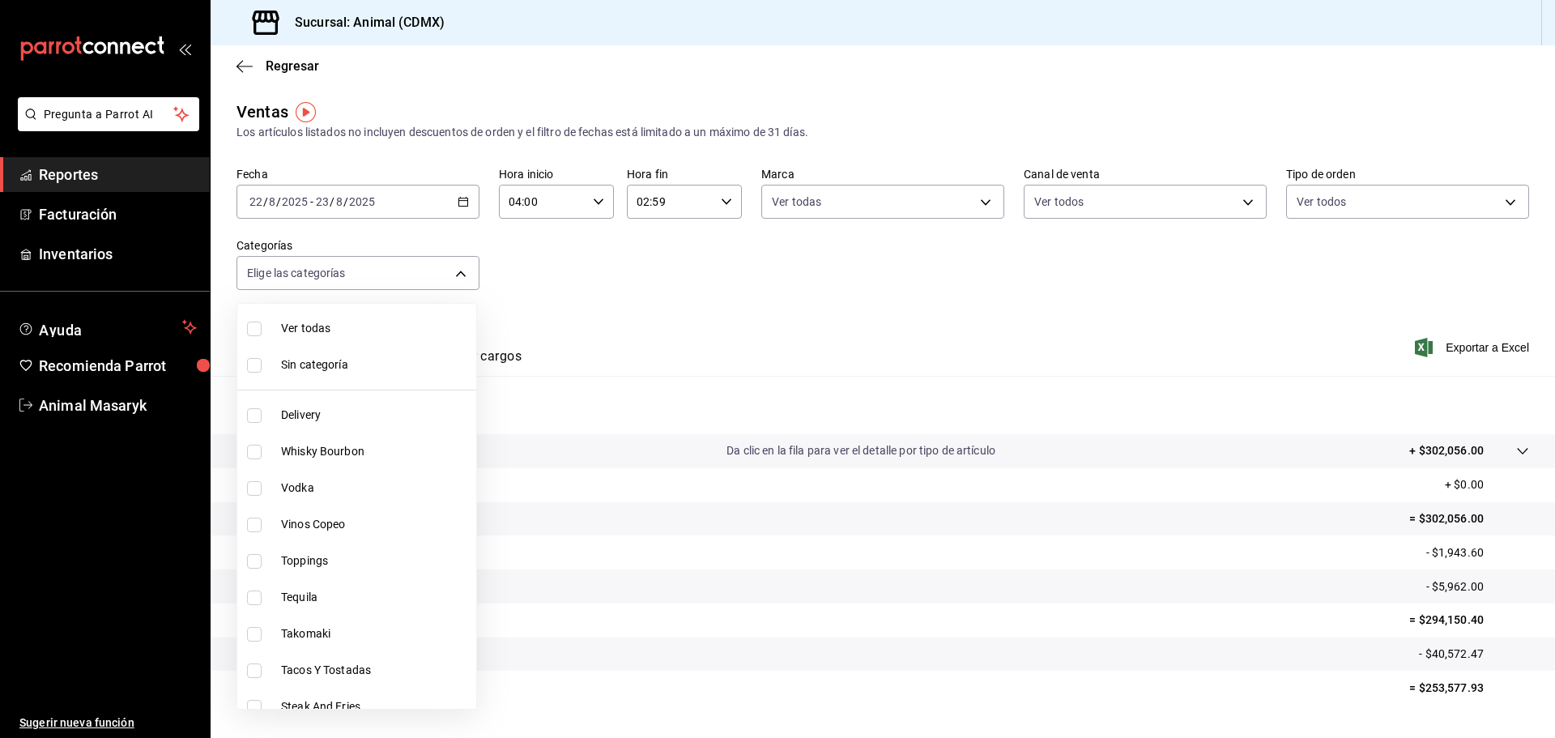
drag, startPoint x: 316, startPoint y: 335, endPoint x: 317, endPoint y: 375, distance: 39.7
click at [317, 335] on span "Ver todas" at bounding box center [375, 328] width 189 height 17
type input "281688af-6220-48ae-86b9-ca5e6f63eb3e,2ffeebaa-176c-4024-95f8-553ffecca8da,37769…"
checkbox input "true"
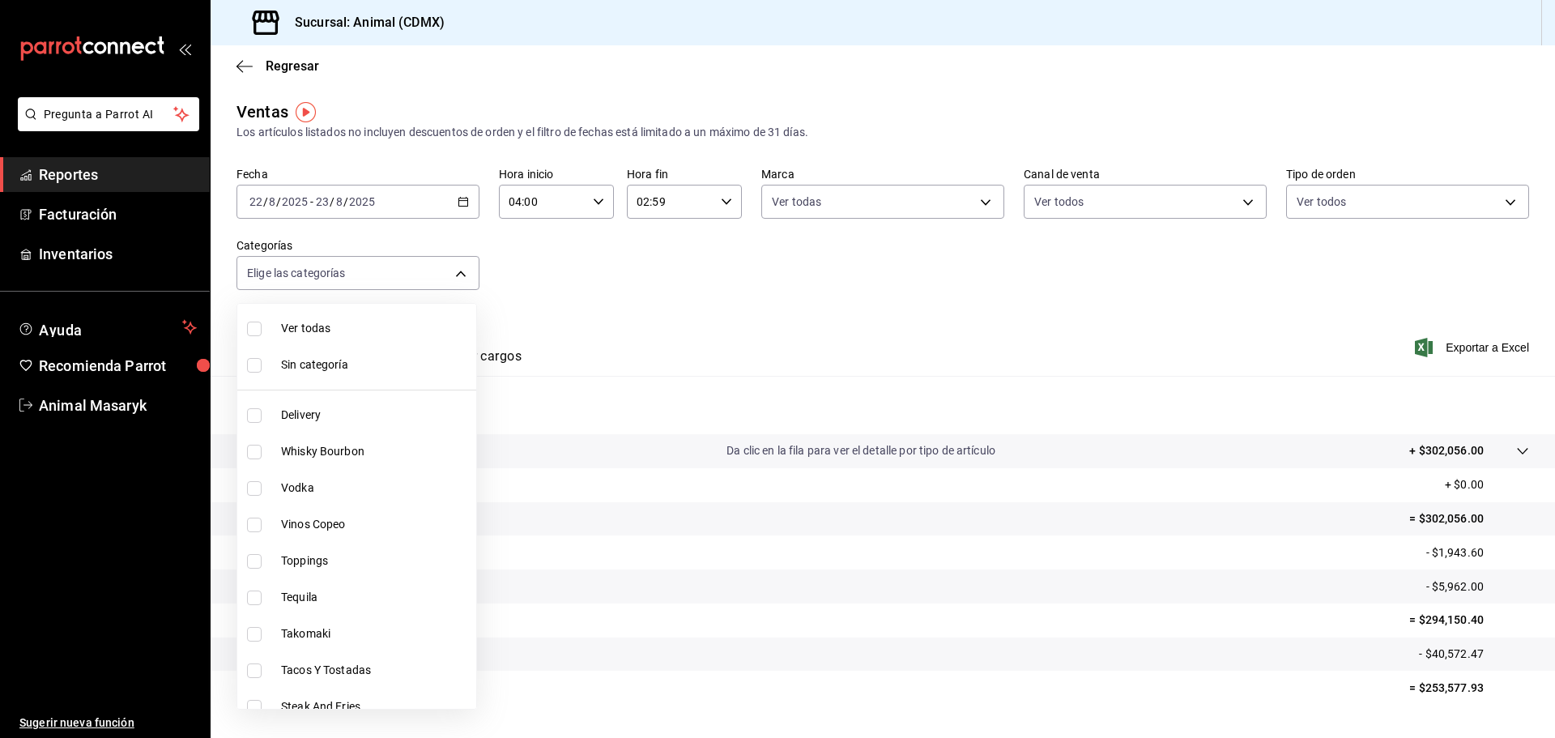
checkbox input "true"
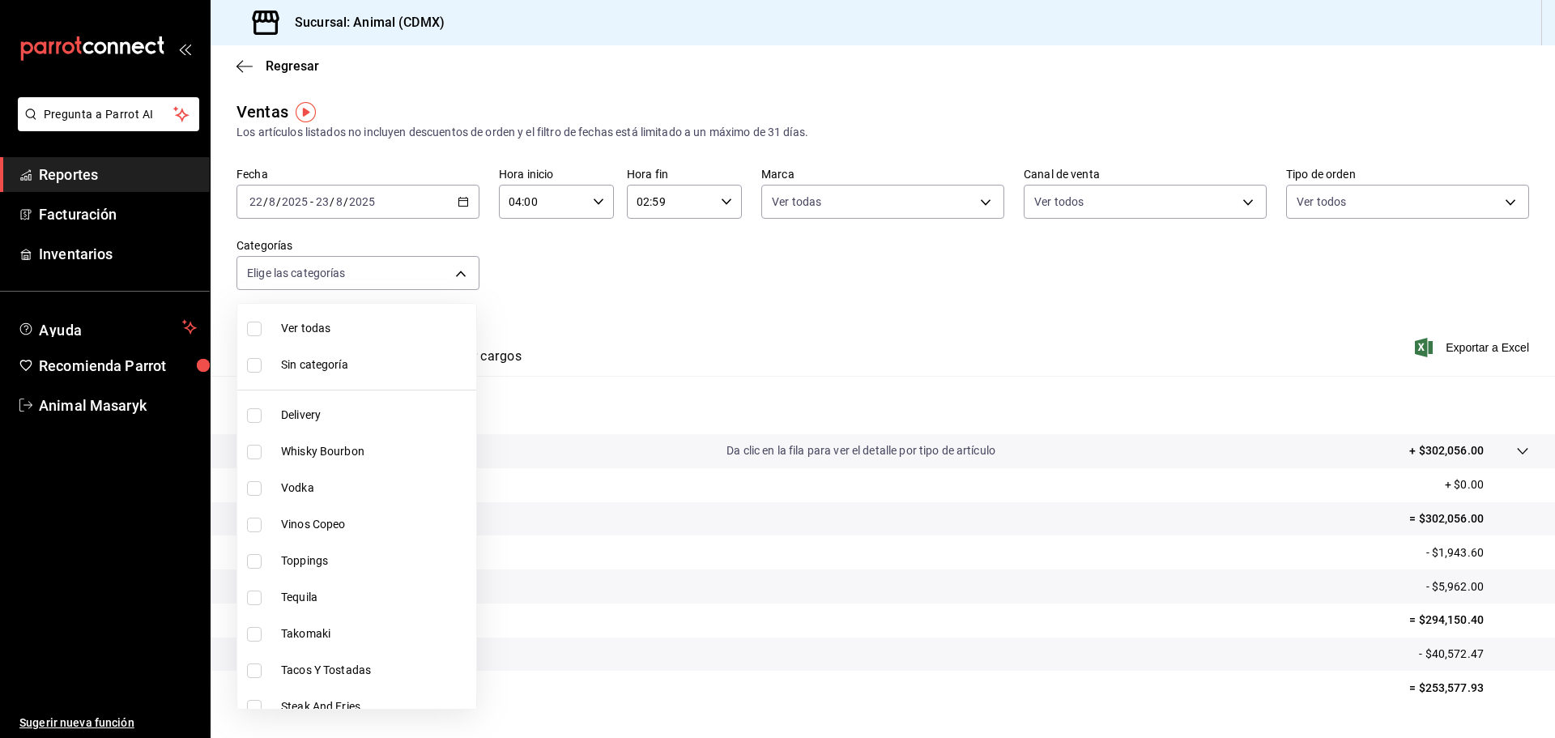
checkbox input "true"
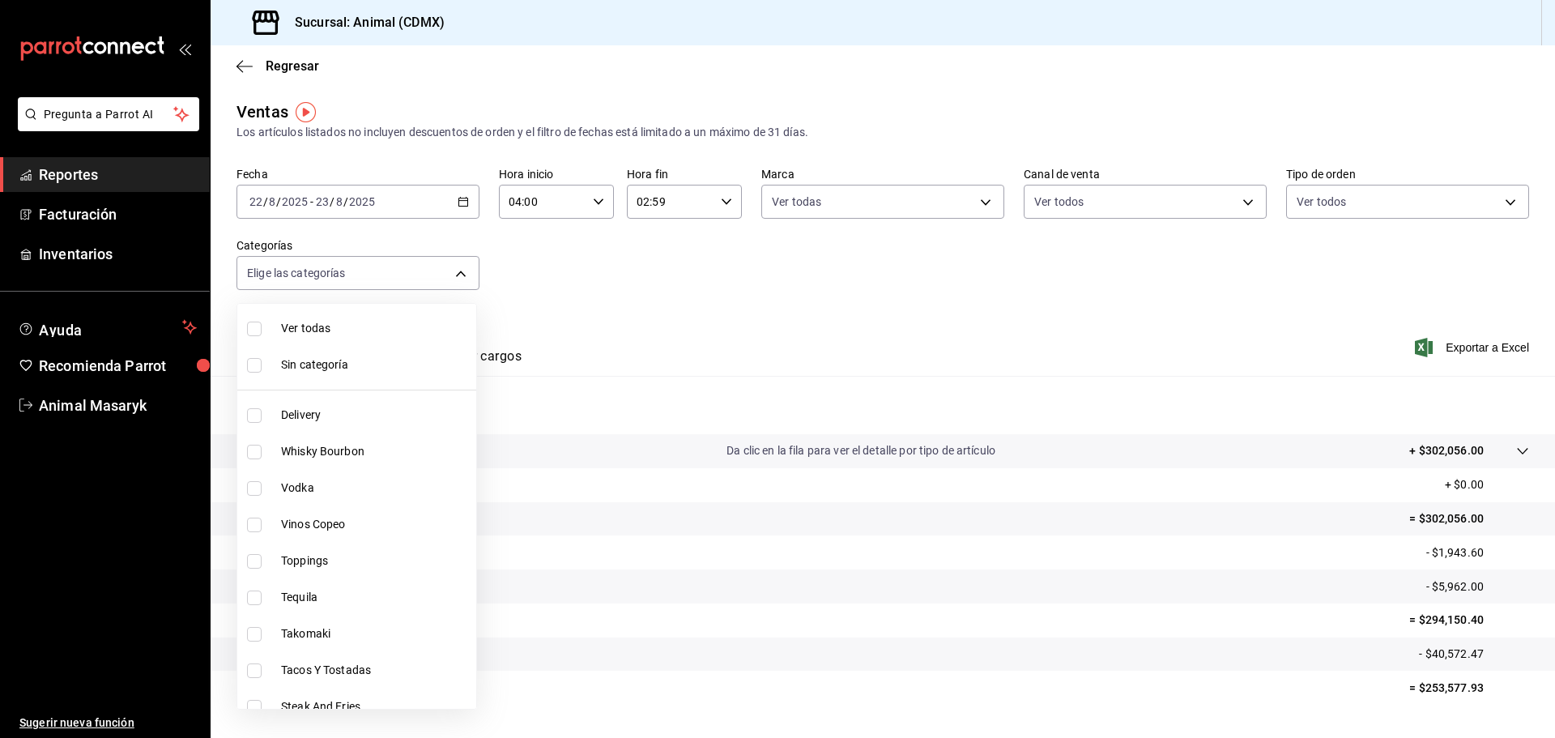
checkbox input "true"
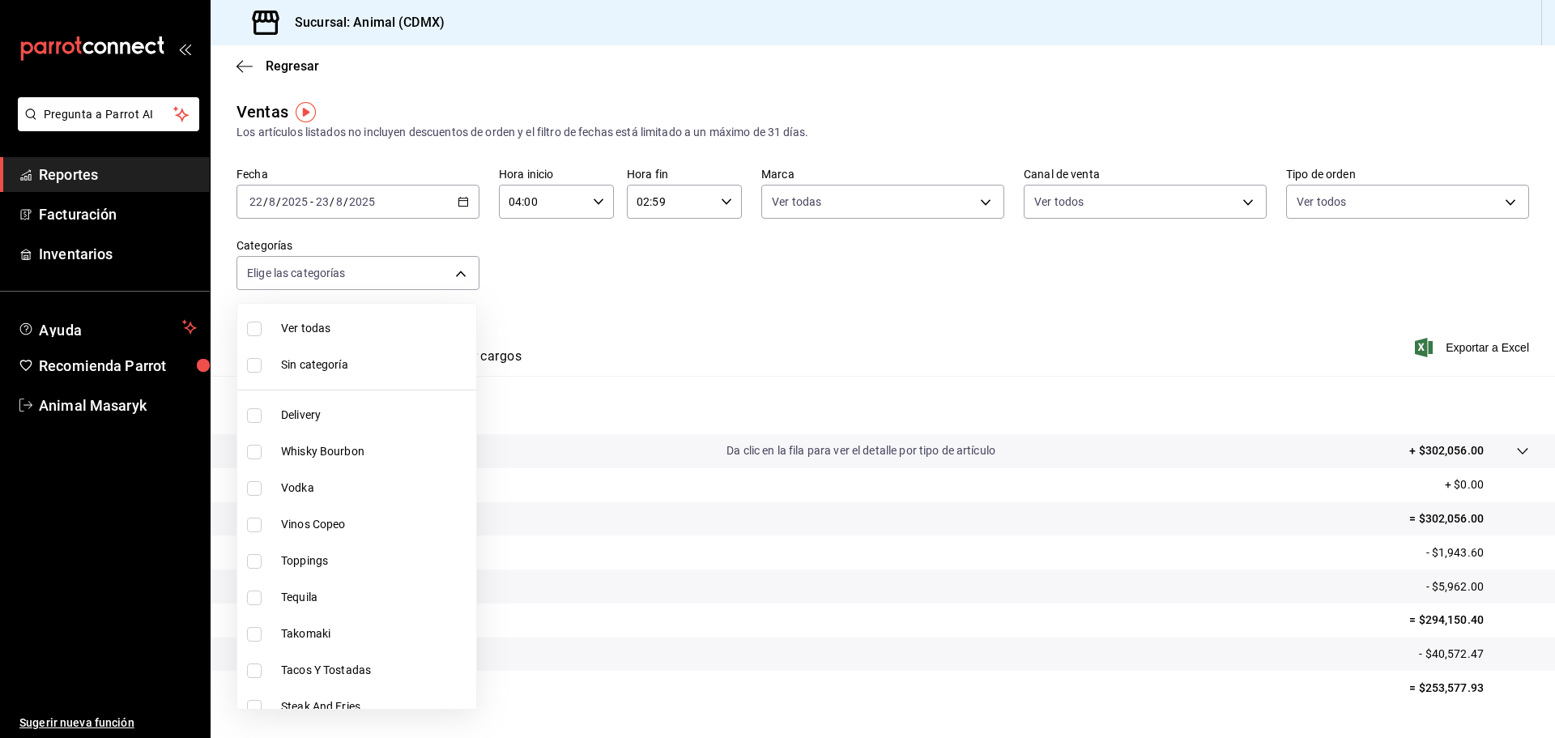
checkbox input "true"
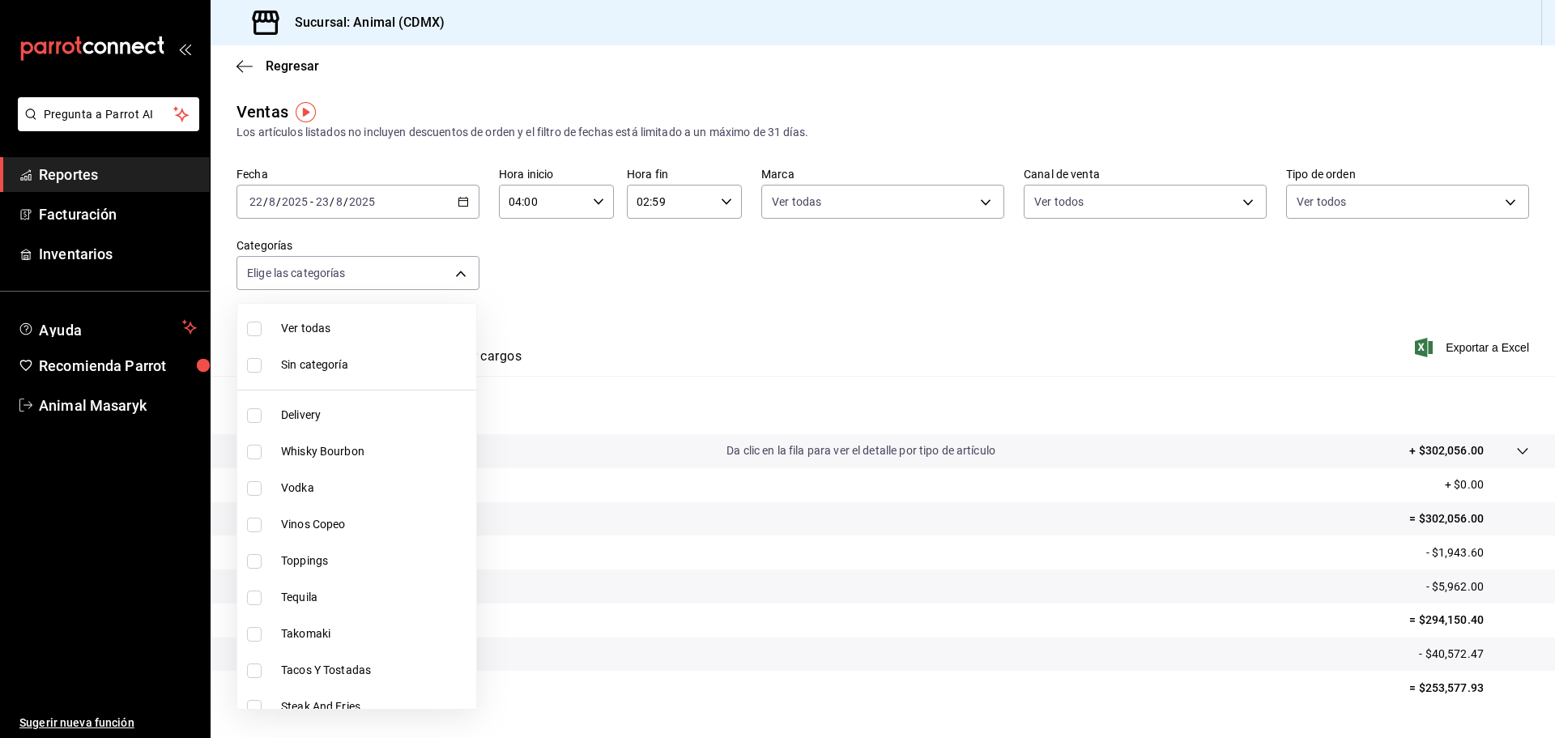
checkbox input "true"
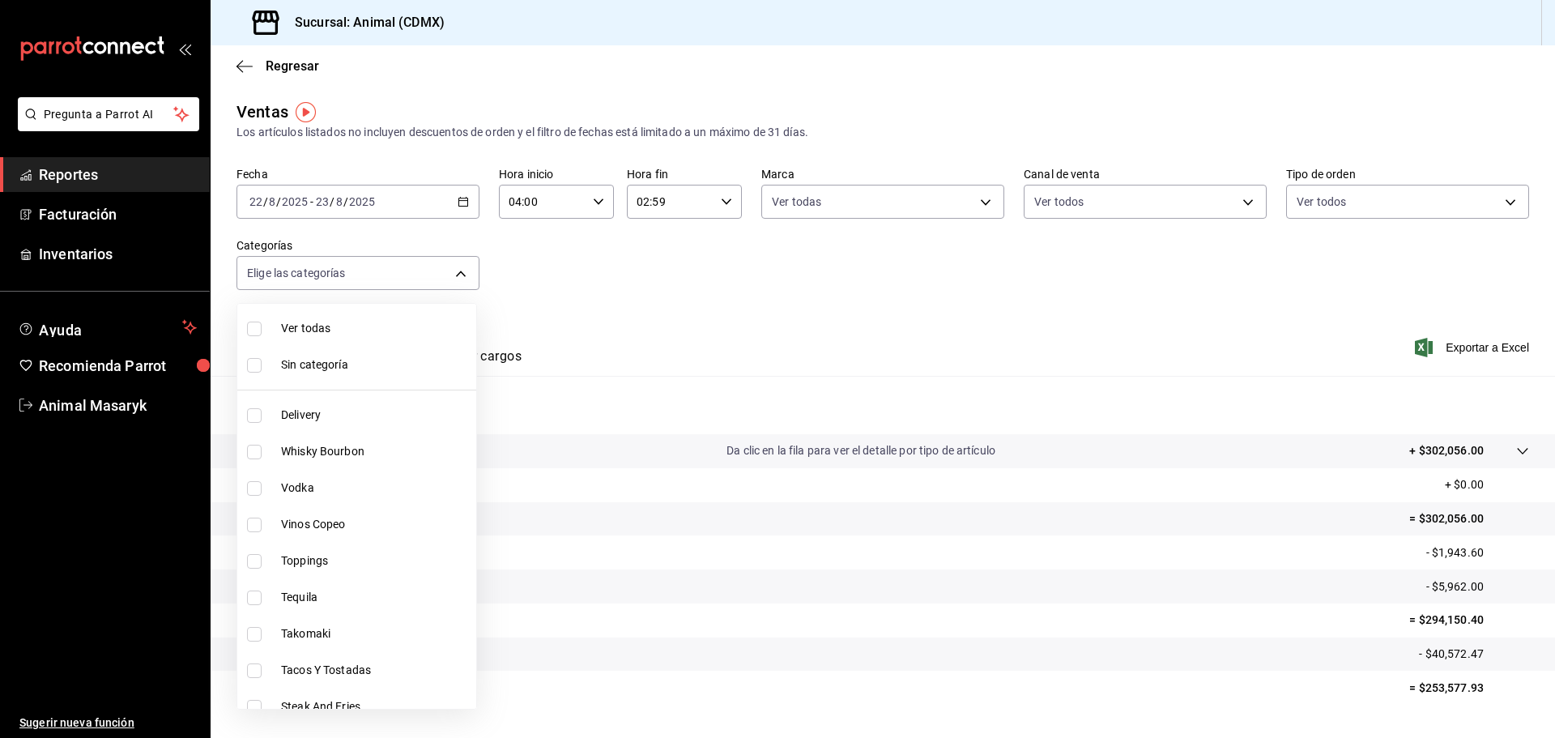
checkbox input "true"
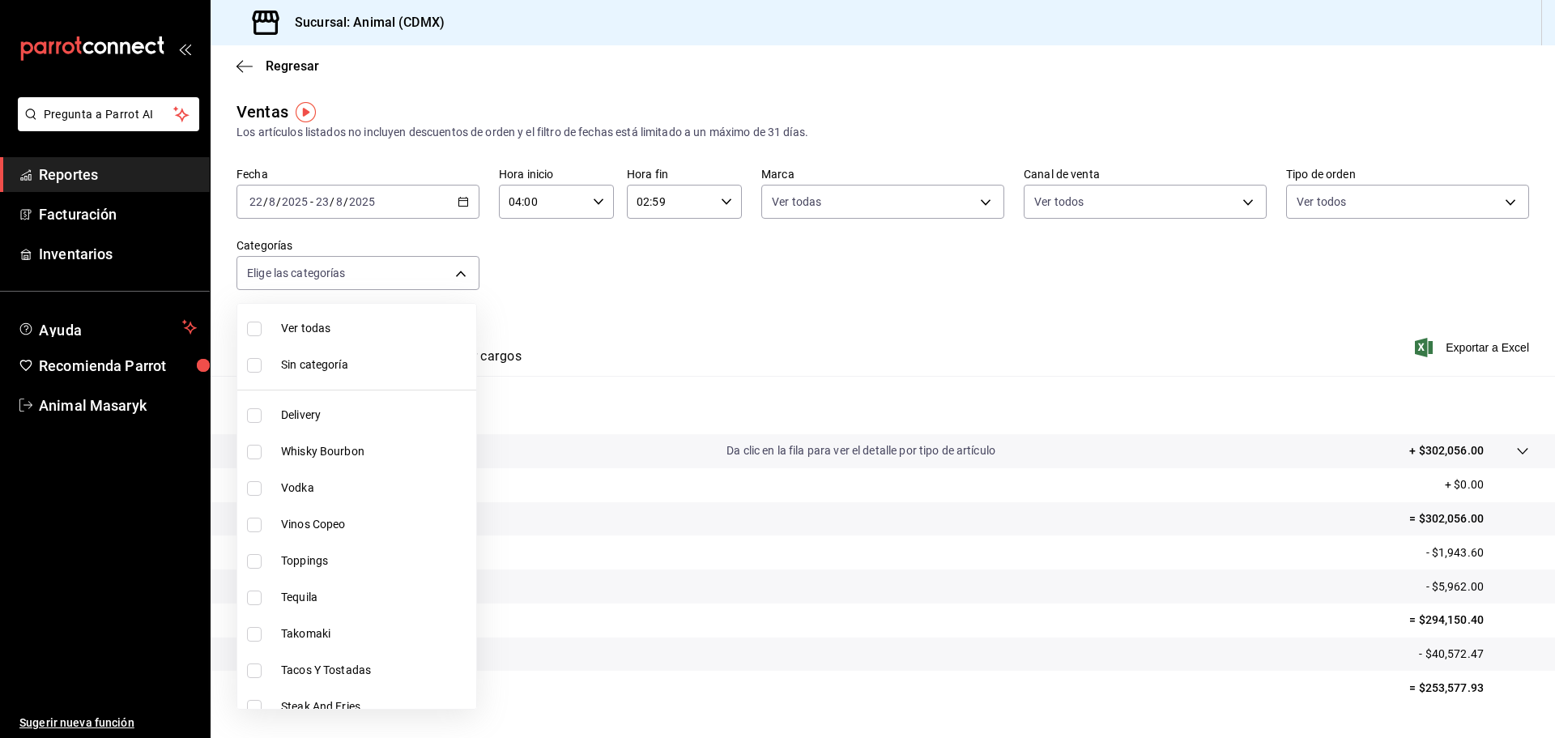
checkbox input "true"
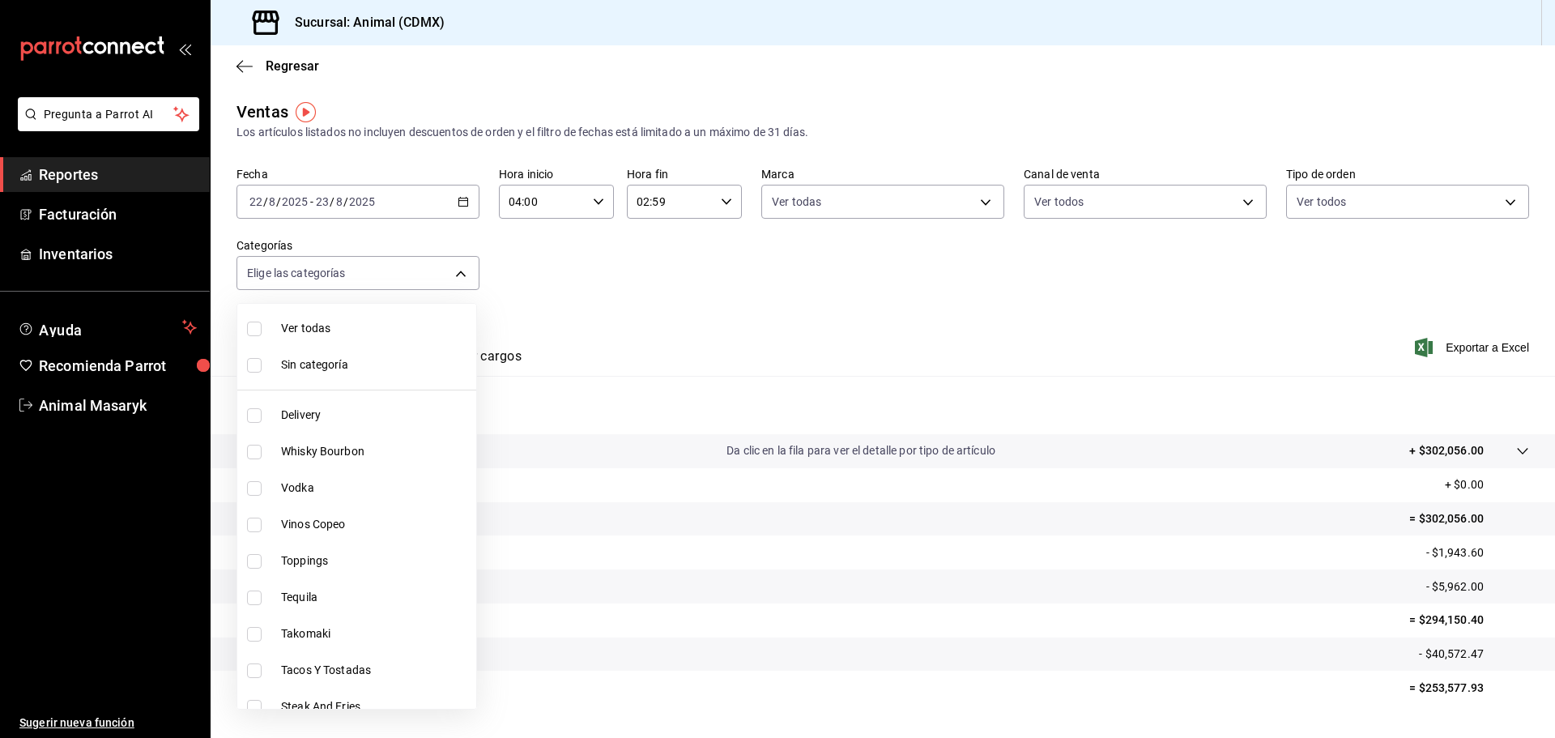
checkbox input "true"
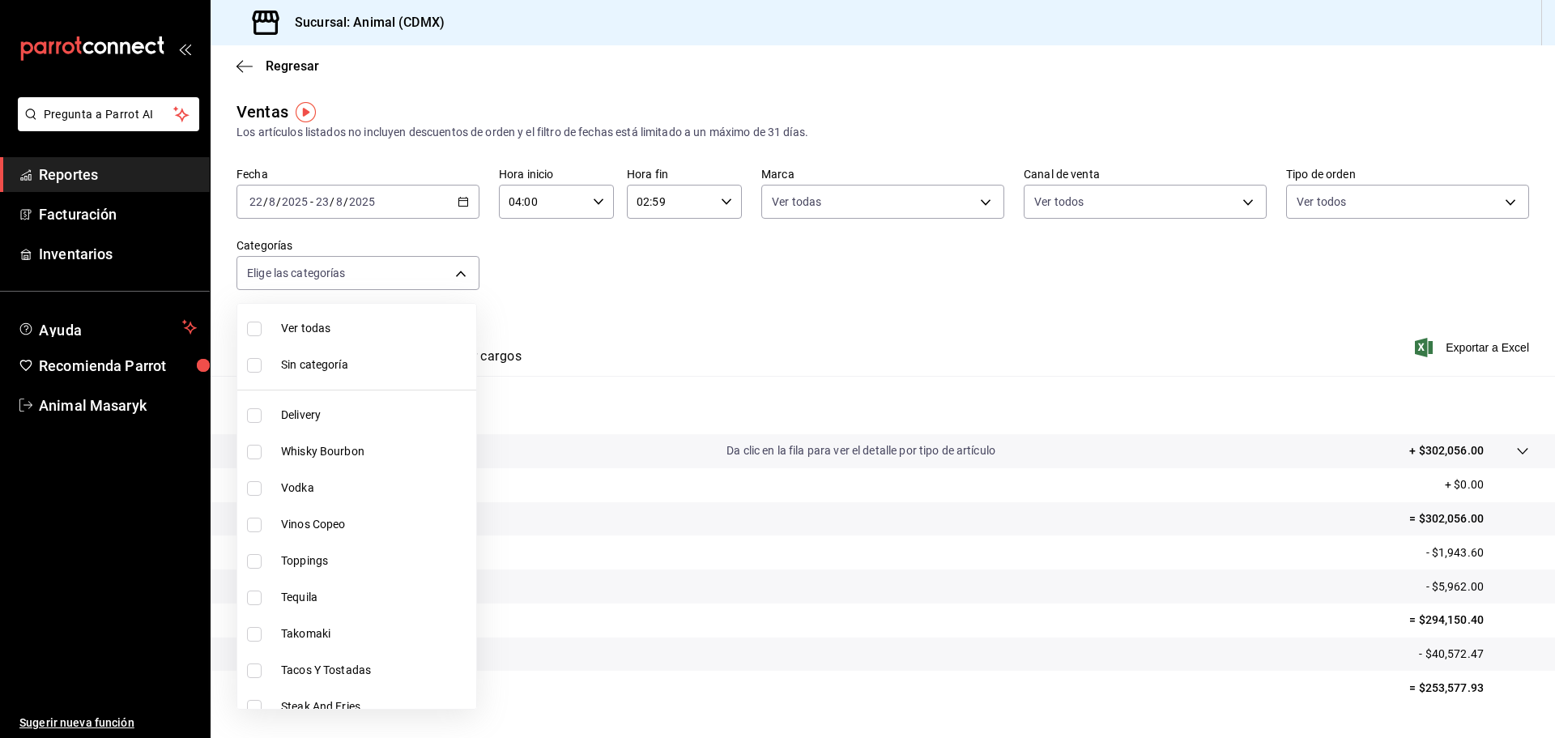
checkbox input "true"
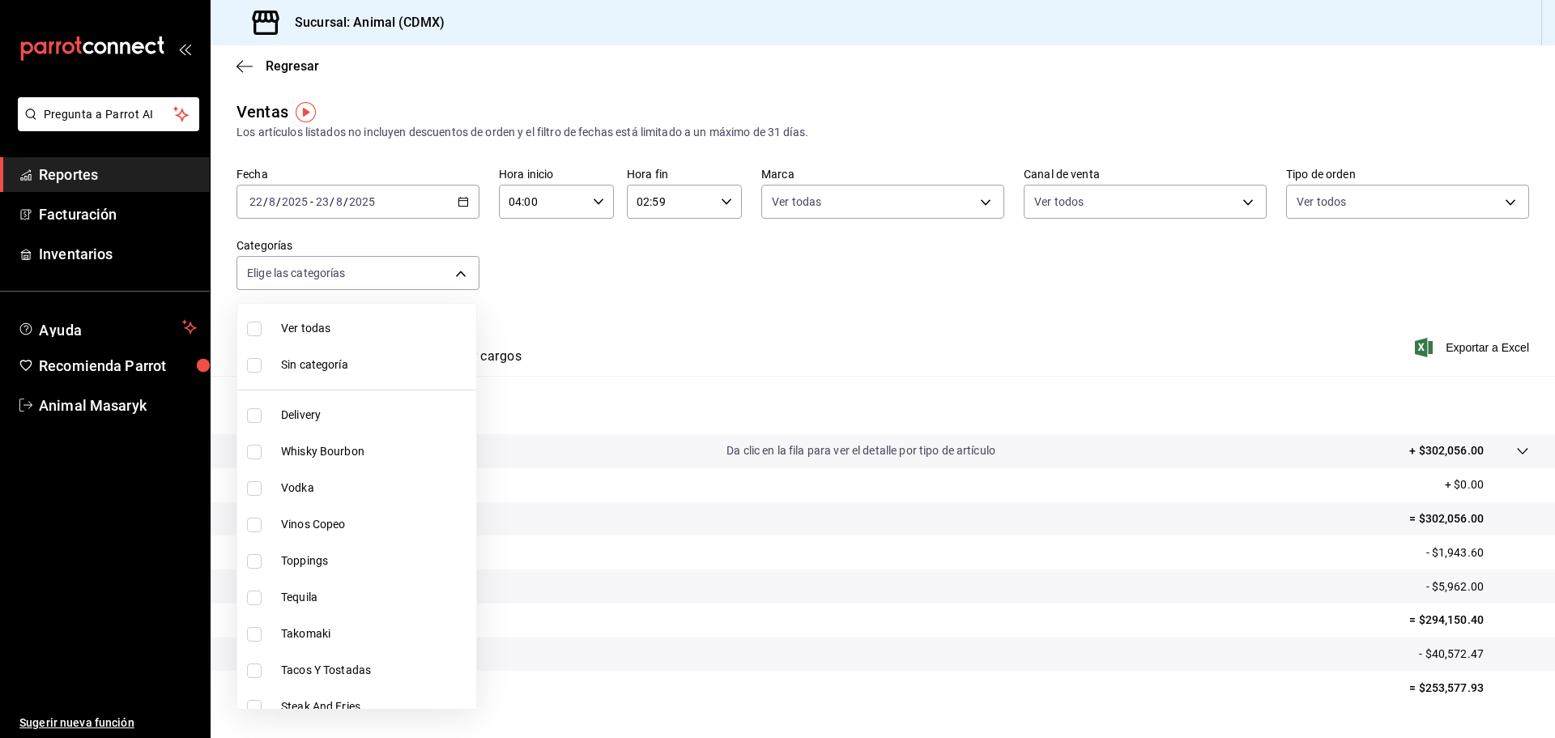
checkbox input "true"
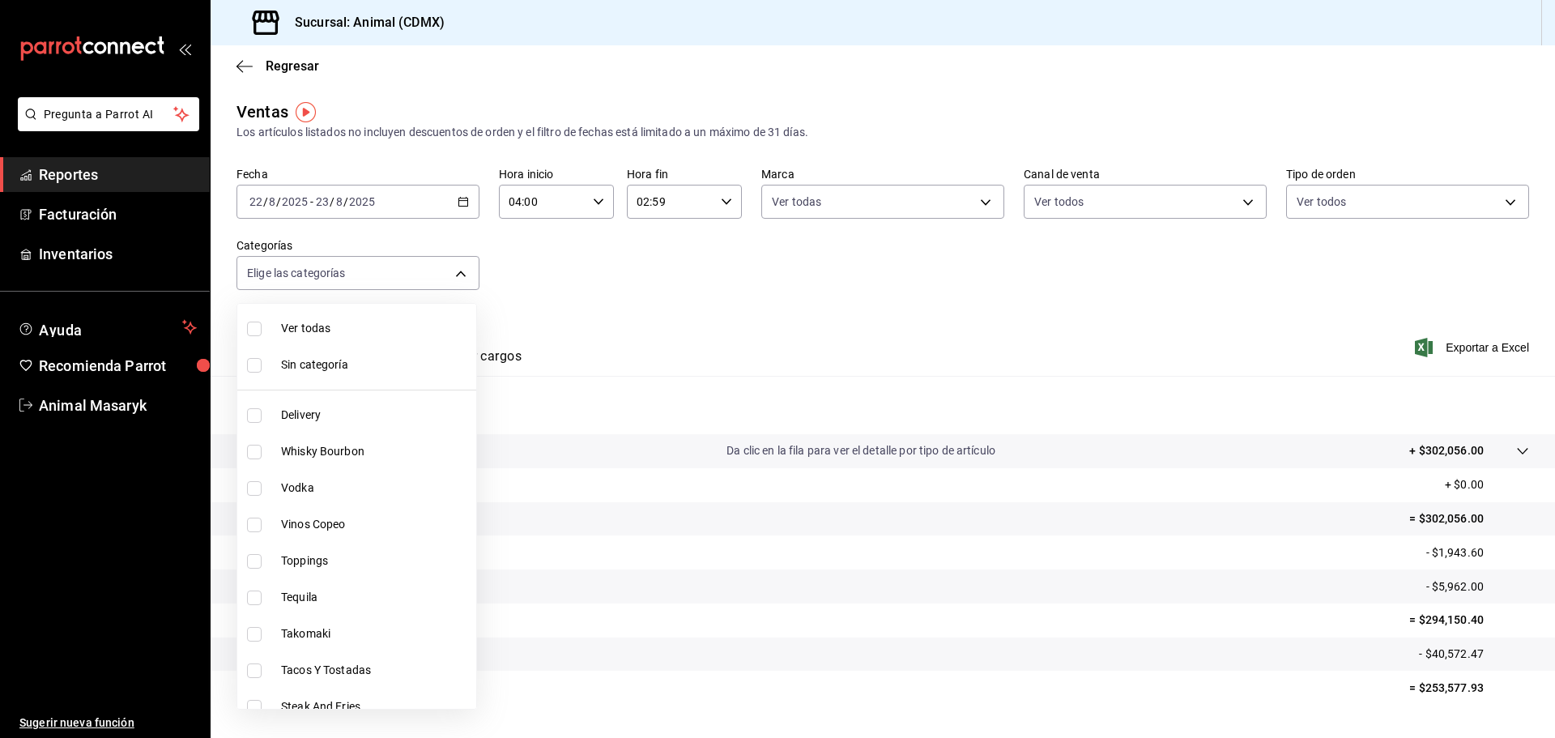
checkbox input "true"
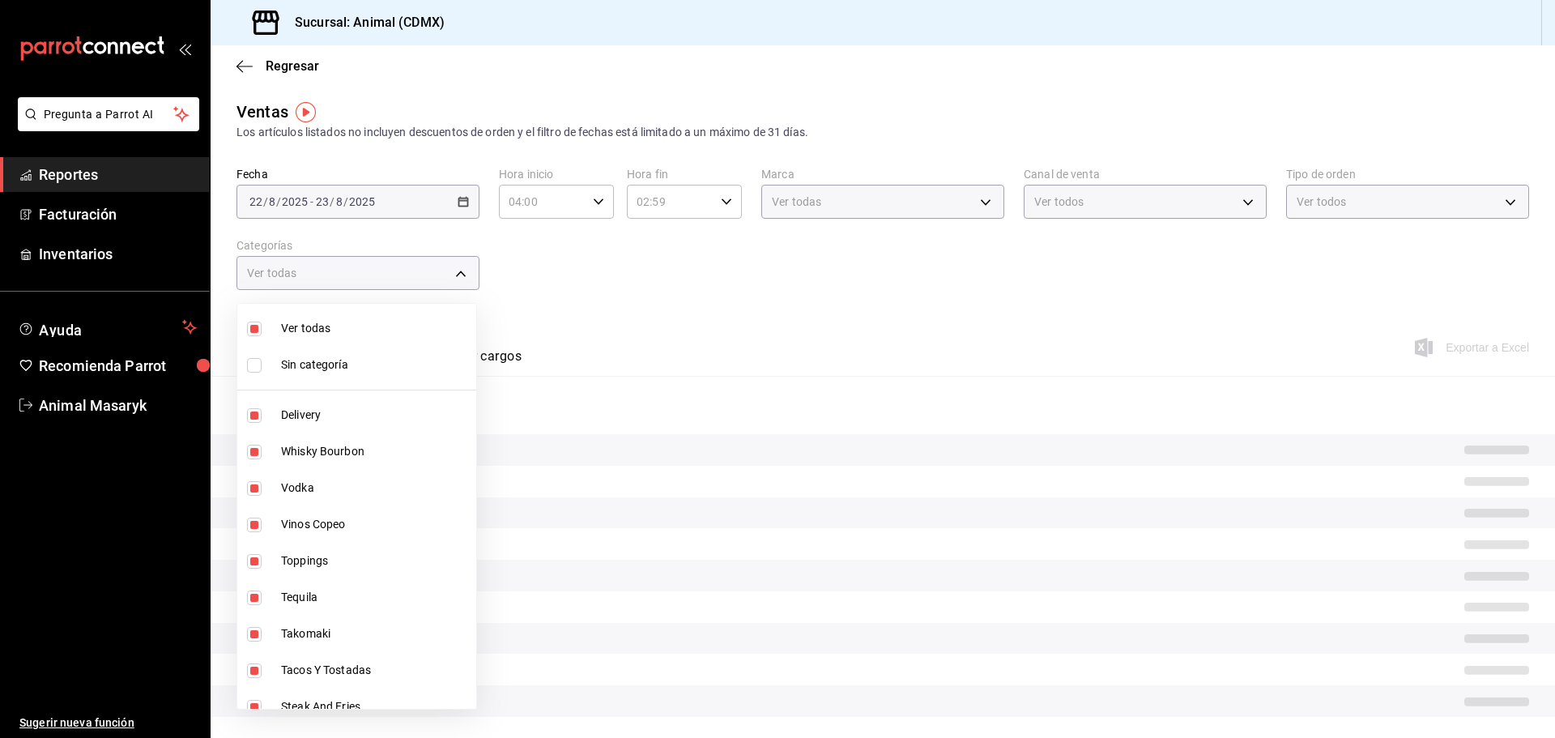
click at [305, 369] on span "Sin categoría" at bounding box center [375, 364] width 189 height 17
checkbox input "true"
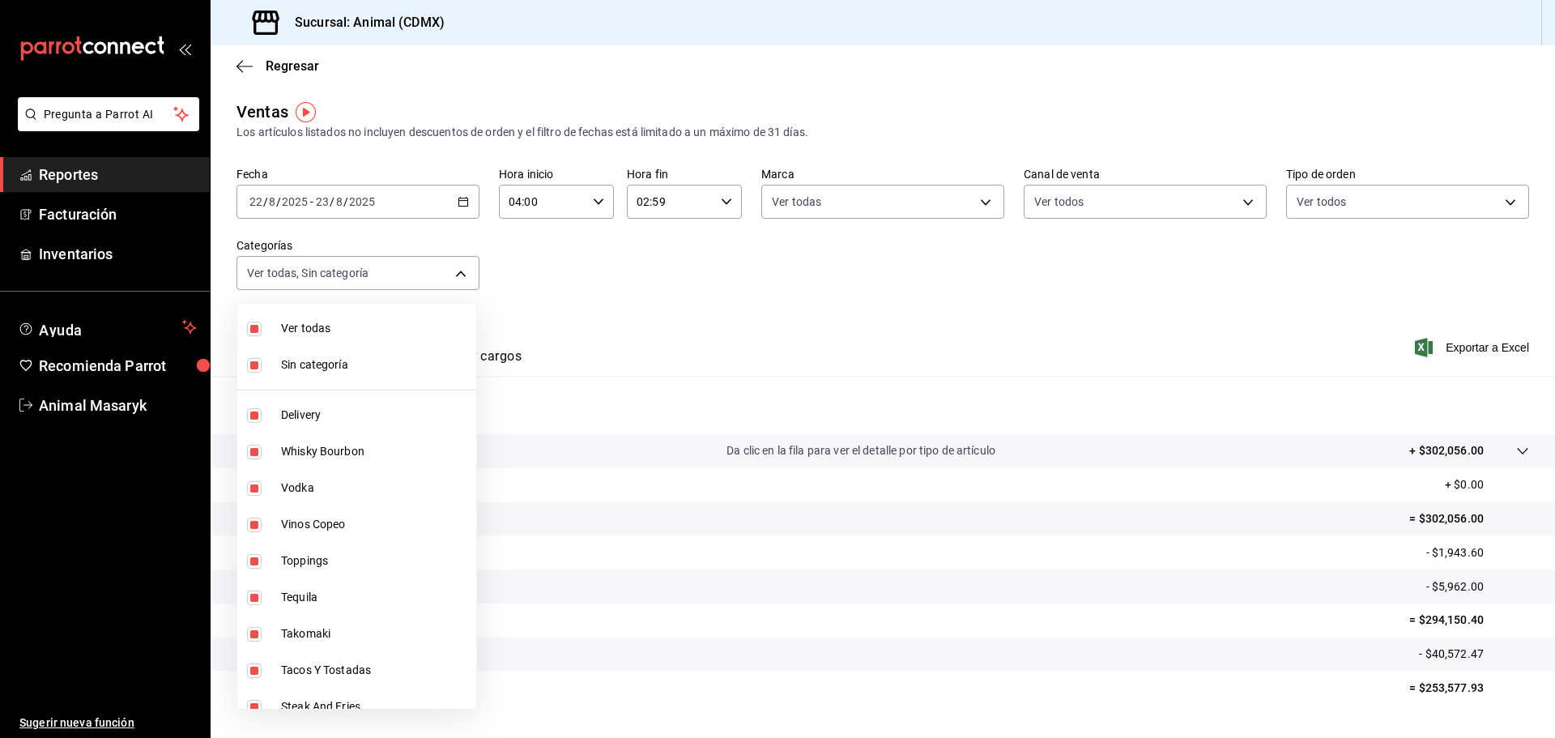
click at [643, 293] on div at bounding box center [777, 369] width 1555 height 738
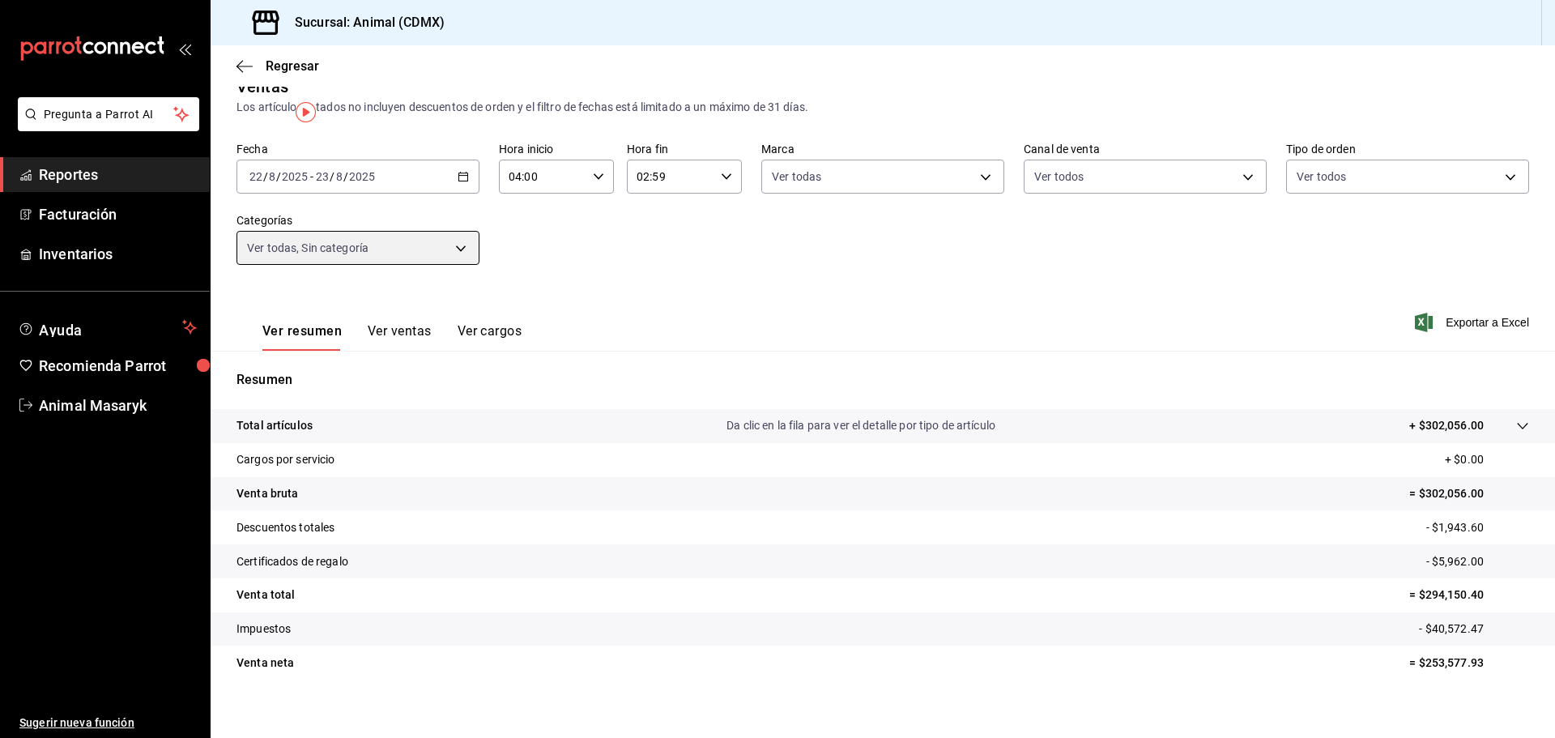
scroll to position [38, 0]
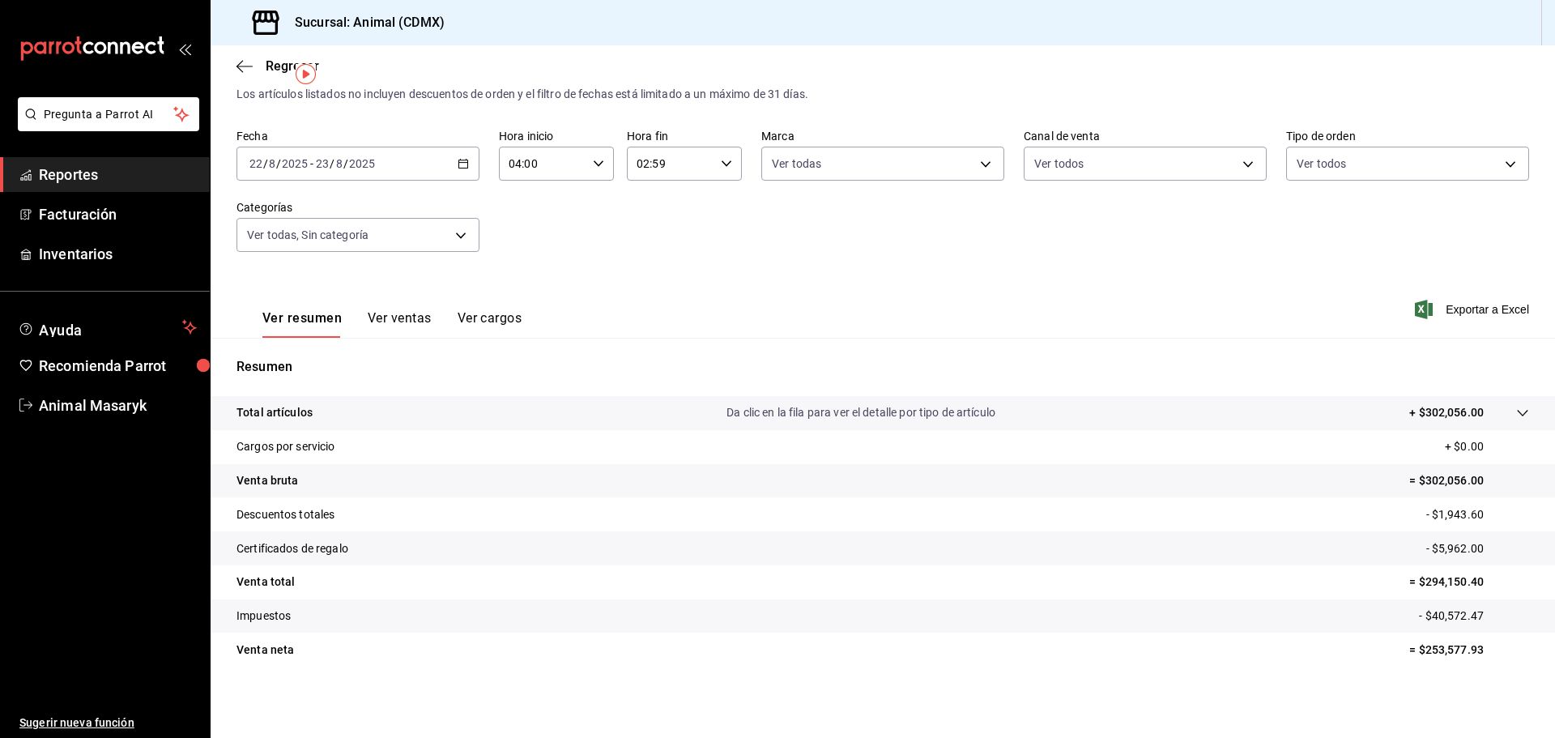
click at [1409, 420] on p "+ $302,056.00" at bounding box center [1446, 412] width 75 height 17
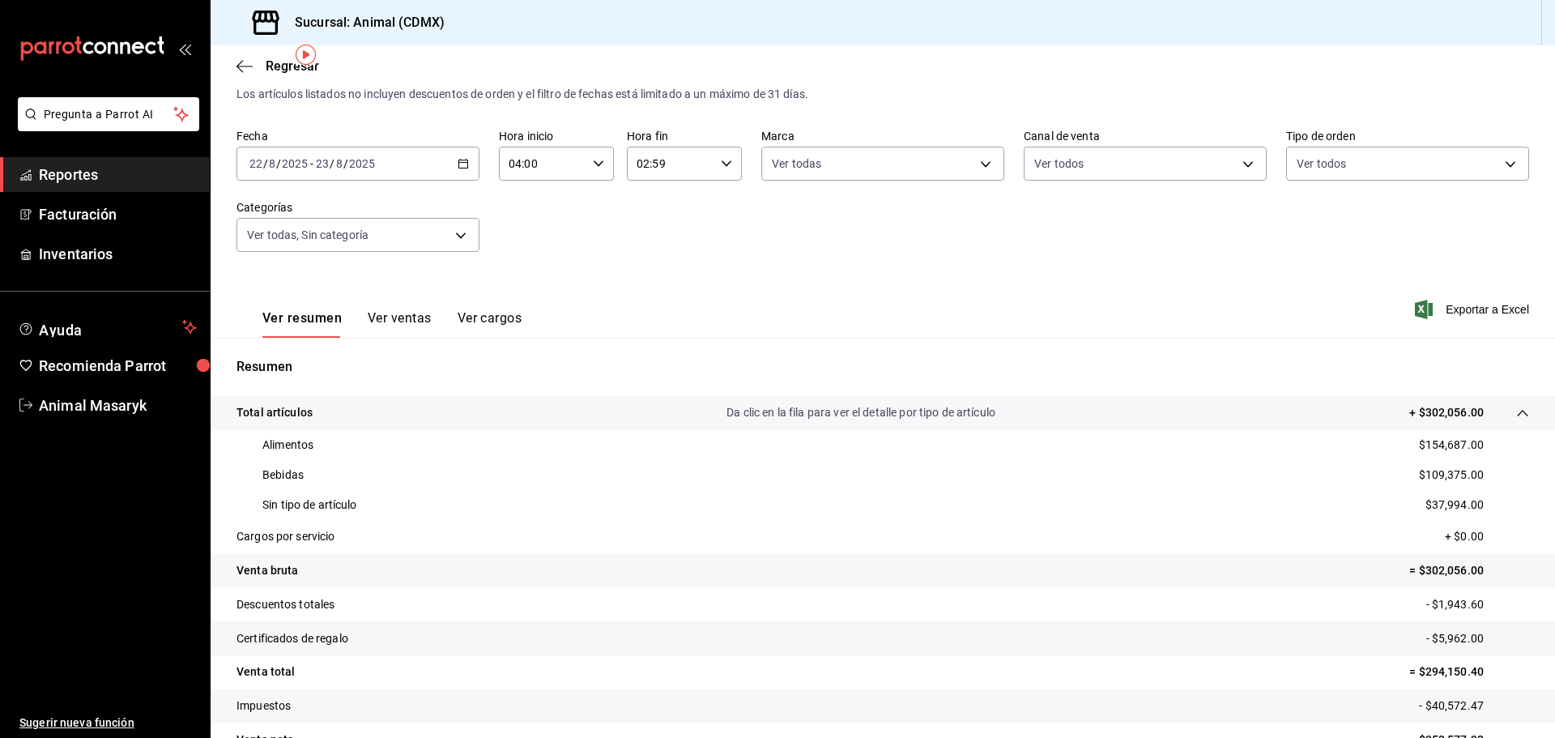
scroll to position [128, 0]
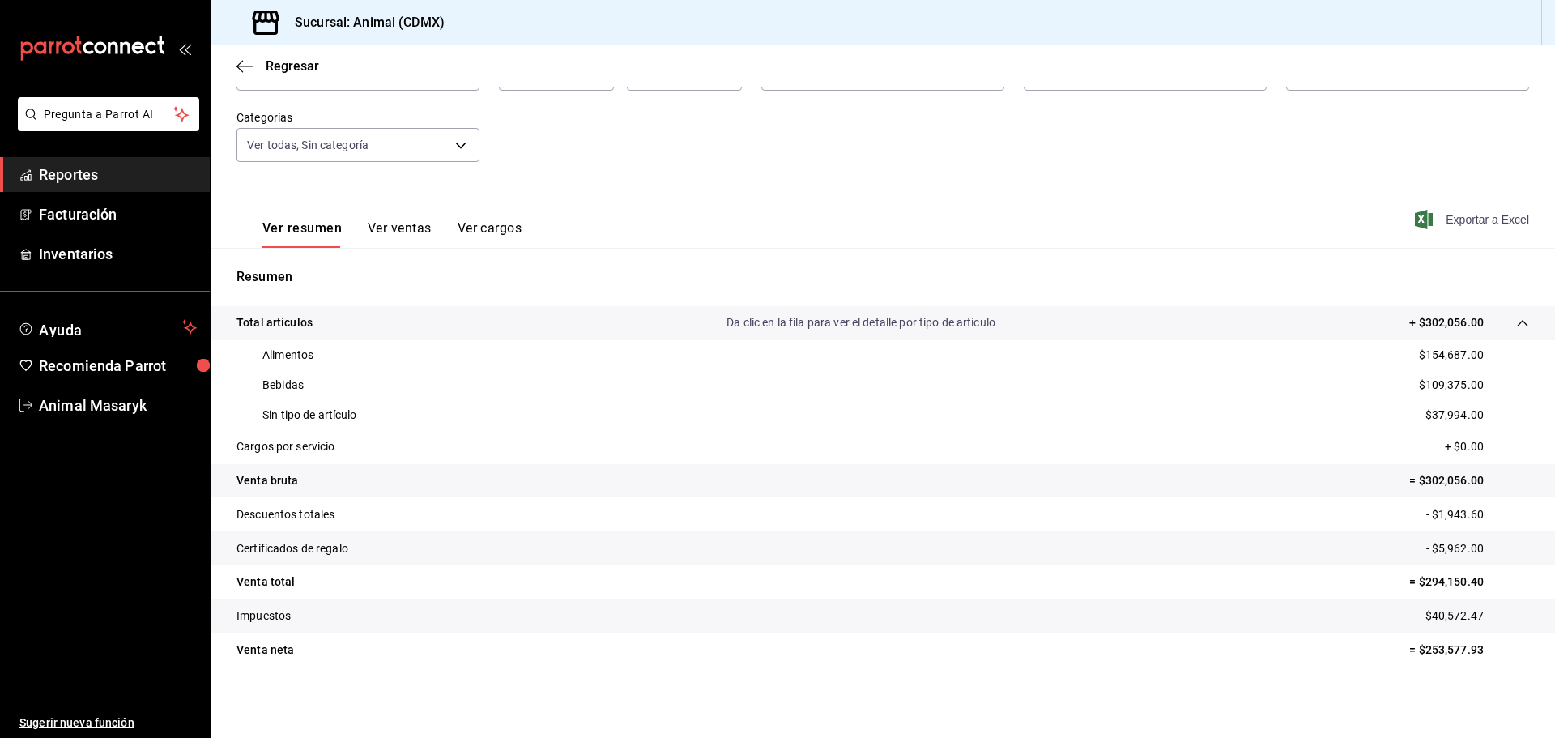
click at [1465, 211] on span "Exportar a Excel" at bounding box center [1473, 219] width 111 height 19
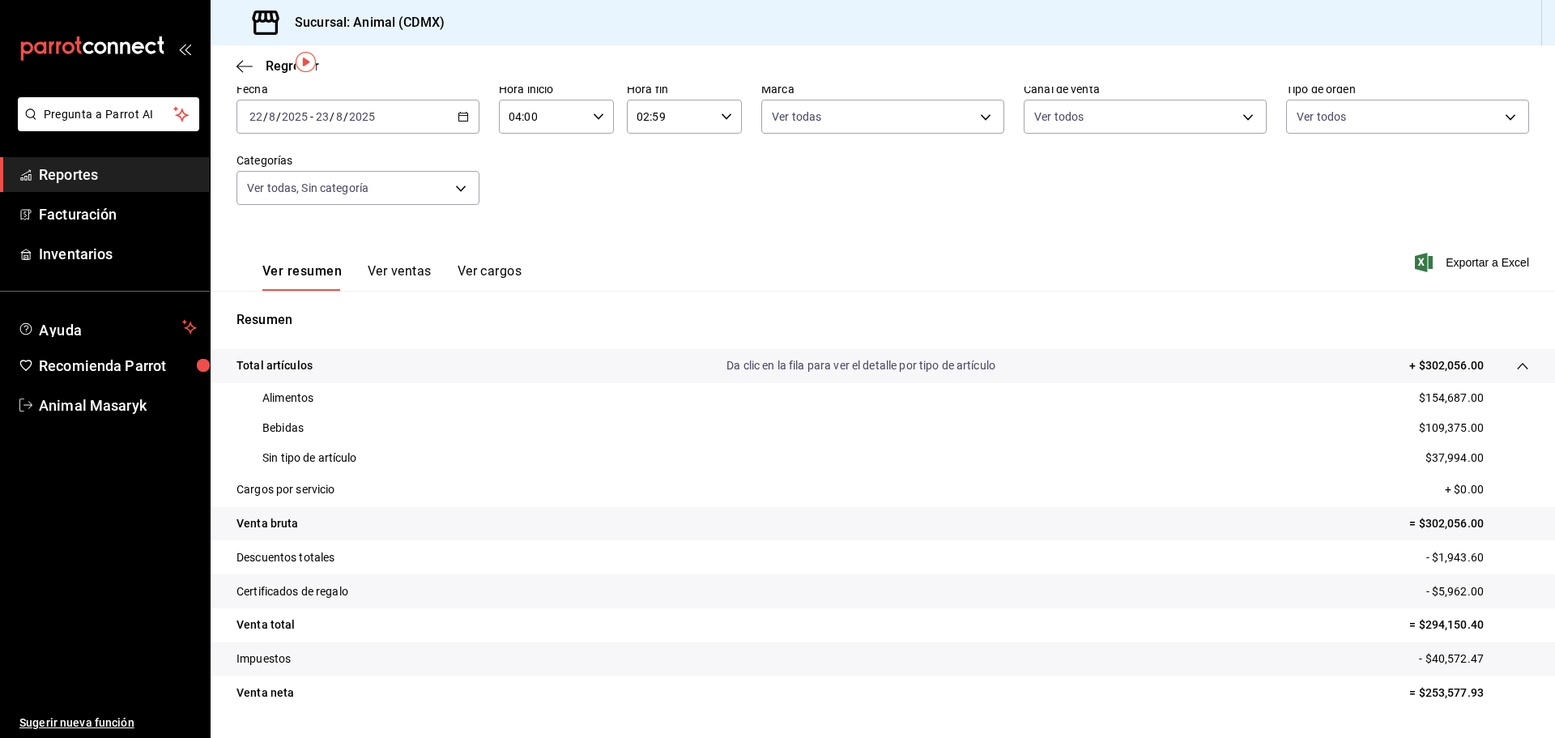
scroll to position [47, 0]
